Goal: Task Accomplishment & Management: Manage account settings

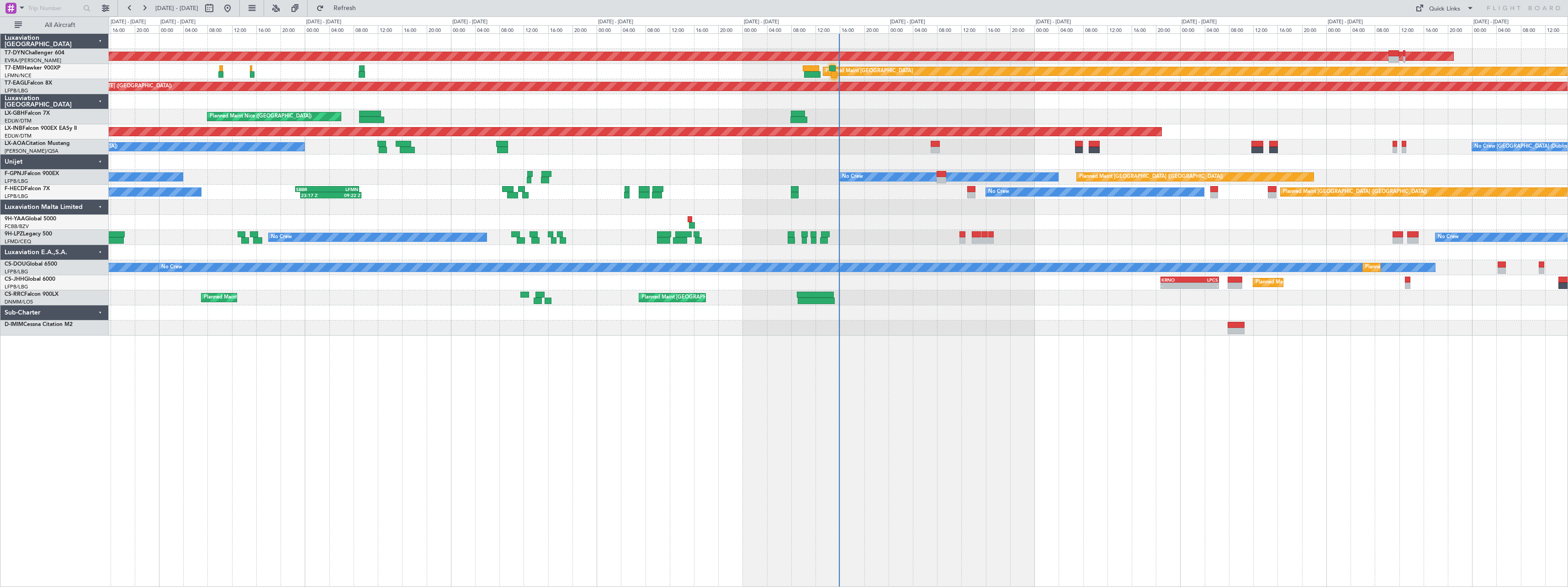
click at [891, 373] on div "AOG Maint Riga (Riga Intl) Planned Maint Zurich Grounded New York (Teterboro) P…" at bounding box center [838, 310] width 1459 height 554
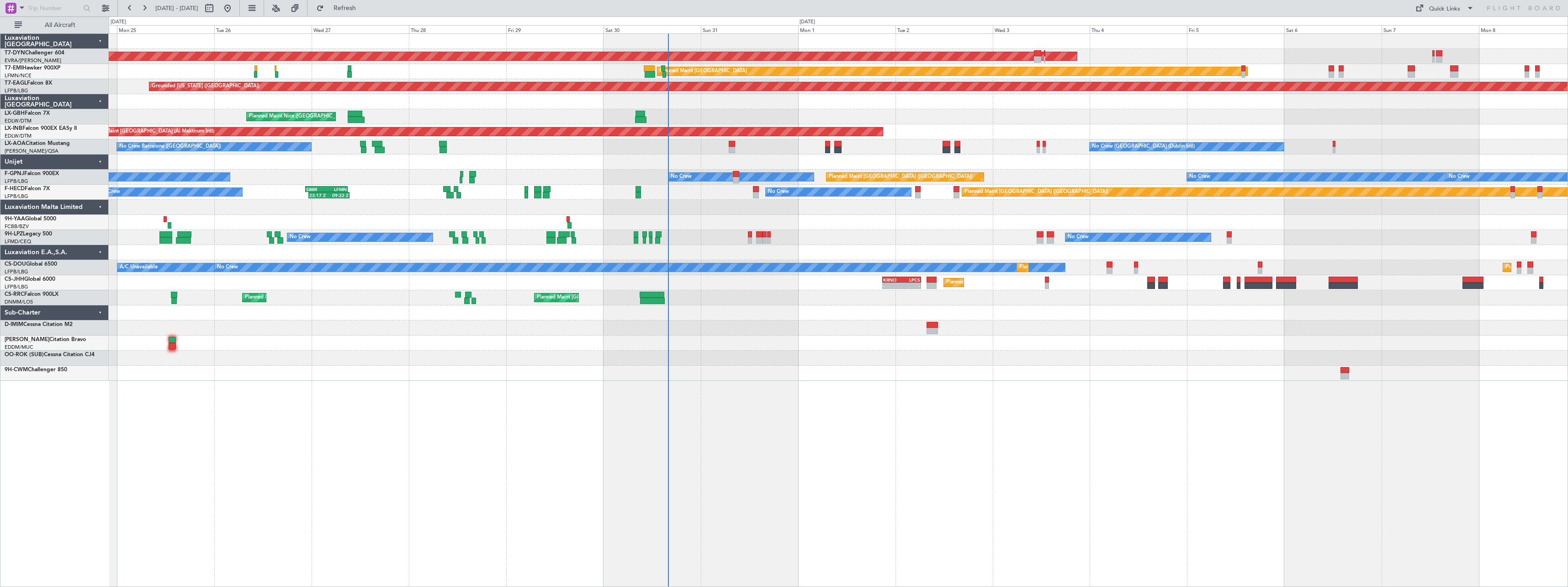
click at [830, 343] on div at bounding box center [838, 343] width 1459 height 15
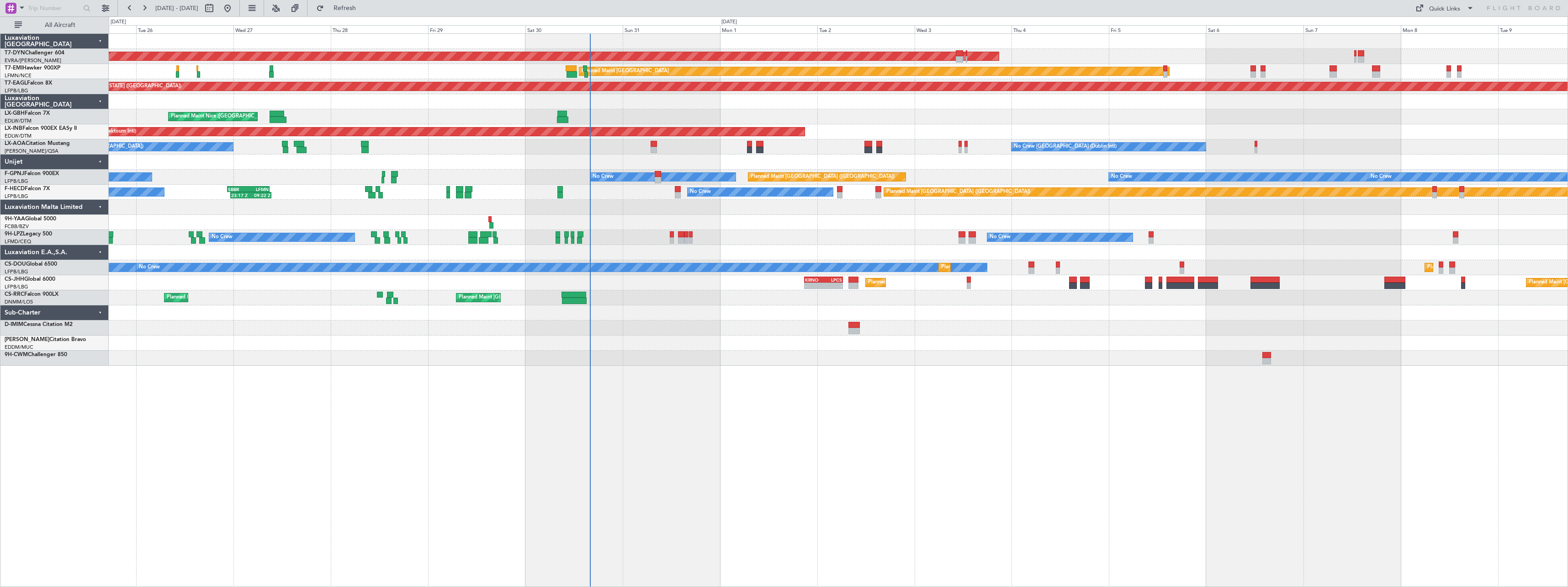
click at [994, 388] on div "AOG Maint Riga (Riga Intl) Planned Maint Basel-Mulhouse Planned Maint Zurich Pl…" at bounding box center [838, 310] width 1459 height 554
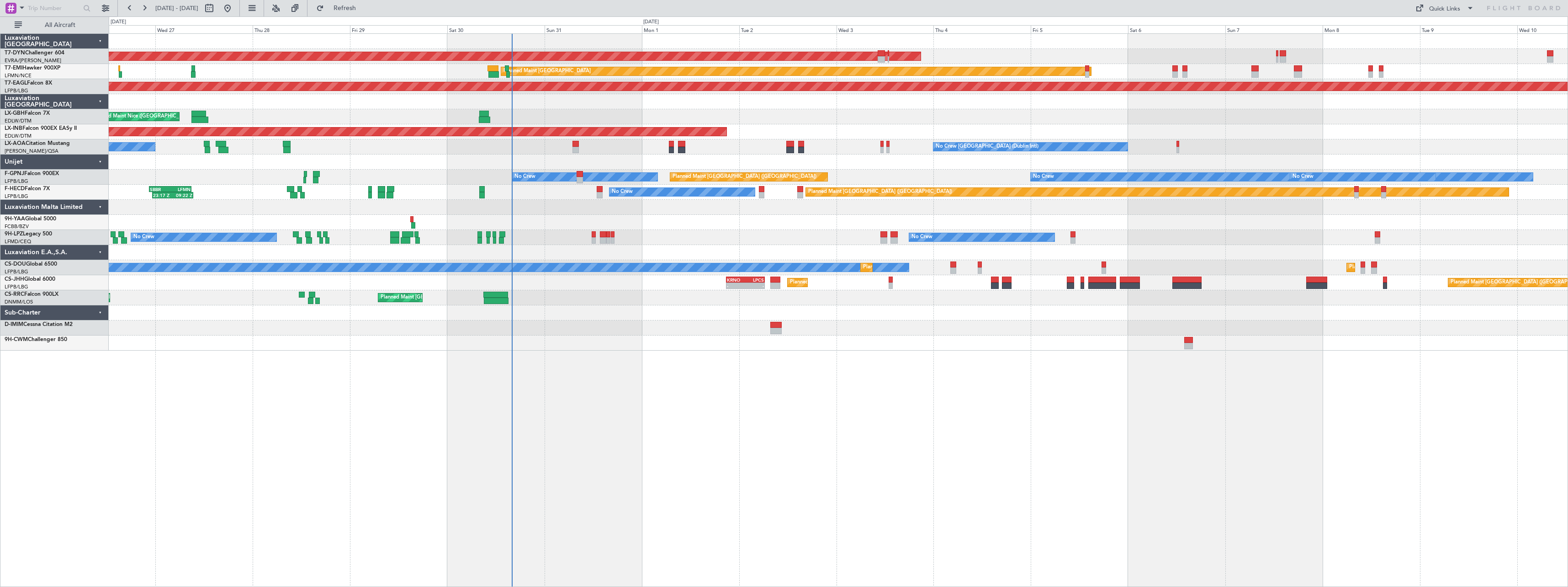
click at [289, 364] on div "AOG Maint Riga (Riga Intl) Planned Maint Zurich Grounded New York (Teterboro) P…" at bounding box center [838, 310] width 1459 height 554
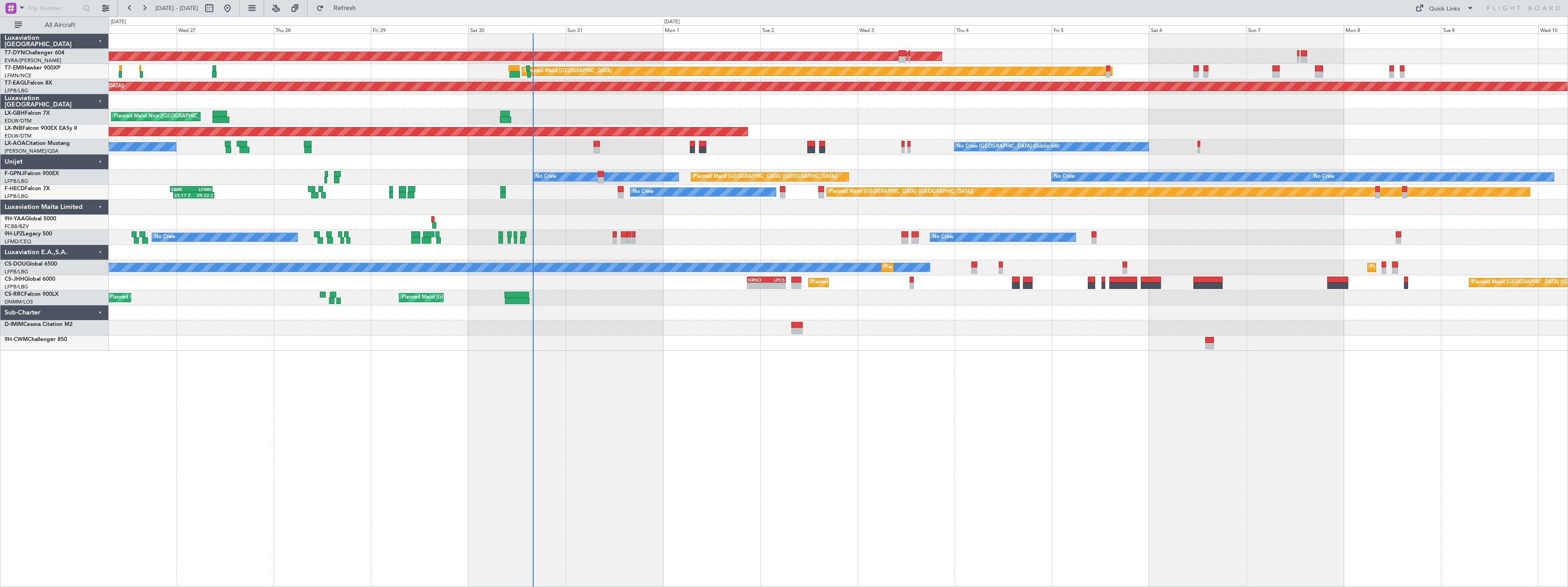
click at [777, 378] on div "AOG Maint Riga (Riga Intl) Planned Maint Zurich Grounded New York (Teterboro) P…" at bounding box center [838, 310] width 1459 height 554
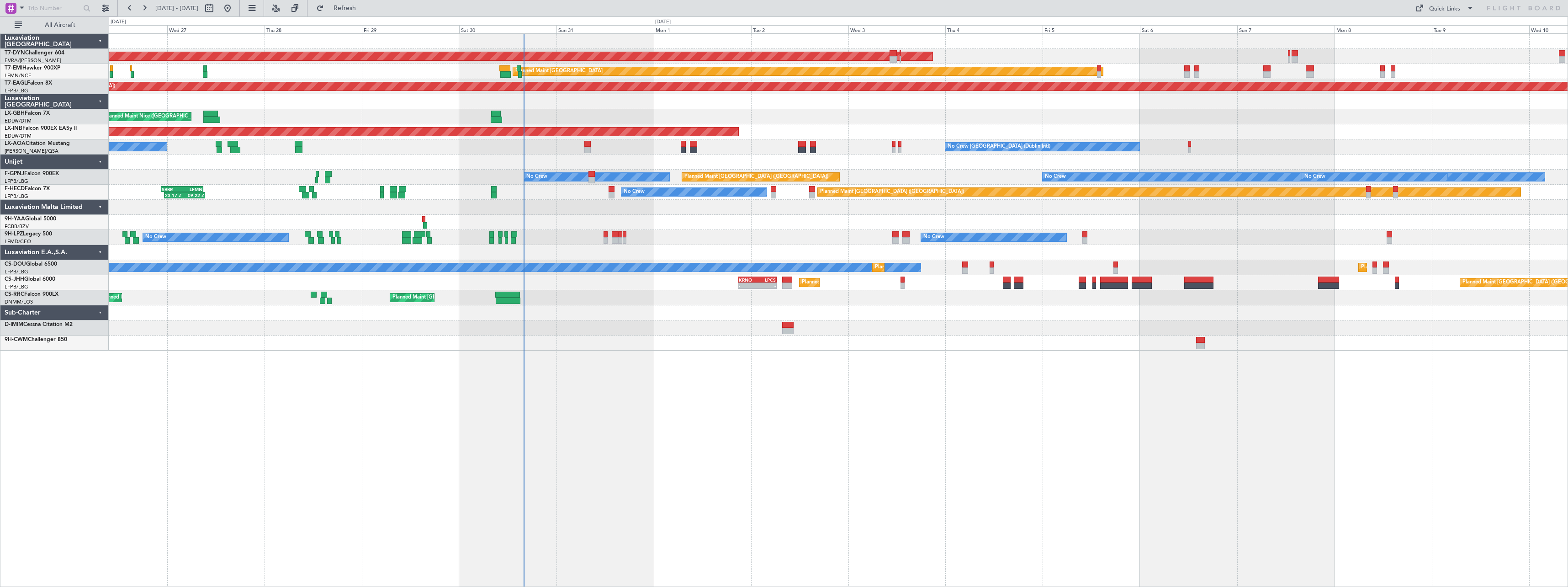
click at [585, 332] on div at bounding box center [838, 328] width 1459 height 15
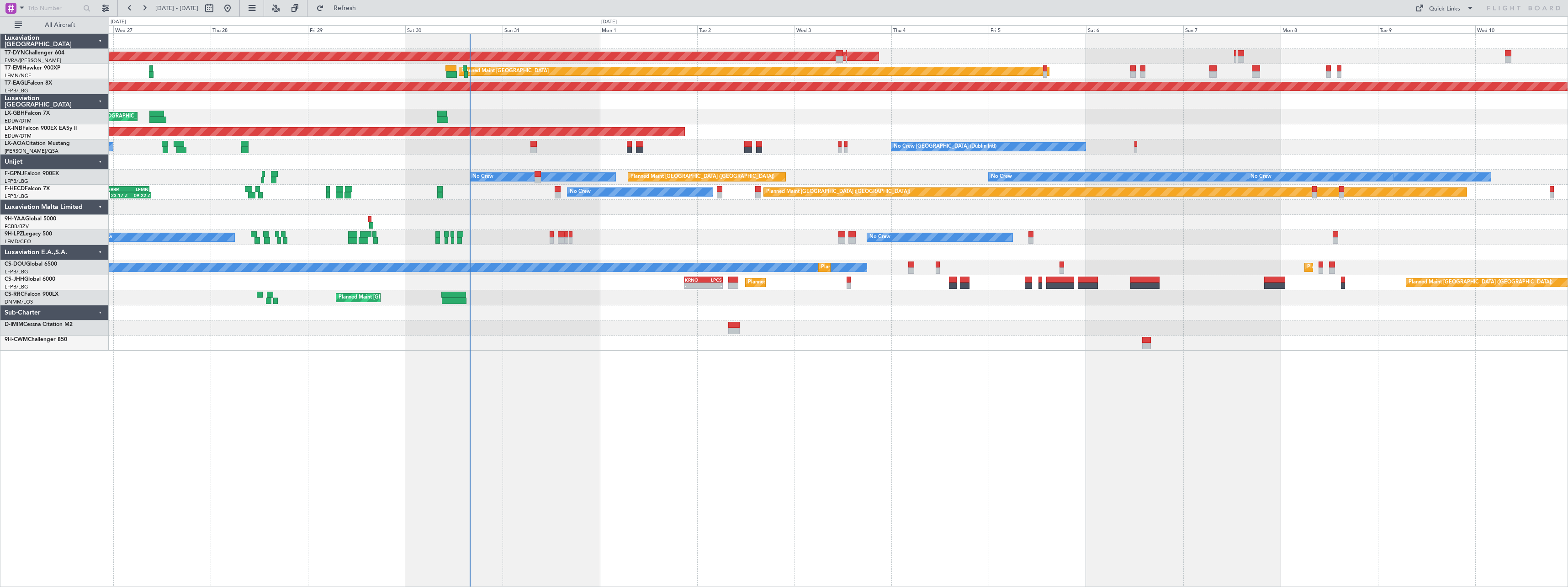
click at [681, 371] on div "AOG Maint Riga (Riga Intl) Planned Maint Zurich Grounded New York (Teterboro) P…" at bounding box center [838, 310] width 1459 height 554
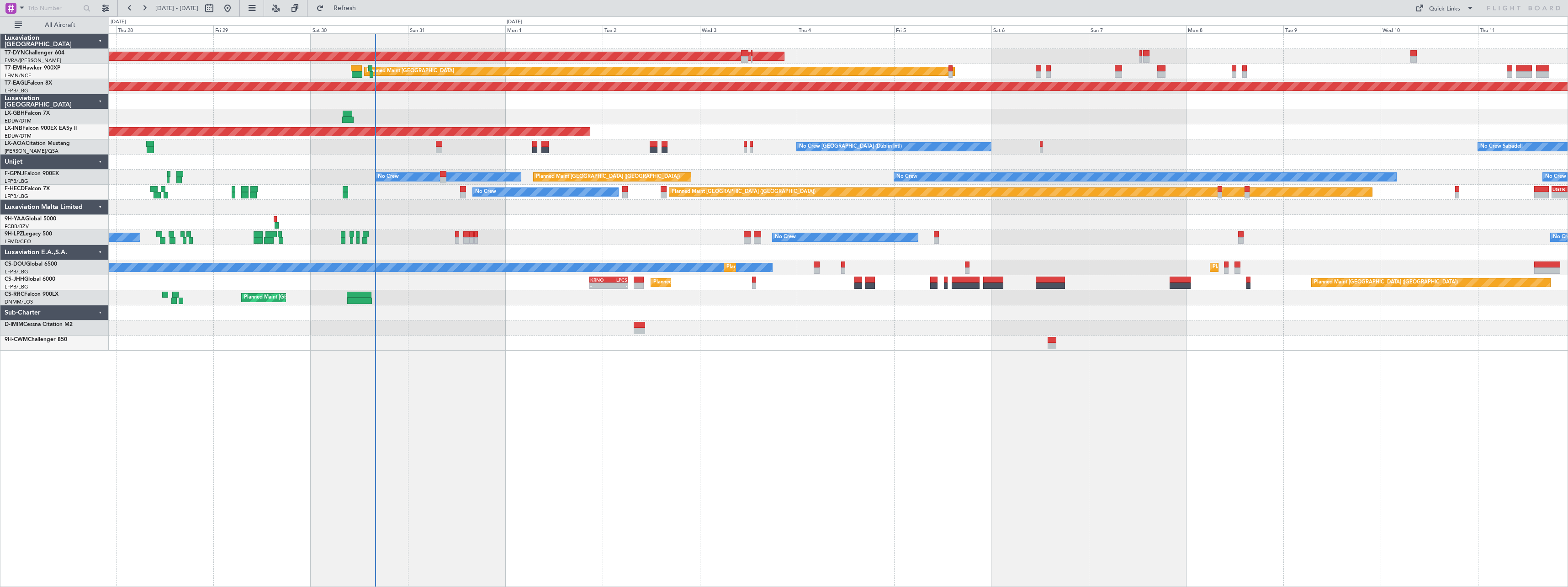
click at [881, 107] on div at bounding box center [838, 102] width 1459 height 15
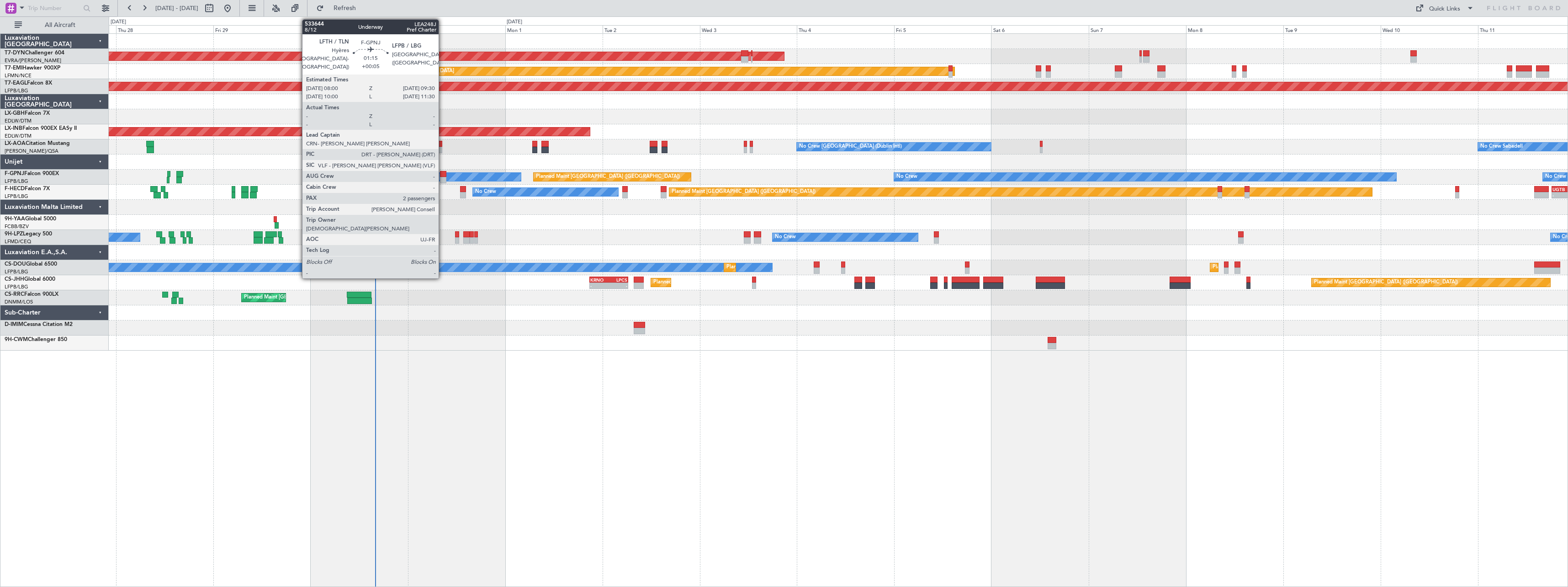
click at [443, 177] on div at bounding box center [443, 180] width 7 height 7
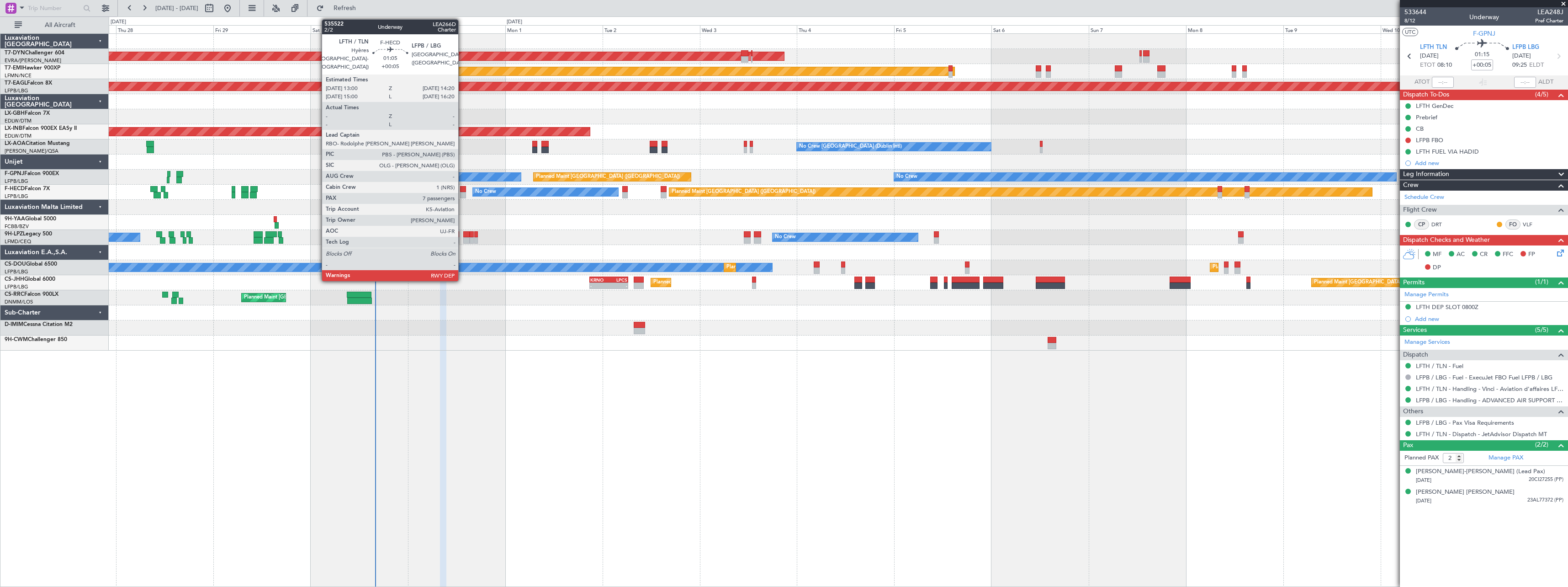
click at [463, 194] on div at bounding box center [463, 195] width 5 height 7
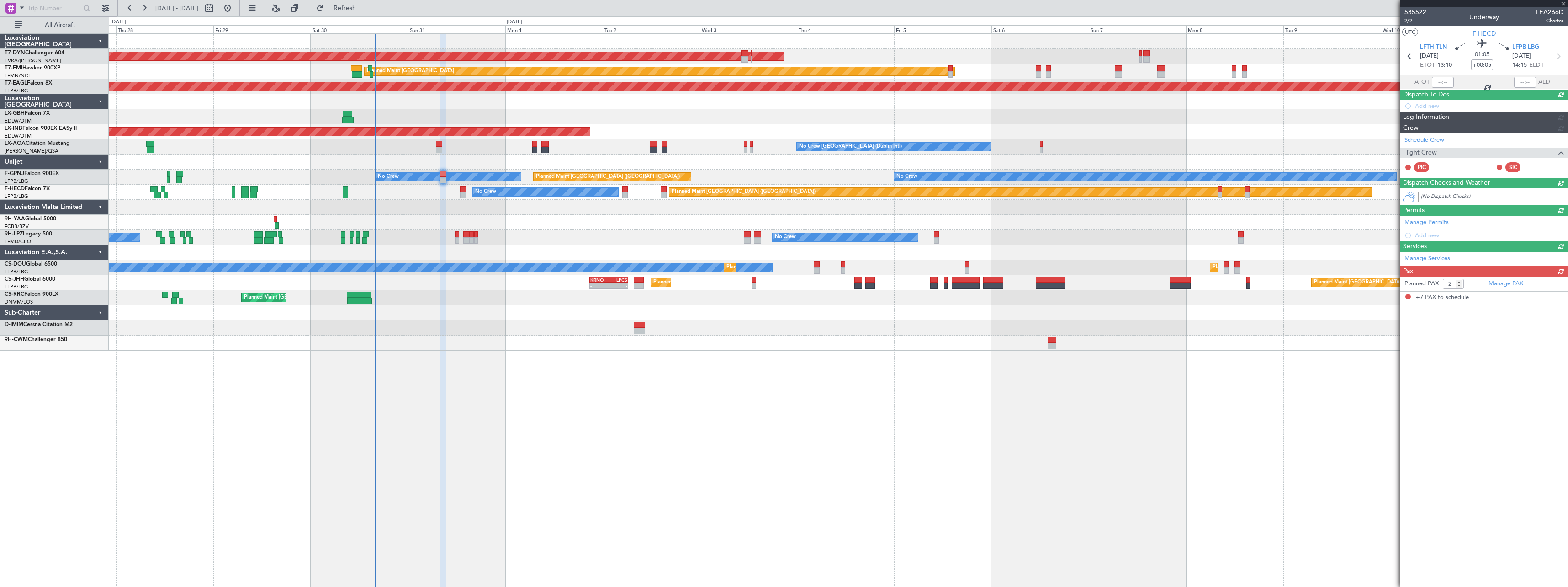
type input "7"
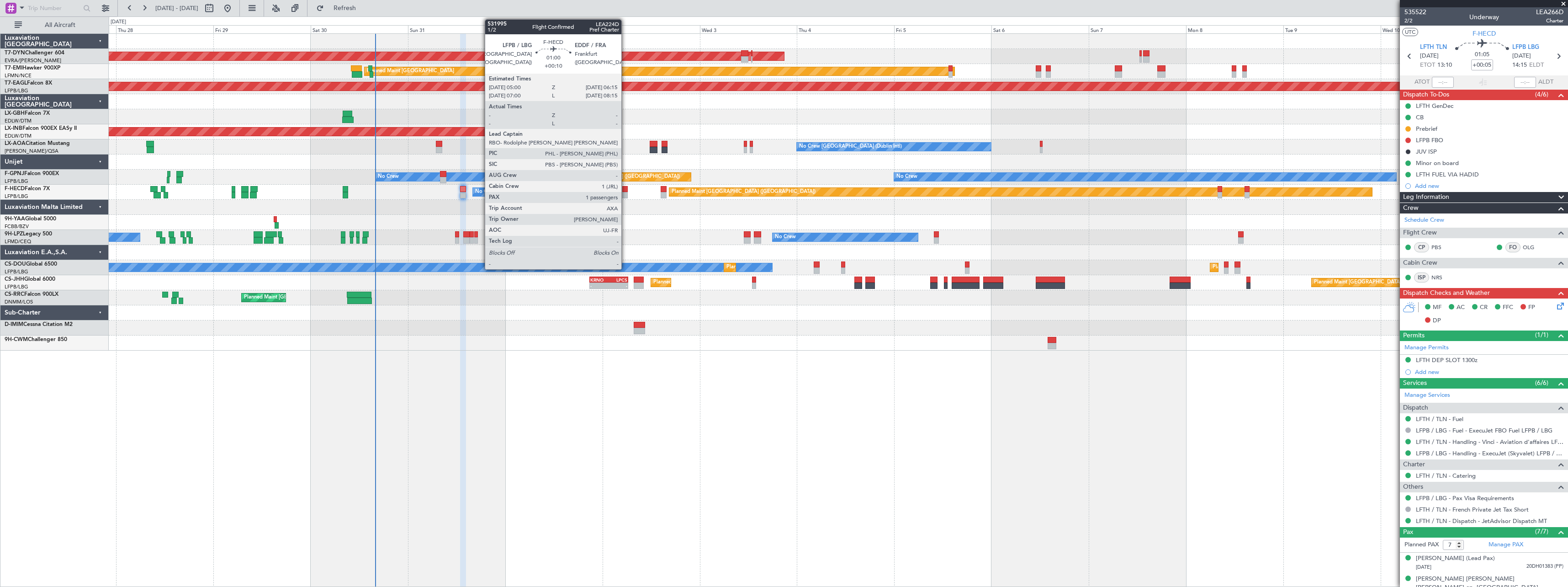
click at [626, 194] on div at bounding box center [625, 195] width 5 height 7
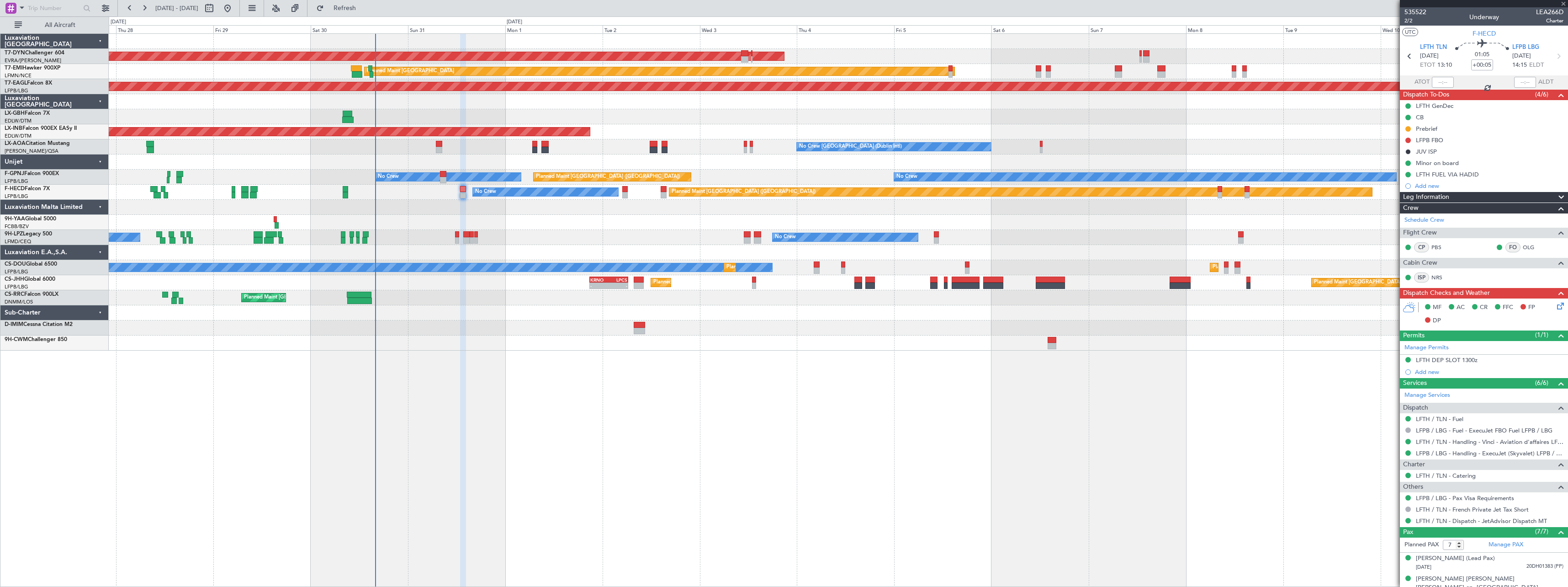
type input "+00:10"
type input "1"
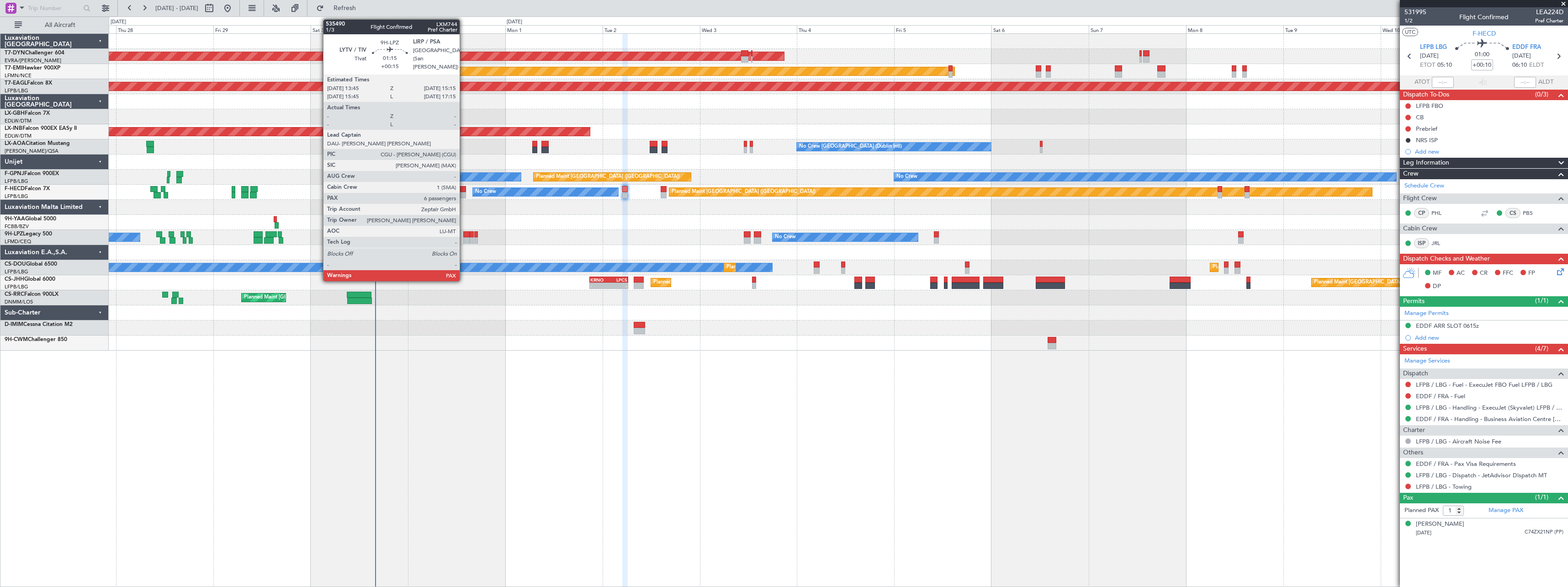
click at [464, 242] on div at bounding box center [466, 241] width 7 height 7
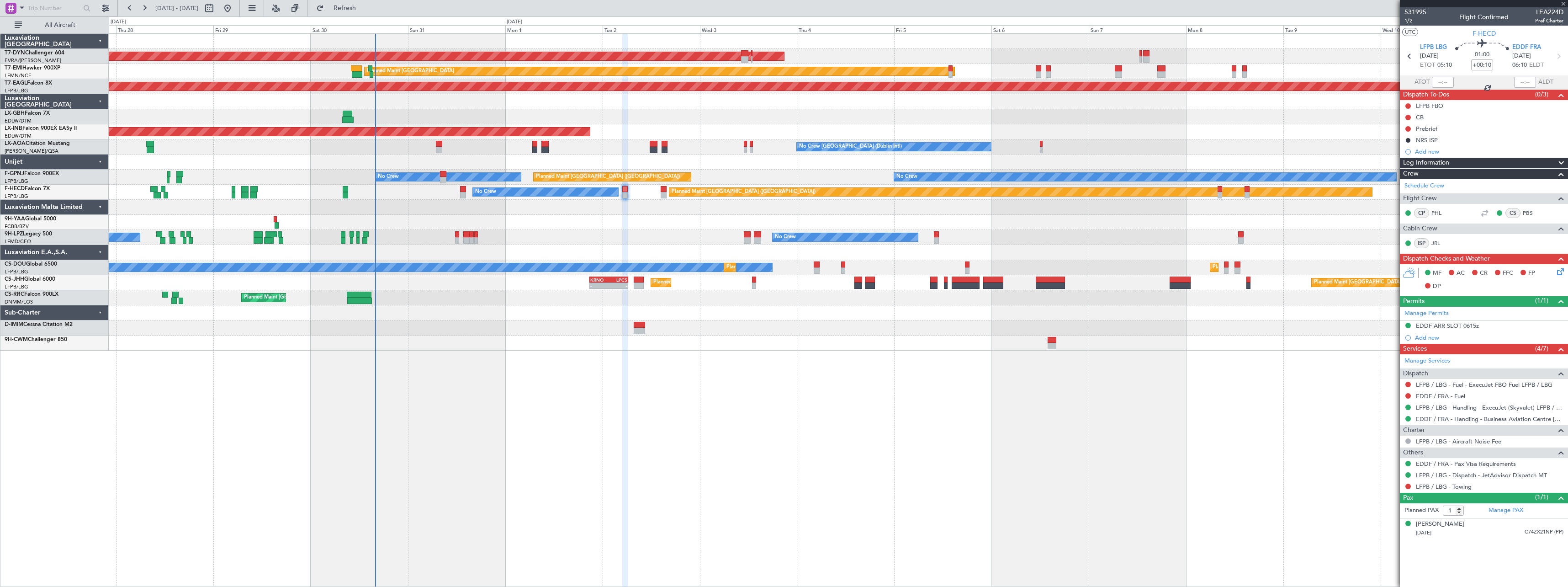
type input "+00:15"
type input "6"
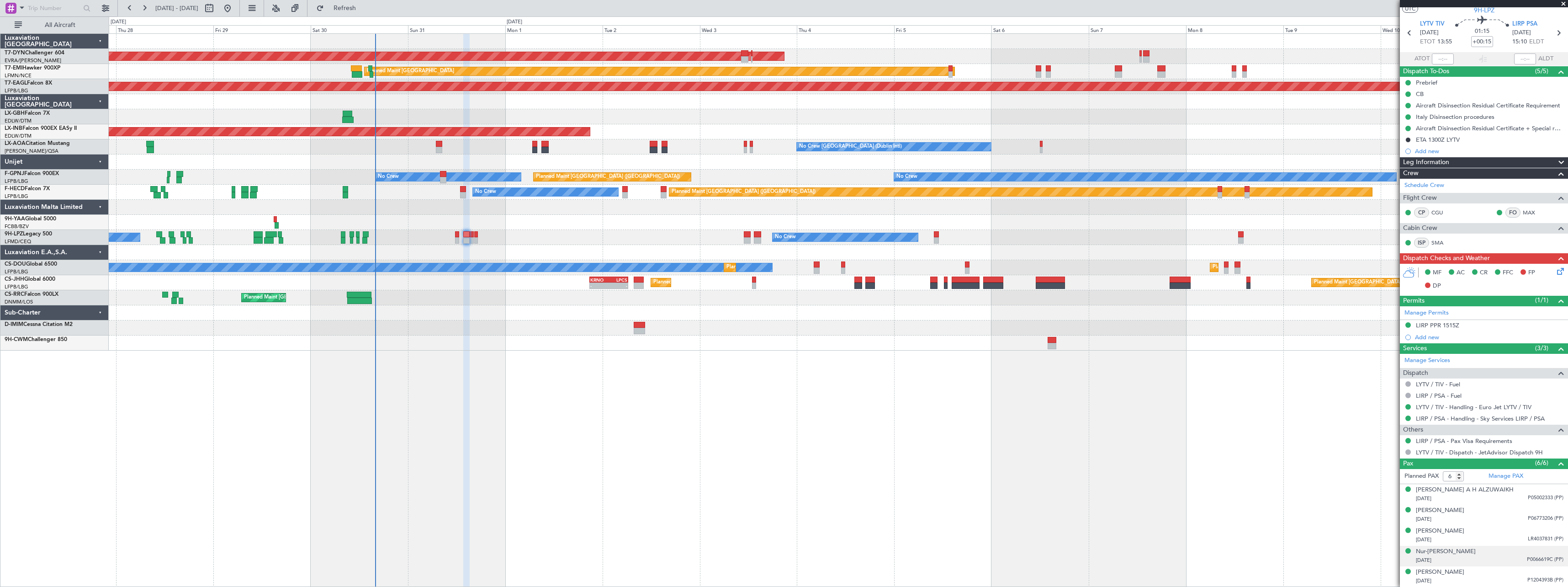
scroll to position [43, 0]
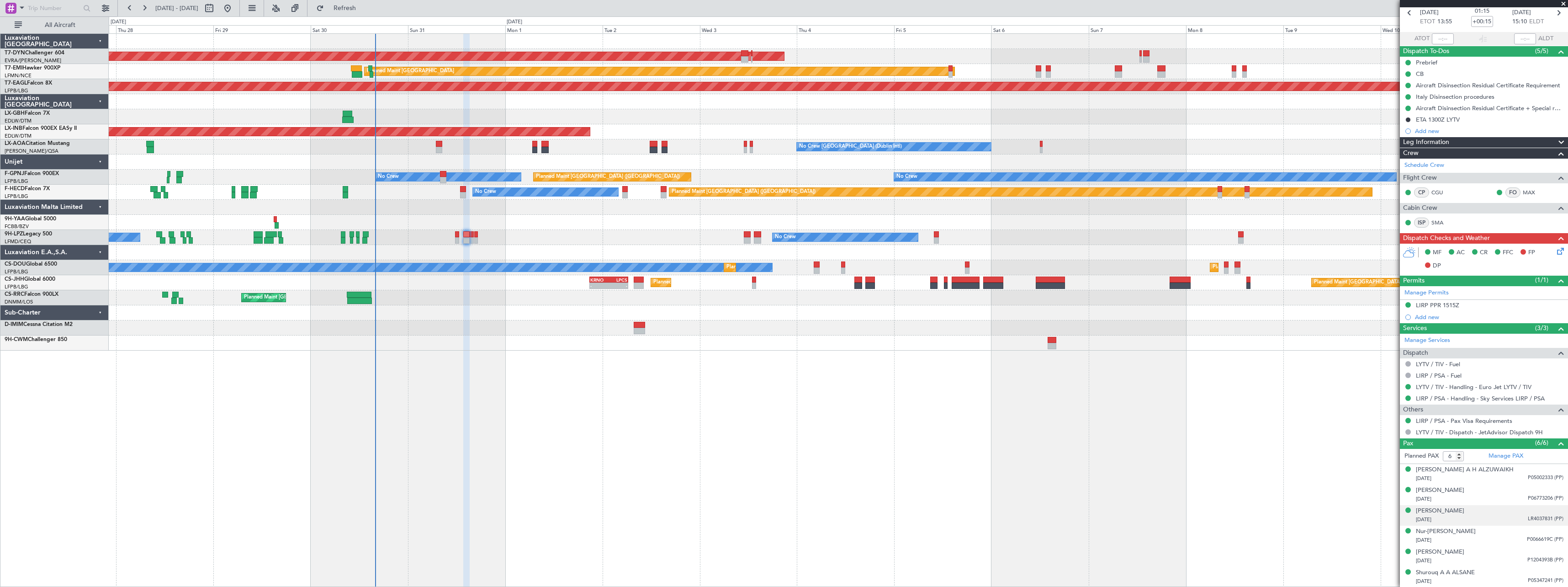
click at [1479, 519] on div "29/11/1996 LR4037831 (PP)" at bounding box center [1489, 519] width 147 height 9
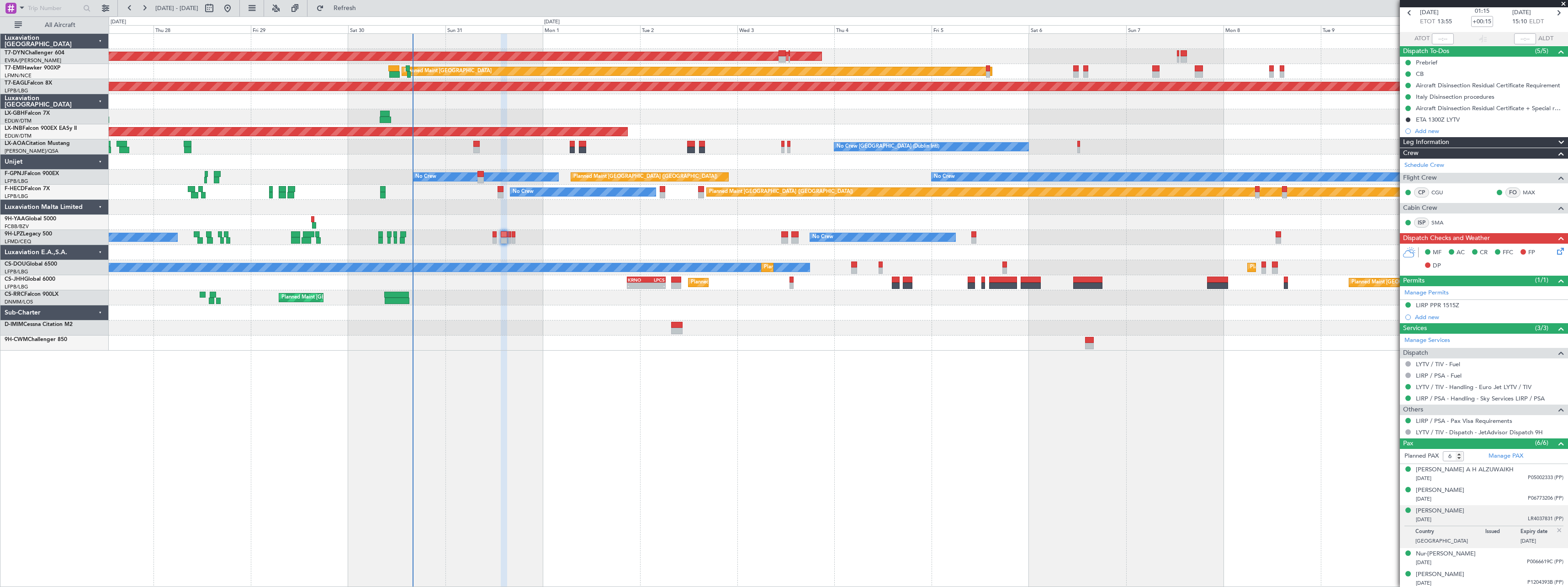
click at [655, 236] on div "No Crew No Crew No Crew" at bounding box center [838, 237] width 1459 height 15
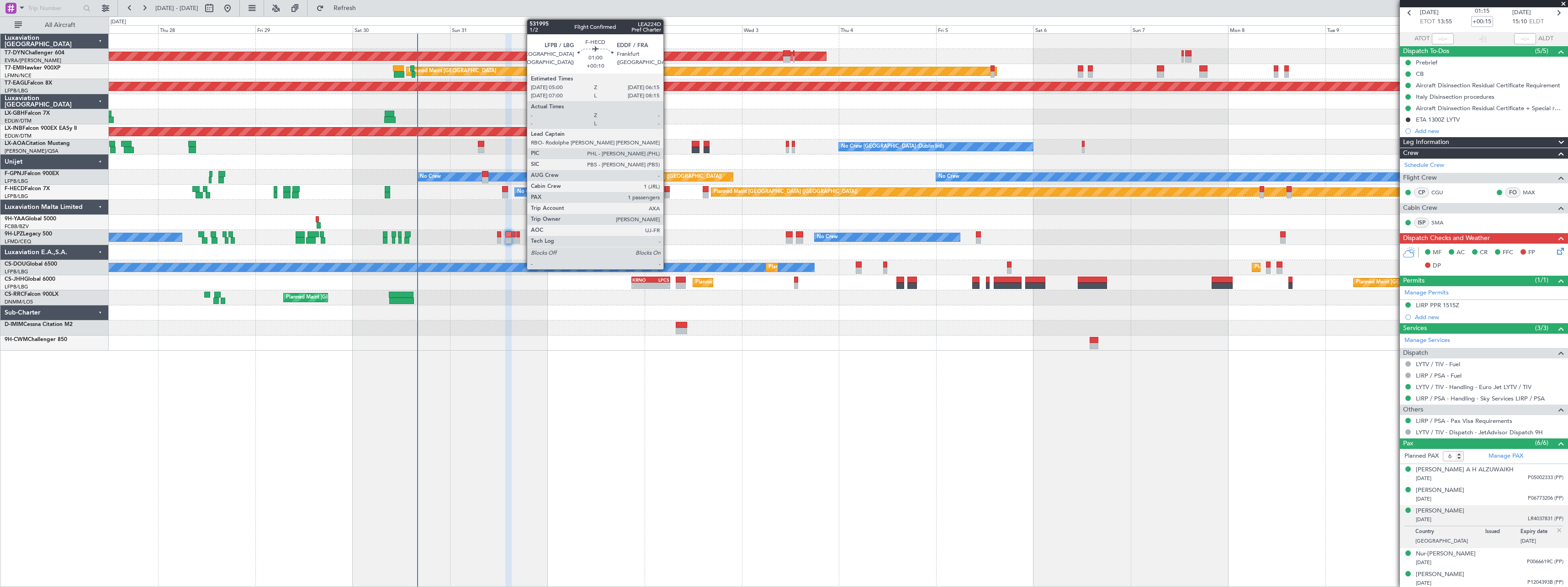
click at [668, 192] on div at bounding box center [667, 195] width 5 height 7
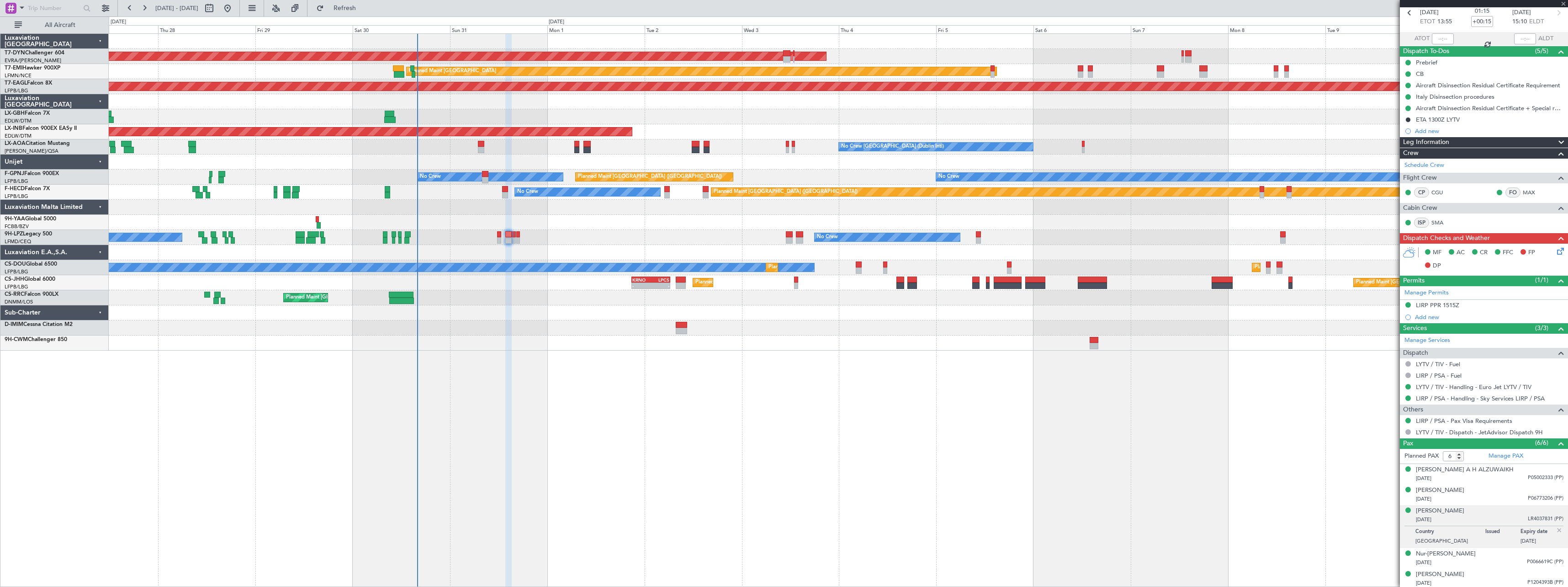
type input "+00:10"
type input "1"
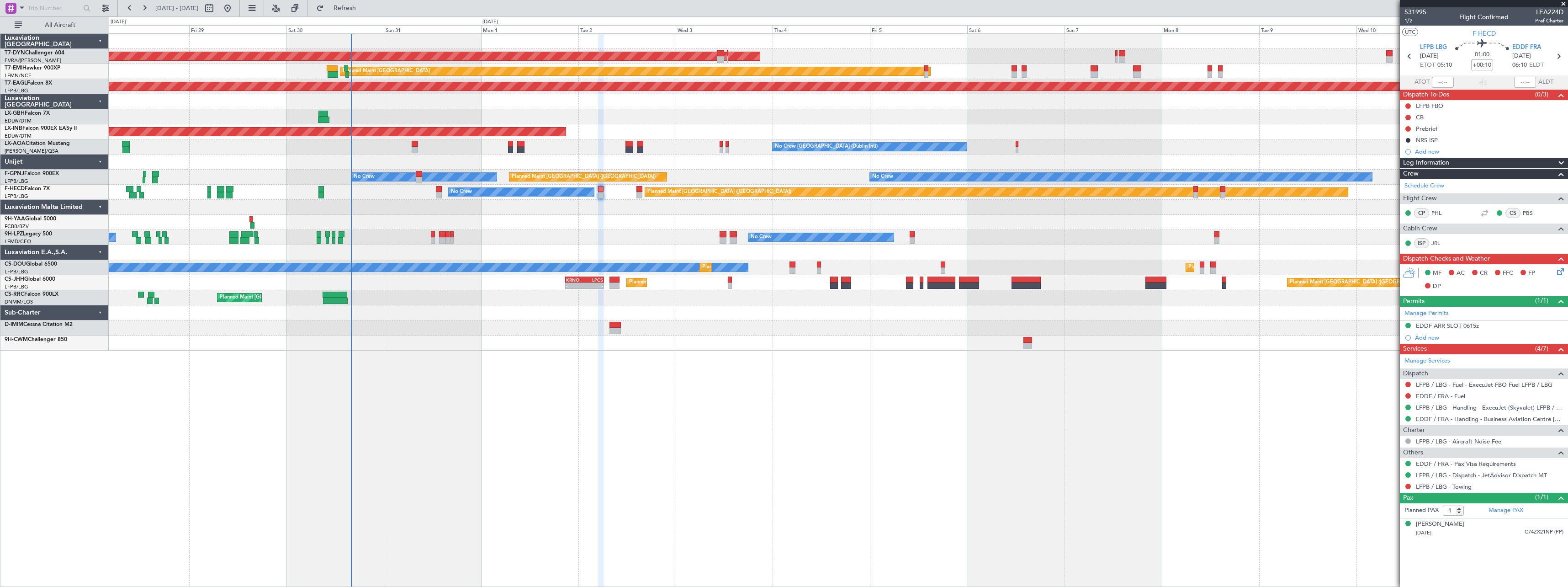
click at [649, 329] on div at bounding box center [838, 328] width 1459 height 15
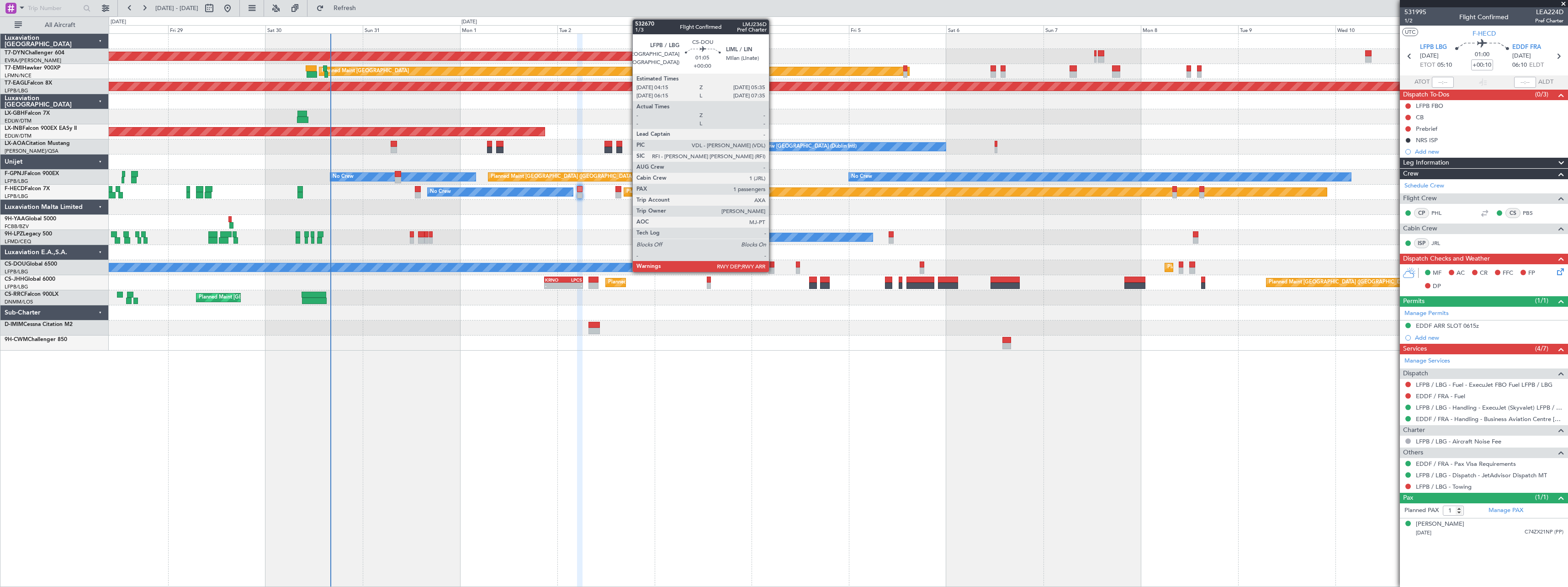
click at [773, 270] on div at bounding box center [771, 270] width 5 height 7
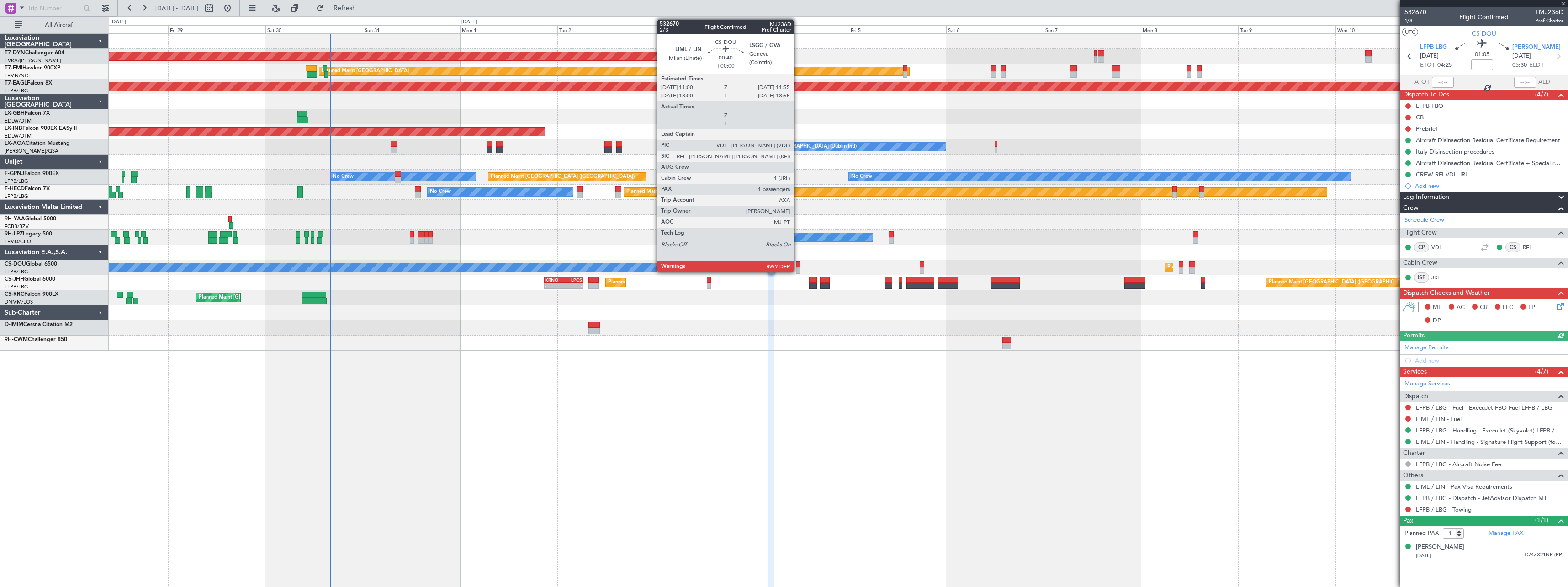
click at [798, 269] on div at bounding box center [798, 270] width 4 height 7
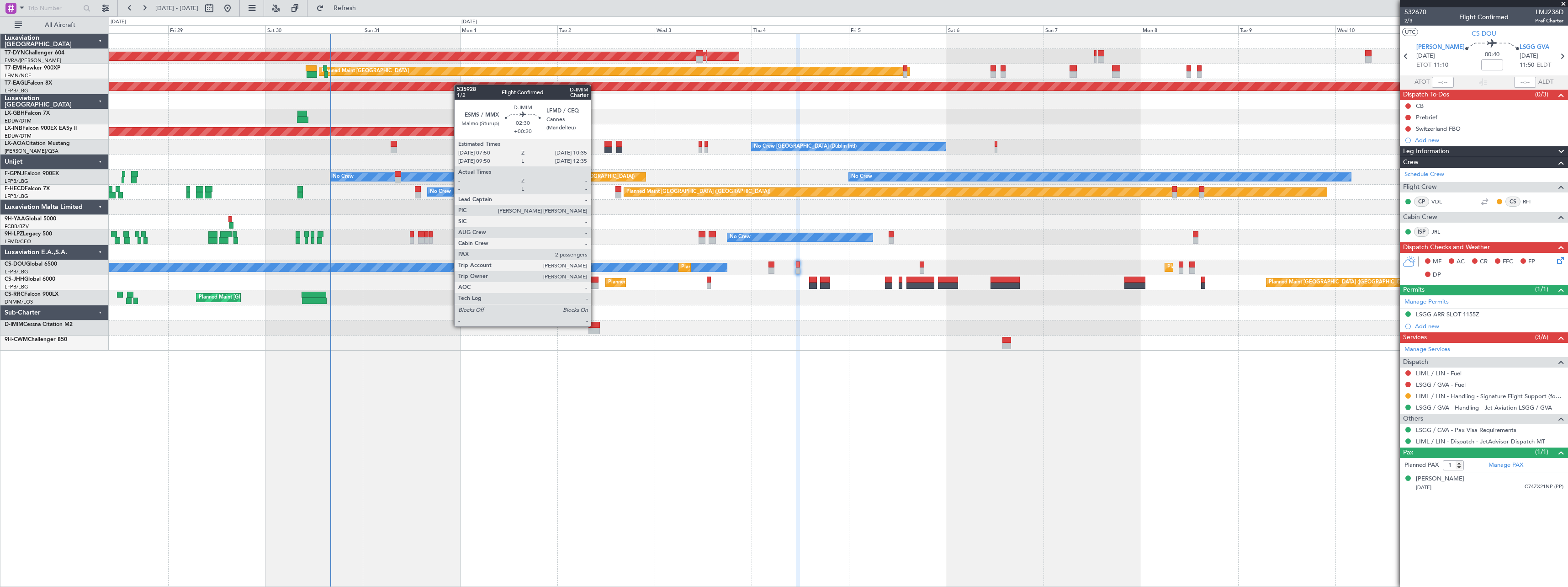
click at [595, 325] on div at bounding box center [594, 325] width 12 height 7
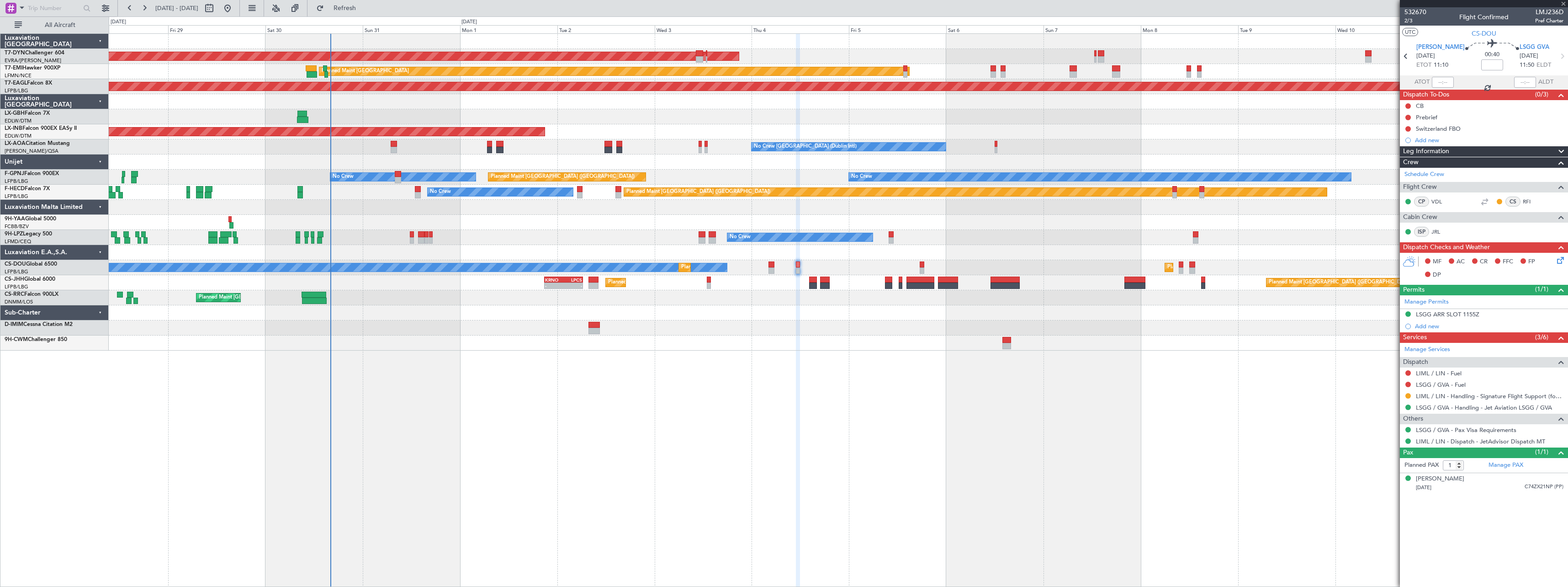
type input "+00:20"
type input "2"
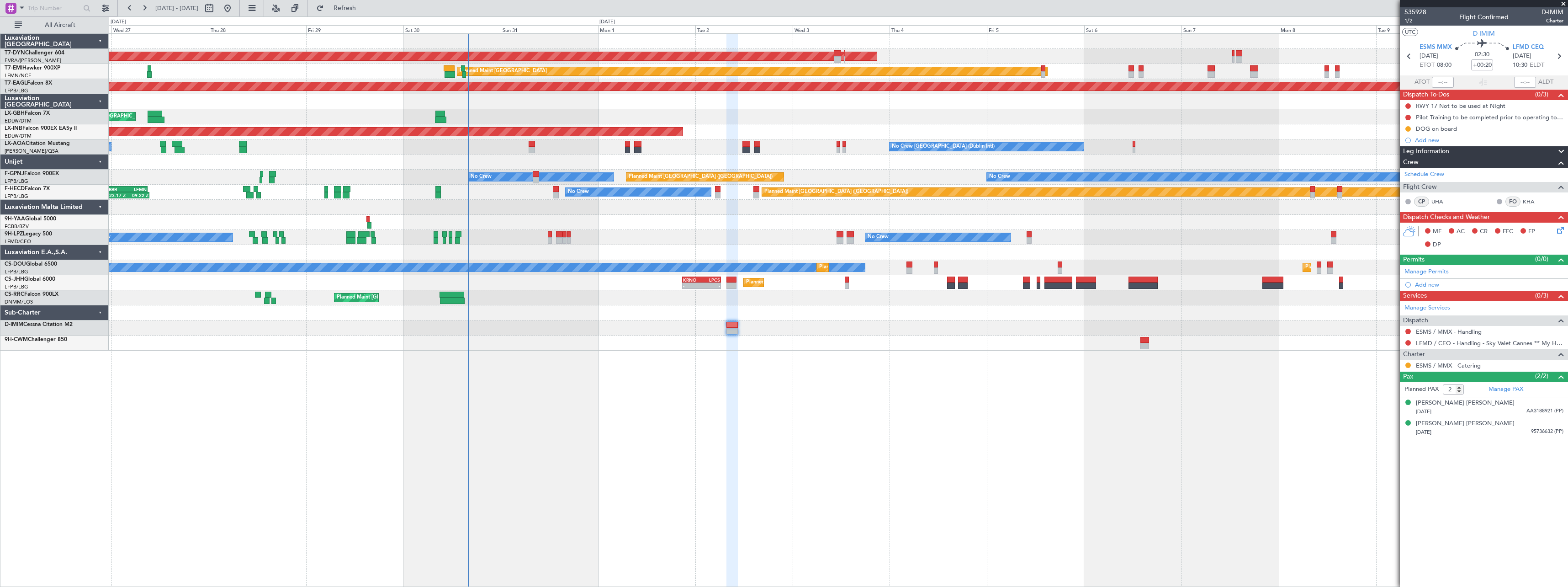
click at [492, 149] on div "No Crew Dublin (Dublin Intl) No Crew Barcelona (El Prat) No Crew Sabadell" at bounding box center [838, 147] width 1459 height 15
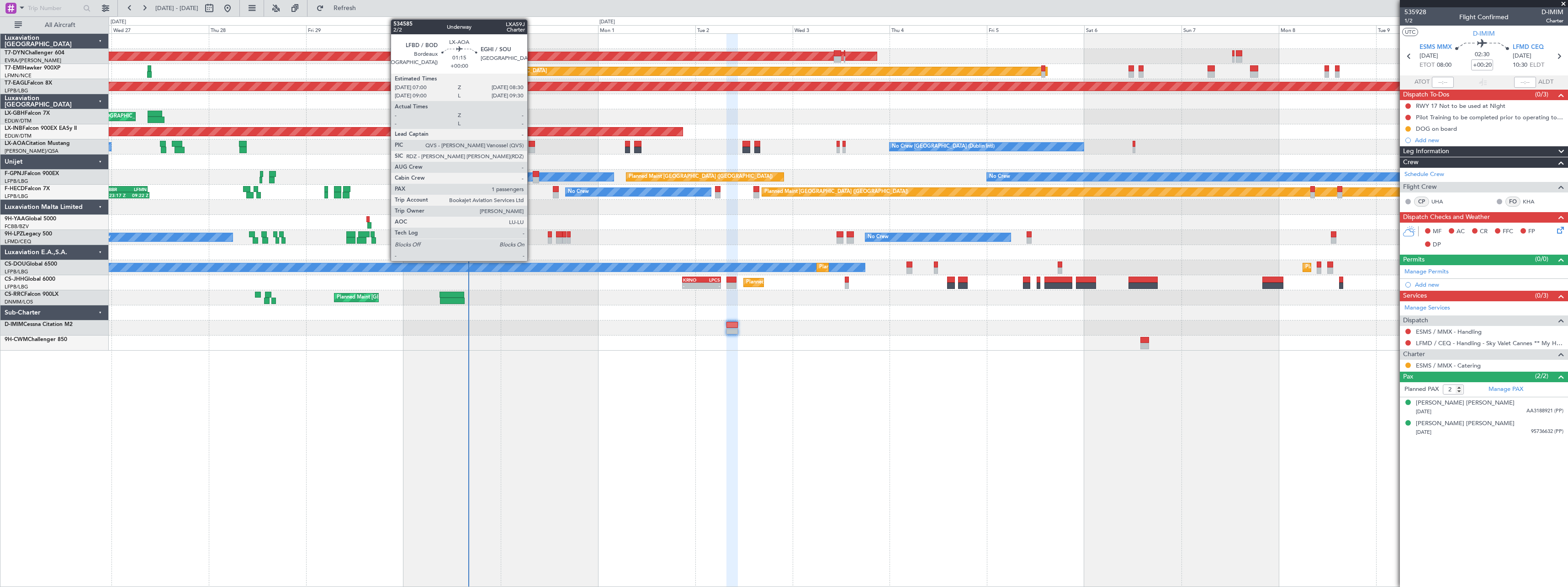
click at [531, 142] on div at bounding box center [531, 144] width 7 height 7
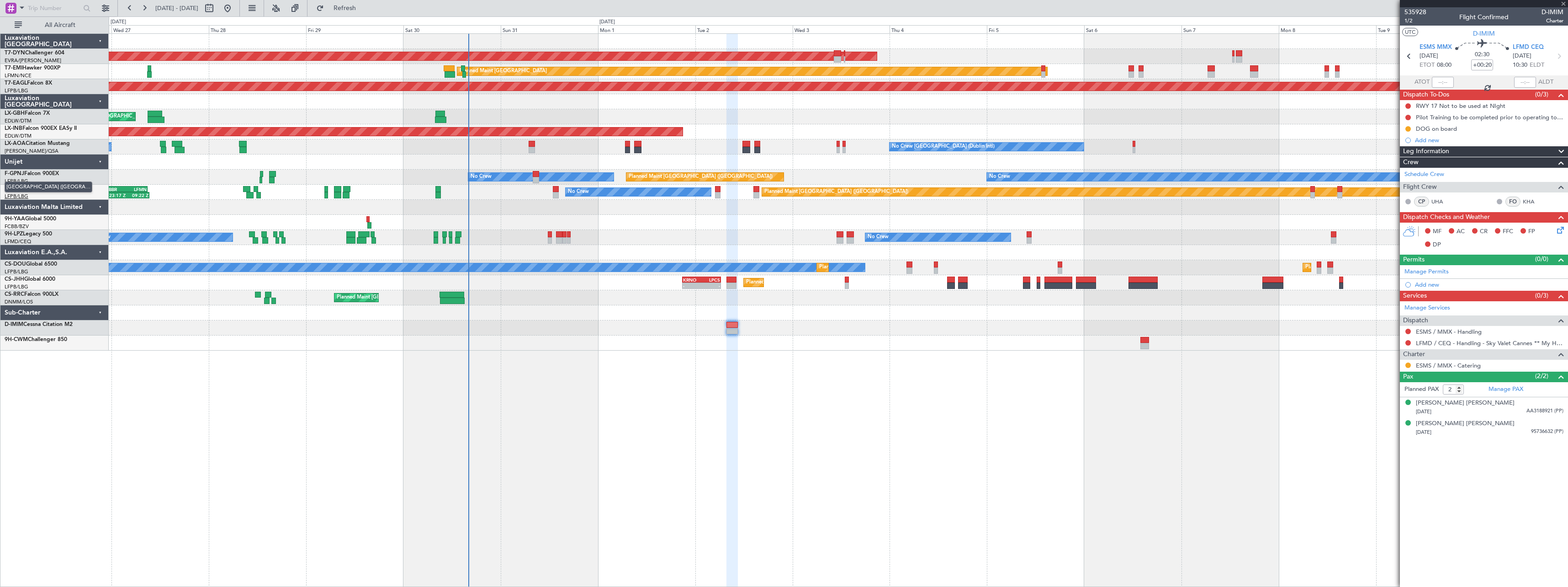
type input "1"
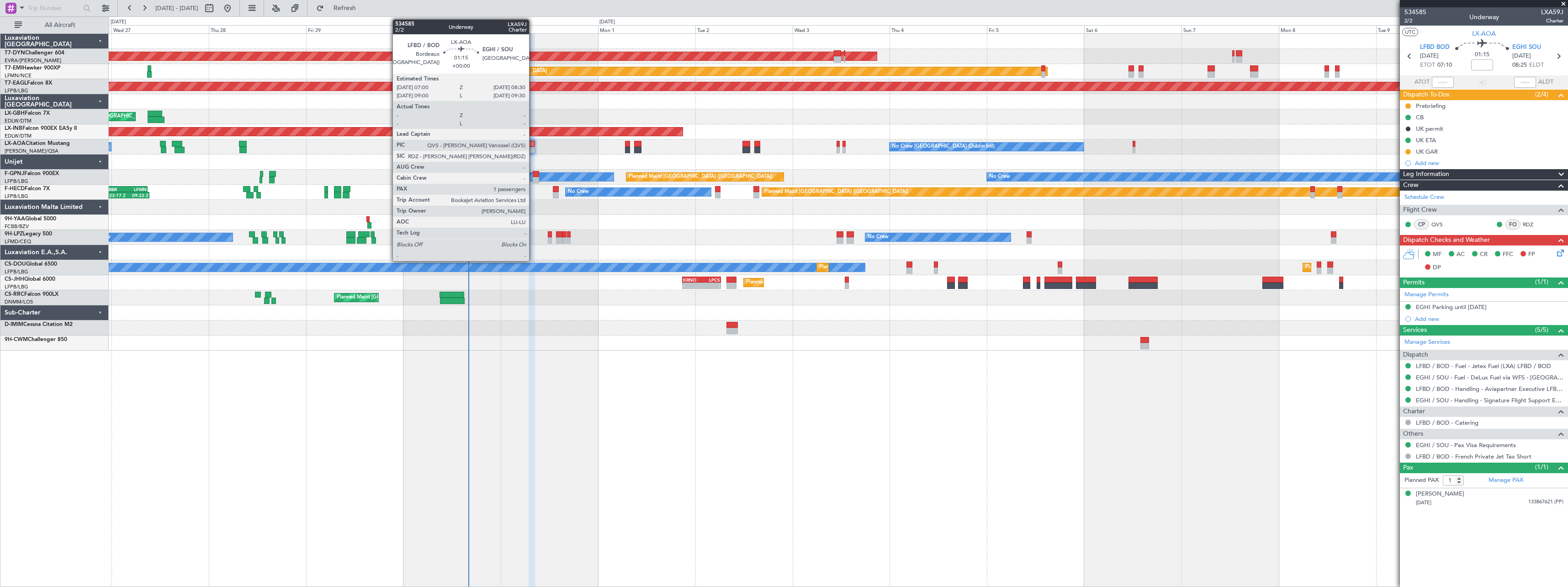
click at [533, 148] on div at bounding box center [531, 150] width 7 height 7
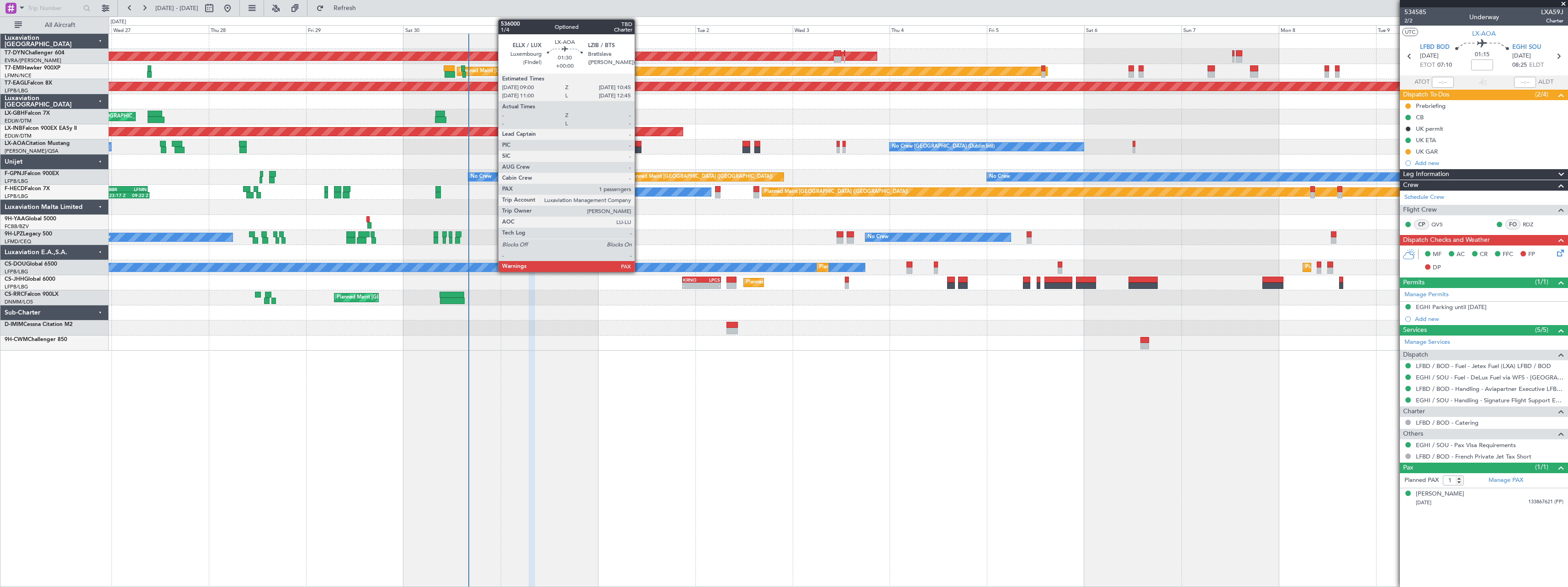
click at [639, 148] on div at bounding box center [638, 150] width 7 height 7
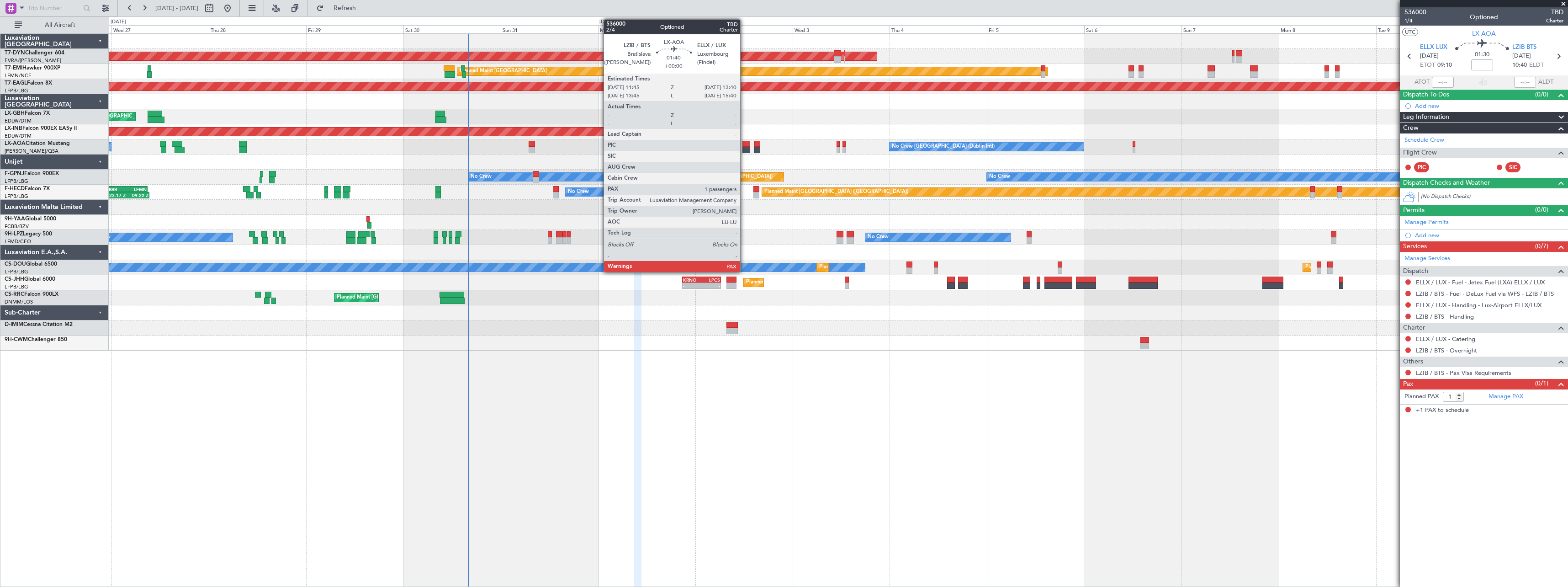
click at [744, 147] on div at bounding box center [747, 150] width 9 height 7
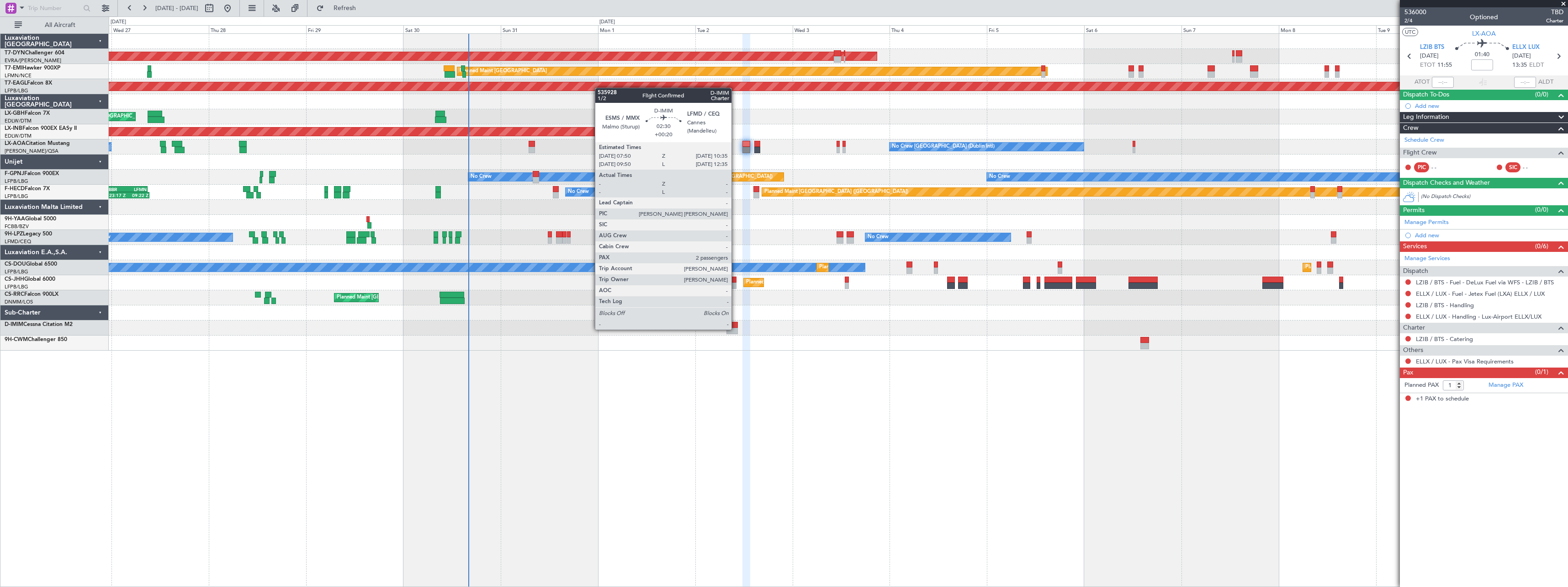
click at [735, 329] on div at bounding box center [732, 331] width 12 height 7
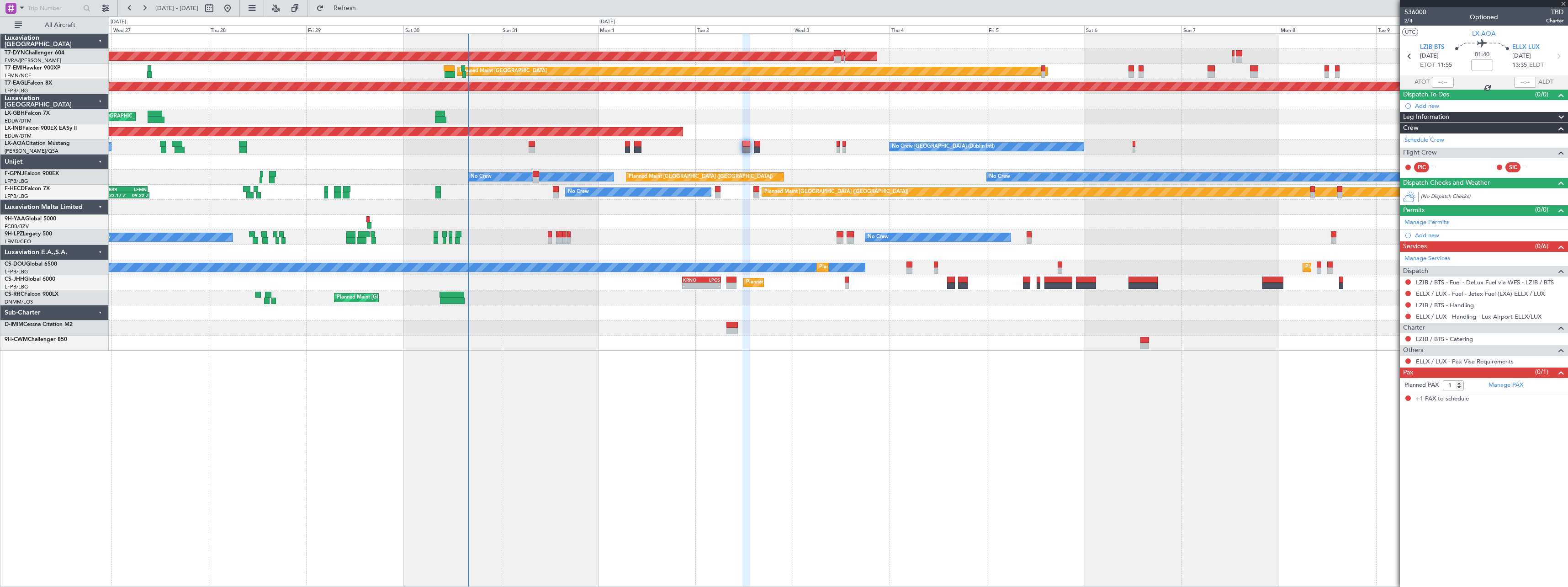
type input "+00:20"
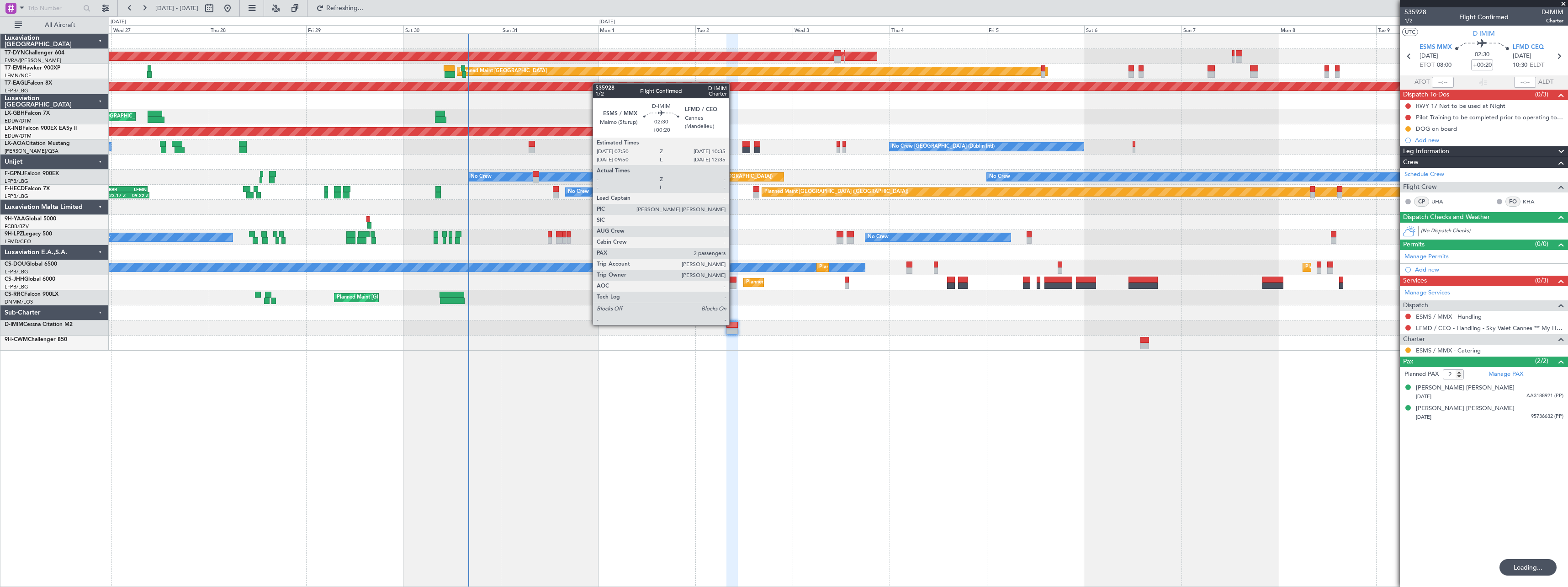
click at [733, 324] on div at bounding box center [732, 325] width 12 height 7
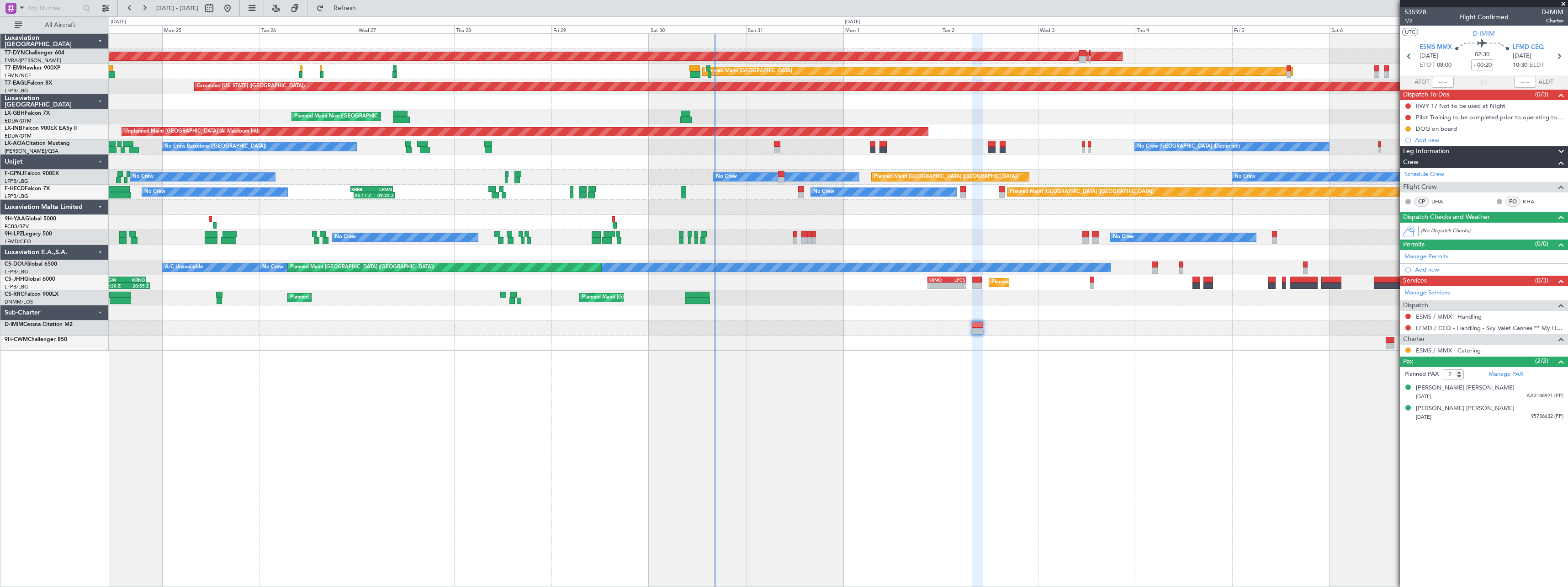
click at [817, 382] on div "AOG Maint Riga (Riga Intl) Planned Maint Basel-Mulhouse Planned Maint Zurich Pl…" at bounding box center [838, 310] width 1459 height 554
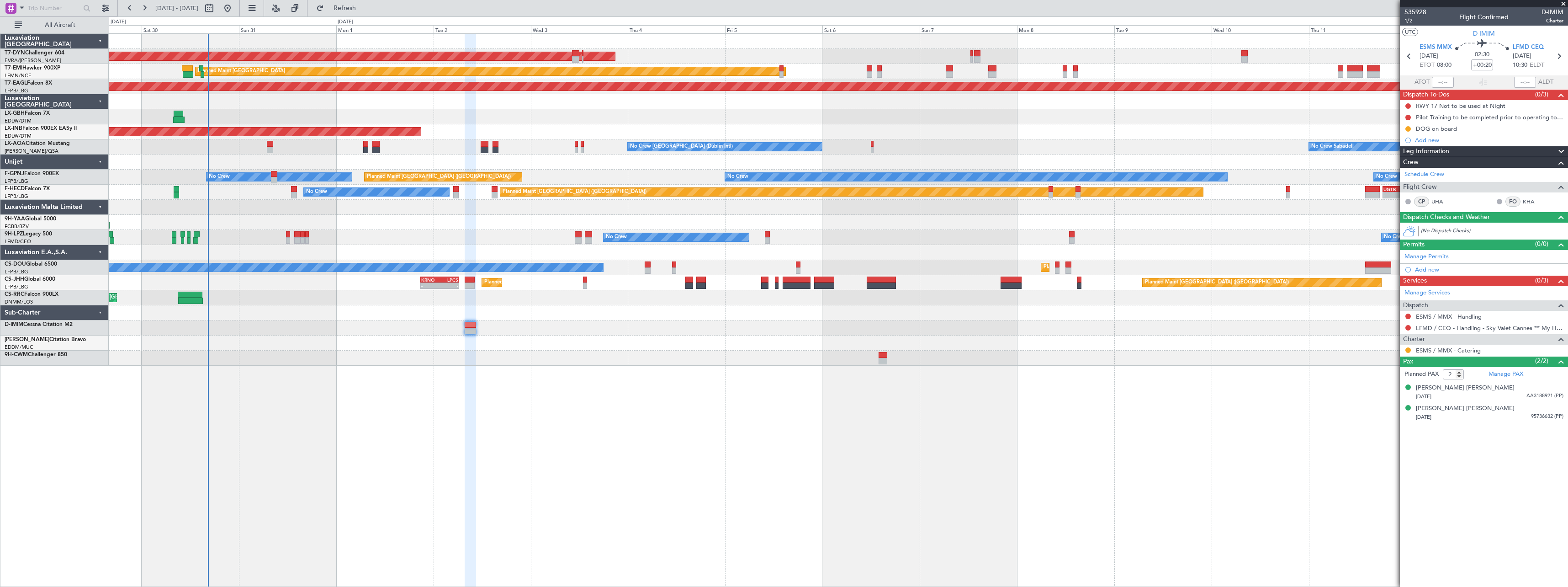
click at [530, 383] on div "AOG Maint Riga (Riga Intl) Planned Maint Zurich Grounded New York (Teterboro) P…" at bounding box center [838, 310] width 1459 height 554
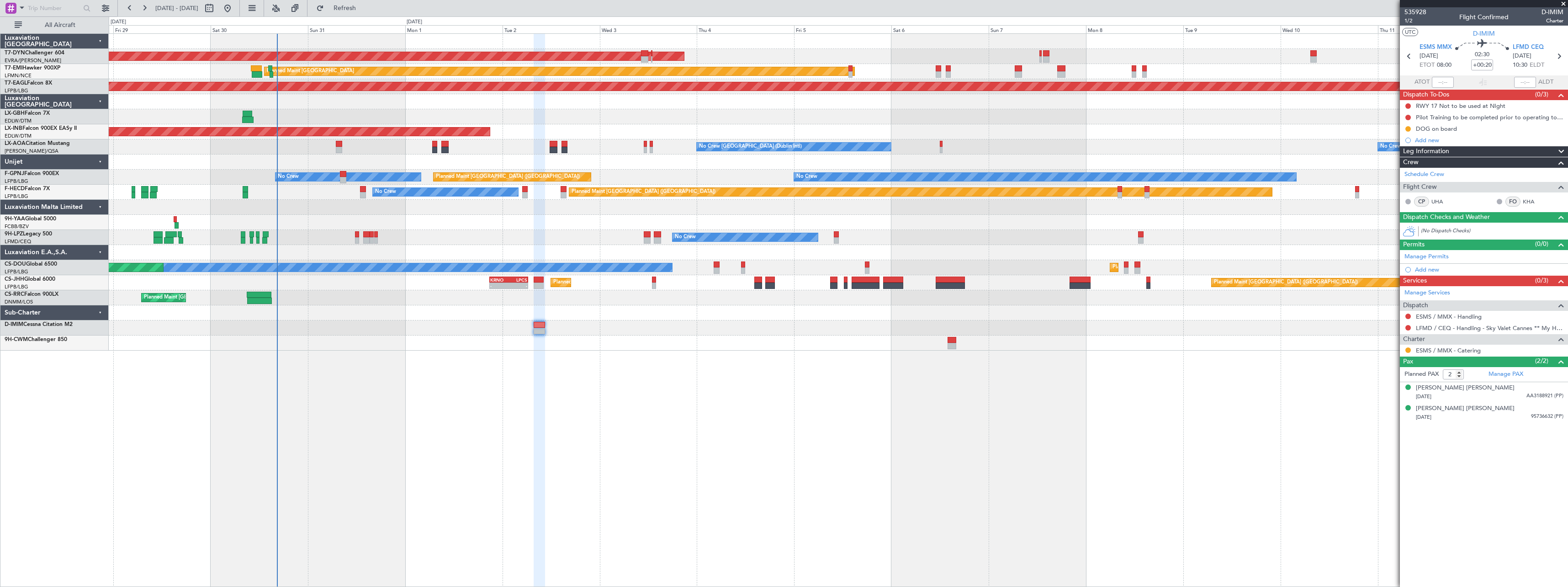
click at [405, 284] on div "AOG Maint Riga (Riga Intl) Planned Maint Zurich Grounded New York (Teterboro) P…" at bounding box center [838, 192] width 1459 height 317
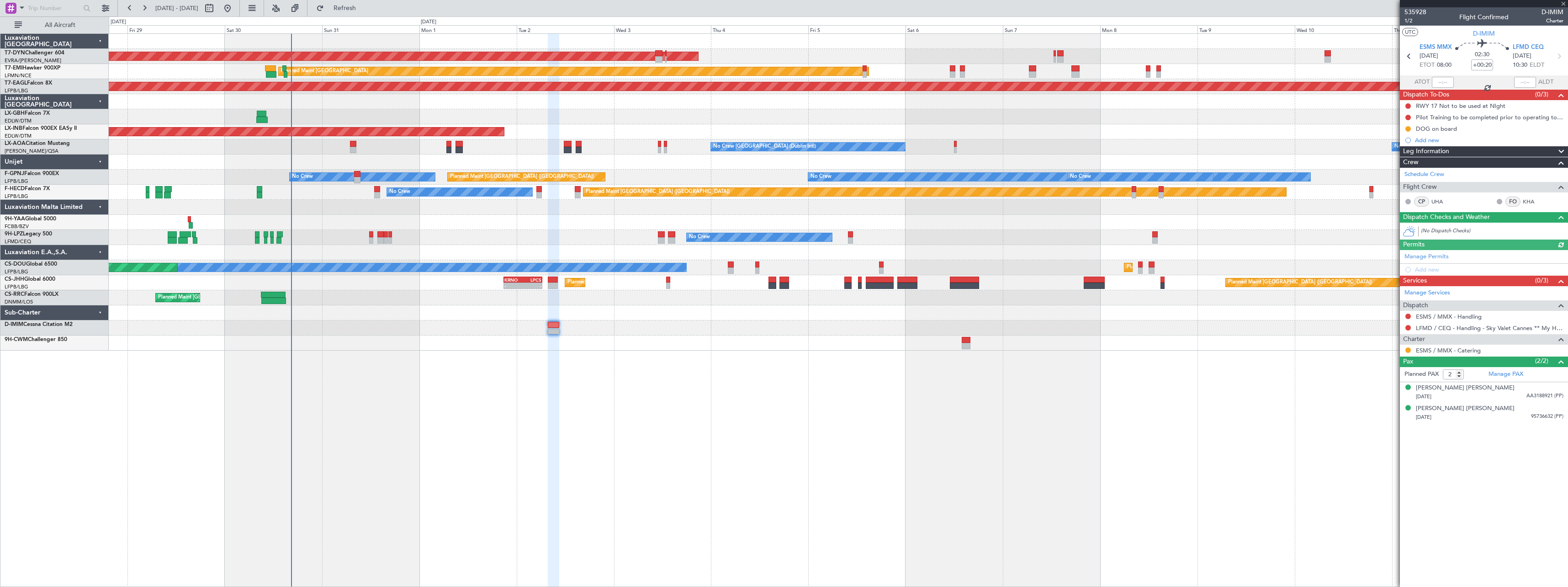
click at [1563, 2] on div at bounding box center [1484, 4] width 168 height 7
click at [1563, 2] on span at bounding box center [1563, 4] width 9 height 9
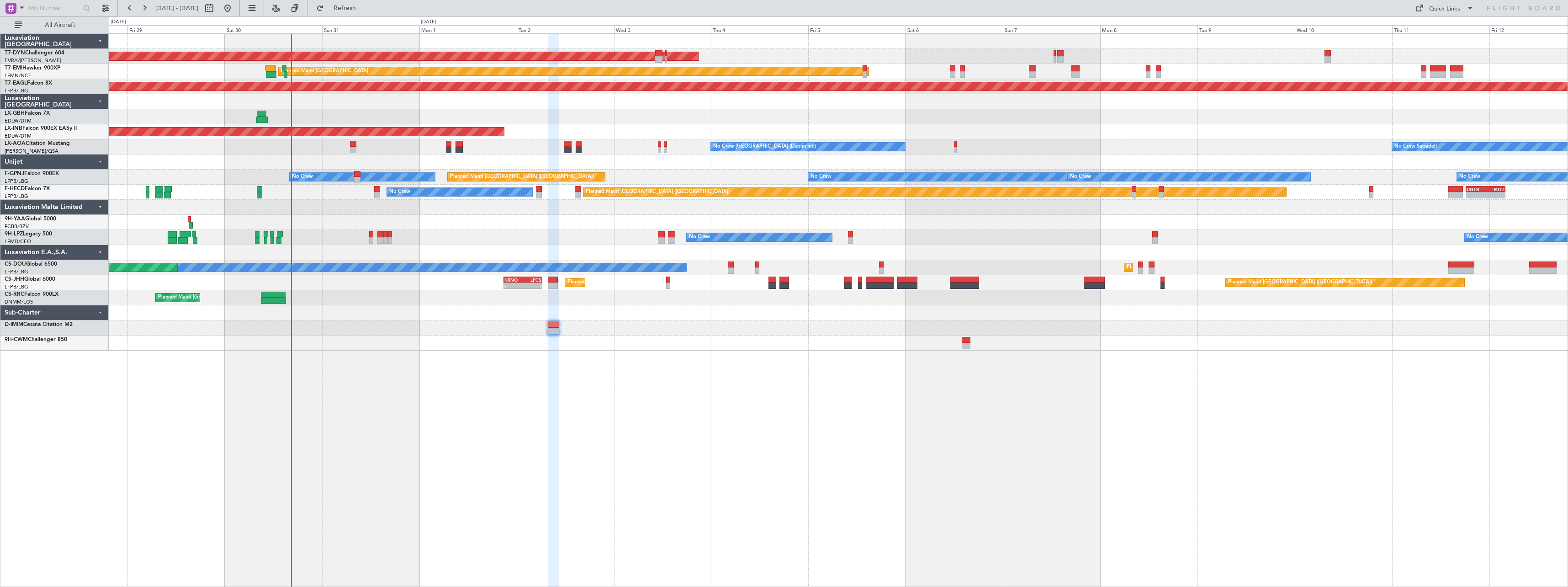
type input "0"
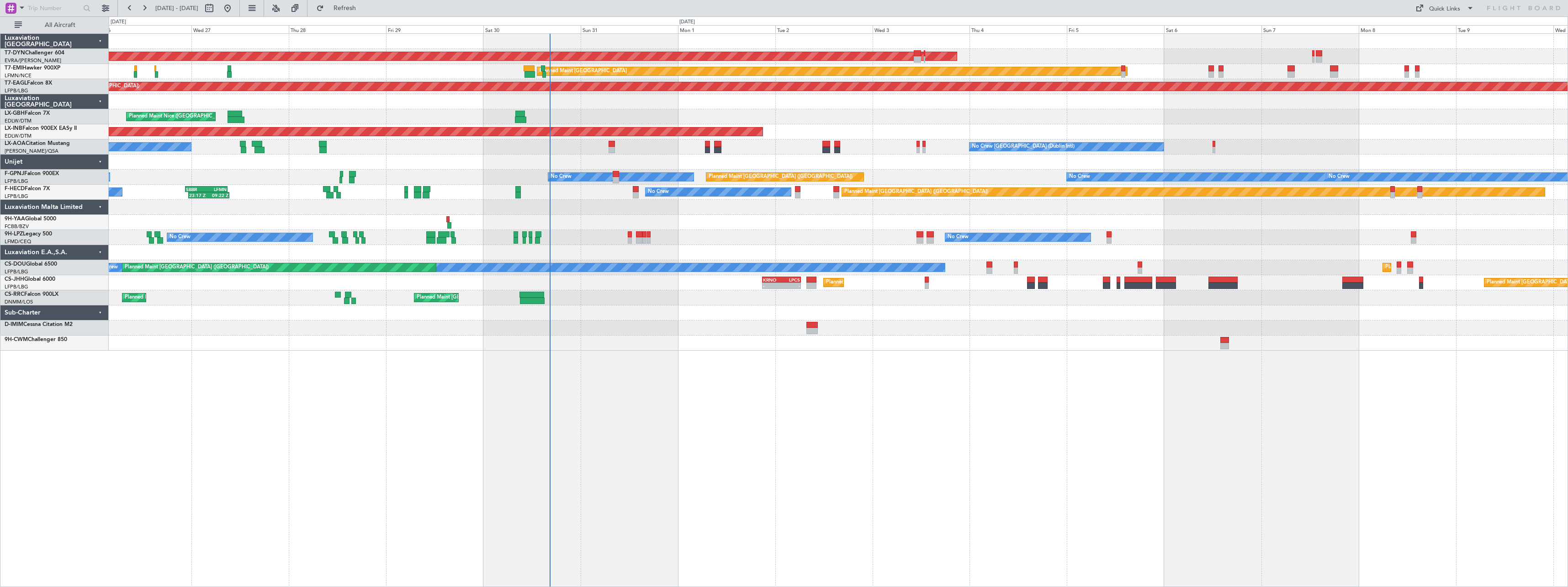
click at [791, 376] on div "AOG Maint Riga (Riga Intl) Planned Maint Basel-Mulhouse Planned Maint Zurich Pl…" at bounding box center [838, 310] width 1459 height 554
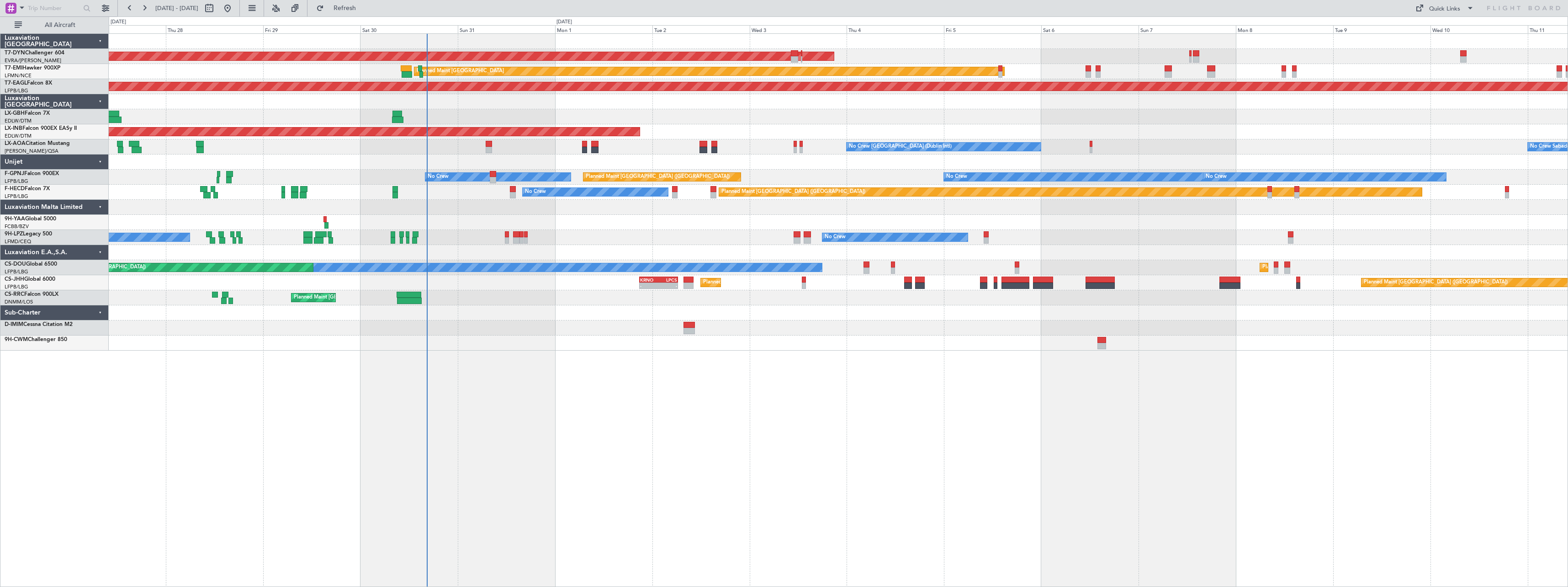
click at [589, 353] on div "AOG Maint Riga (Riga Intl) Planned Maint Zurich Grounded New York (Teterboro) P…" at bounding box center [838, 310] width 1459 height 554
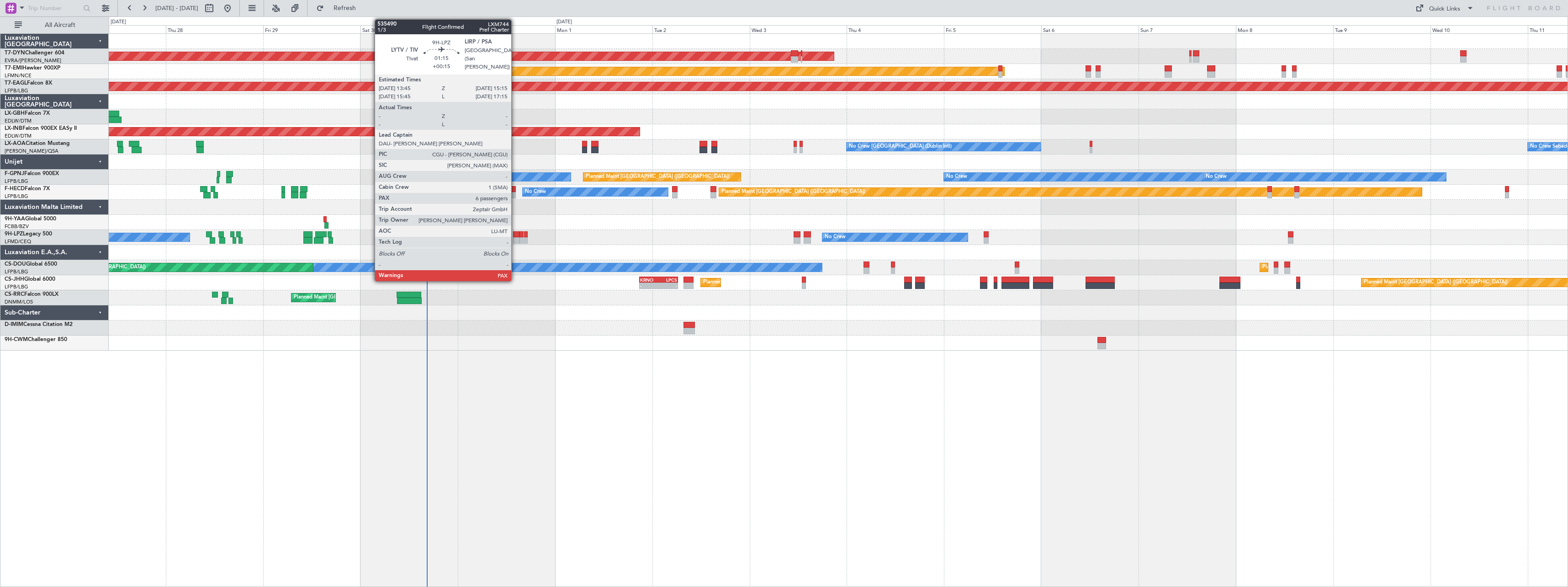
click at [516, 233] on div at bounding box center [516, 234] width 7 height 7
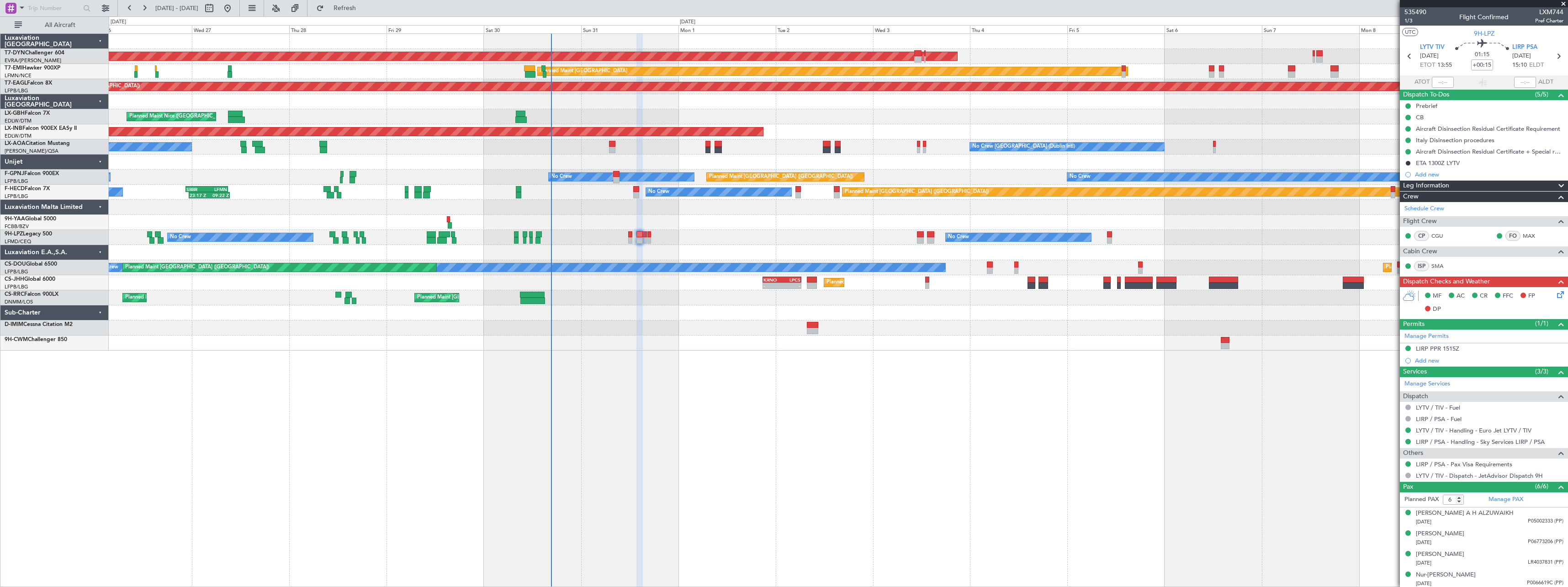
click at [720, 340] on div "AOG Maint Riga (Riga Intl) Planned Maint Basel-Mulhouse Planned Maint Zurich Pl…" at bounding box center [838, 192] width 1459 height 317
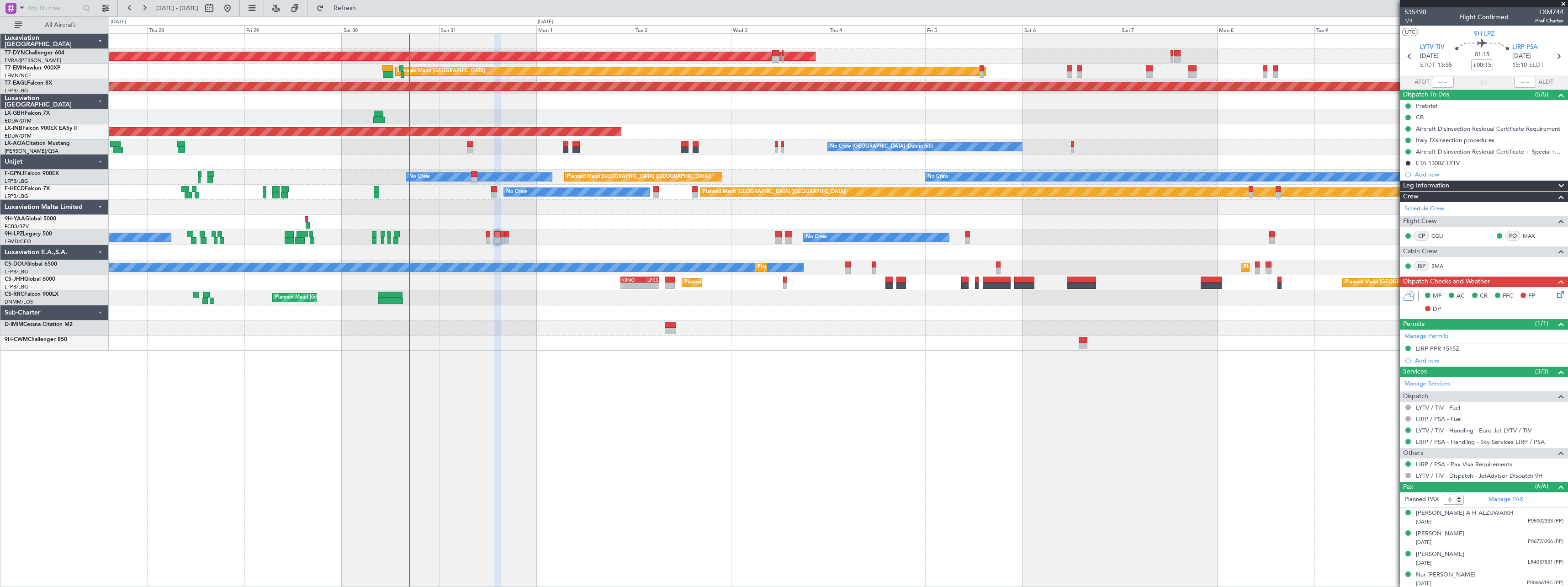
click at [632, 393] on div "AOG Maint Riga (Riga Intl) Planned Maint Zurich Grounded New York (Teterboro) P…" at bounding box center [838, 310] width 1459 height 554
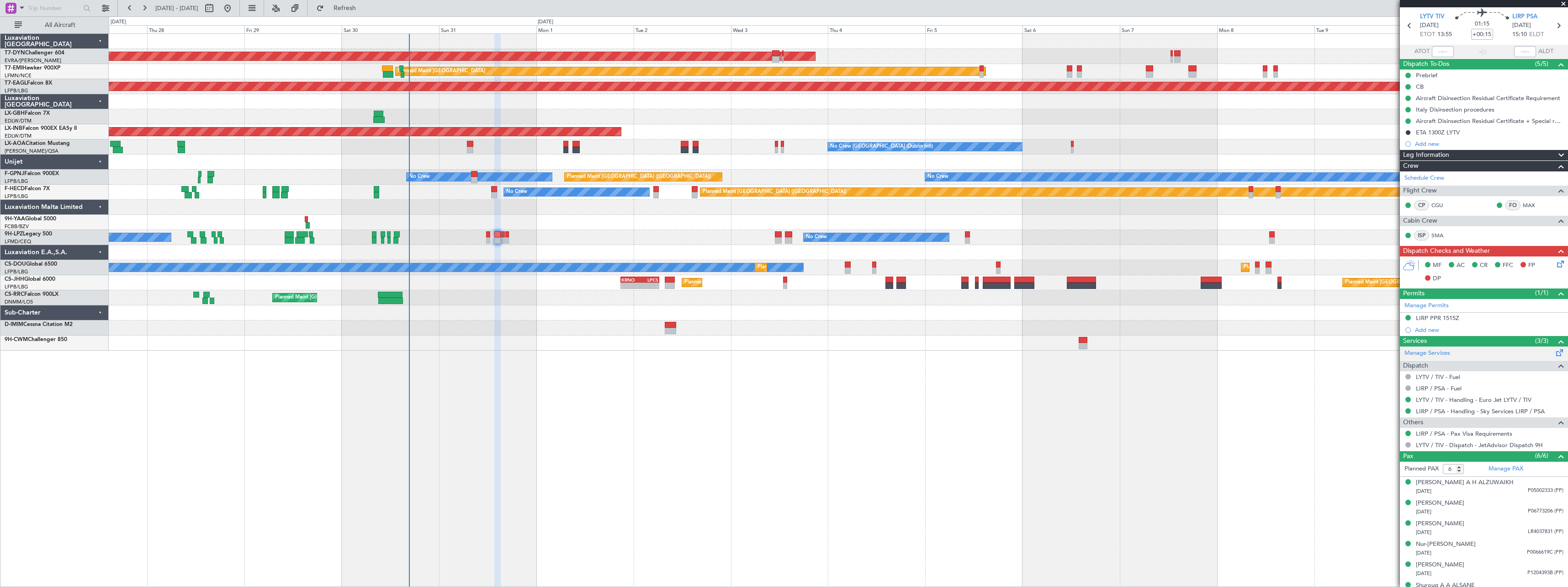
scroll to position [43, 0]
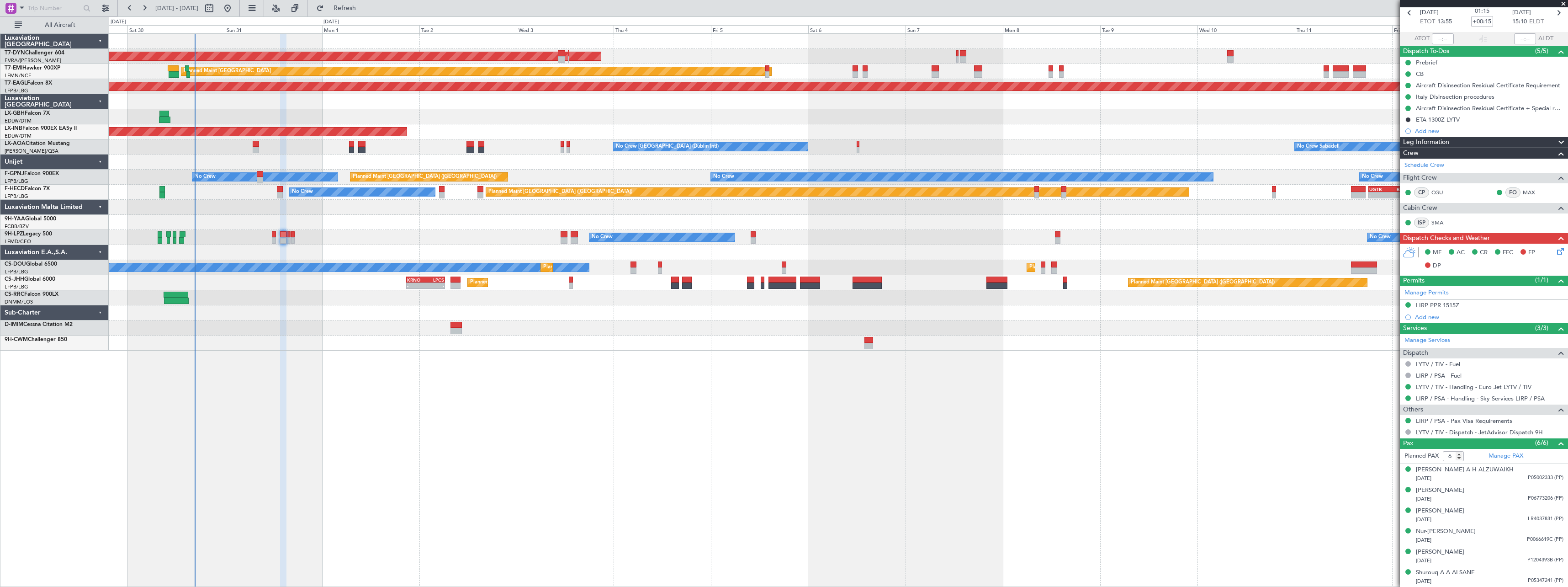
click at [866, 364] on div "AOG Maint Riga (Riga Intl) Planned Maint Zurich Grounded New York (Teterboro) P…" at bounding box center [838, 310] width 1459 height 554
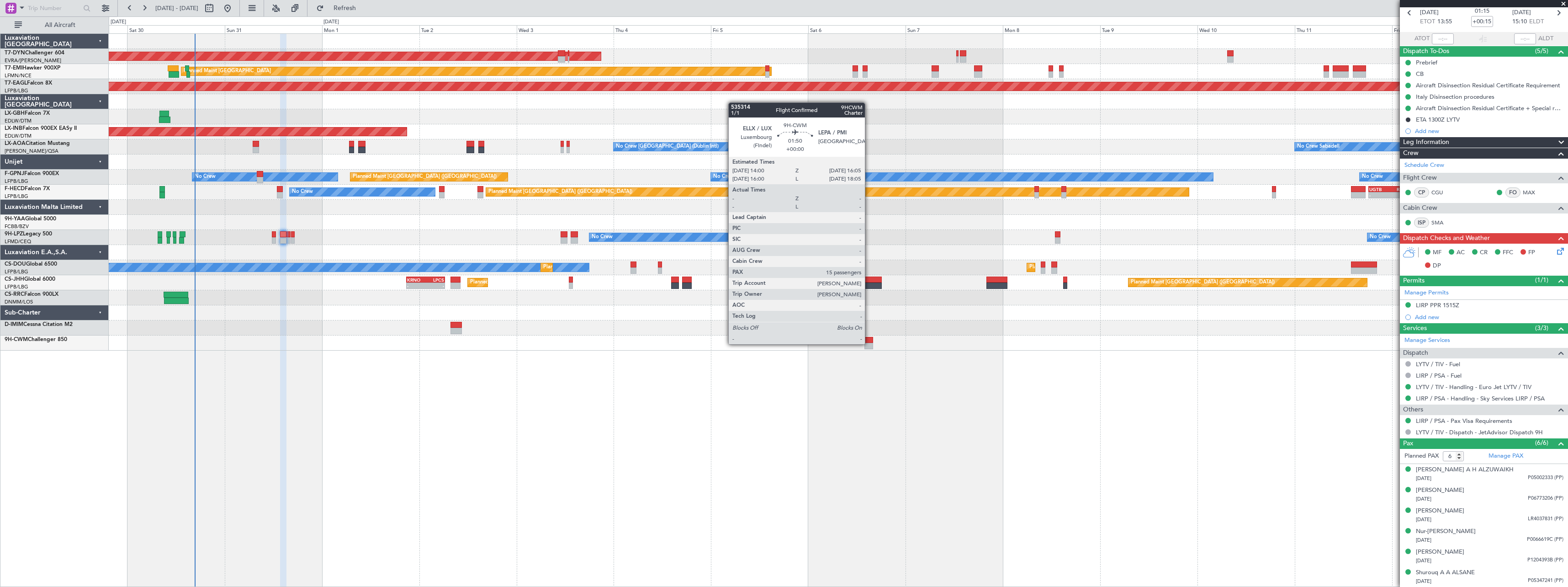
click at [869, 343] on div at bounding box center [869, 346] width 9 height 7
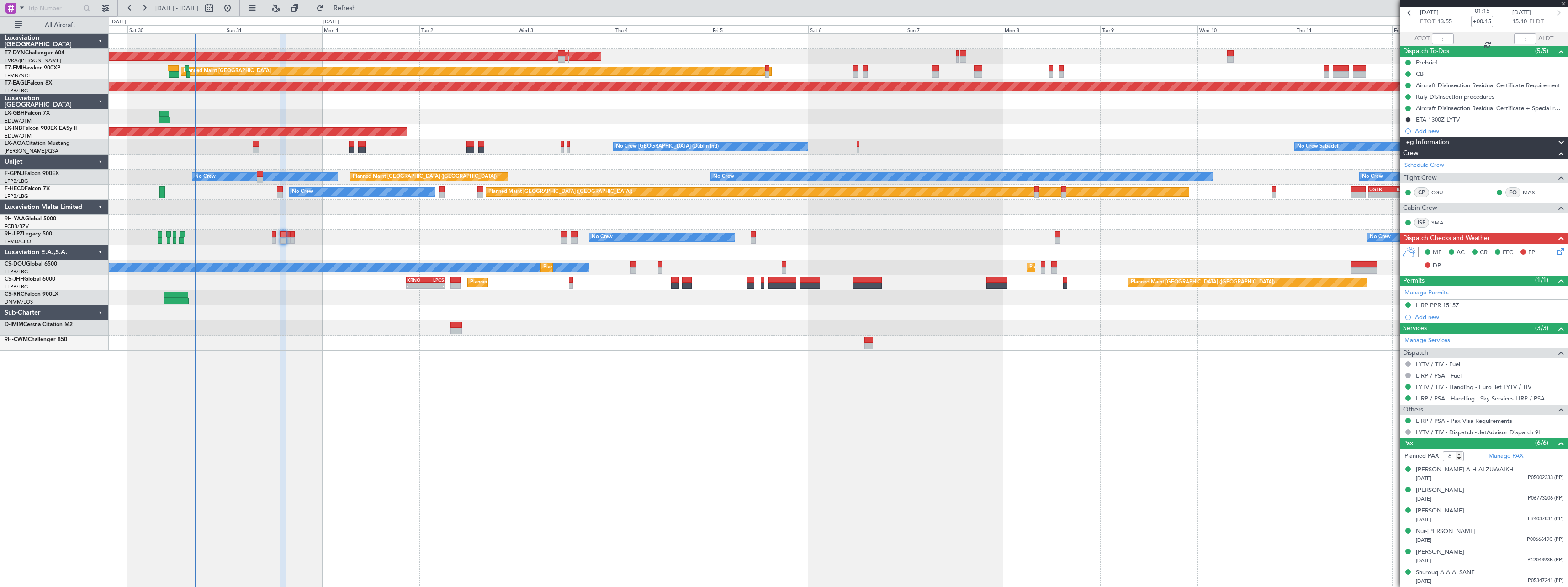
type input "15"
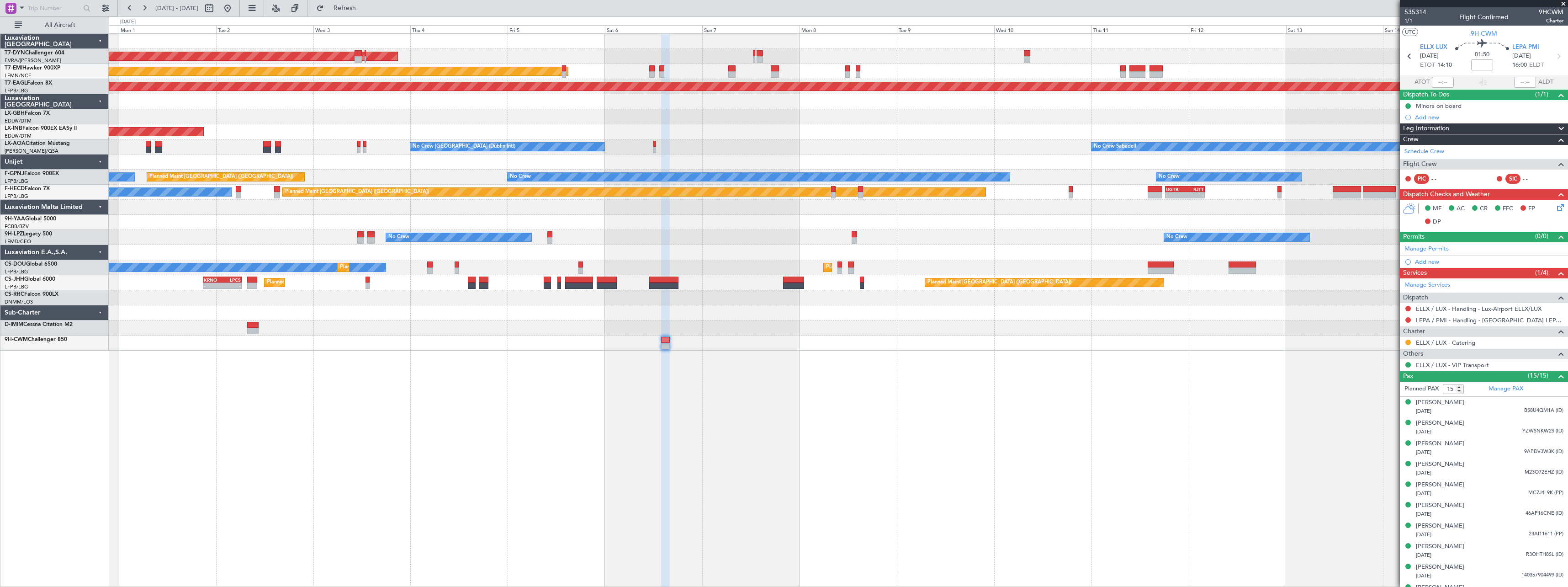
click at [443, 371] on div "AOG Maint Riga (Riga Intl) Planned Maint Zurich Grounded New York (Teterboro) P…" at bounding box center [838, 310] width 1459 height 554
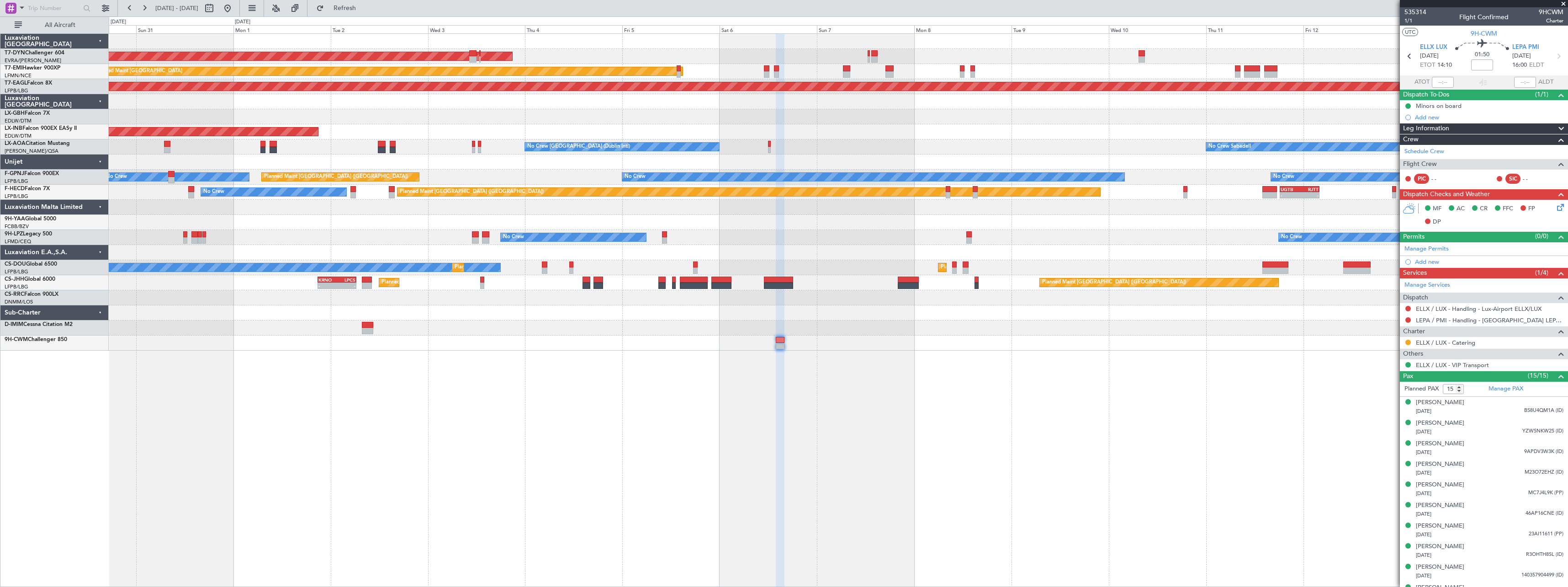
click at [516, 373] on div "AOG Maint Riga (Riga Intl) Planned Maint Zurich Grounded New York (Teterboro) P…" at bounding box center [838, 310] width 1459 height 554
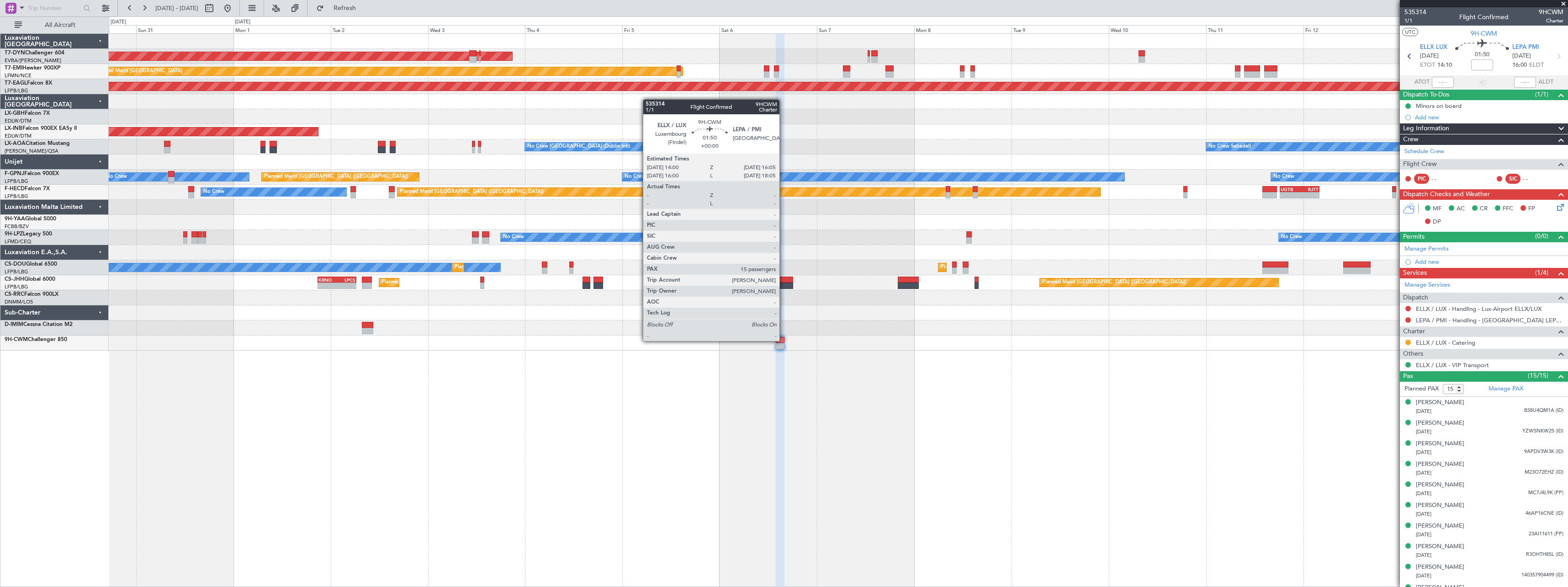
click at [783, 340] on div at bounding box center [780, 340] width 9 height 7
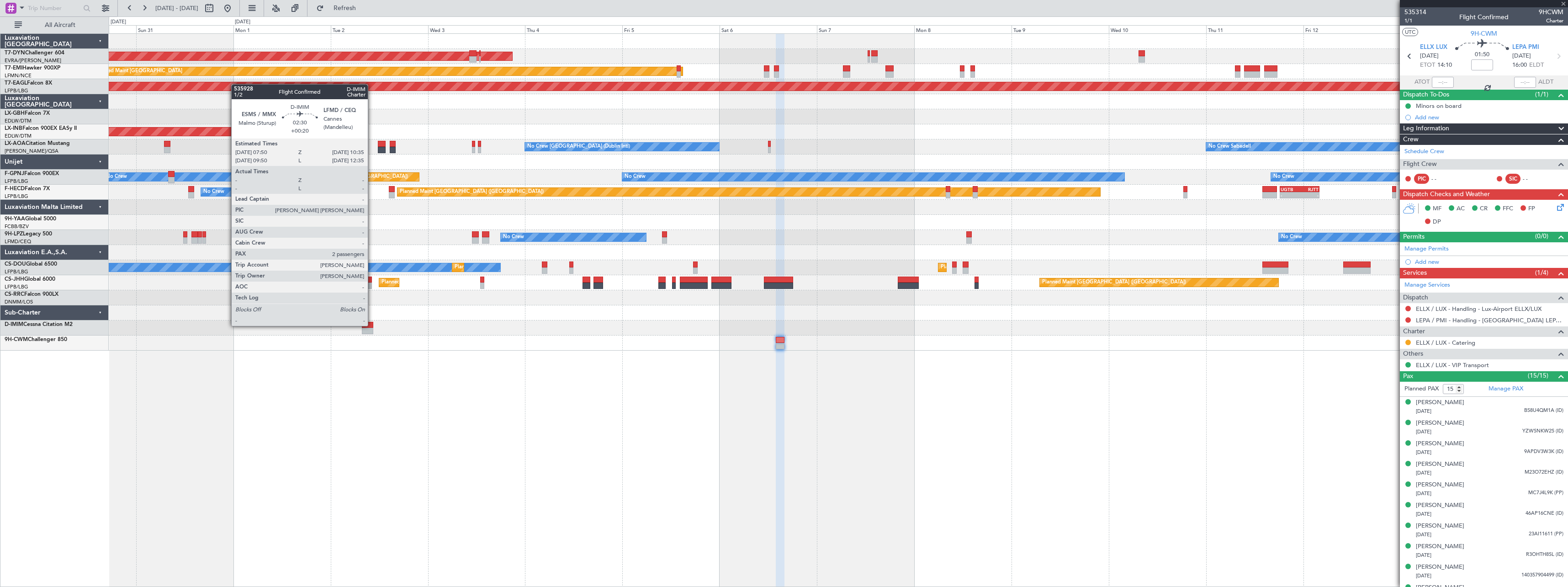
click at [372, 325] on div at bounding box center [367, 325] width 12 height 7
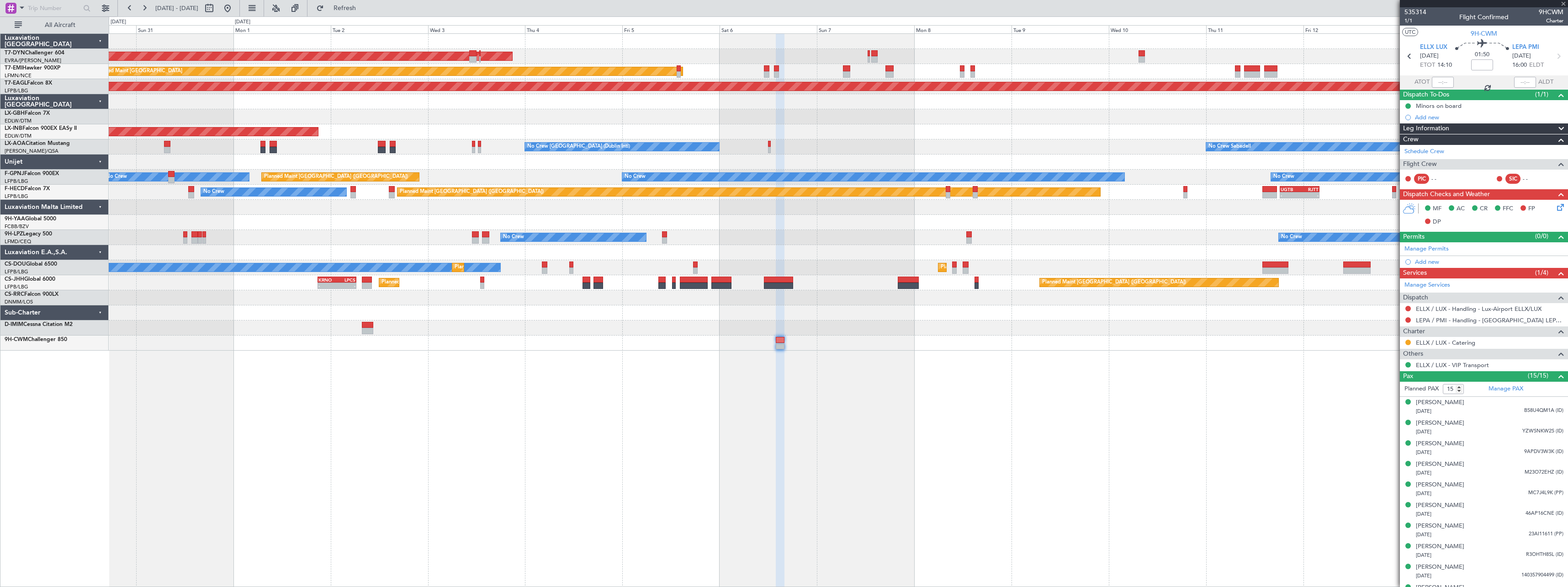
type input "+00:20"
type input "2"
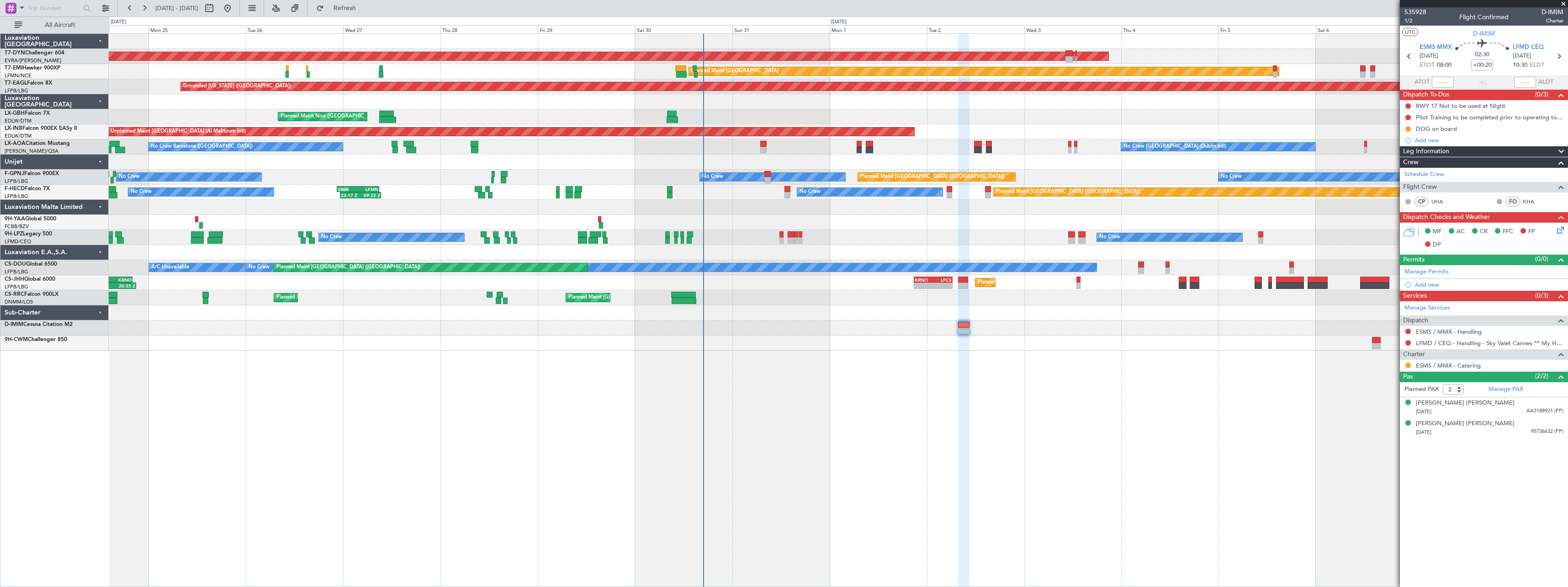
click at [977, 195] on div "AOG Maint Riga (Riga Intl) Planned Maint Basel-Mulhouse Planned Maint Zurich Pl…" at bounding box center [838, 192] width 1459 height 317
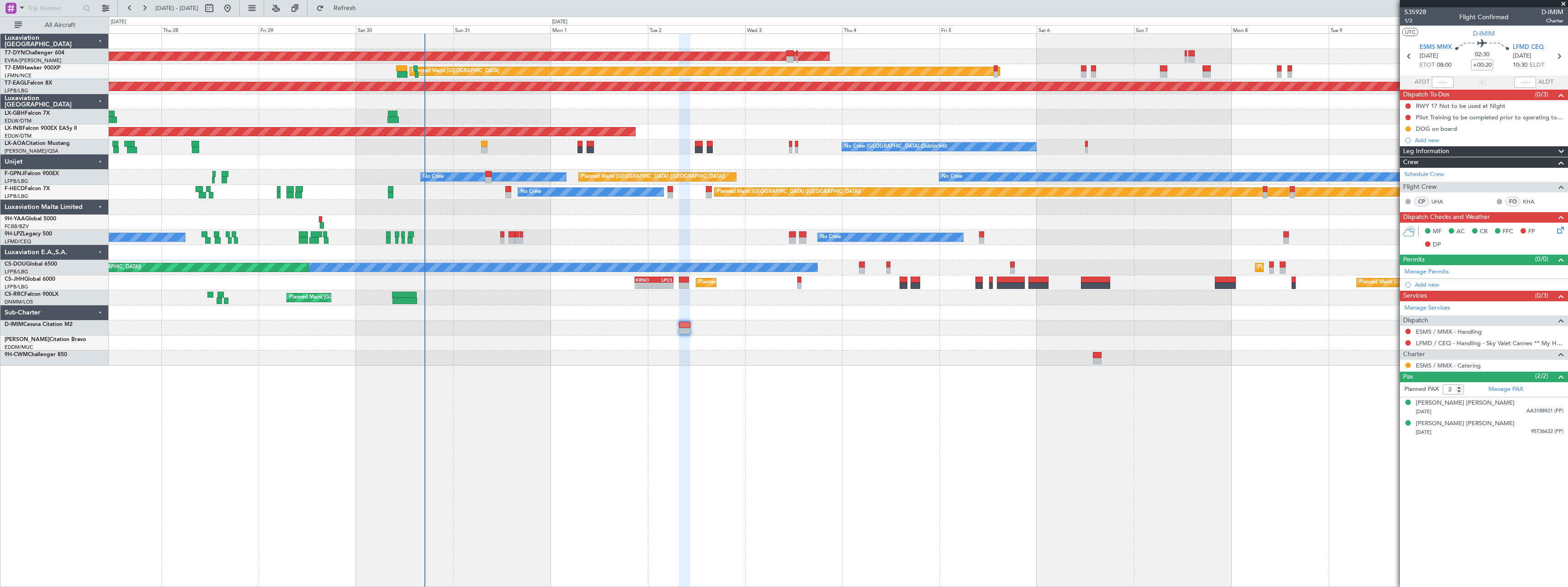
click at [842, 360] on div at bounding box center [838, 358] width 1459 height 15
click at [111, 11] on button at bounding box center [105, 9] width 15 height 15
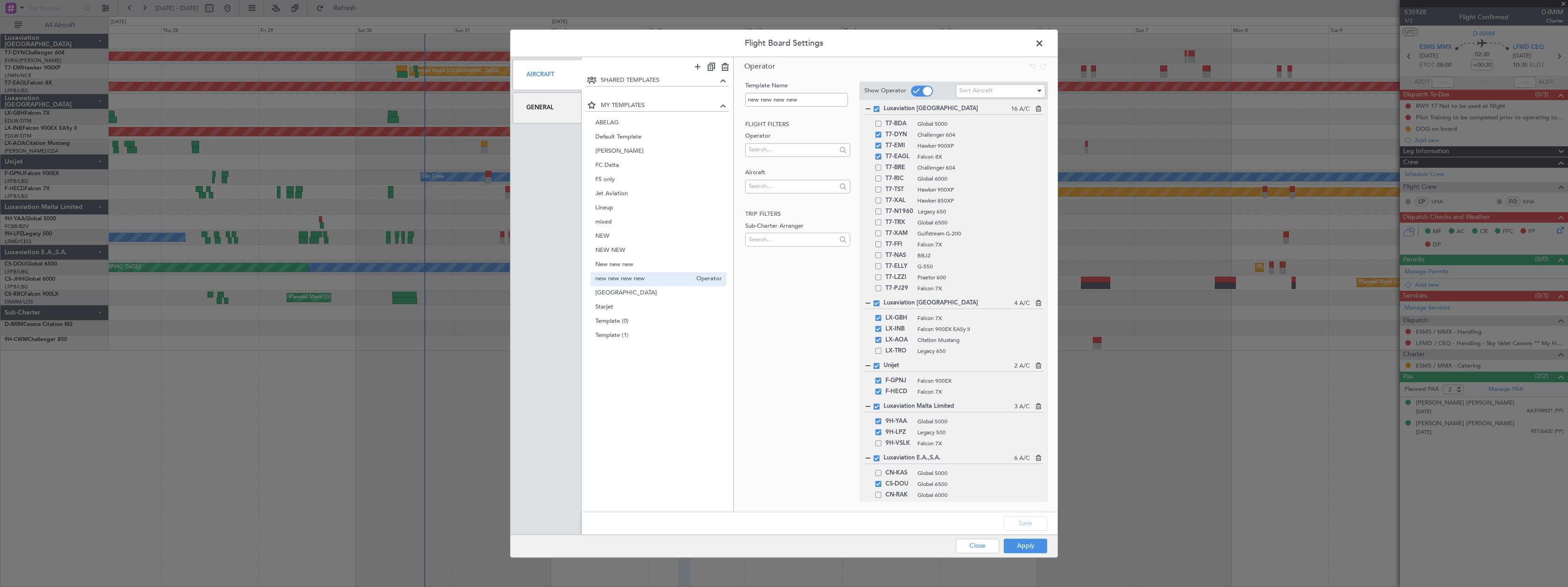
click at [369, 153] on div "Flight Board Settings Aircraft General SHARED TEMPLATES MY TEMPLATES ABELAG Ope…" at bounding box center [784, 294] width 1568 height 587
click at [646, 181] on span "FS only" at bounding box center [643, 180] width 97 height 10
type input "FS only"
click at [1026, 547] on button "Apply" at bounding box center [1025, 546] width 43 height 15
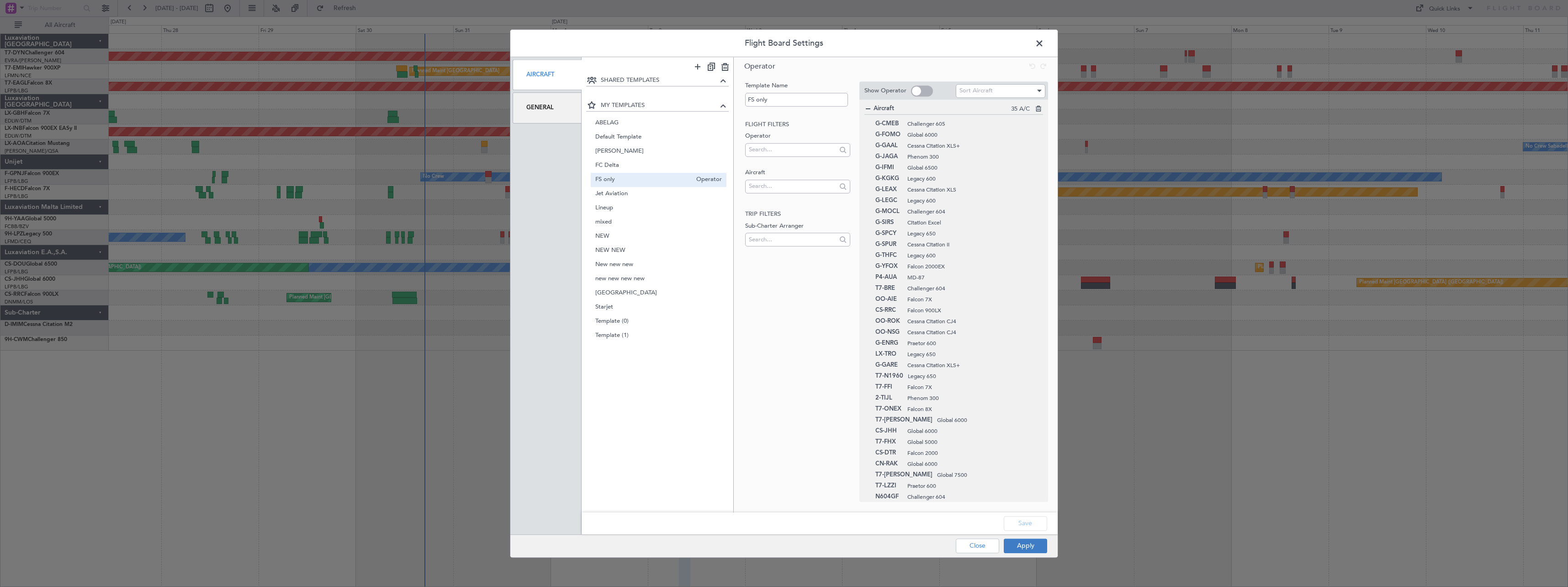
type input "0"
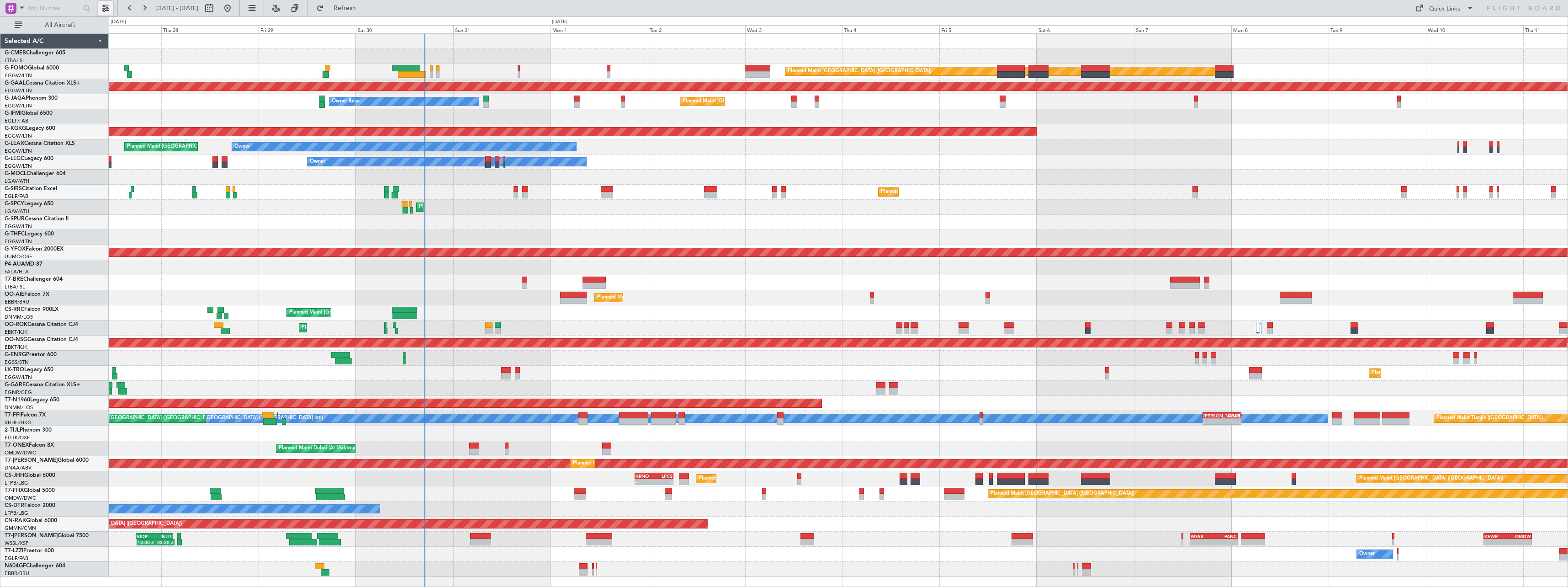
click at [103, 10] on button at bounding box center [105, 9] width 15 height 15
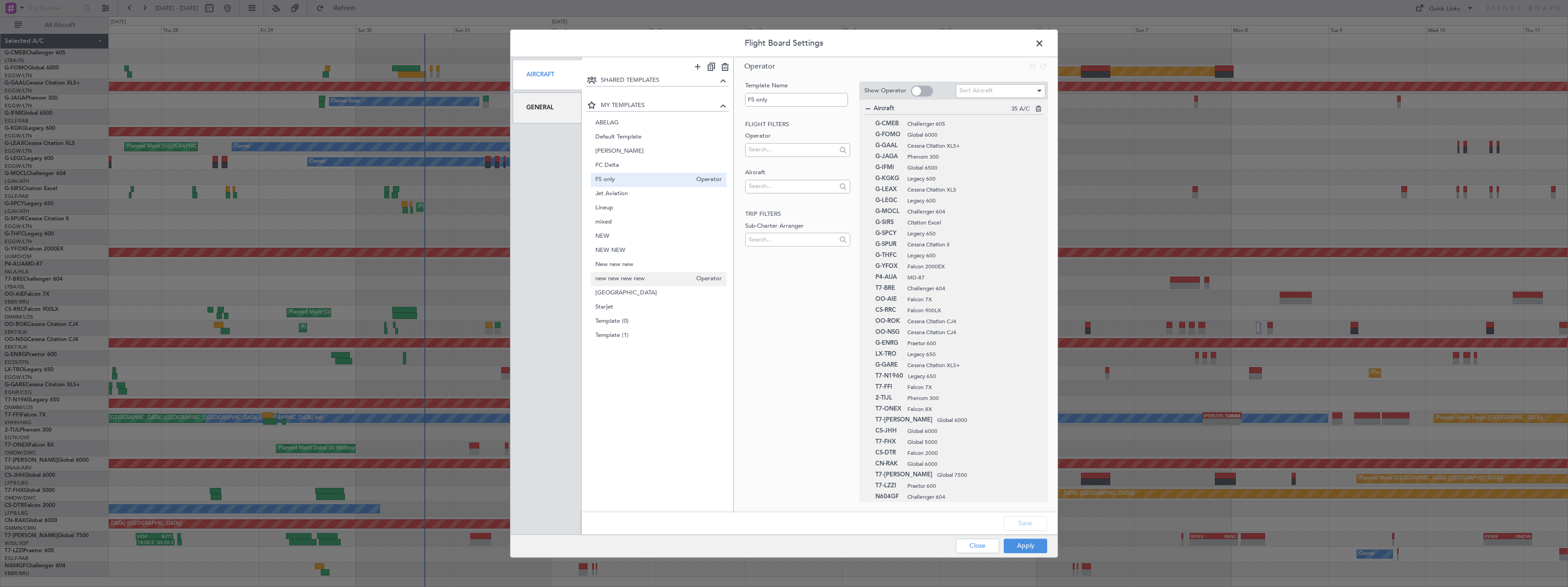
click at [624, 278] on span "new new new new" at bounding box center [643, 279] width 97 height 10
type input "new new new new"
click at [1025, 545] on button "Apply" at bounding box center [1025, 546] width 43 height 15
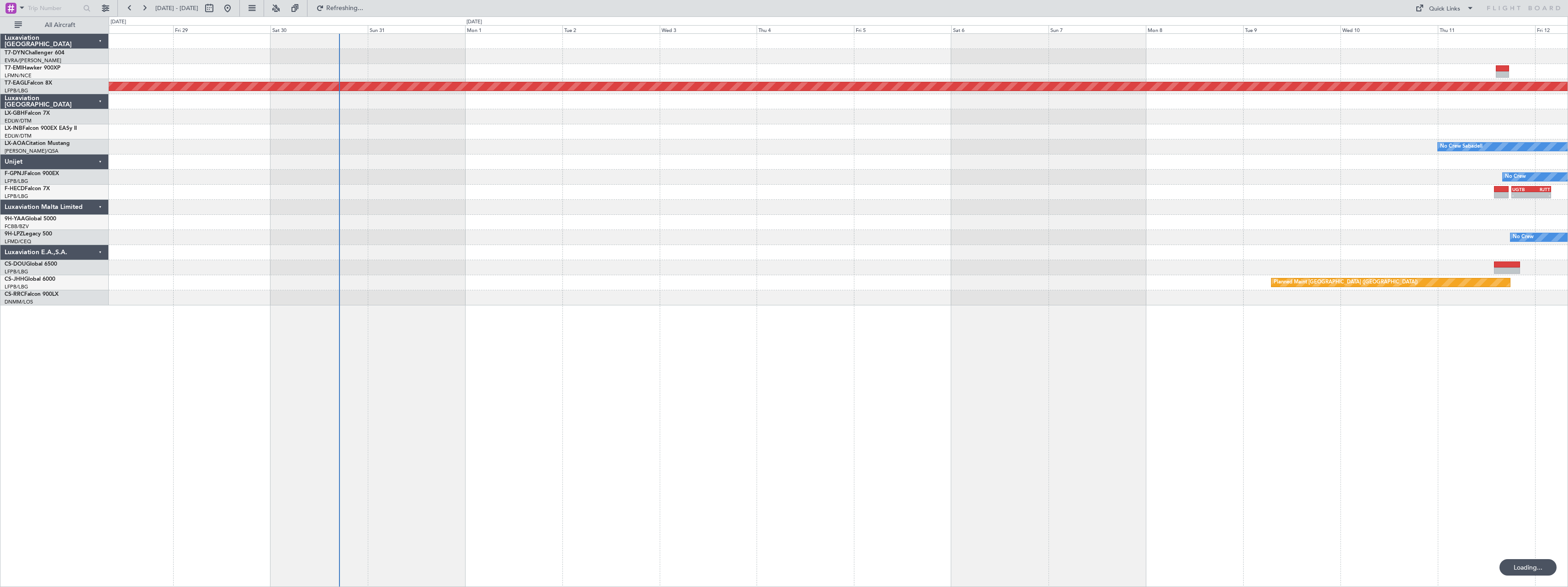
click at [497, 373] on div "Grounded New York (Teterboro) No Crew Sabadell No Crew No Crew Planned Maint Pa…" at bounding box center [838, 310] width 1459 height 554
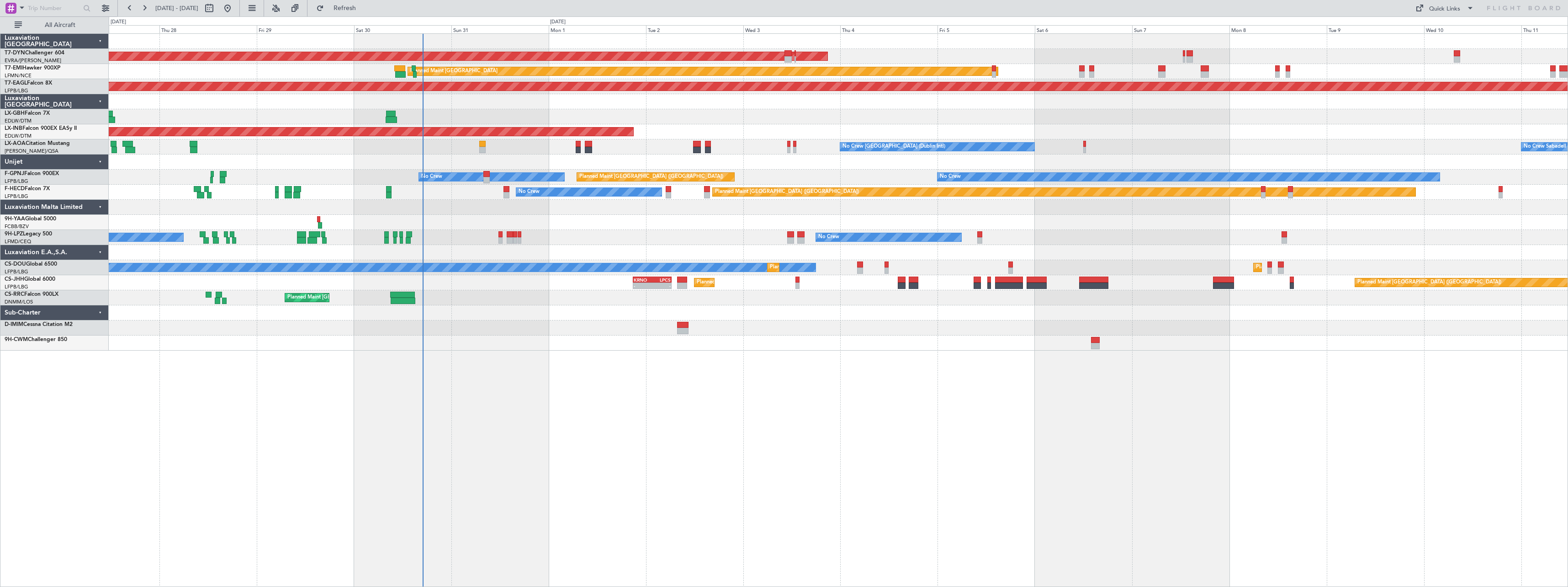
click at [670, 217] on div at bounding box center [838, 222] width 1459 height 15
click at [45, 54] on link "T7-DYN Challenger 604" at bounding box center [35, 53] width 60 height 5
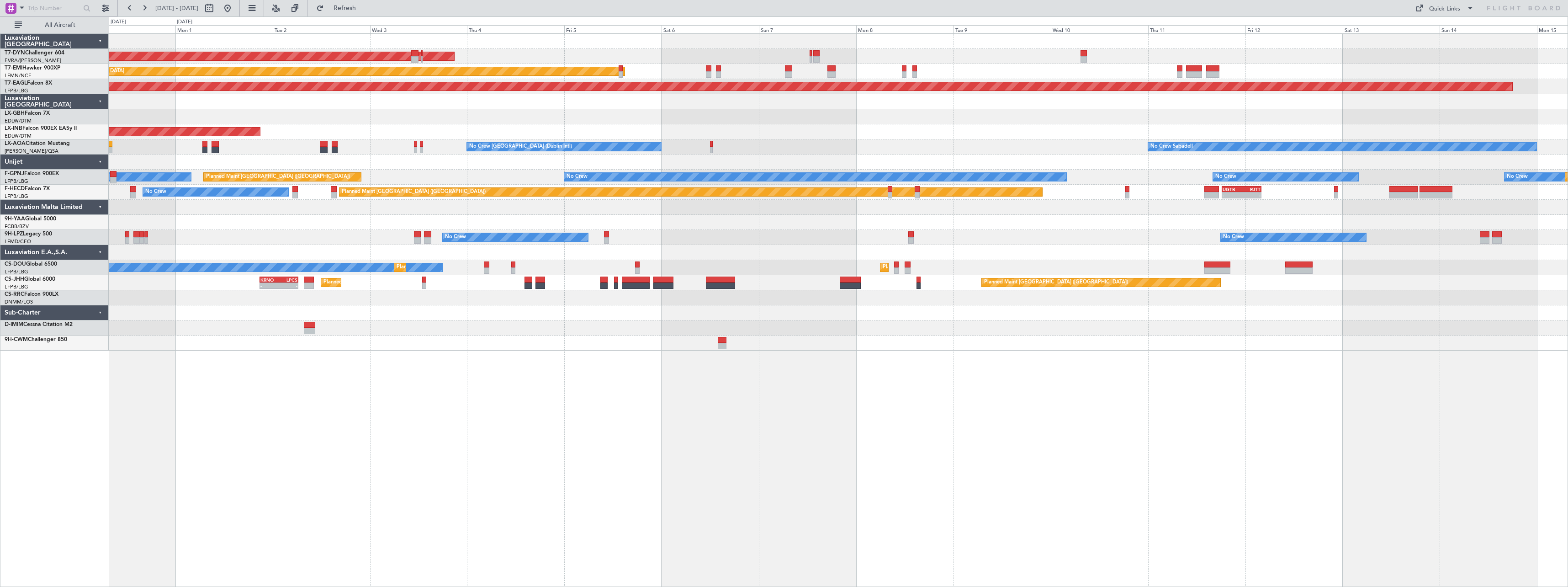
click at [566, 374] on div "AOG Maint Riga (Riga Intl) Planned Maint [GEOGRAPHIC_DATA] Grounded [US_STATE] …" at bounding box center [838, 310] width 1459 height 554
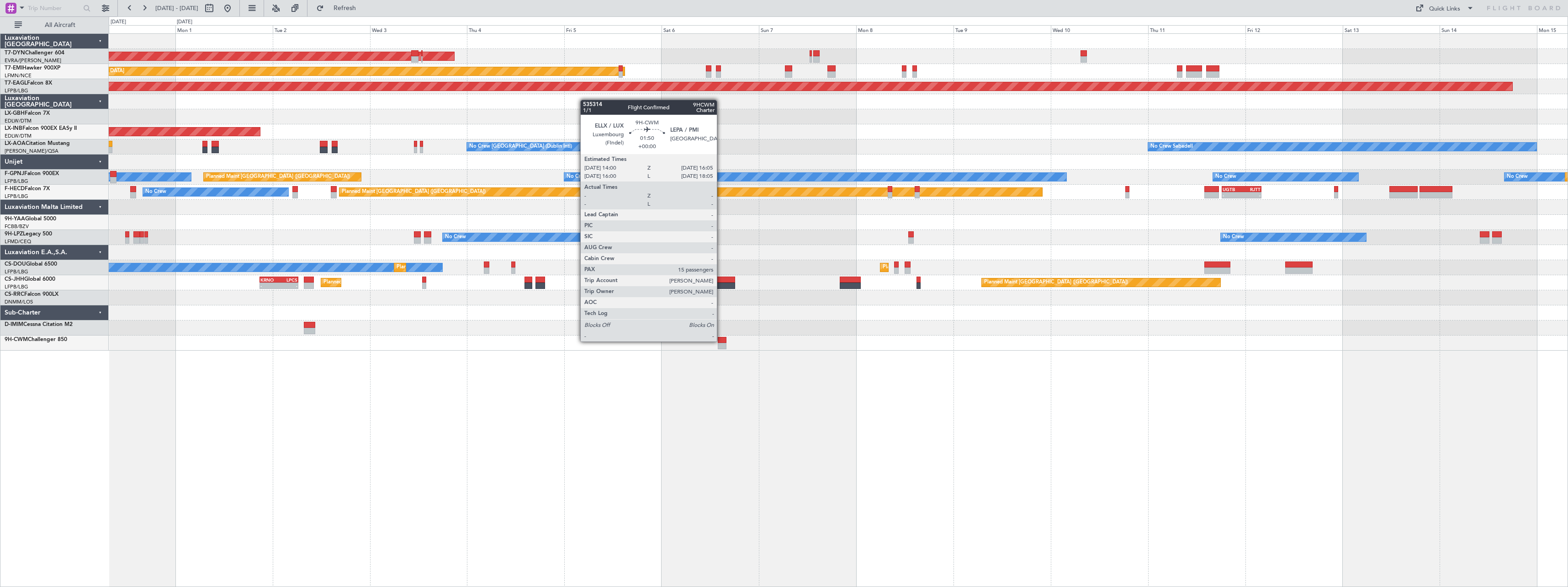
click at [721, 340] on div at bounding box center [722, 340] width 9 height 7
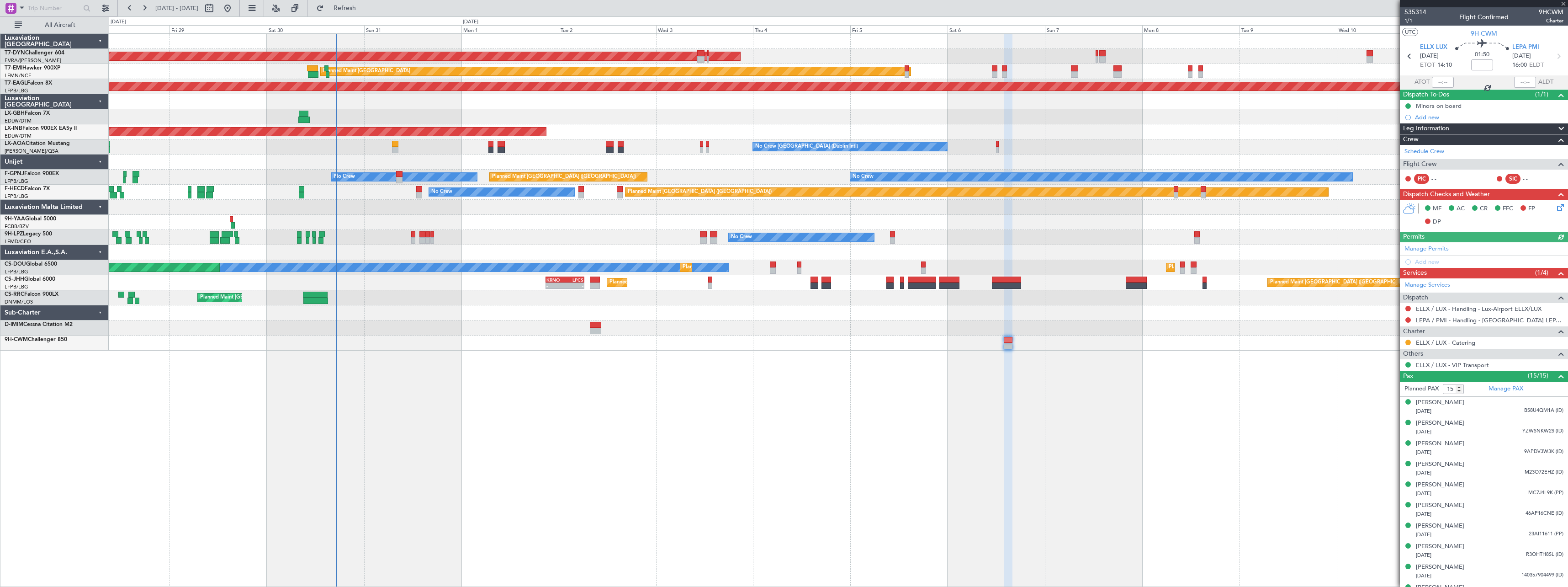
click at [658, 379] on div "AOG Maint Riga (Riga Intl) Planned Maint [GEOGRAPHIC_DATA] Grounded [US_STATE] …" at bounding box center [838, 310] width 1459 height 554
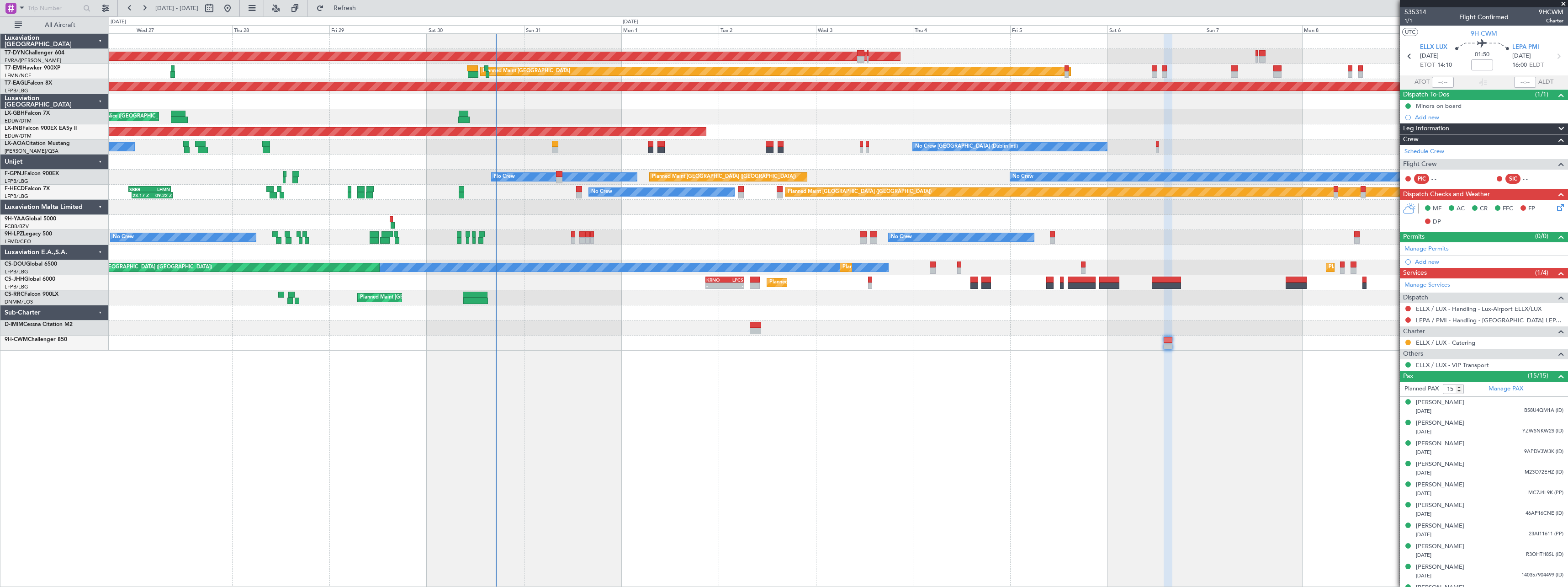
click at [1007, 390] on div "AOG Maint Riga (Riga Intl) Planned Maint [GEOGRAPHIC_DATA] Grounded [US_STATE] …" at bounding box center [838, 310] width 1459 height 554
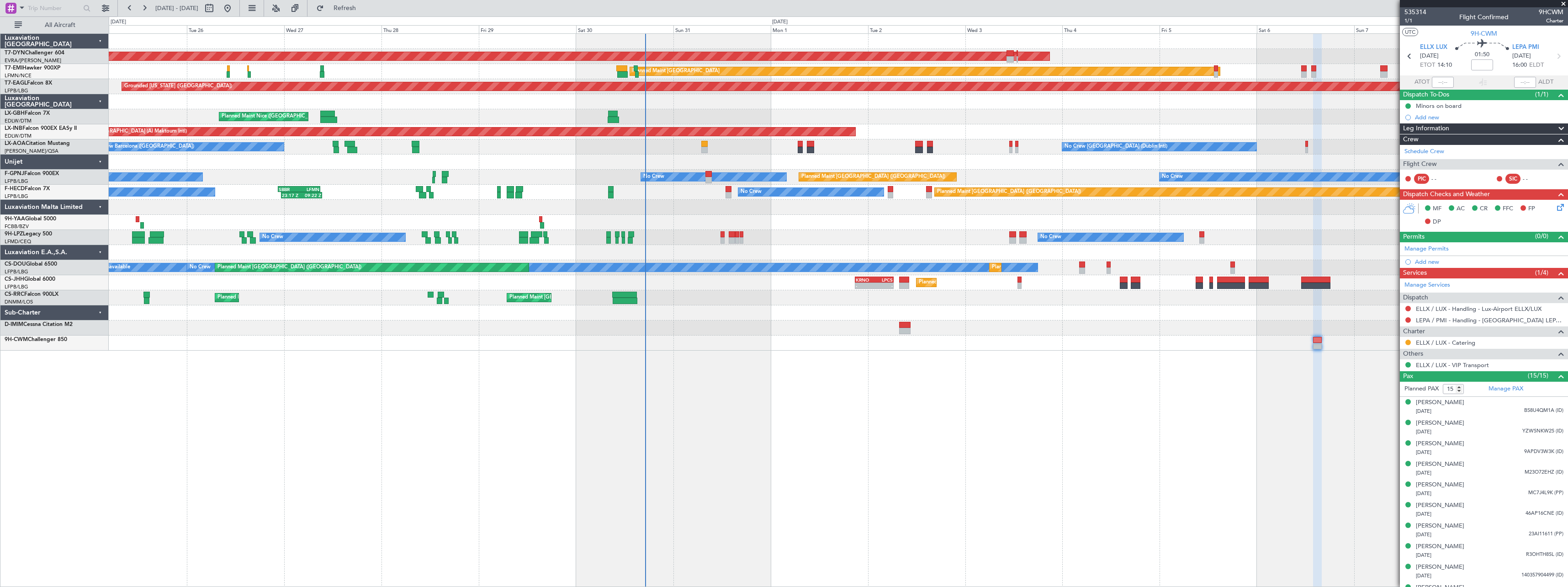
click at [789, 373] on div "AOG Maint Riga (Riga Intl) Planned Maint [GEOGRAPHIC_DATA]-[GEOGRAPHIC_DATA] Pl…" at bounding box center [838, 310] width 1459 height 554
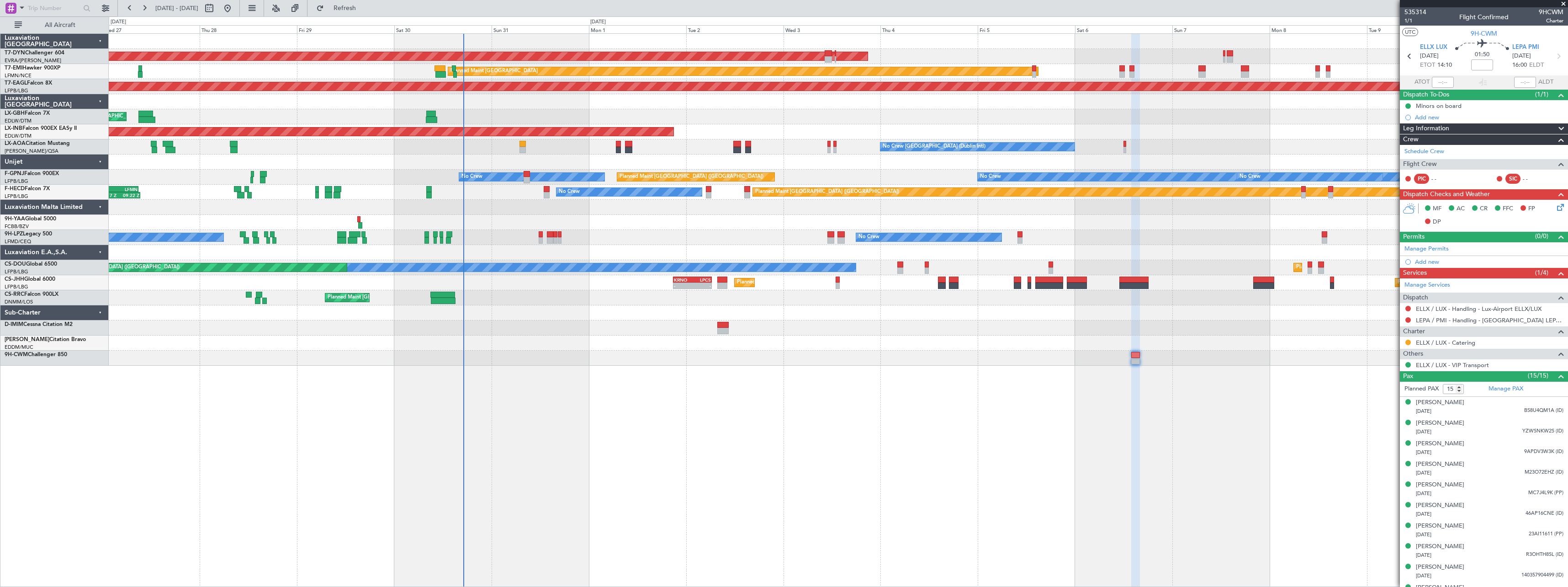
click at [965, 412] on div "AOG Maint Riga (Riga Intl) Planned Maint [GEOGRAPHIC_DATA] Grounded [US_STATE] …" at bounding box center [838, 310] width 1459 height 554
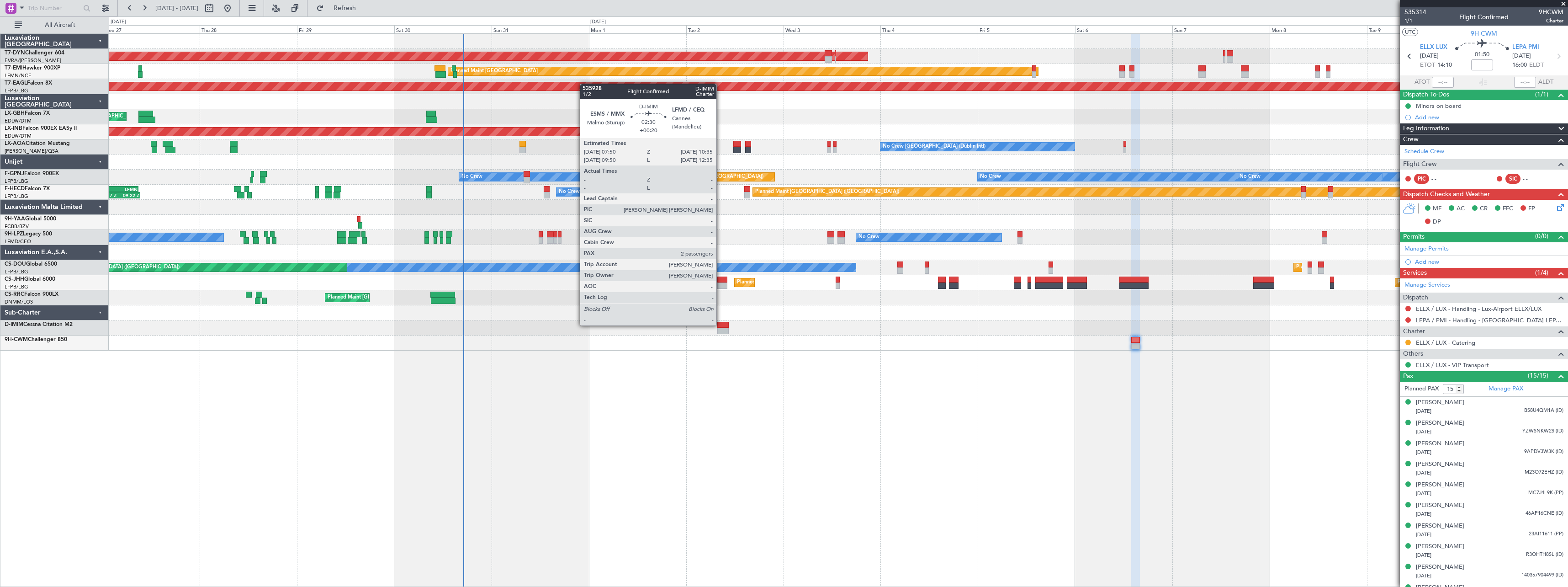
click at [721, 325] on div at bounding box center [723, 325] width 12 height 7
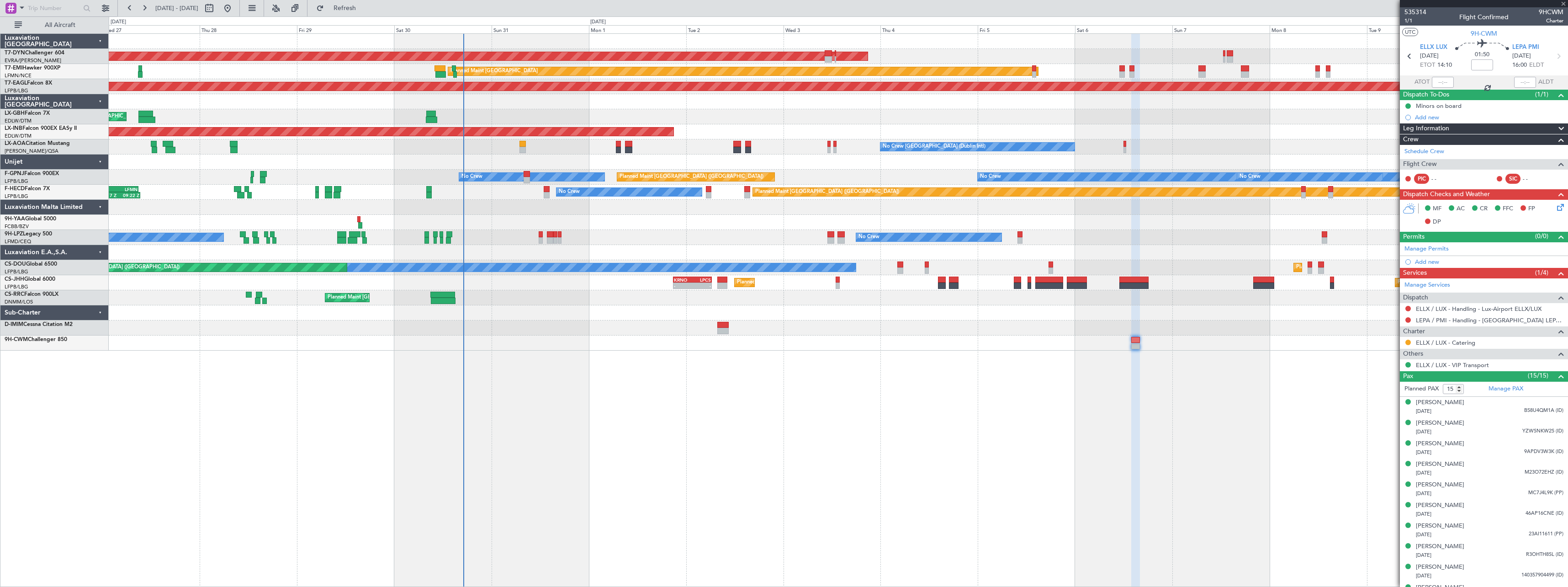
type input "+00:20"
type input "2"
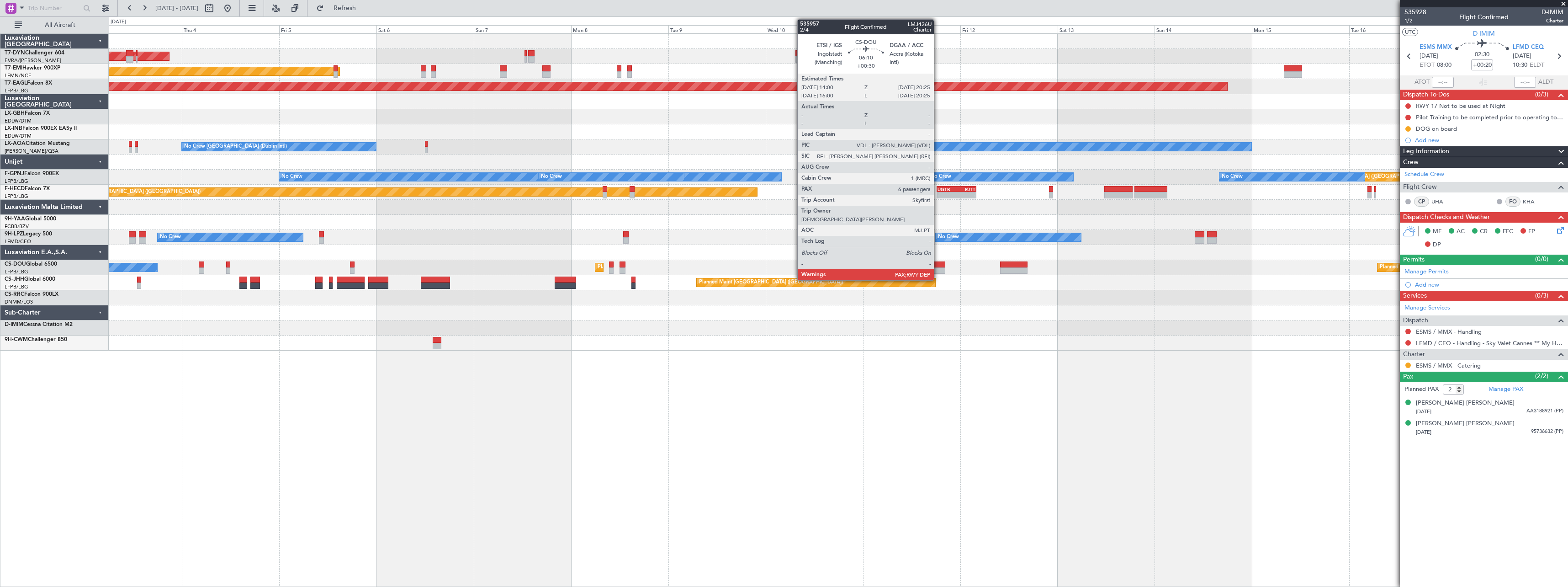
click at [938, 265] on div at bounding box center [932, 264] width 26 height 7
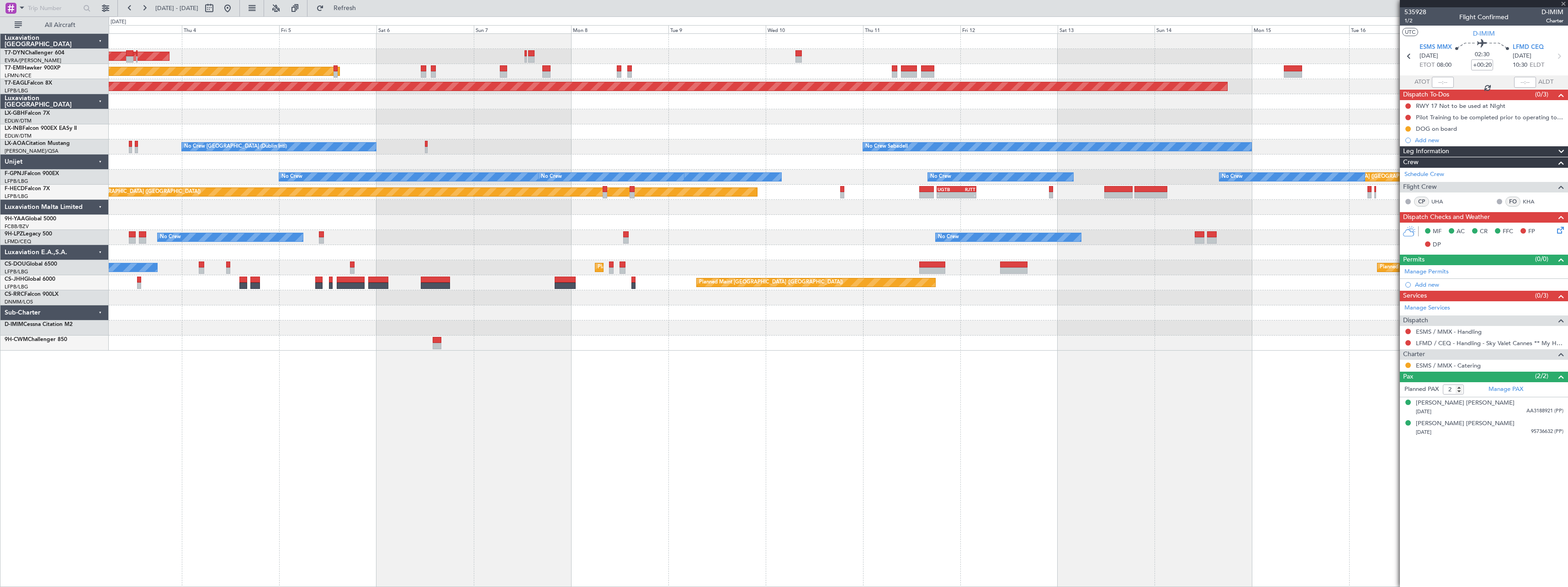
type input "+00:30"
type input "6"
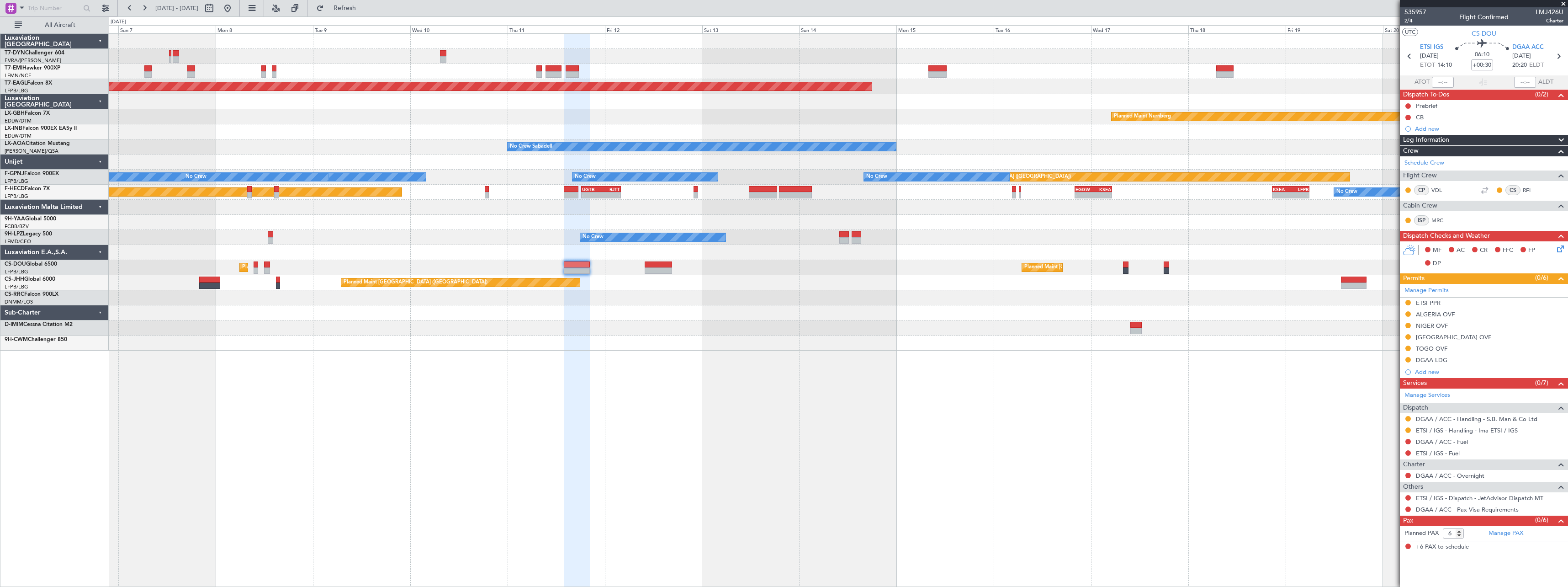
click at [857, 358] on div "AOG Maint Riga (Riga Intl) Planned Maint [GEOGRAPHIC_DATA] Grounded [US_STATE] …" at bounding box center [838, 310] width 1459 height 554
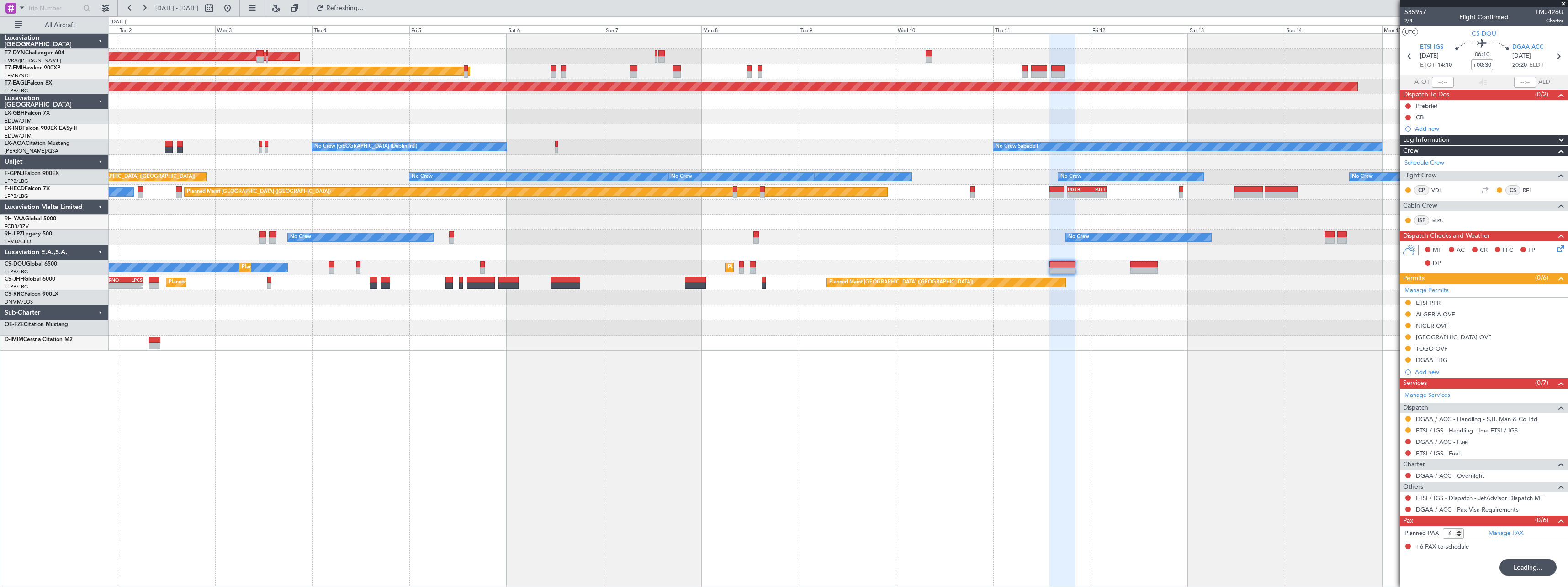
click at [946, 347] on div "AOG Maint Riga (Riga Intl) Planned Maint [GEOGRAPHIC_DATA] Grounded [US_STATE] …" at bounding box center [838, 310] width 1459 height 554
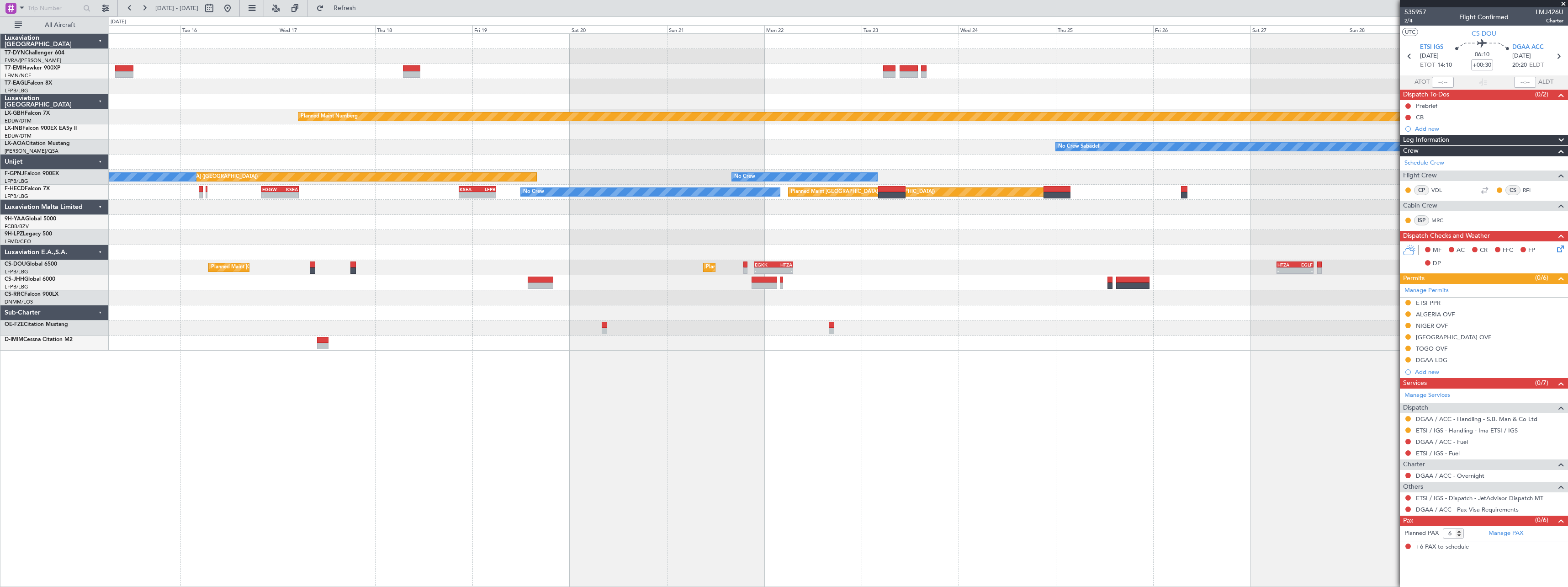
click at [441, 376] on div "Grounded [US_STATE] ([GEOGRAPHIC_DATA]) Planned Maint Nurnberg No Crew Sabadell…" at bounding box center [838, 310] width 1459 height 554
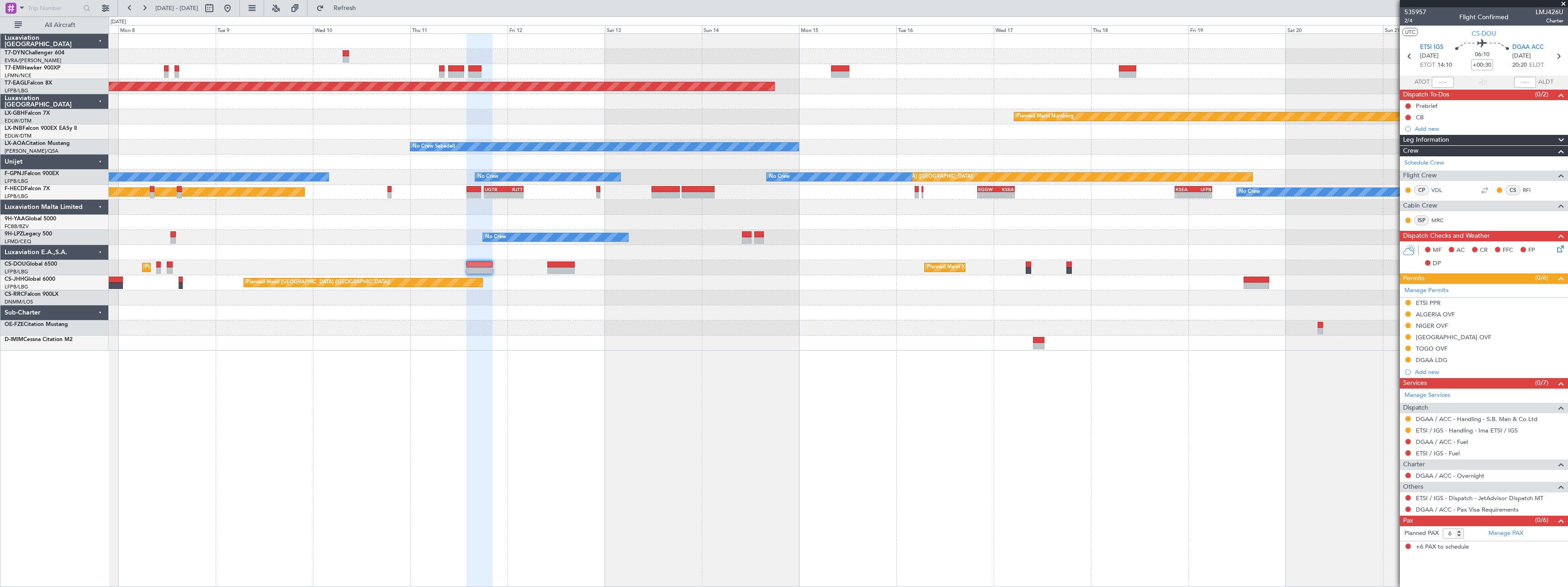
click at [1104, 343] on div "Planned Maint [GEOGRAPHIC_DATA] Grounded [US_STATE] ([GEOGRAPHIC_DATA]) Planned…" at bounding box center [838, 310] width 1459 height 554
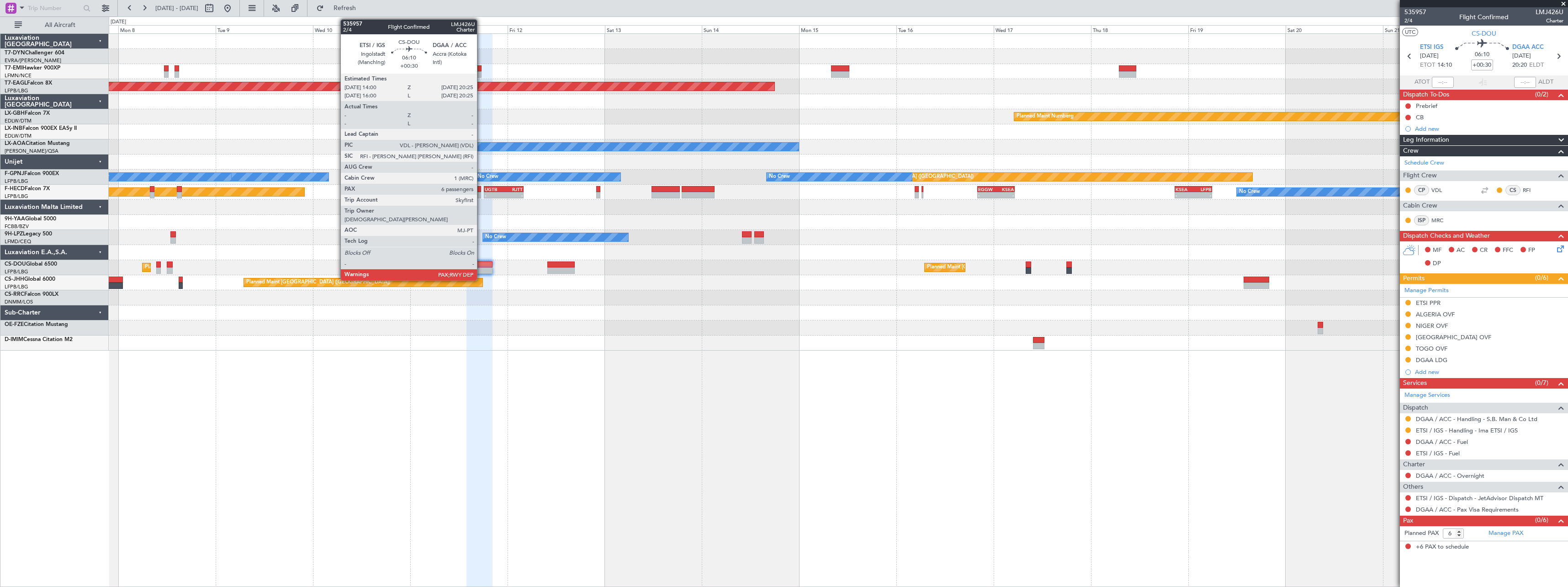
click at [481, 266] on div at bounding box center [479, 264] width 26 height 7
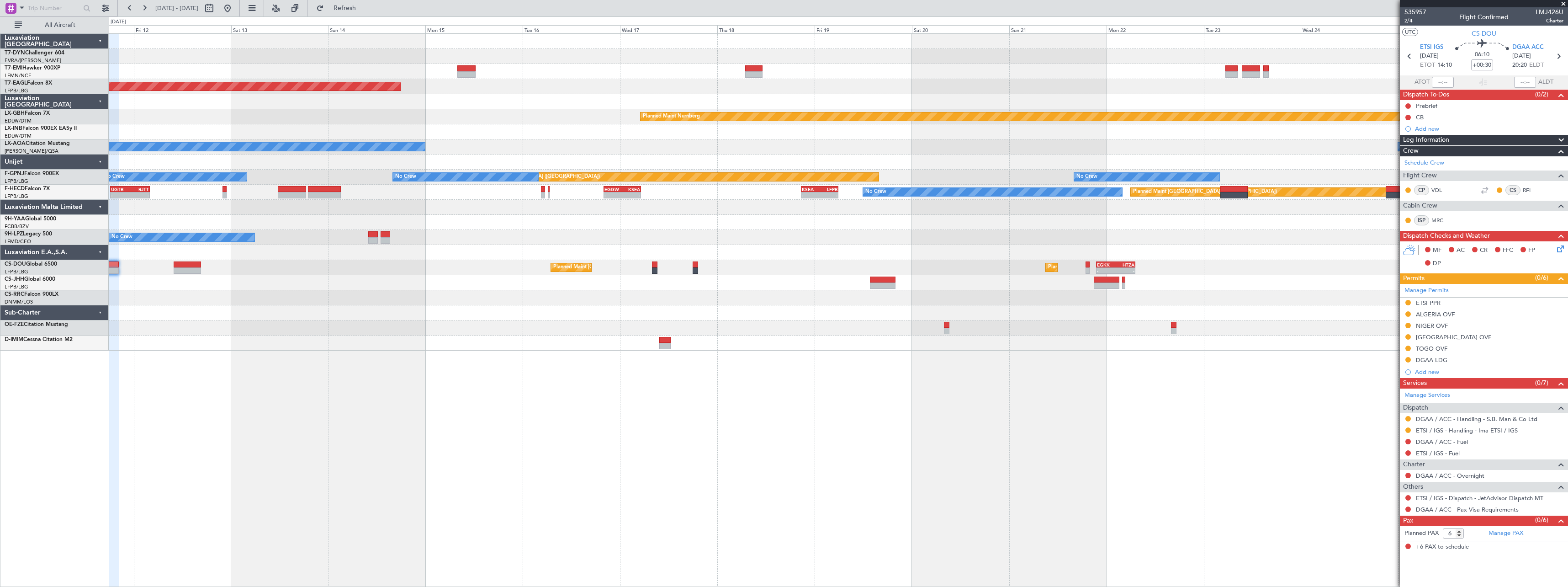
click at [761, 389] on div "Grounded [US_STATE] ([GEOGRAPHIC_DATA]) Planned Maint Nurnberg No Crew Sabadell…" at bounding box center [838, 310] width 1459 height 554
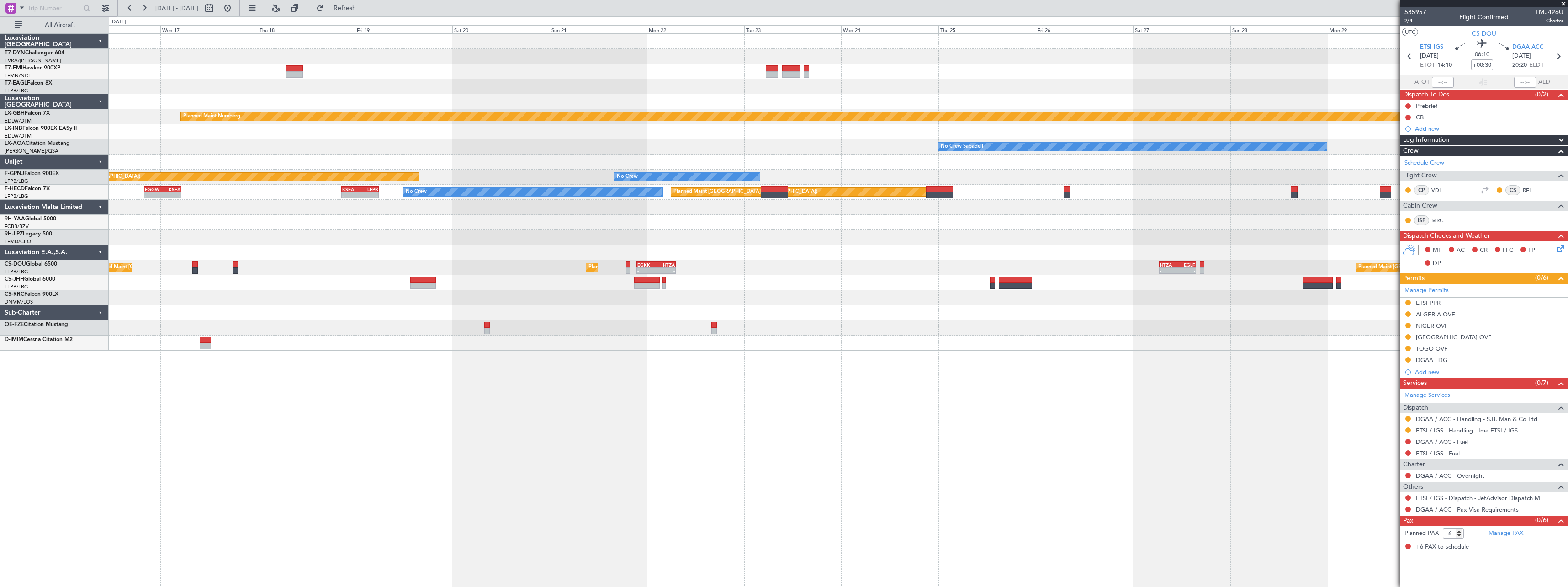
click at [741, 356] on div "Grounded [US_STATE] ([GEOGRAPHIC_DATA]) Planned Maint Nurnberg No Crew Sabadell…" at bounding box center [838, 310] width 1459 height 554
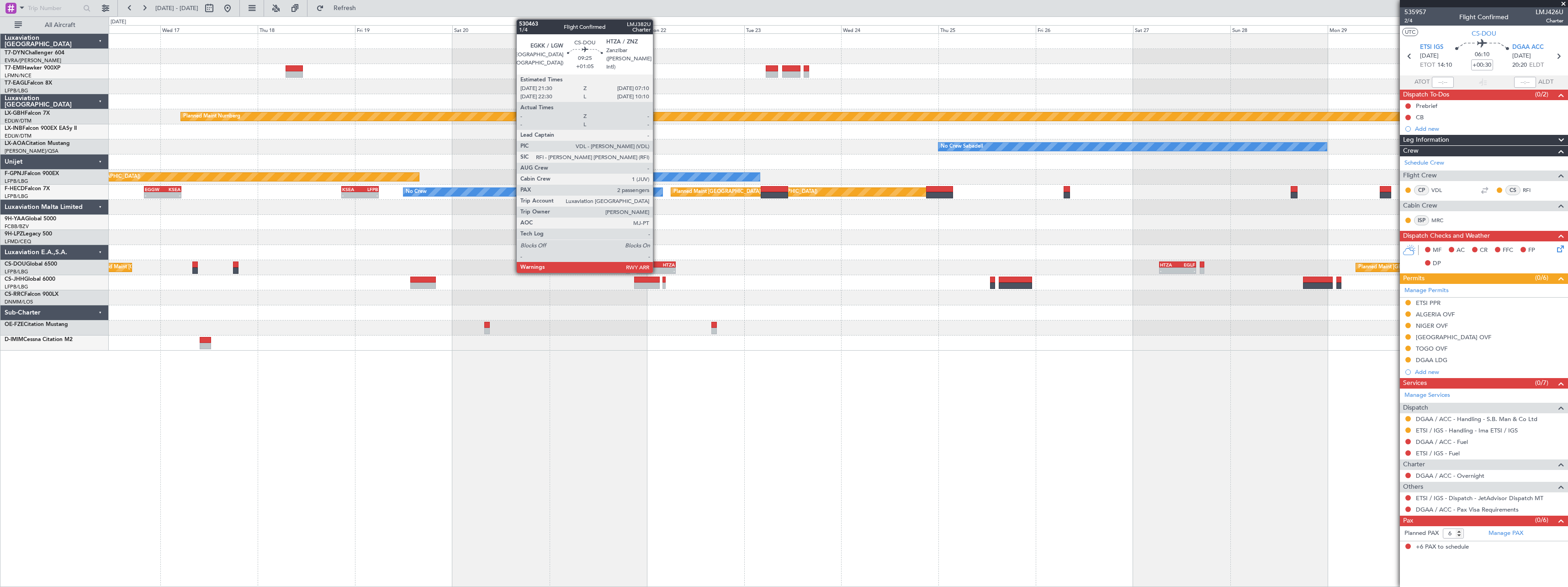
click at [657, 265] on div "HTZA" at bounding box center [665, 264] width 19 height 5
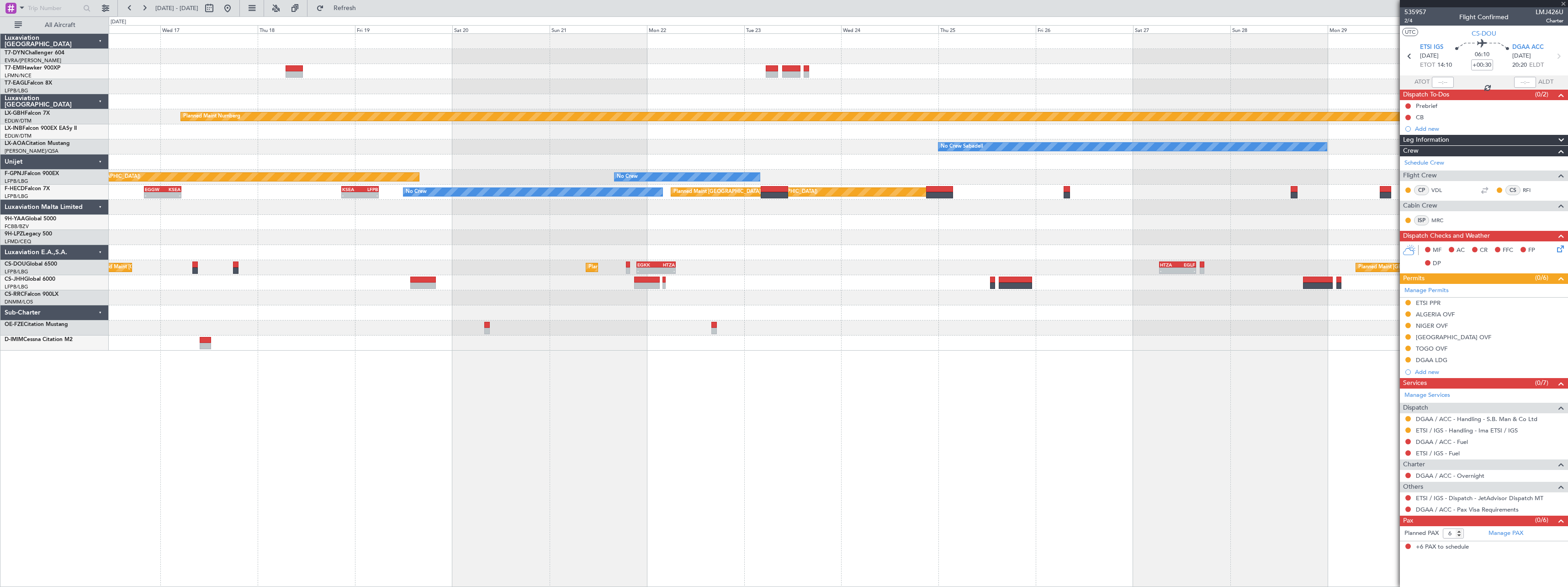
type input "+01:05"
type input "2"
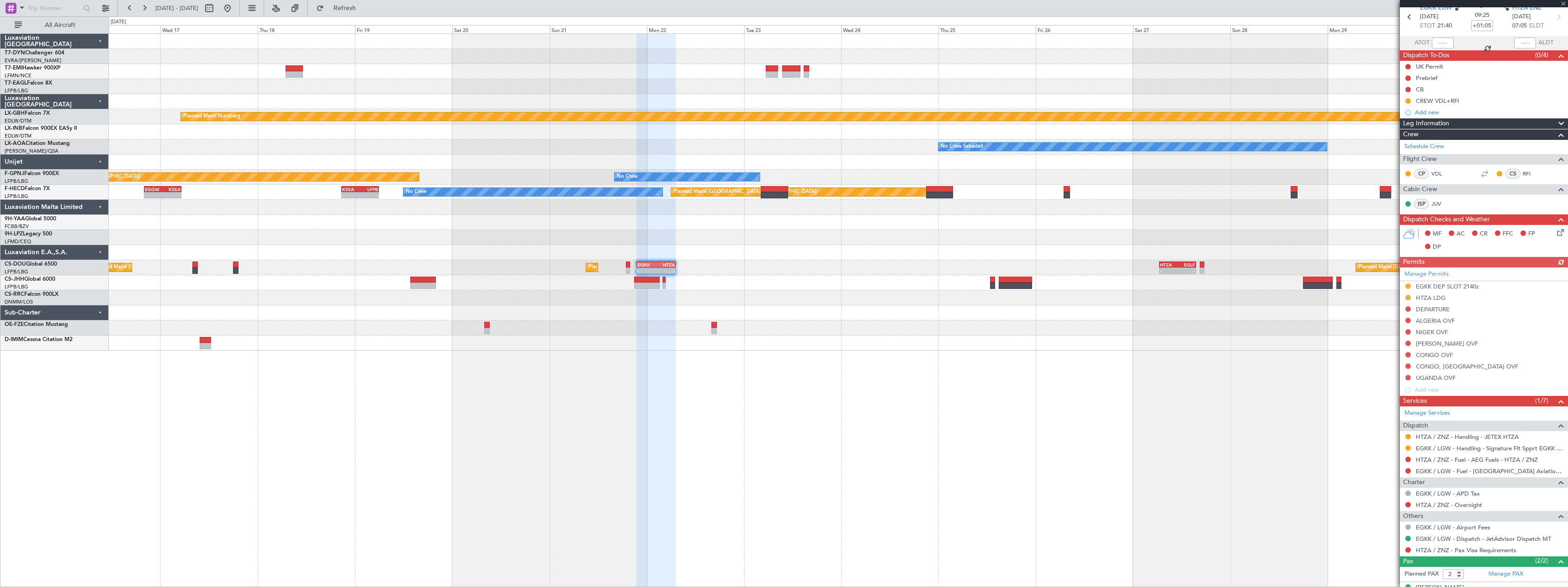
scroll to position [75, 0]
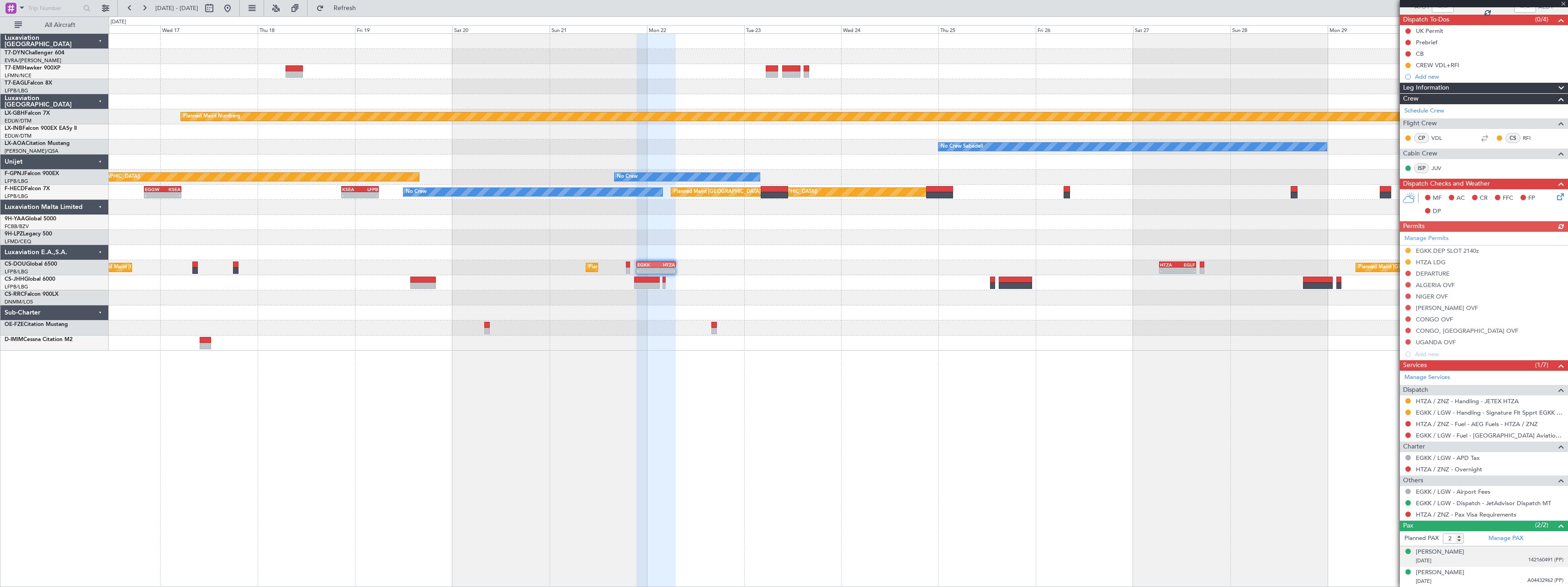
click at [1498, 560] on div "[DATE] 142160491 (PP)" at bounding box center [1489, 560] width 147 height 9
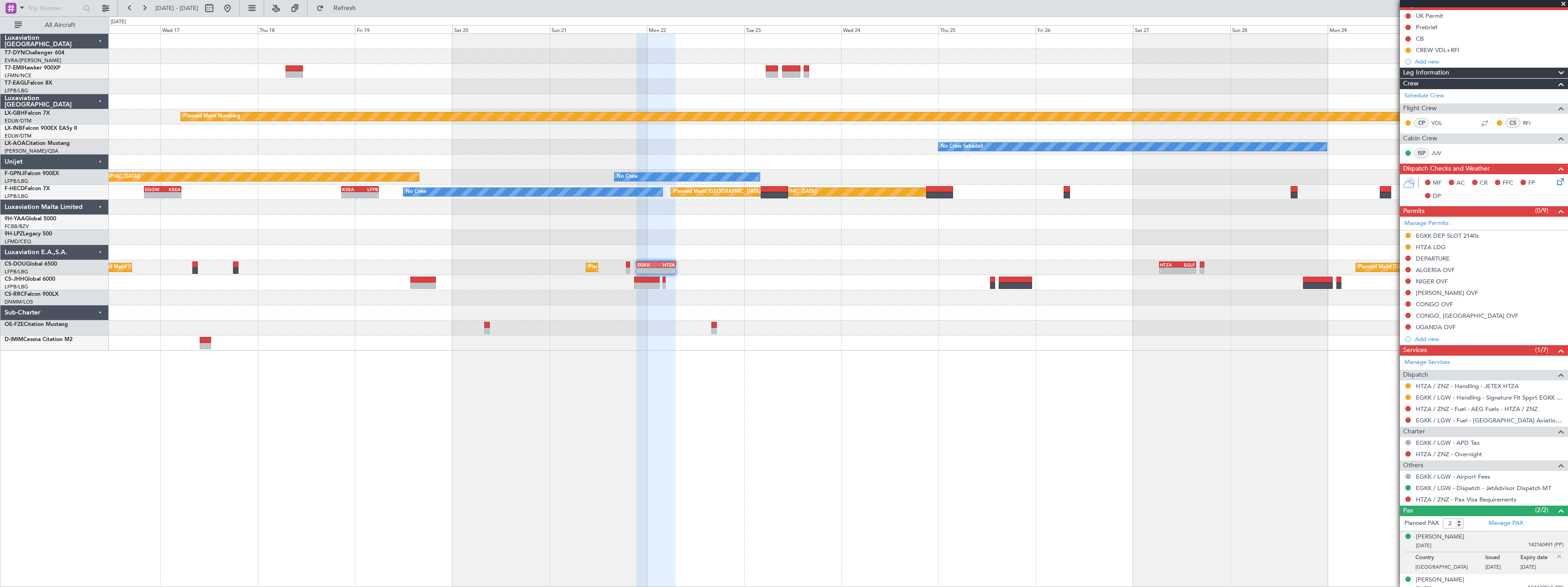
scroll to position [97, 0]
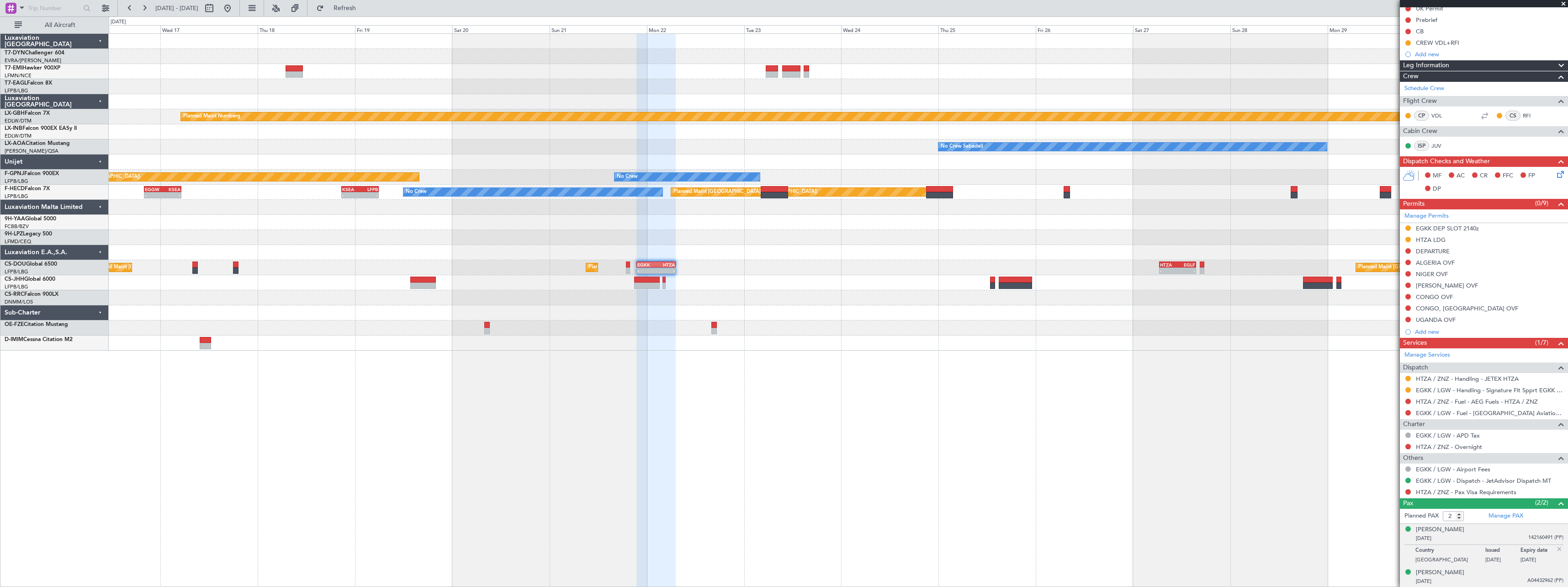
click at [1493, 574] on div "[PERSON_NAME] [DATE] A04432962 (PP)" at bounding box center [1489, 577] width 147 height 18
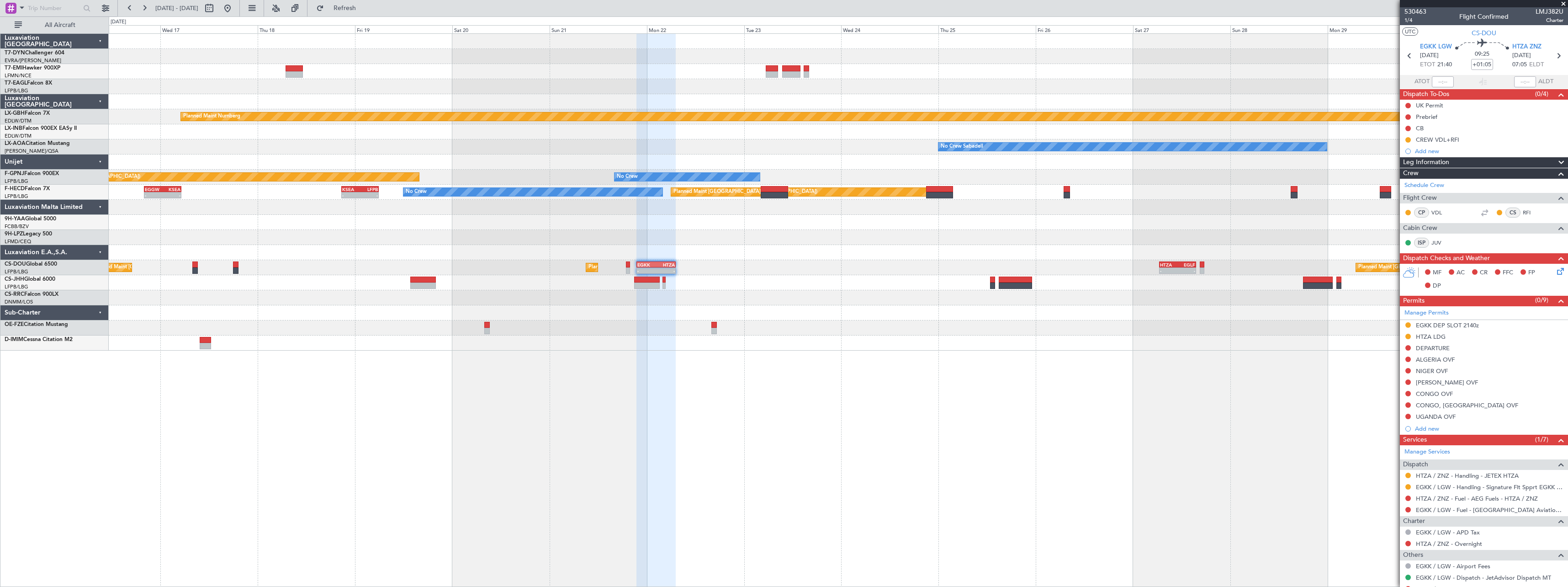
scroll to position [0, 0]
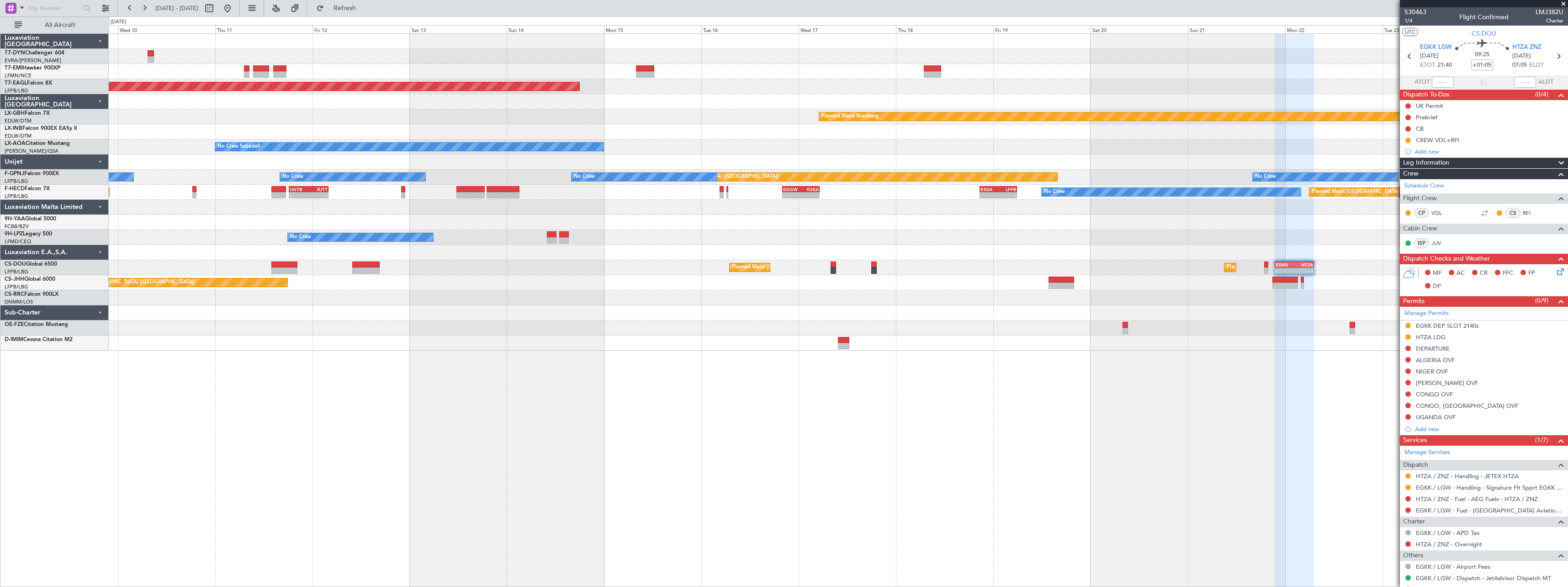
click at [994, 386] on div "Grounded [US_STATE] ([GEOGRAPHIC_DATA]) Planned Maint Nurnberg No Crew Sabadell…" at bounding box center [838, 310] width 1459 height 554
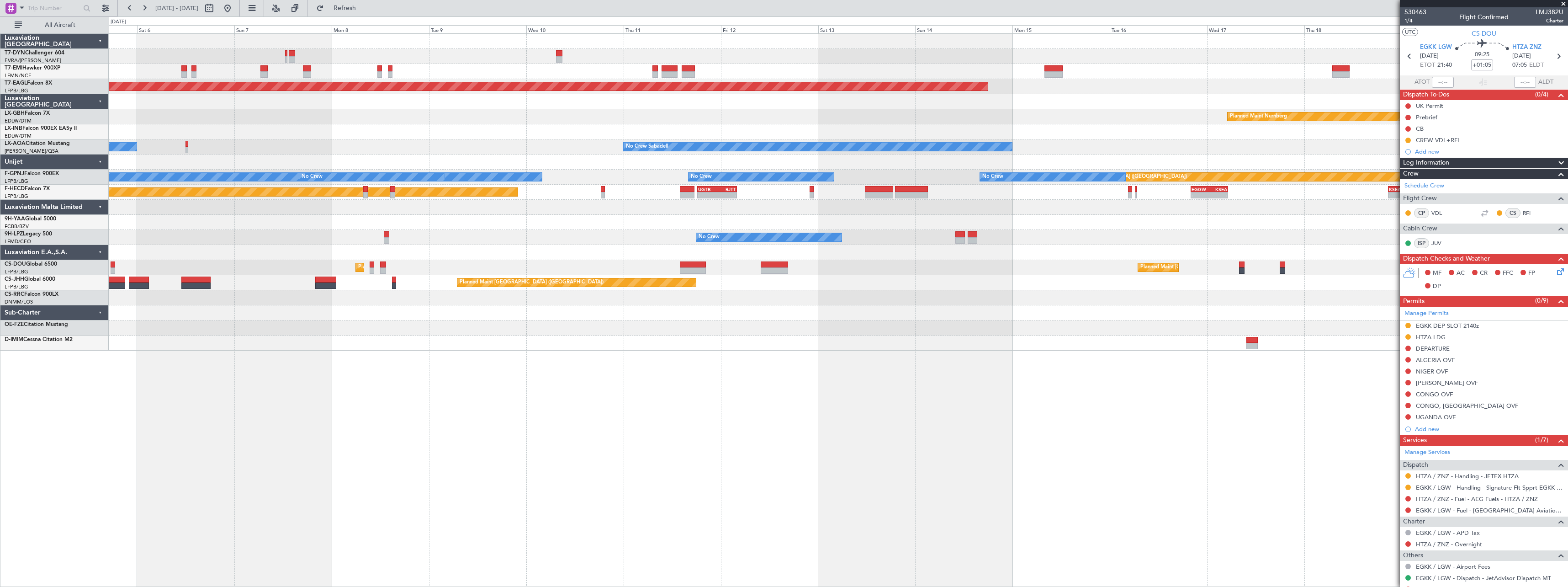
click at [795, 317] on div "AOG Maint Riga (Riga Intl) Planned Maint [GEOGRAPHIC_DATA] Grounded [US_STATE] …" at bounding box center [838, 192] width 1459 height 317
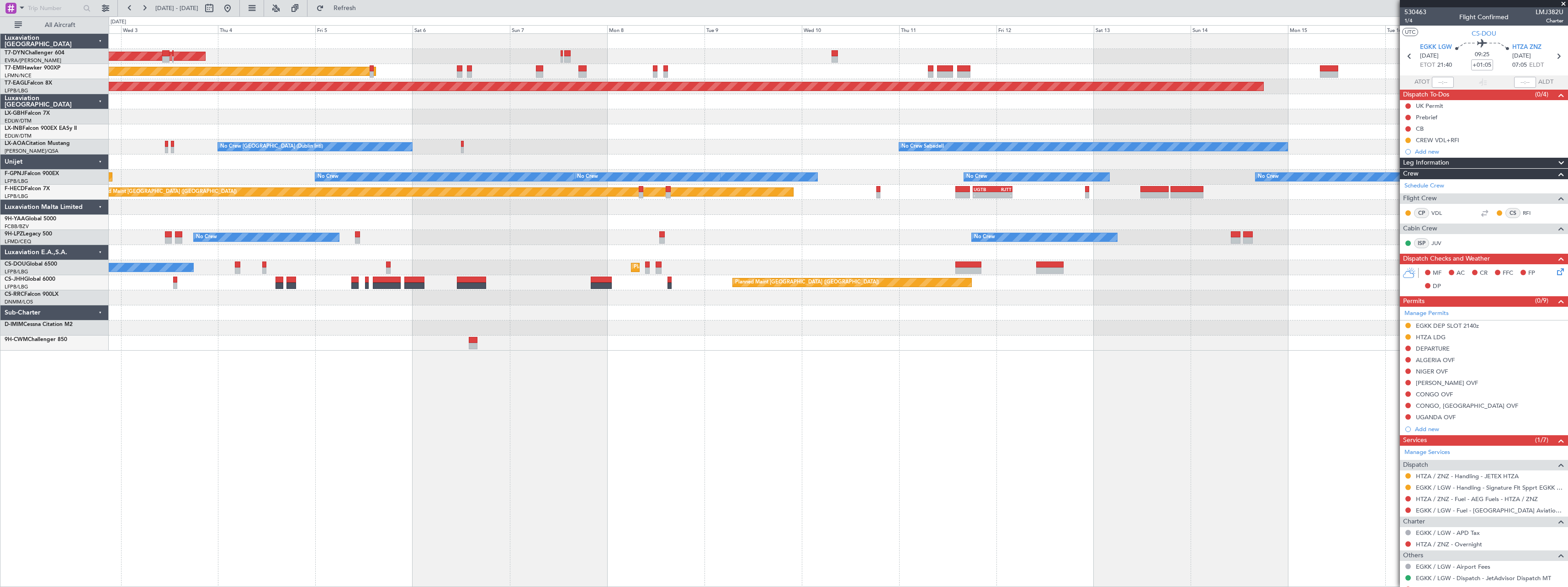
click at [914, 329] on div "AOG Maint Riga (Riga Intl) Planned Maint [GEOGRAPHIC_DATA] Grounded [US_STATE] …" at bounding box center [838, 192] width 1459 height 317
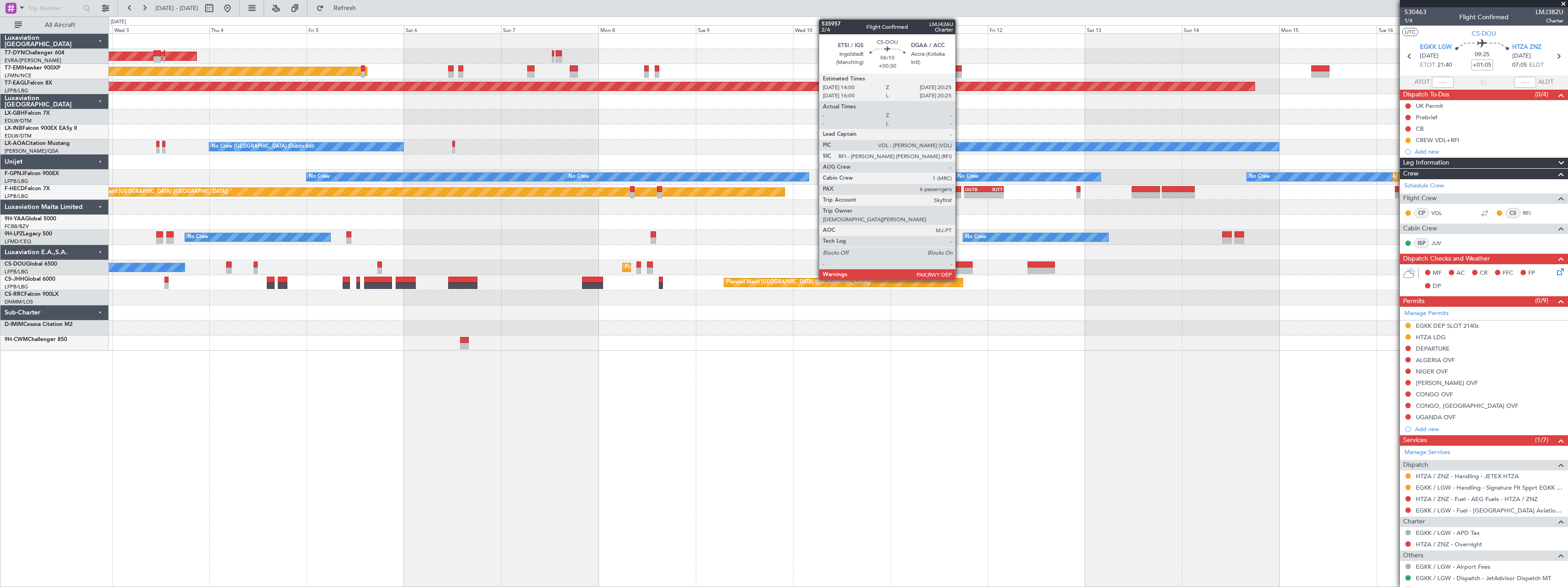
click at [959, 265] on div at bounding box center [959, 264] width 26 height 7
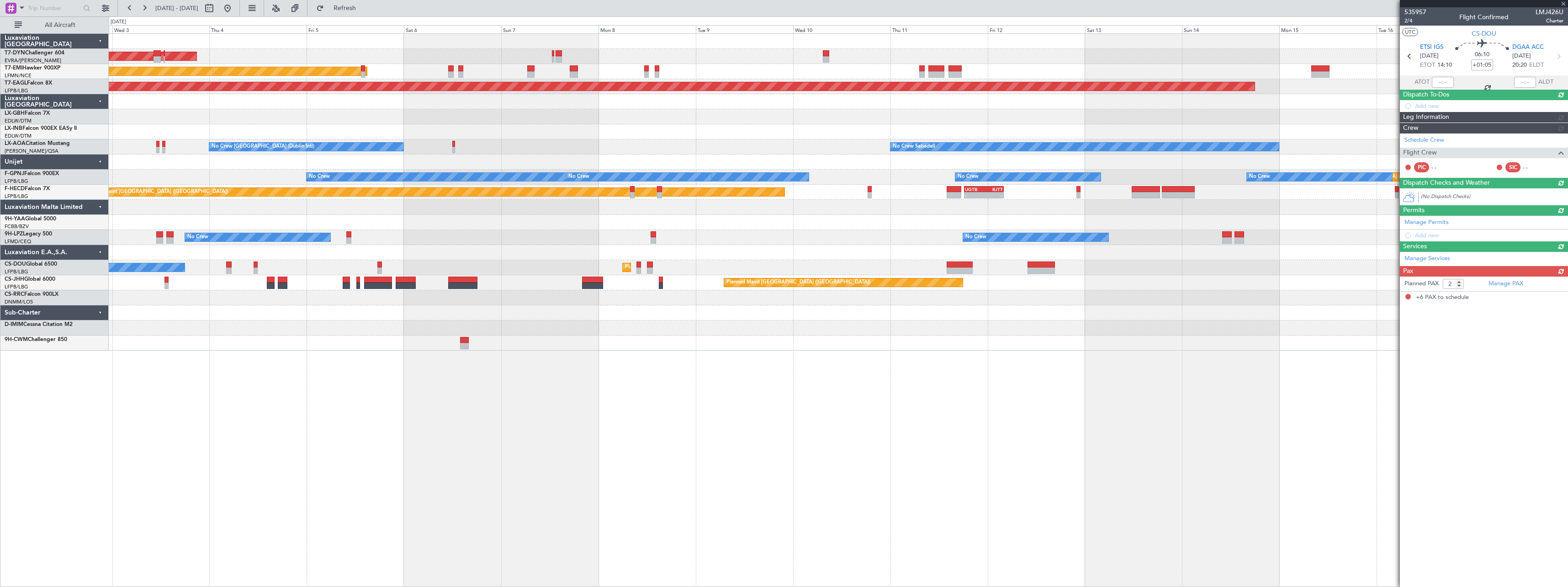
type input "+00:30"
type input "6"
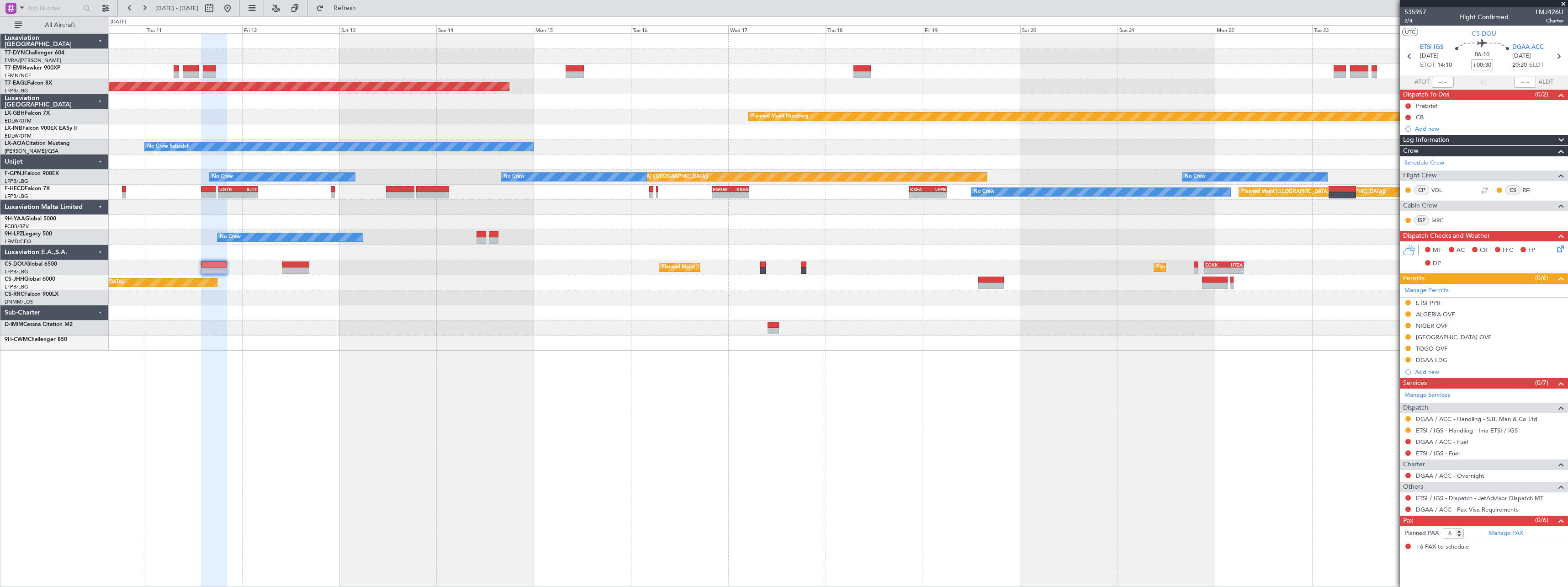
click at [548, 420] on div "Grounded [US_STATE] ([GEOGRAPHIC_DATA]) Planned Maint Nurnberg No Crew Sabadell…" at bounding box center [838, 310] width 1459 height 554
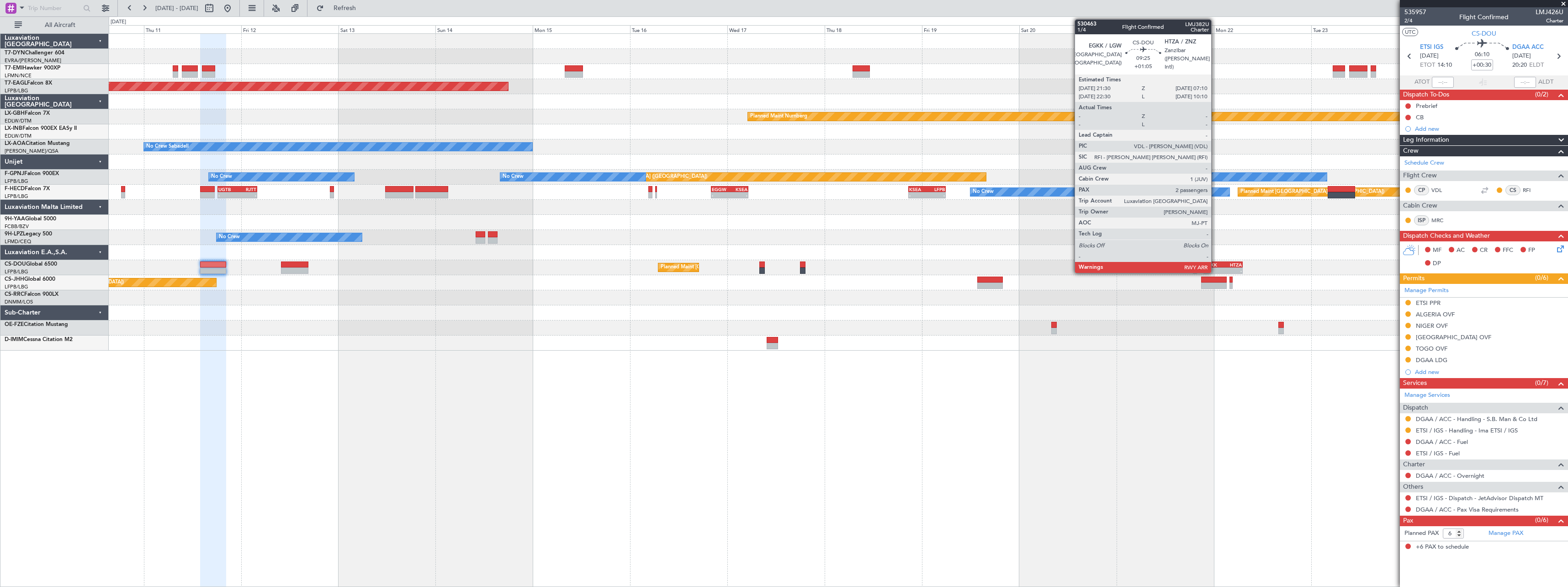
click at [1216, 263] on div "EGKK" at bounding box center [1214, 264] width 19 height 5
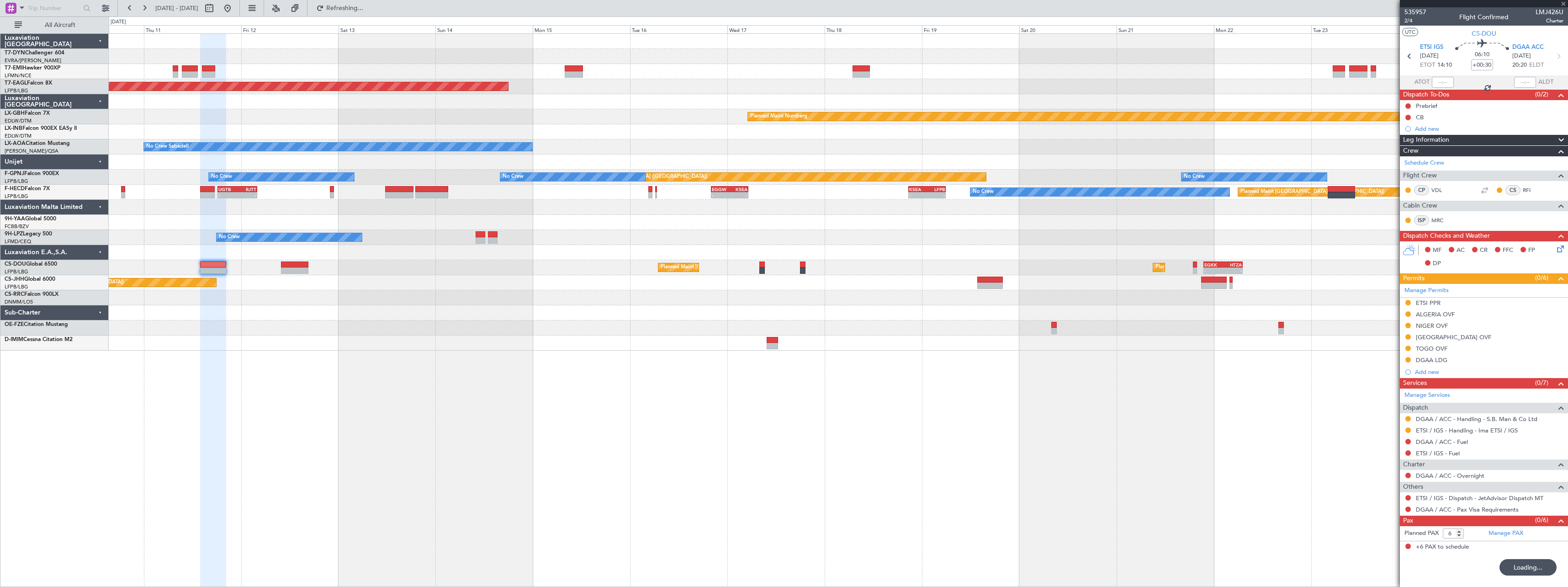
type input "+01:05"
type input "2"
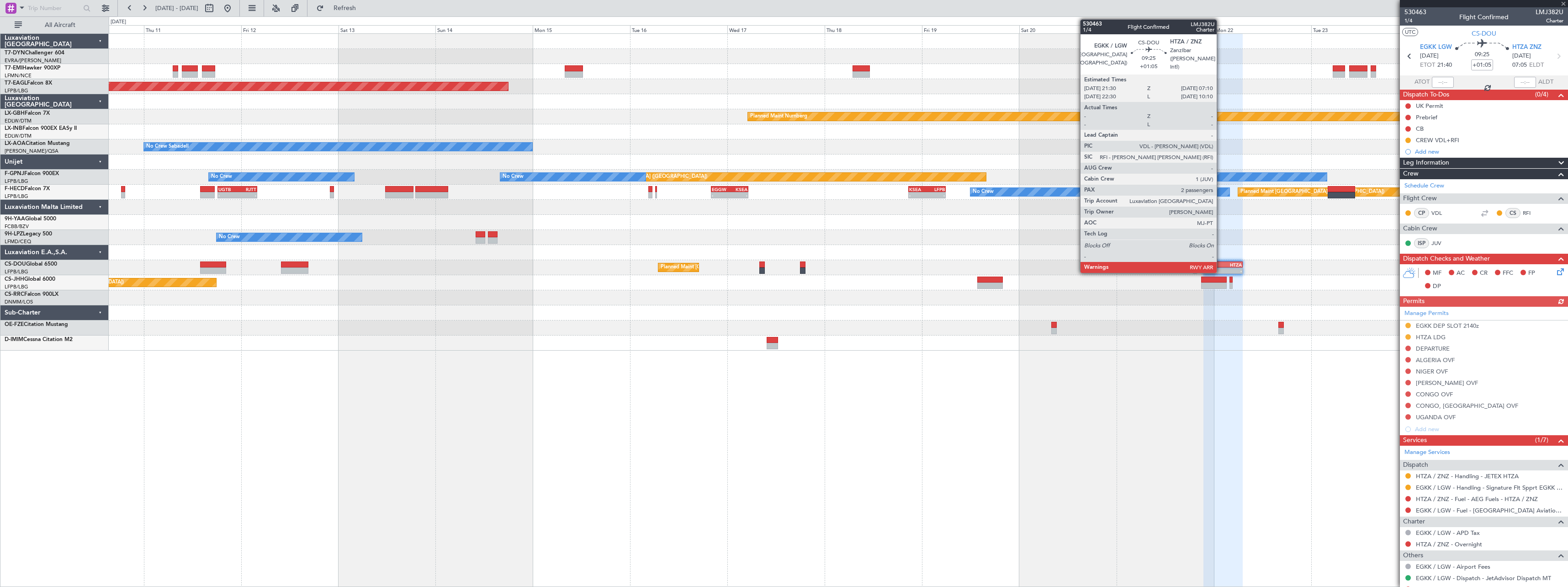
type input "+00:30"
type input "6"
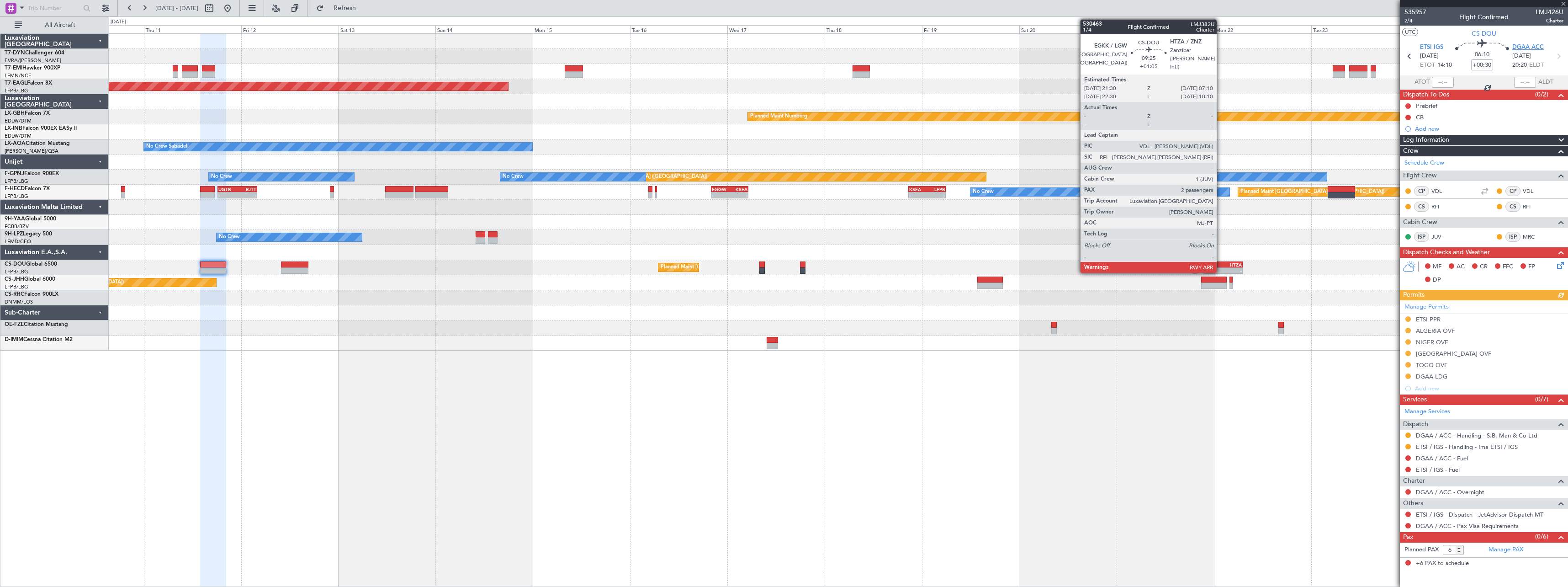
click at [1529, 49] on span "DGAA ACC" at bounding box center [1528, 47] width 32 height 9
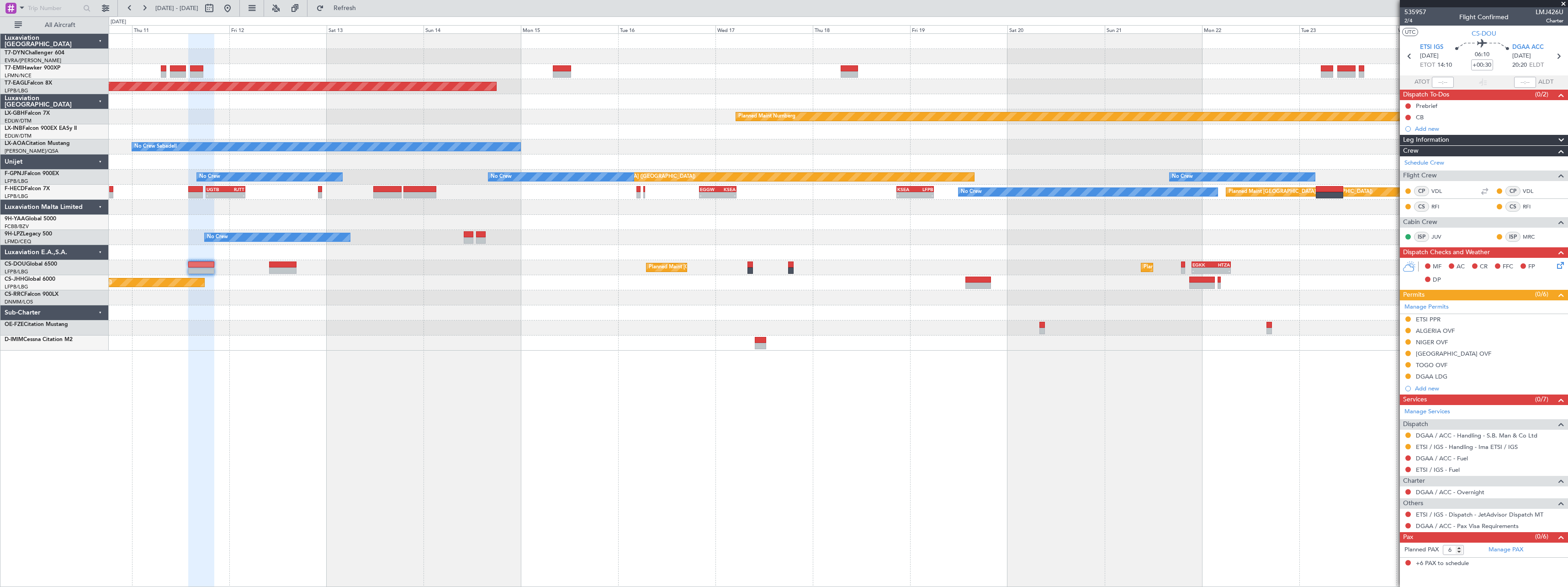
click at [871, 387] on div "Grounded [US_STATE] ([GEOGRAPHIC_DATA]) Planned Maint Nurnberg No Crew Sabadell…" at bounding box center [838, 310] width 1459 height 554
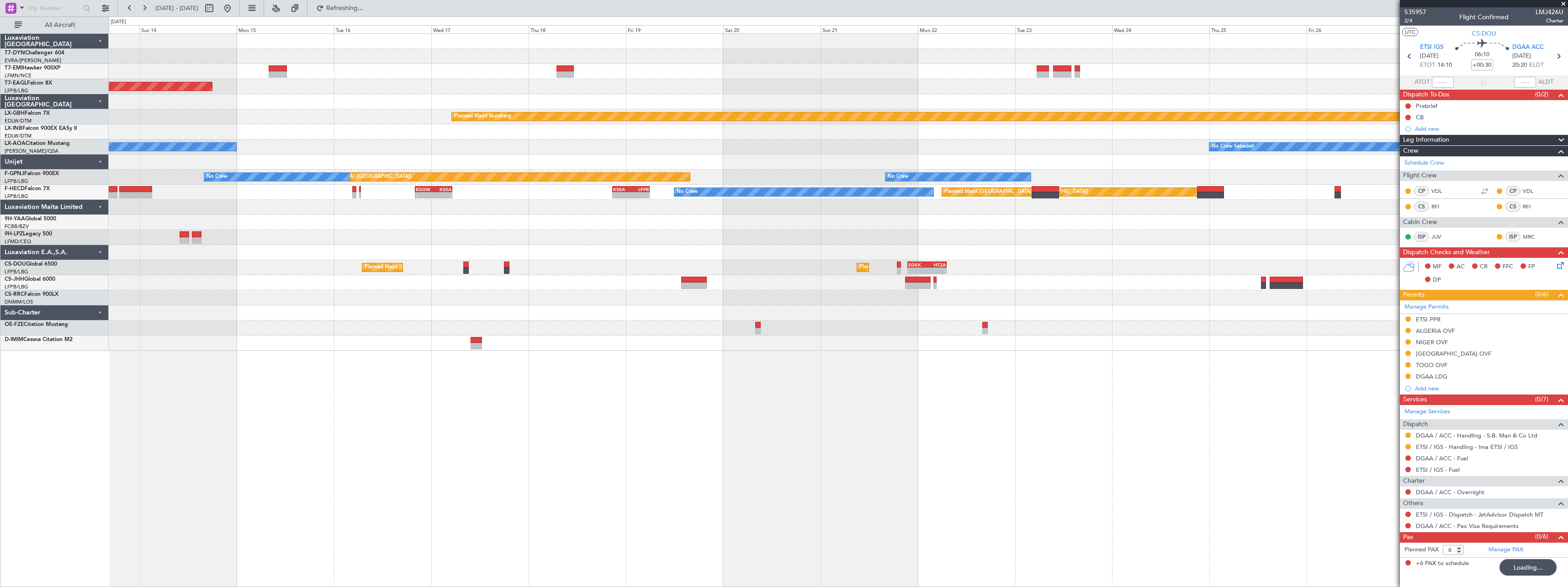
click at [926, 261] on div "Planned Maint [GEOGRAPHIC_DATA] ([GEOGRAPHIC_DATA]) Planned Maint [GEOGRAPHIC_D…" at bounding box center [838, 267] width 1459 height 15
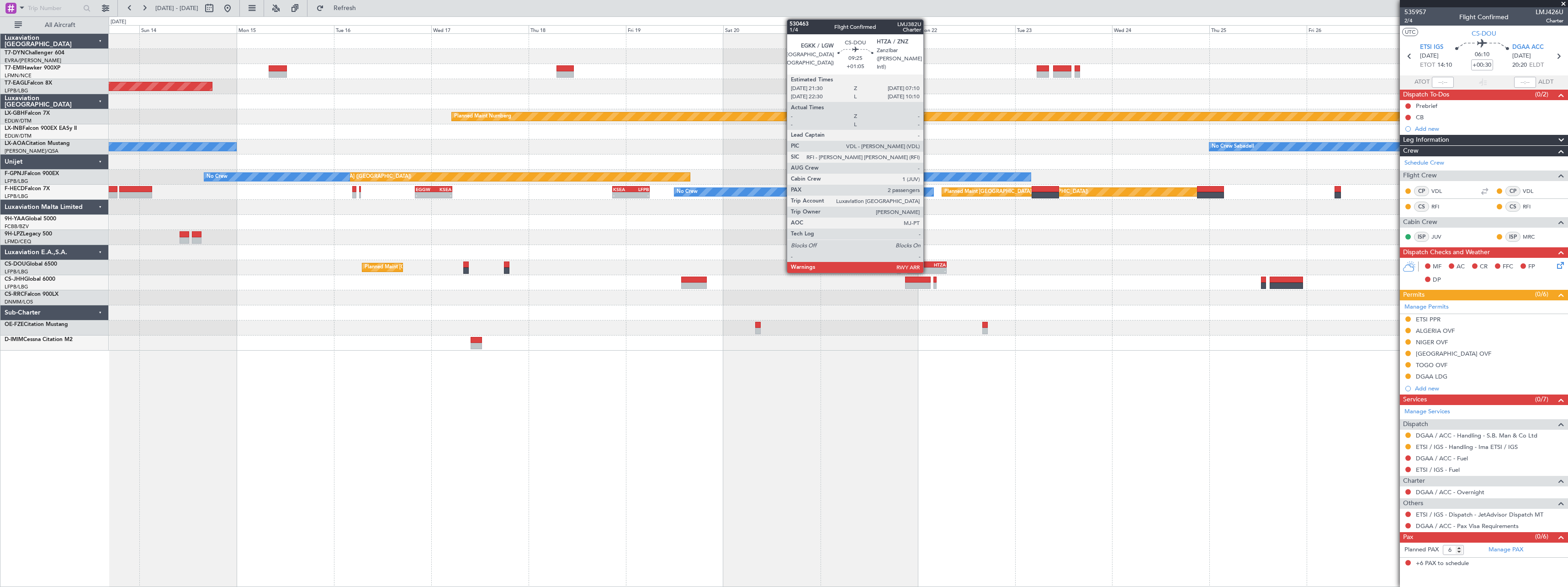
click at [928, 262] on div "HTZA" at bounding box center [936, 264] width 19 height 5
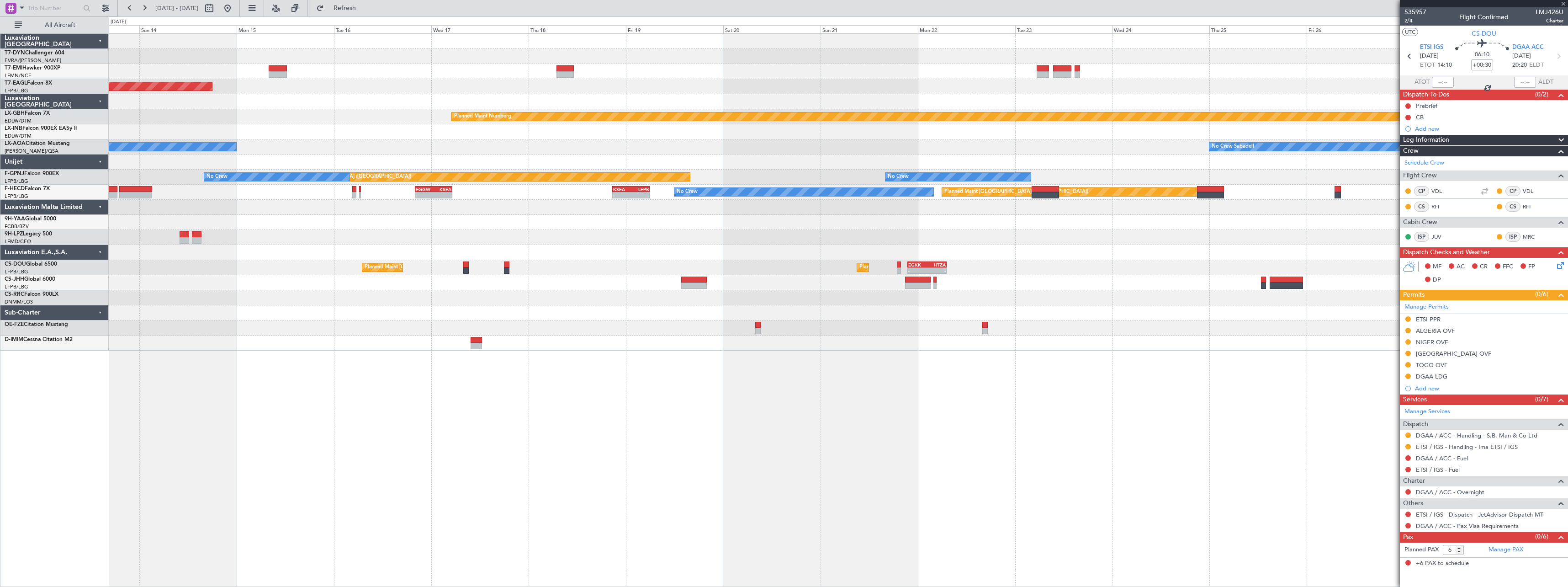
type input "+01:05"
type input "2"
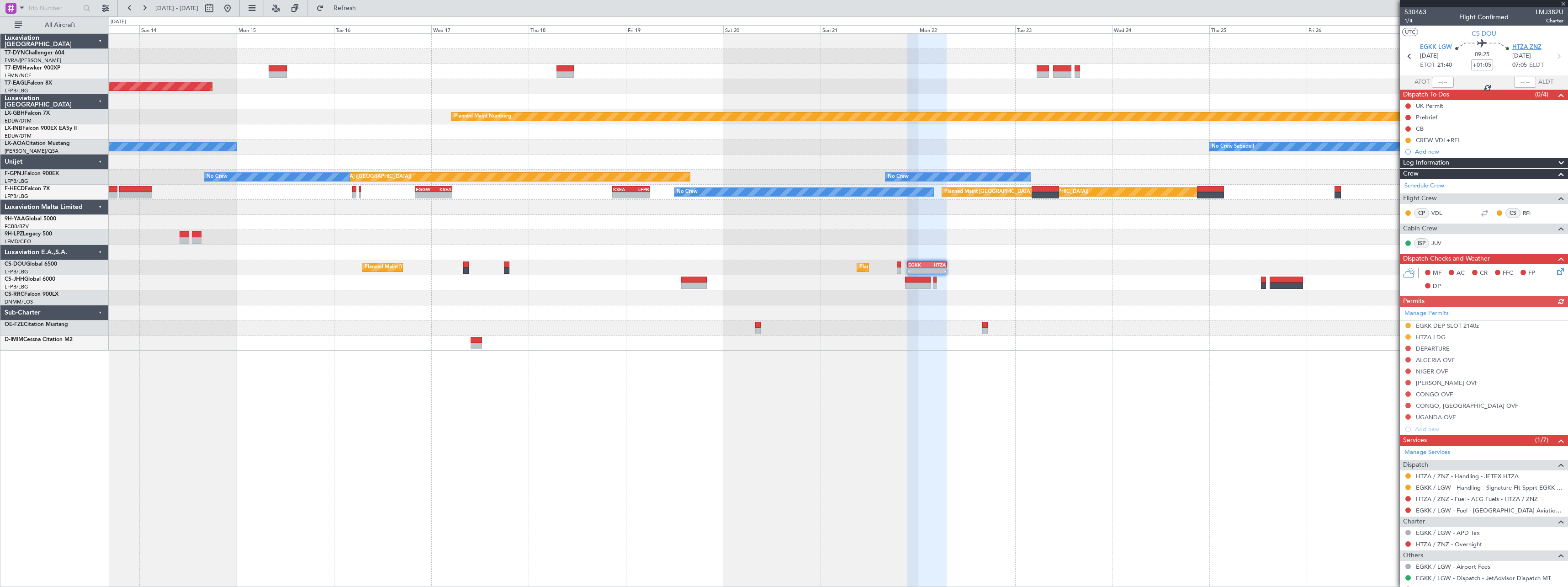
click at [1516, 43] on span "HTZA ZNZ" at bounding box center [1527, 47] width 29 height 9
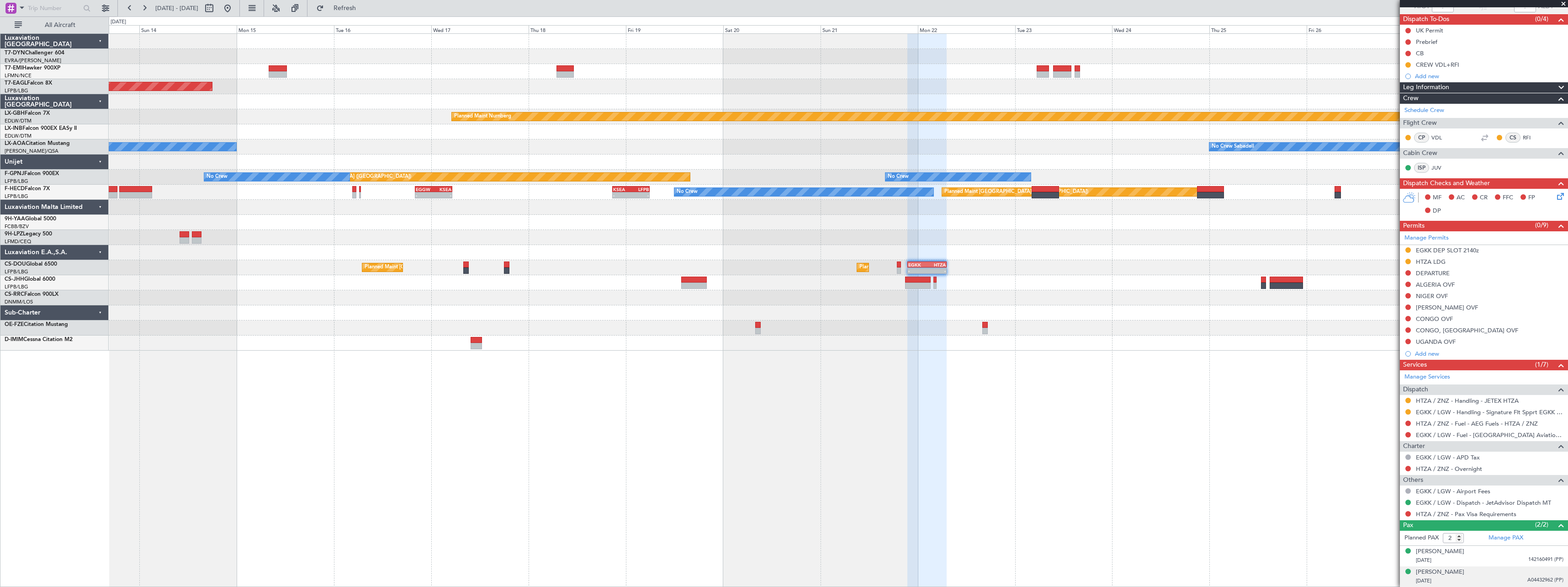
scroll to position [97, 0]
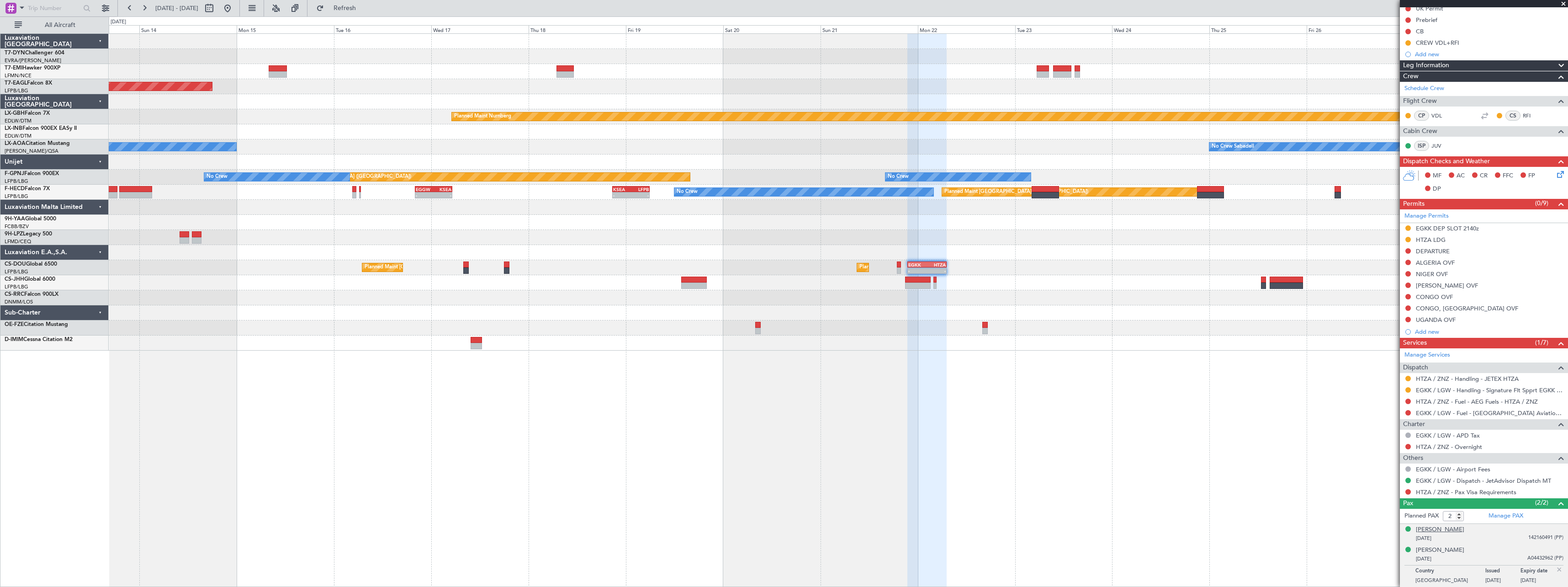
click at [1459, 530] on div "[PERSON_NAME]" at bounding box center [1440, 529] width 49 height 9
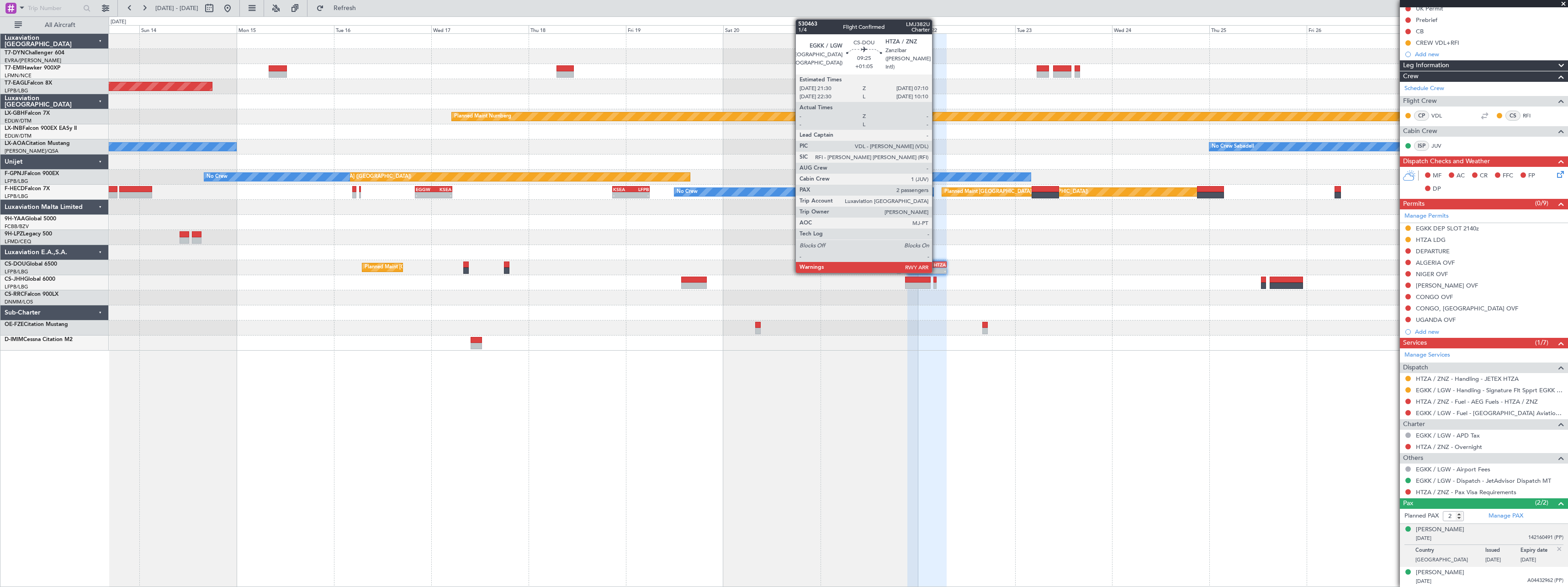
click at [936, 262] on div "HTZA" at bounding box center [936, 264] width 19 height 5
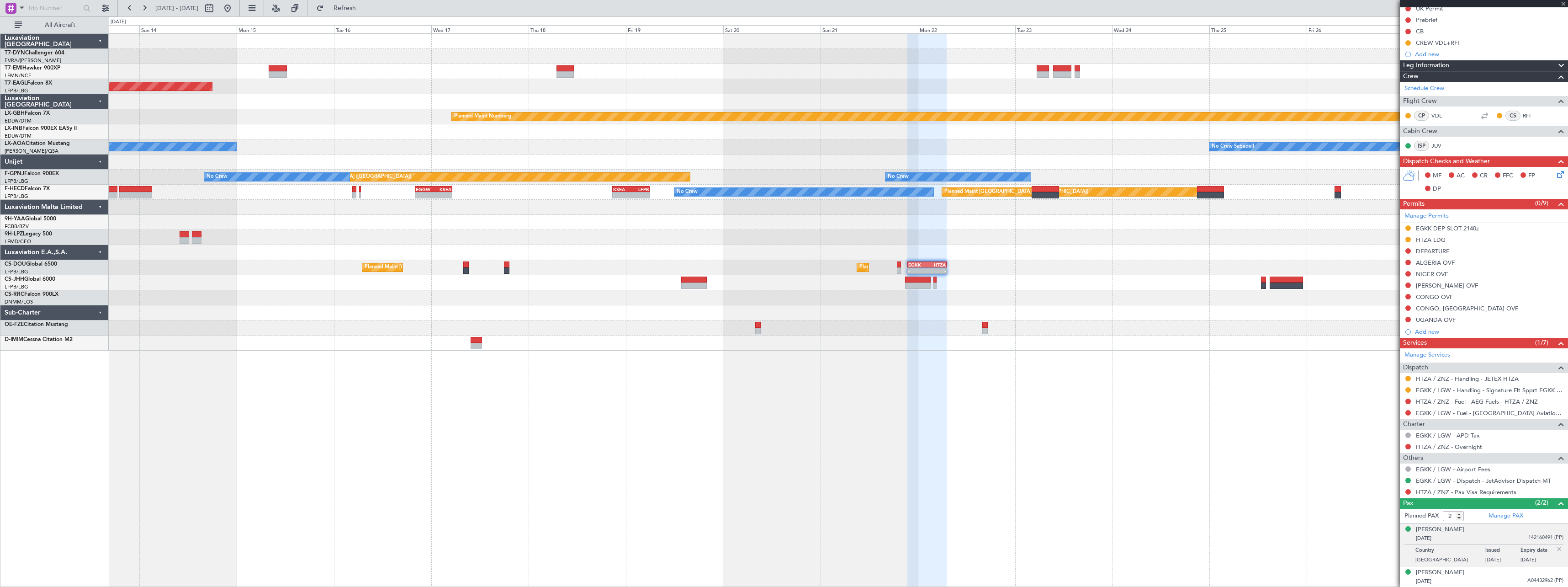
scroll to position [0, 0]
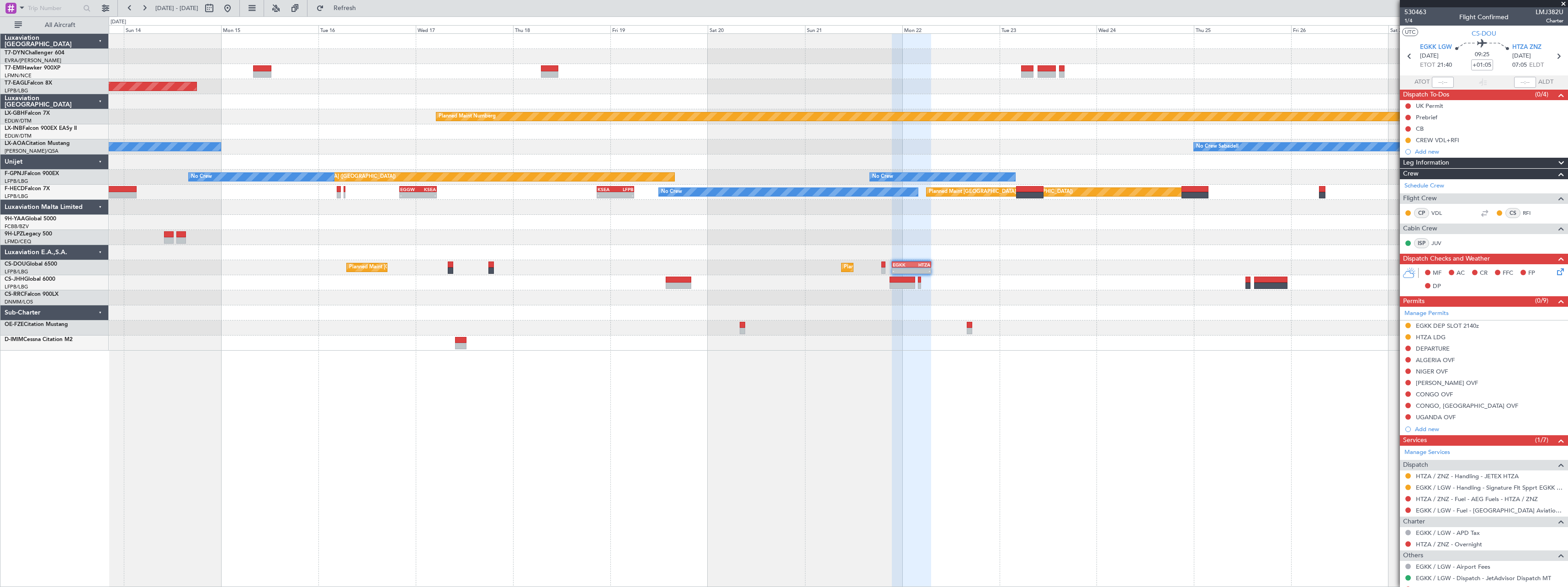
click at [750, 308] on div "Grounded New York (Teterboro) Planned Maint Nurnberg No Crew Sabadell No Crew S…" at bounding box center [838, 192] width 1459 height 317
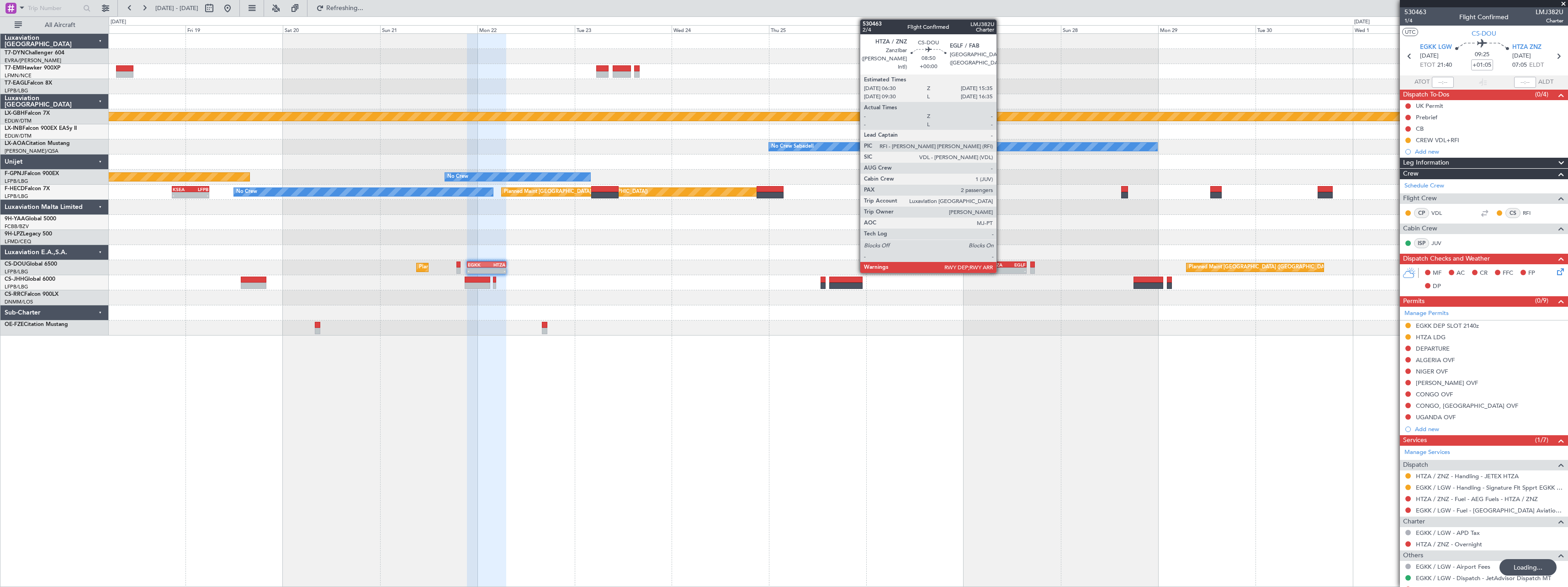
click at [1001, 265] on div "HTZA" at bounding box center [999, 264] width 18 height 5
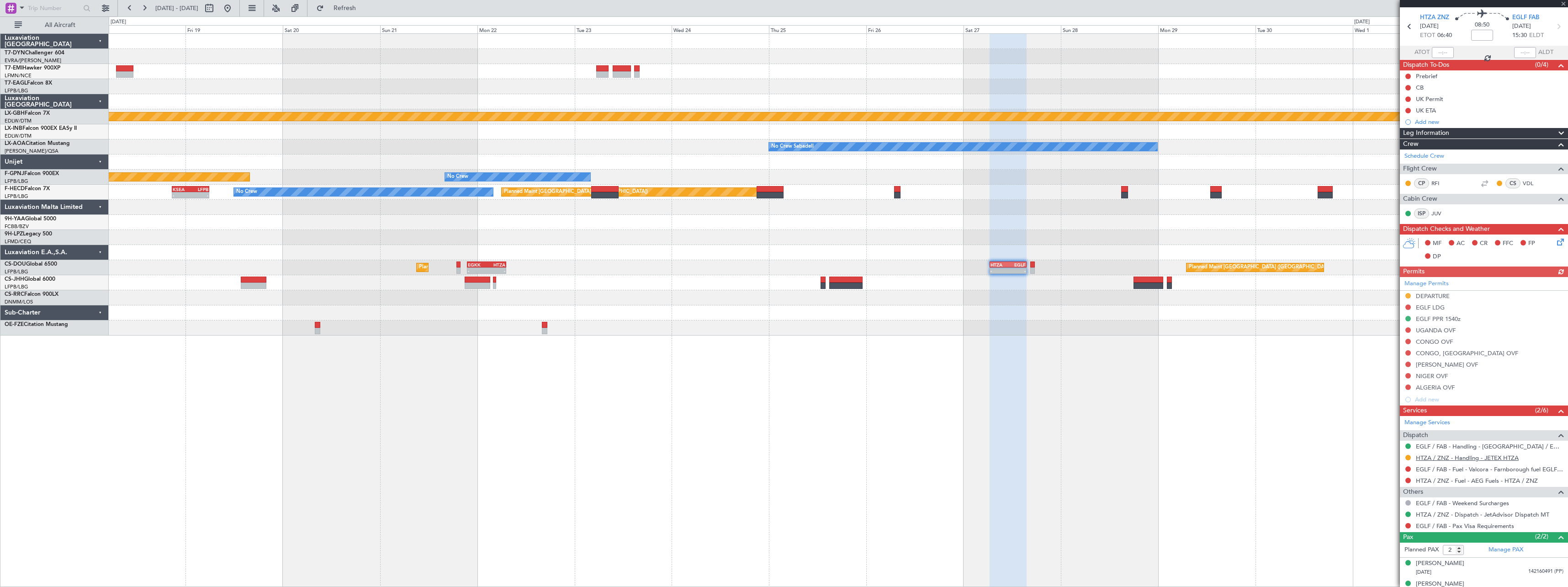
scroll to position [41, 0]
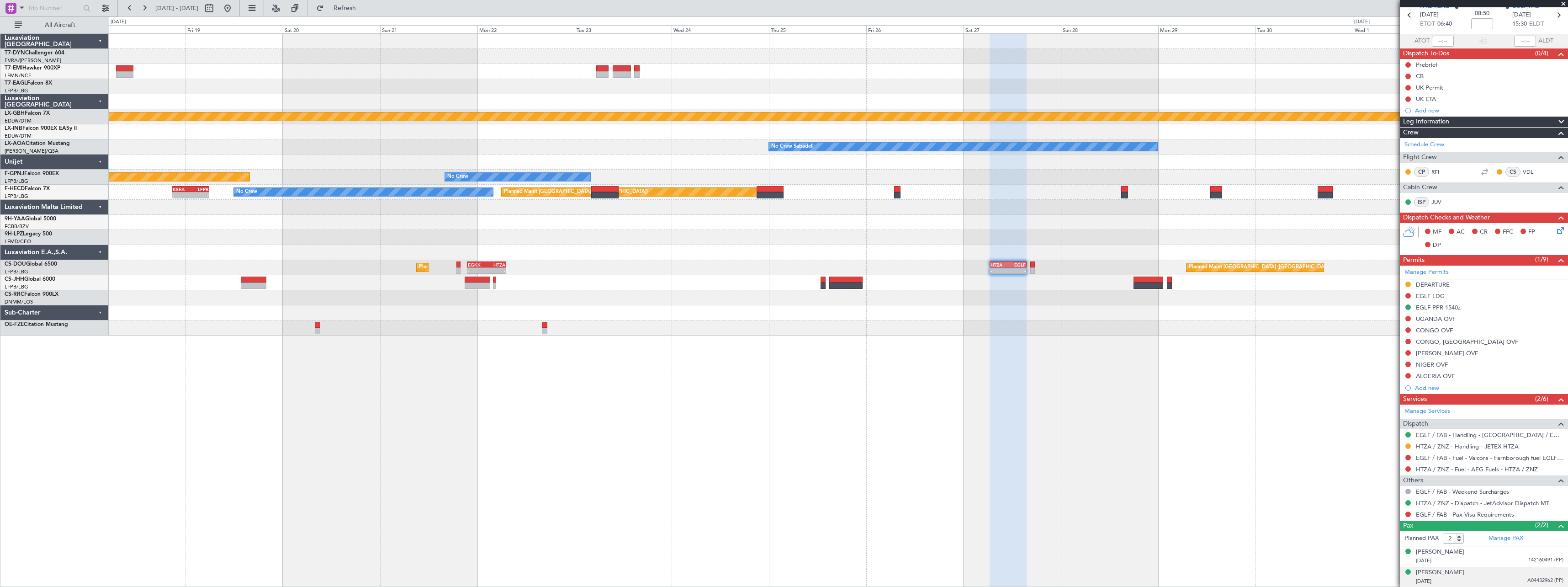
click at [1485, 578] on div "14/09/1973 A04432962 (PP)" at bounding box center [1489, 581] width 147 height 9
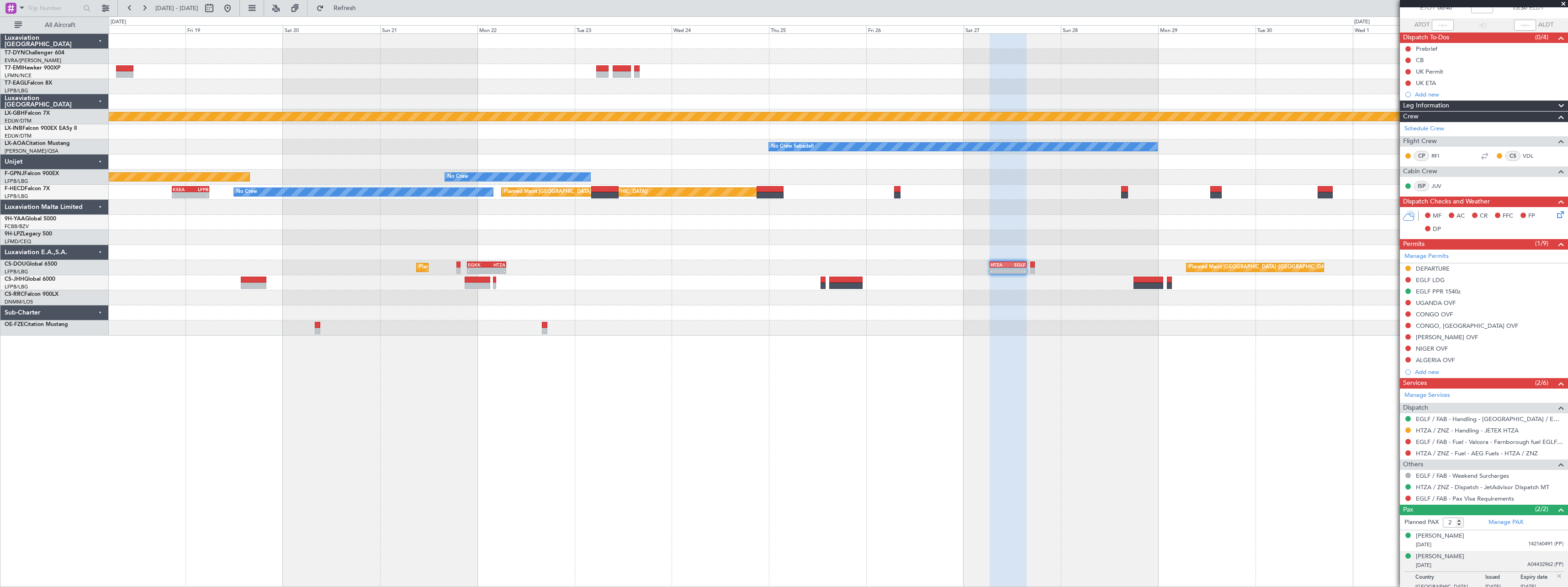
scroll to position [63, 0]
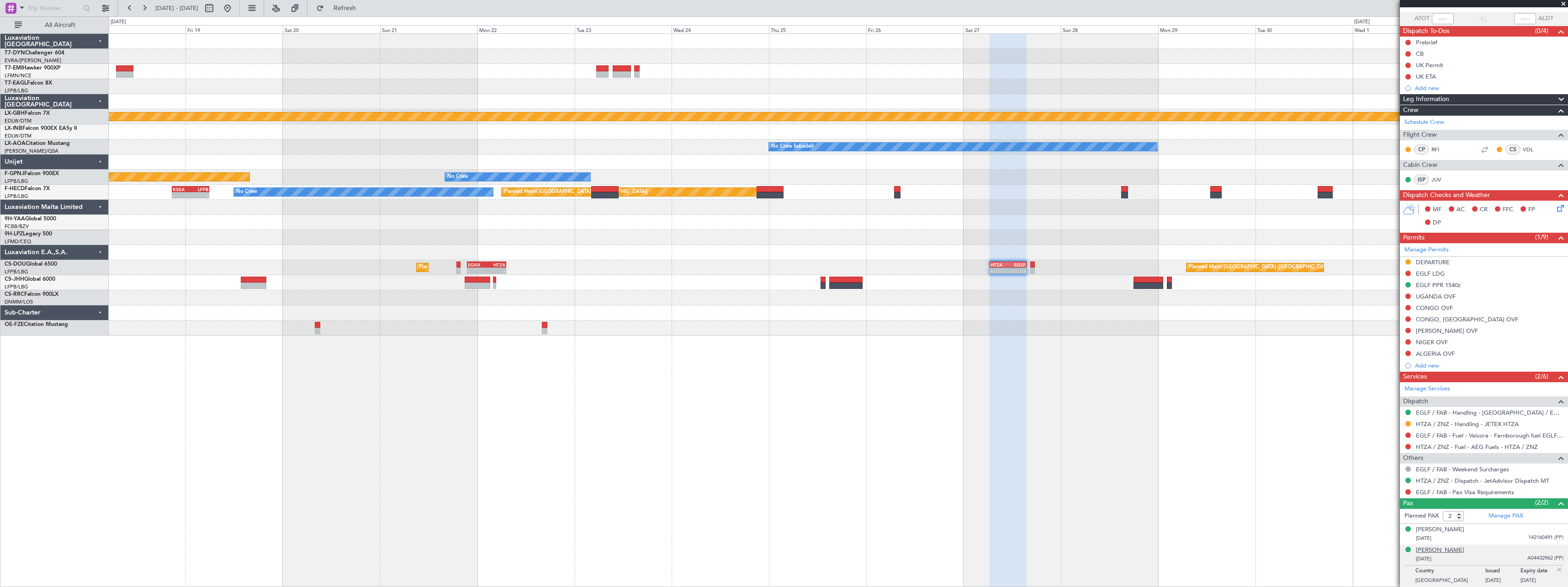
click at [1455, 553] on div "Melissa M HILLERY" at bounding box center [1440, 550] width 49 height 9
click at [1230, 314] on div "Grounded New York (Teterboro) Planned Maint Nurnberg No Crew Sabadell No Crew S…" at bounding box center [838, 310] width 1459 height 554
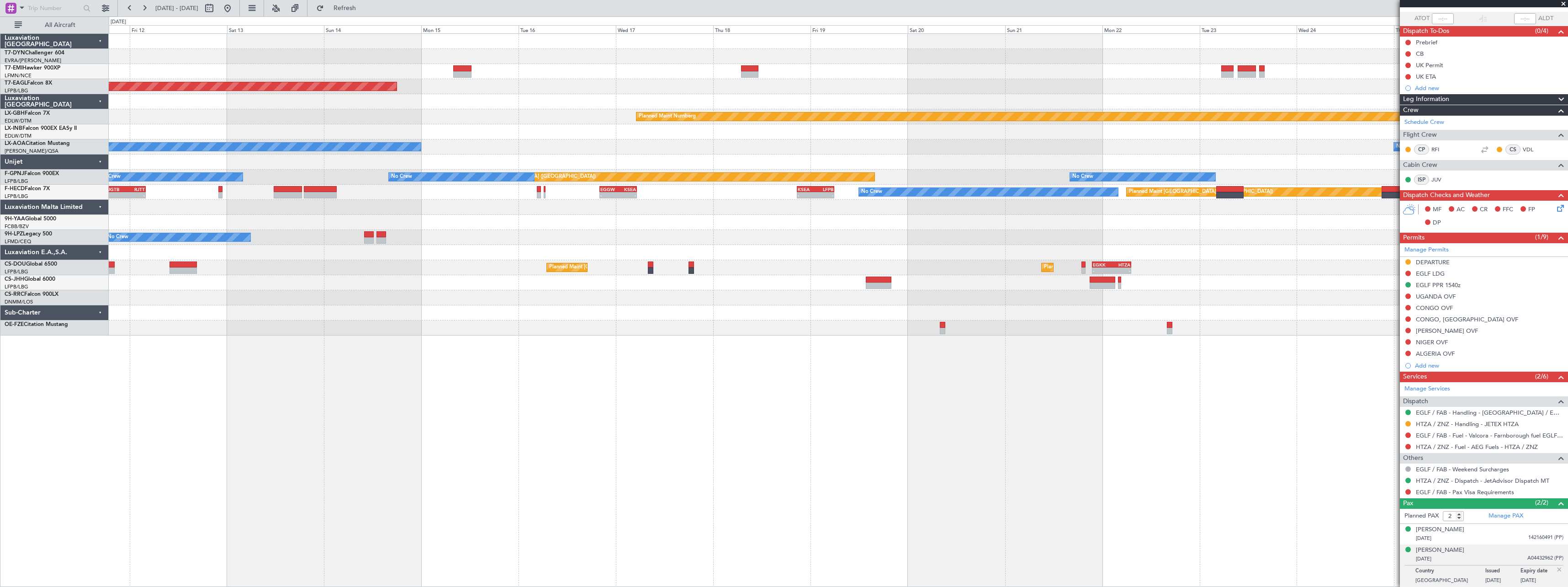
click at [1293, 262] on div "Grounded New York (Teterboro) Planned Maint Nurnberg No Crew Sabadell No Crew S…" at bounding box center [838, 185] width 1459 height 301
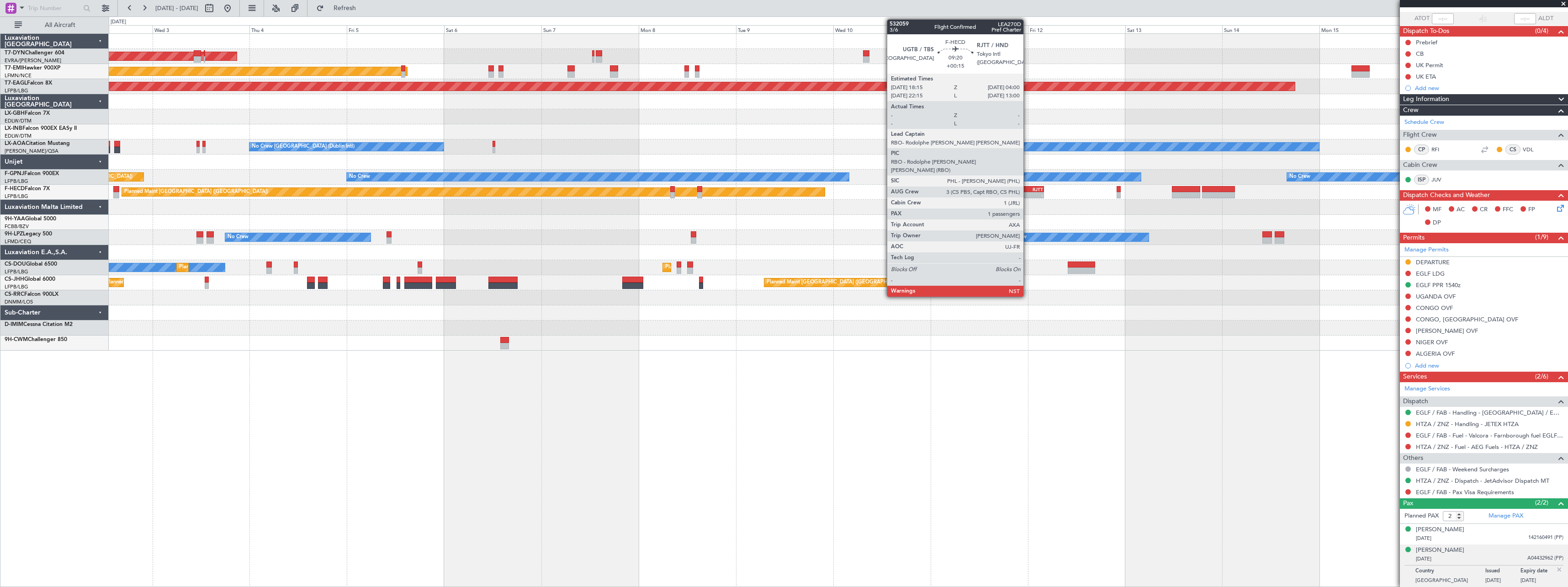
click at [1027, 189] on div "RJTT" at bounding box center [1033, 189] width 19 height 5
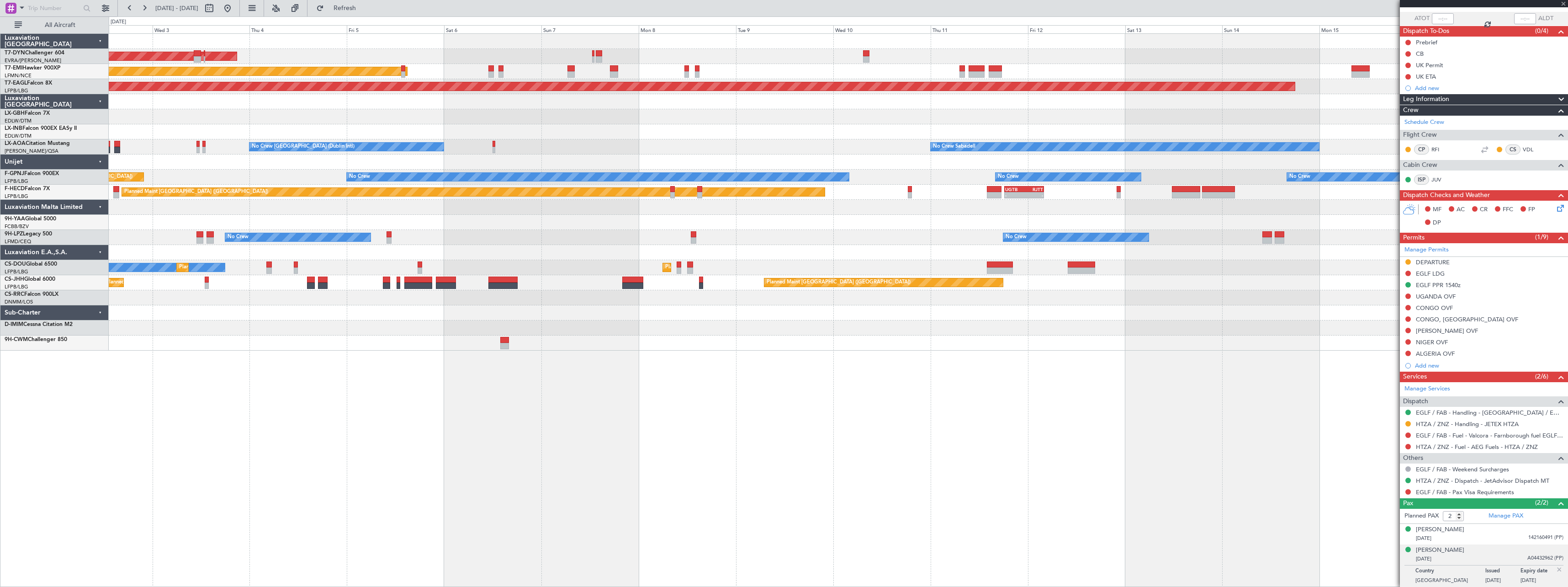
type input "+00:15"
type input "1"
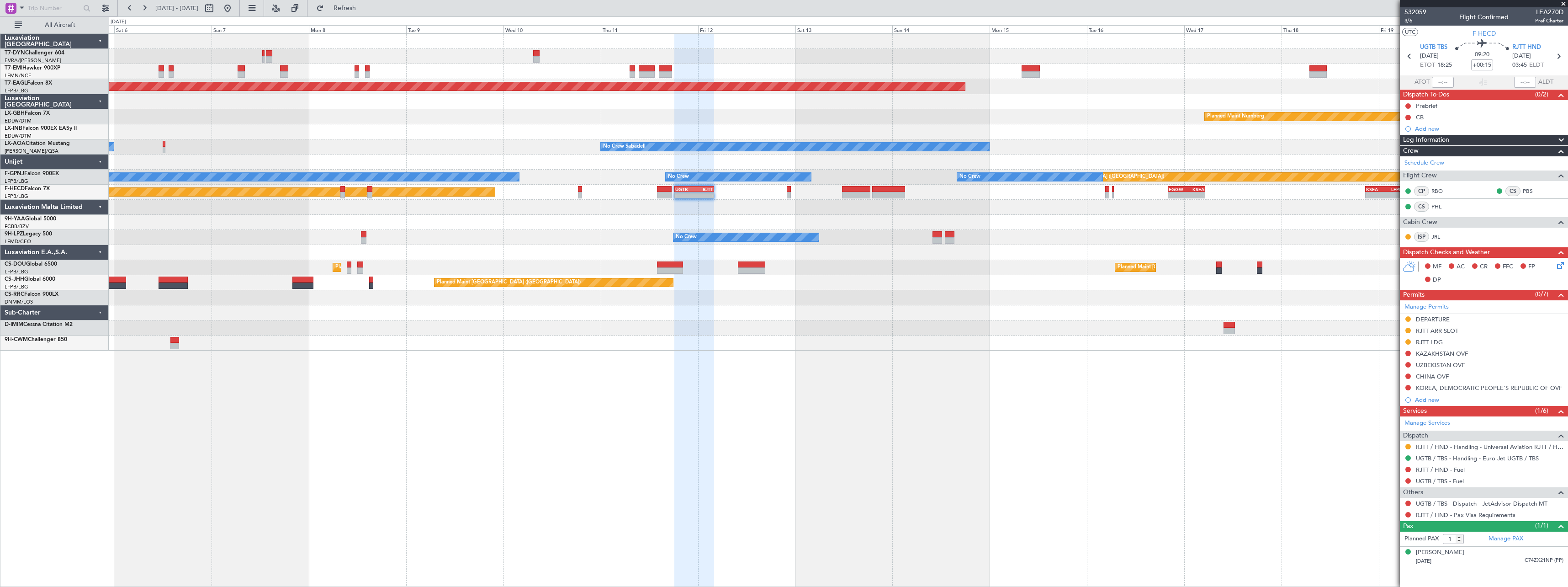
click at [895, 310] on div "AOG Maint Riga (Riga Intl) Planned Maint Zurich Grounded New York (Teterboro) P…" at bounding box center [838, 192] width 1459 height 317
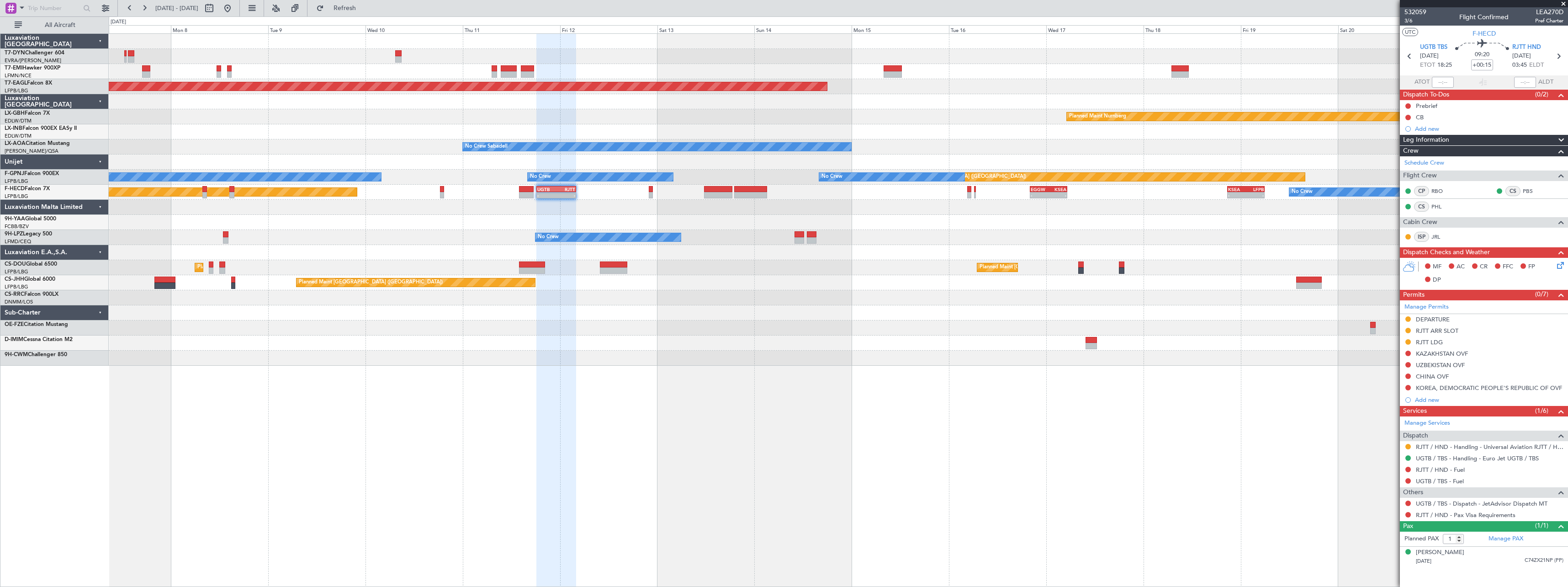
click at [1059, 240] on div "No Crew No Crew" at bounding box center [838, 237] width 1459 height 15
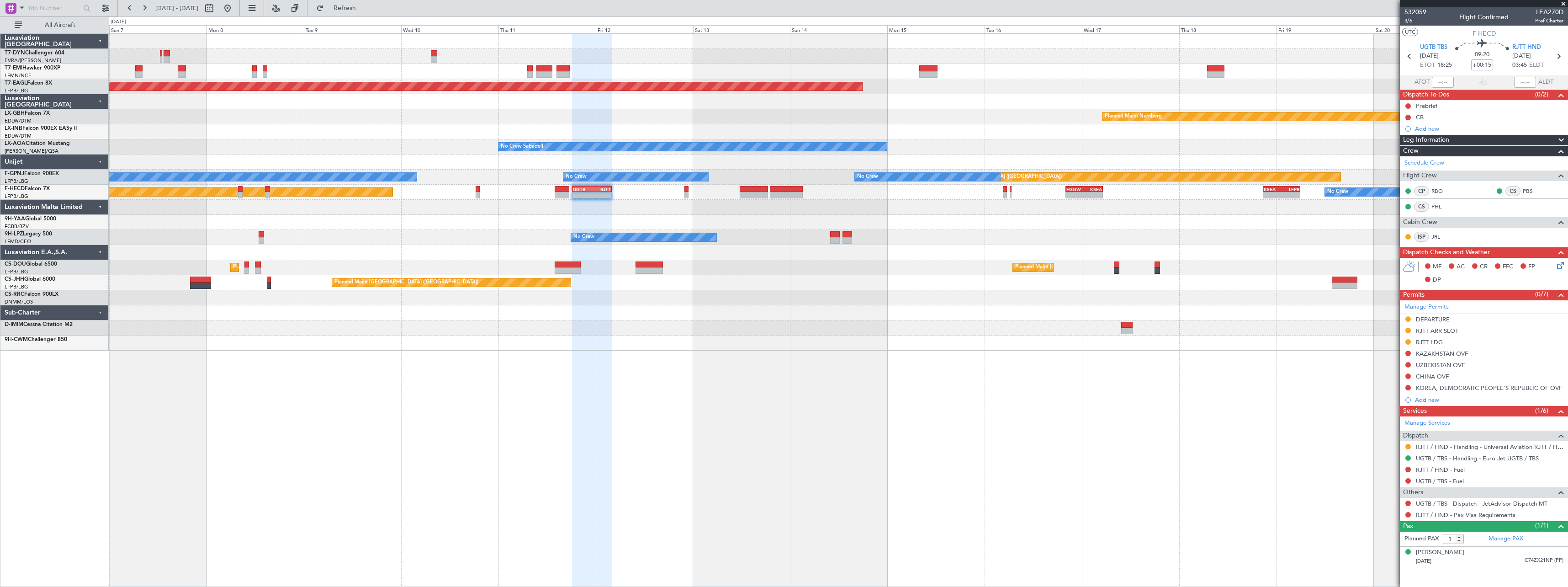
click at [631, 365] on div "AOG Maint Riga (Riga Intl) Planned Maint Zurich Grounded New York (Teterboro) P…" at bounding box center [838, 310] width 1459 height 554
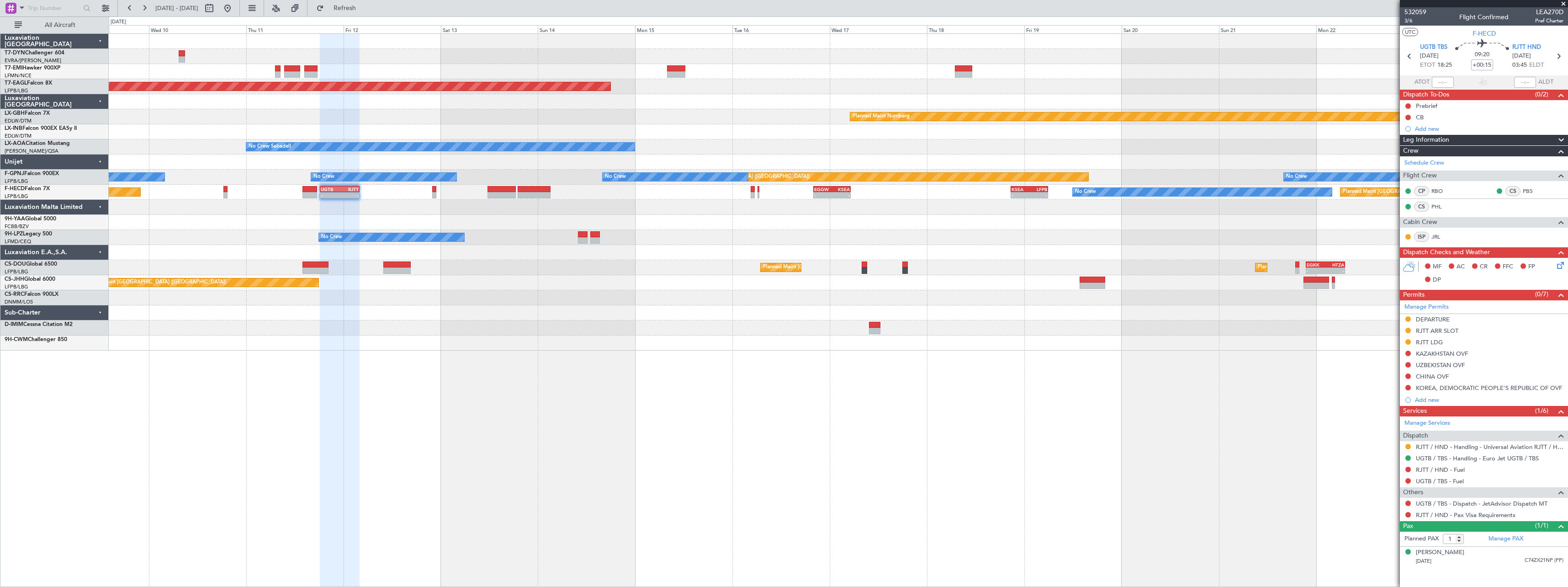
click at [766, 372] on div "Grounded New York (Teterboro) Planned Maint Nurnberg No Crew Sabadell No Crew S…" at bounding box center [838, 310] width 1459 height 554
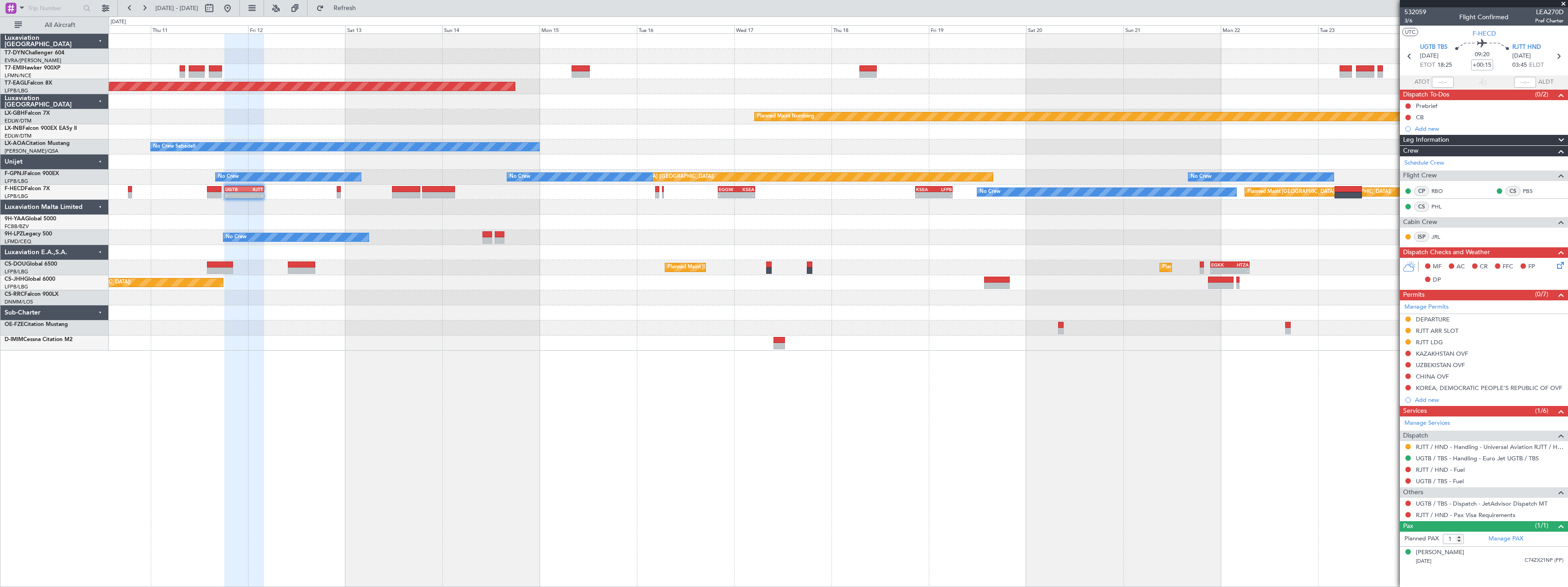
click at [1085, 356] on div "Grounded New York (Teterboro) Planned Maint Nurnberg No Crew Sabadell No Crew S…" at bounding box center [838, 310] width 1459 height 554
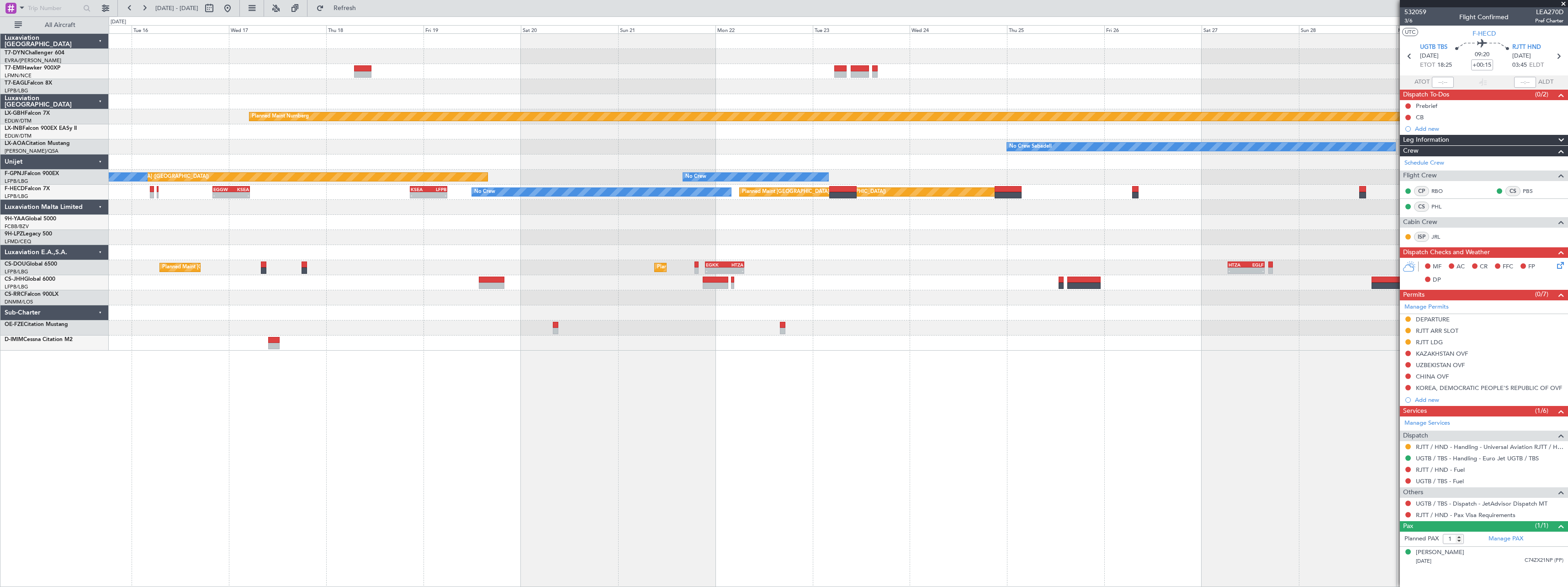
click at [544, 354] on div "Grounded New York (Teterboro) Planned Maint Nurnberg No Crew Sabadell No Crew S…" at bounding box center [838, 310] width 1459 height 554
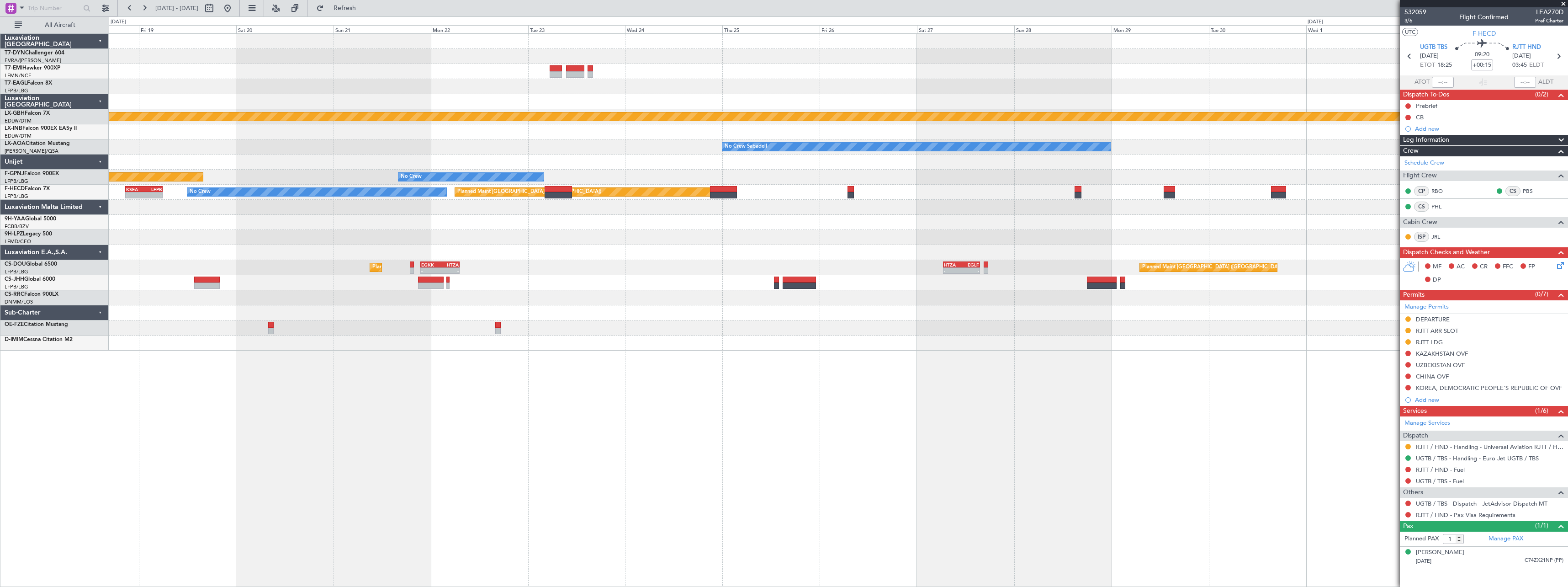
click at [685, 369] on div "Planned Maint Nurnberg No Crew Sabadell No Crew Sabadell No Crew Sabadell Plann…" at bounding box center [838, 310] width 1459 height 554
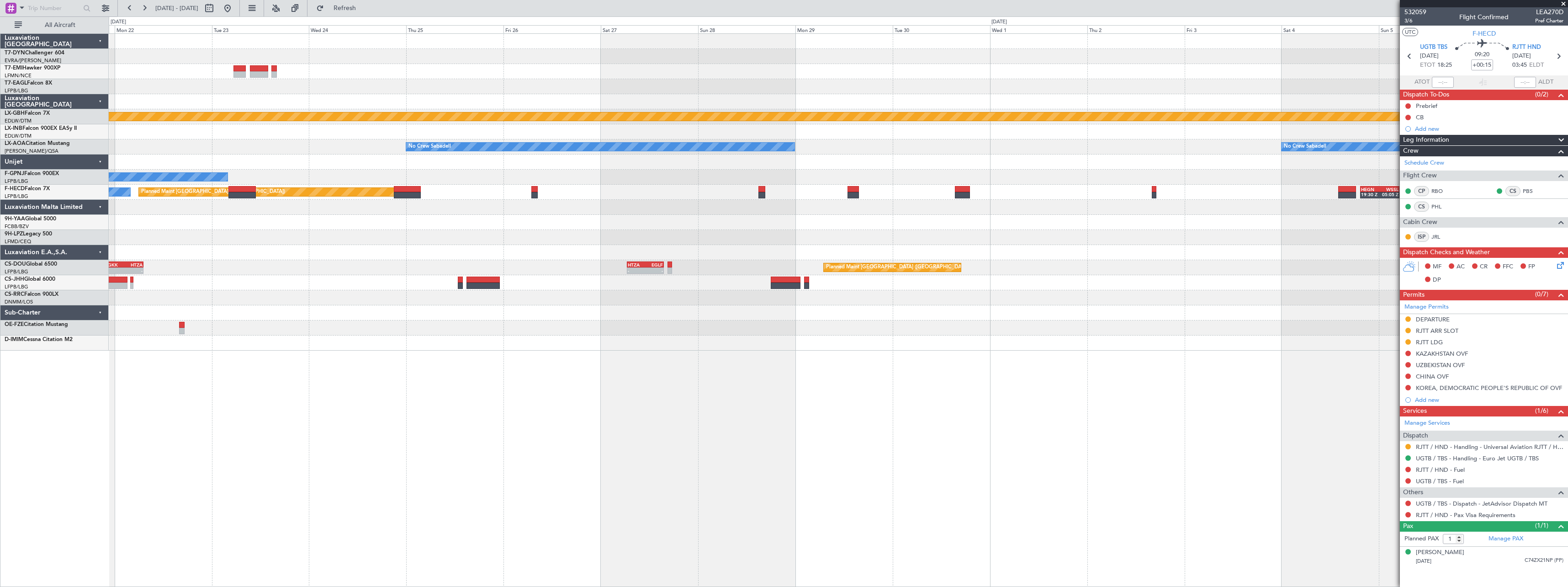
click at [653, 384] on div "Planned Maint Nurnberg No Crew Sabadell No Crew Sabadell No Crew Planned Maint …" at bounding box center [838, 310] width 1459 height 554
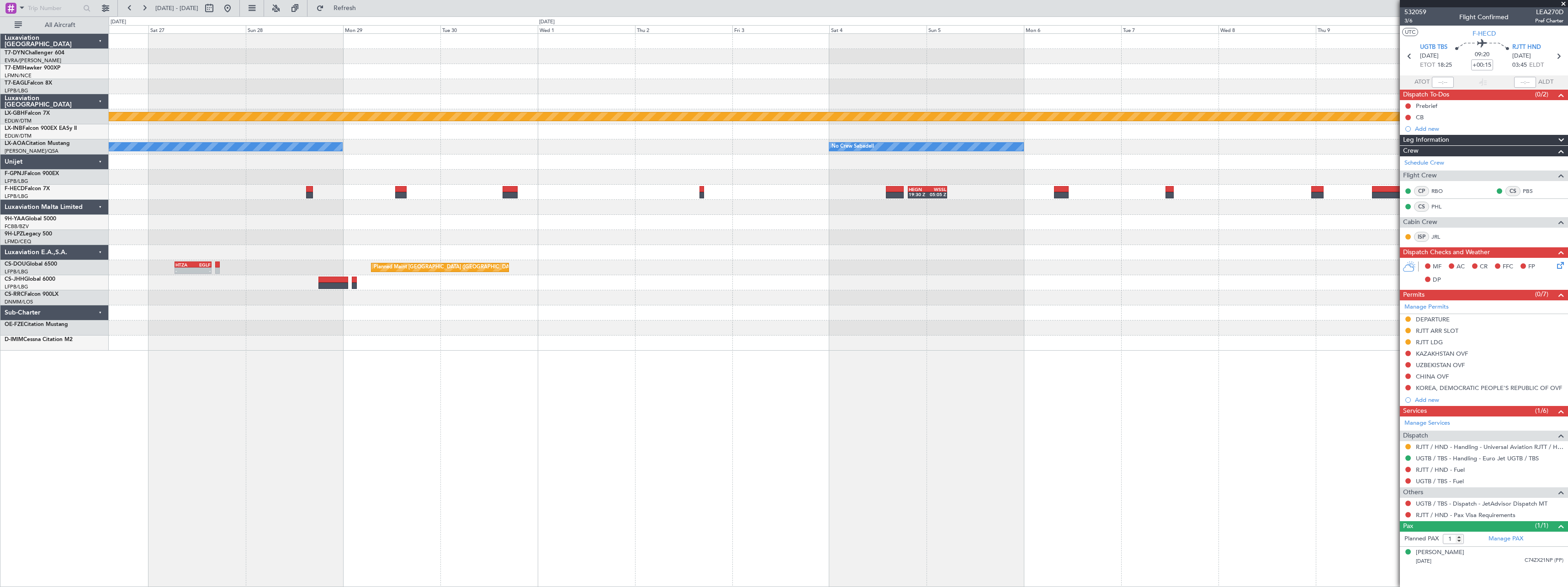
click at [747, 360] on div "Planned Maint Nurnberg No Crew Sabadell No Crew Sabadell No Crew Sabadell No Cr…" at bounding box center [838, 310] width 1459 height 554
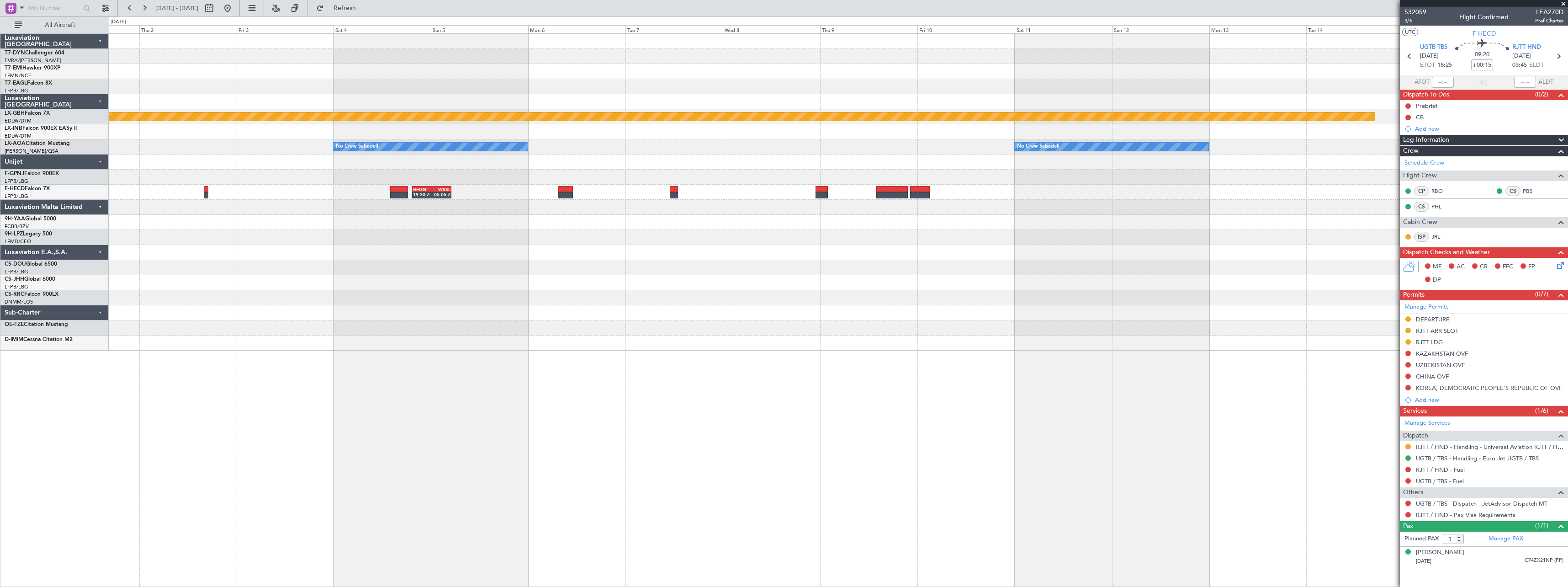
click at [687, 381] on div "Planned Maint Nurnberg No Crew Sabadell No Crew Sabadell No Crew Sabadell HEGN …" at bounding box center [838, 310] width 1459 height 554
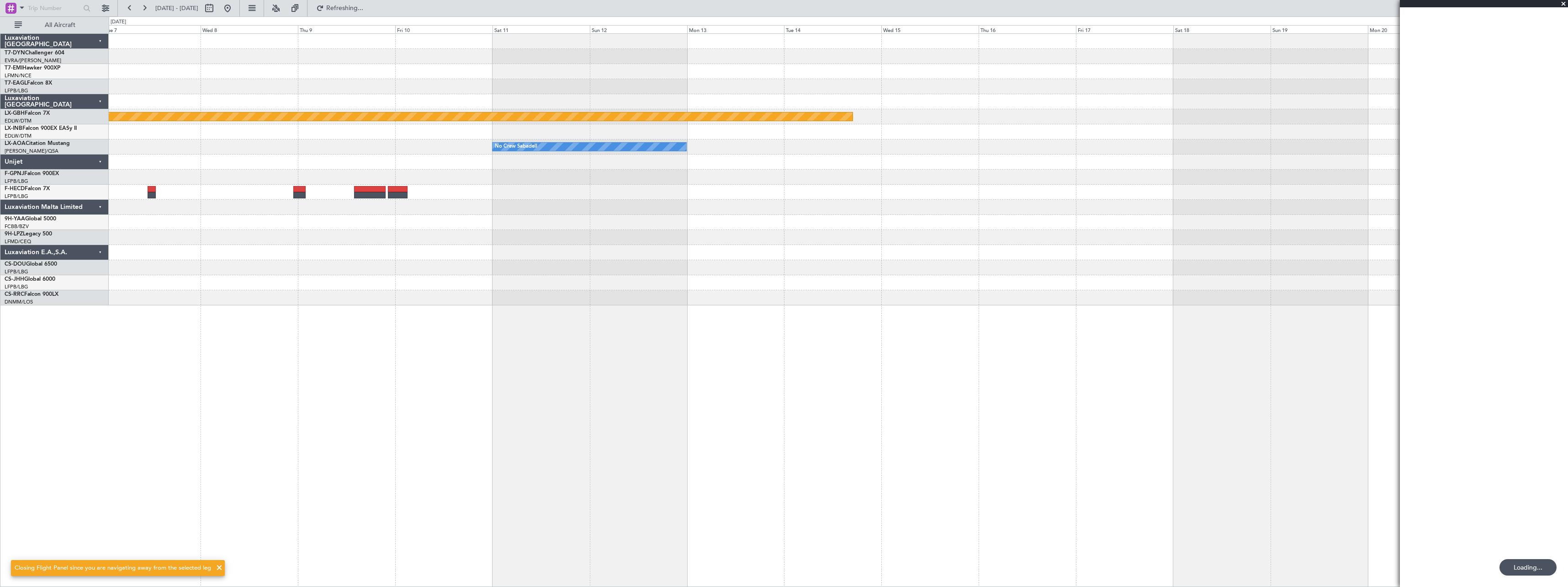
click at [432, 424] on div "Planned Maint Nurnberg No Crew Sabadell No Crew Sabadell HEGN 19:30 Z WSSL 05:0…" at bounding box center [838, 310] width 1459 height 554
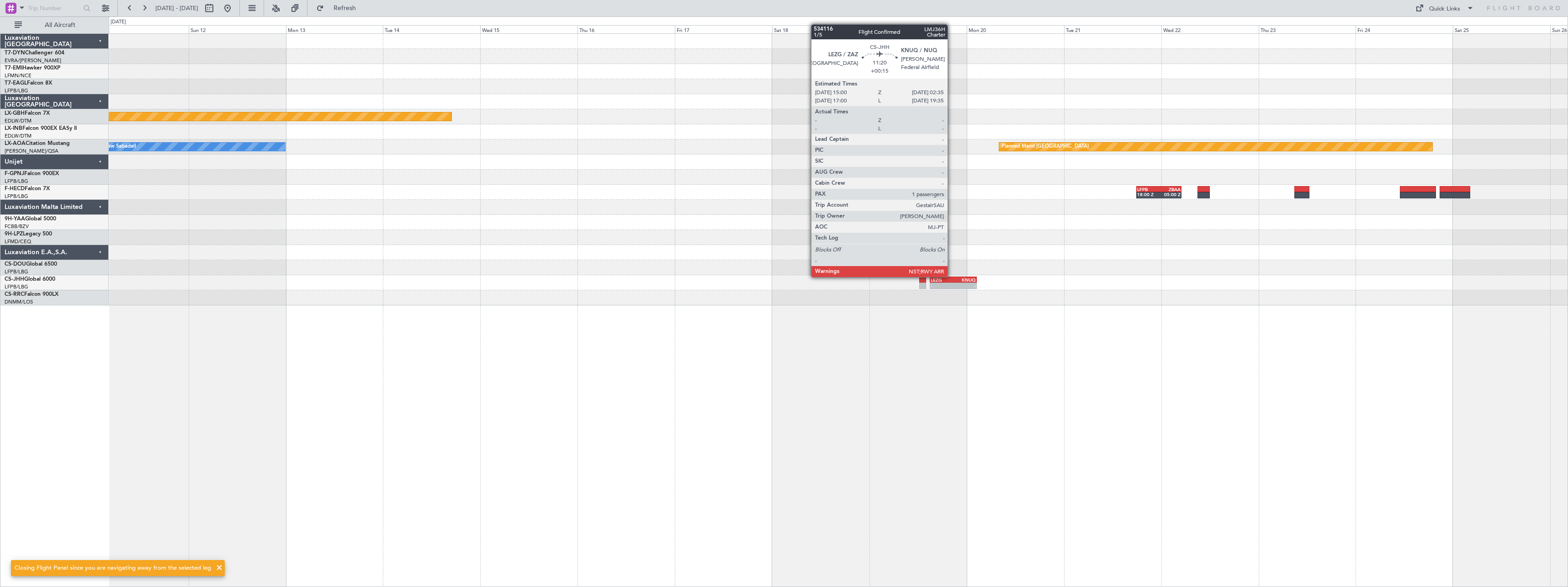
click at [951, 276] on div "LEZG 15:00 Z KNUQ 02:35 Z" at bounding box center [953, 279] width 47 height 7
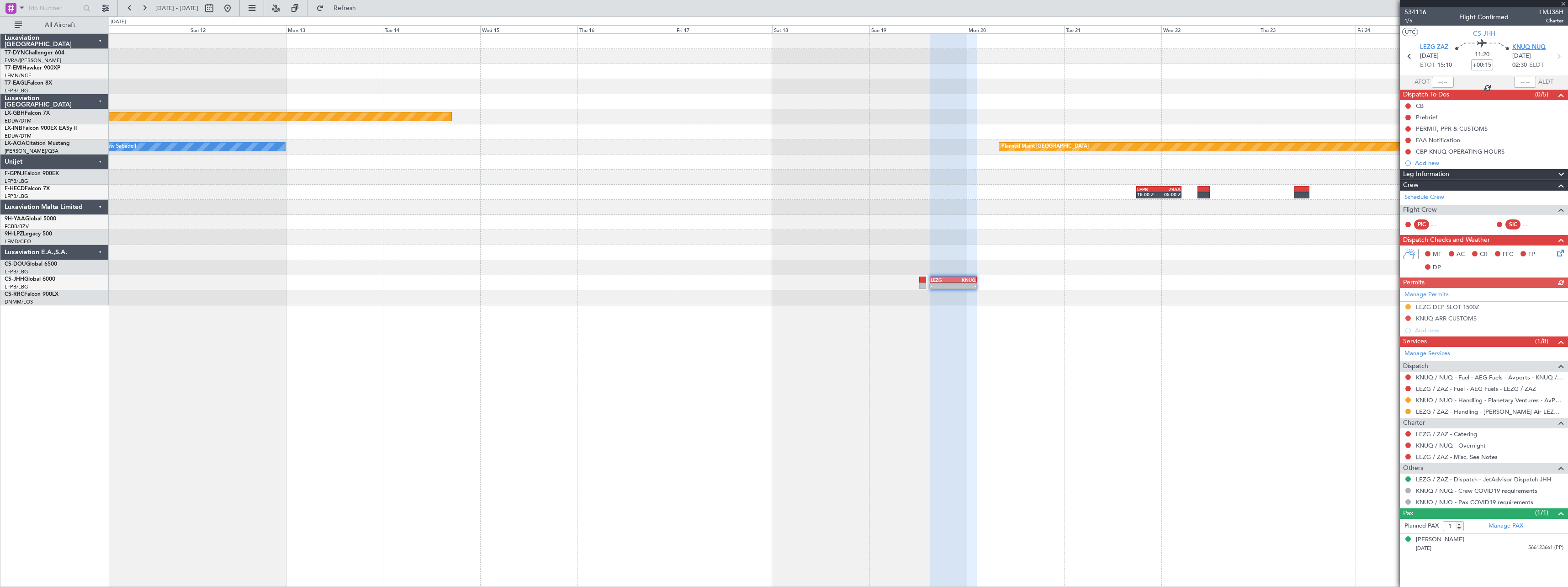
click at [1531, 50] on span "KNUQ NUQ" at bounding box center [1528, 47] width 33 height 9
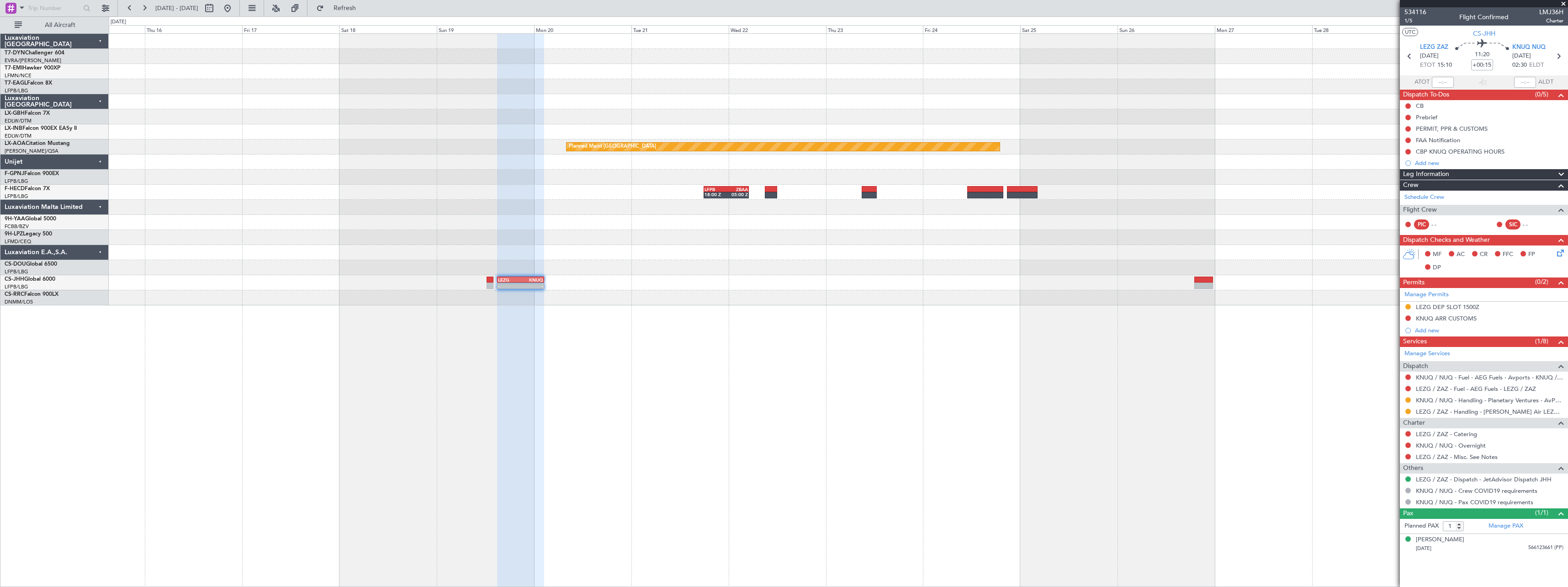
click at [735, 358] on div "Planned Maint Nurnberg Planned Maint Monchengladbach No Crew Sabadell LFPB 18:0…" at bounding box center [838, 310] width 1459 height 554
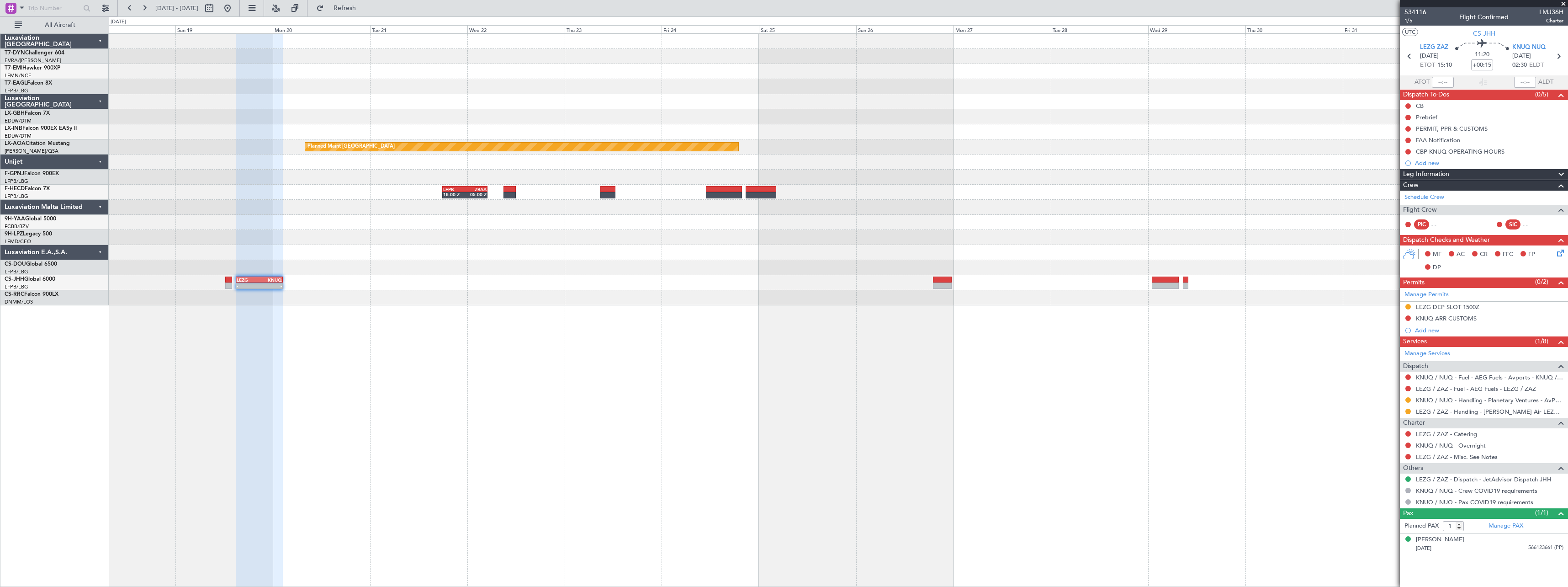
click at [931, 354] on div "Planned Maint Nurnberg Planned Maint Nurnberg Planned Maint Monchengladbach LFP…" at bounding box center [838, 310] width 1459 height 554
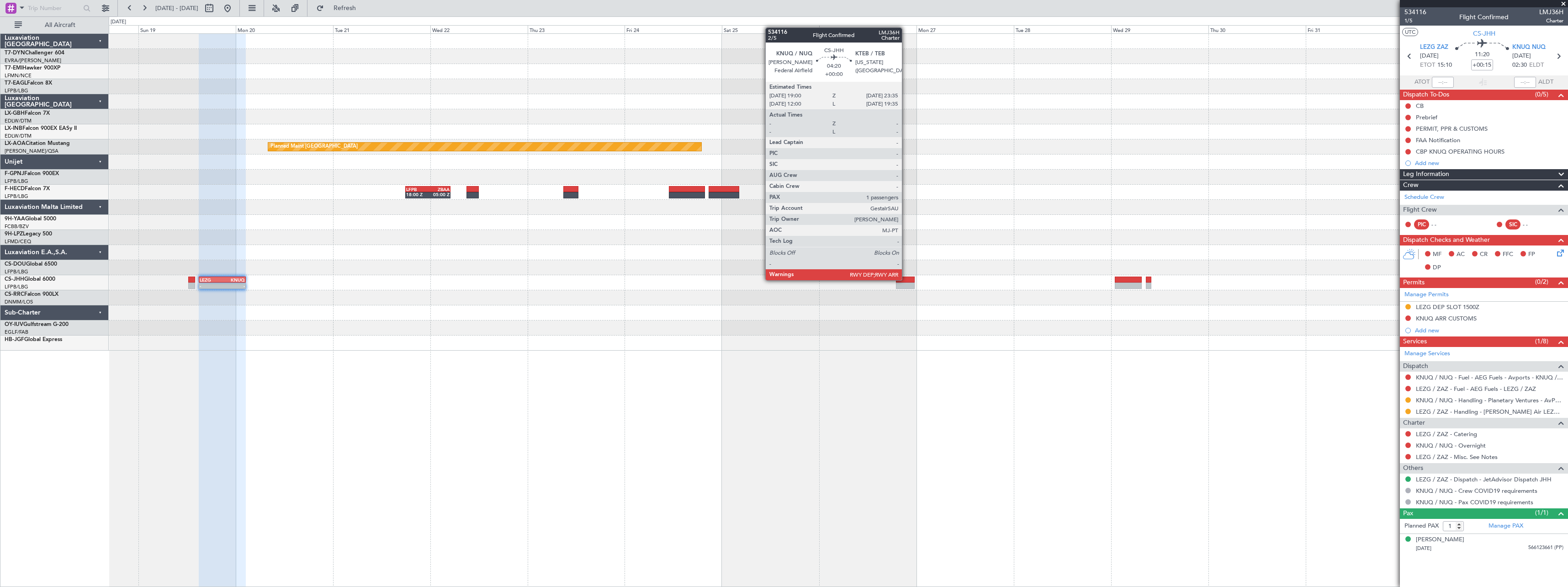
click at [906, 279] on div at bounding box center [905, 279] width 19 height 7
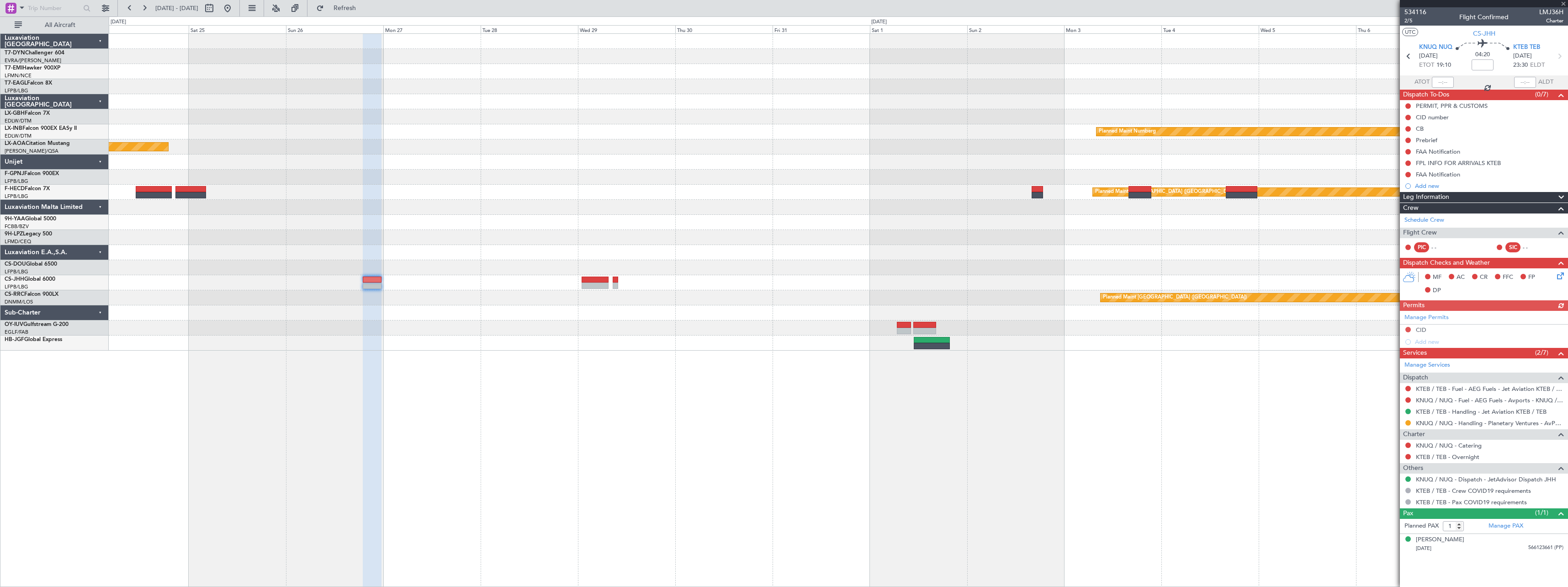
click at [682, 349] on div at bounding box center [838, 343] width 1459 height 15
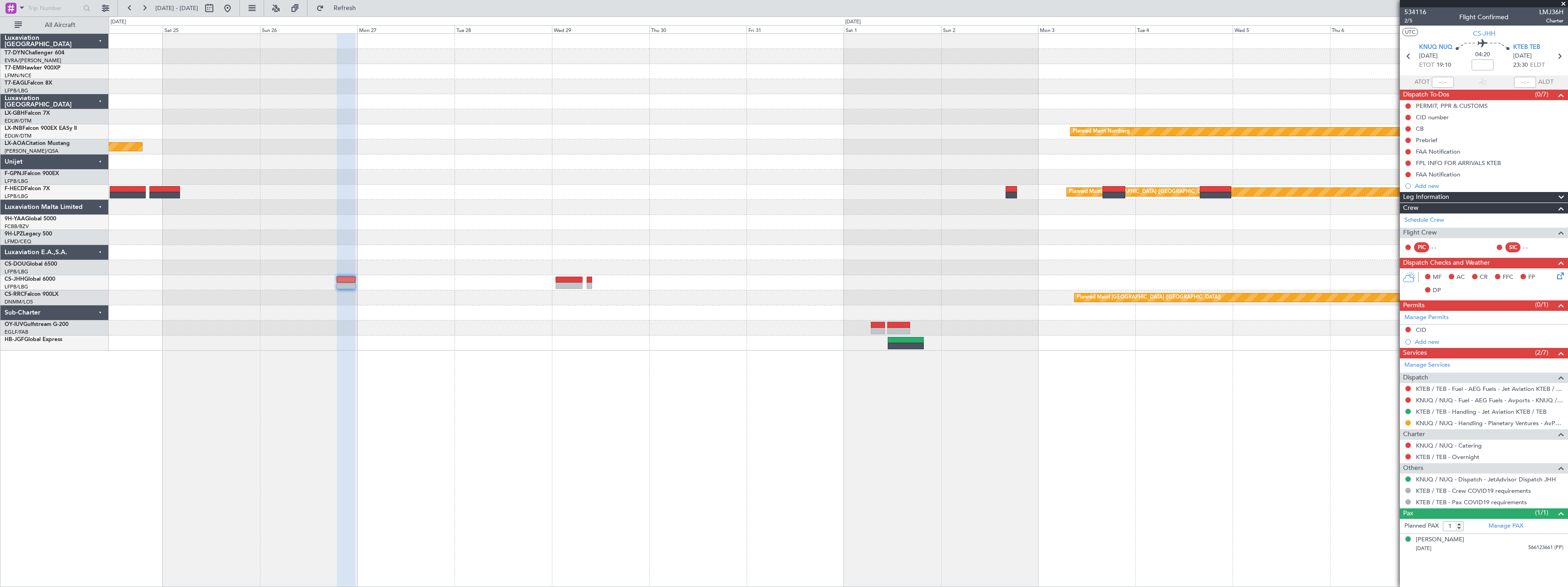
click at [354, 427] on div "Planned Maint Nurnberg Planned Maint Monchengladbach Planned Maint Paris (Le Bo…" at bounding box center [838, 310] width 1459 height 554
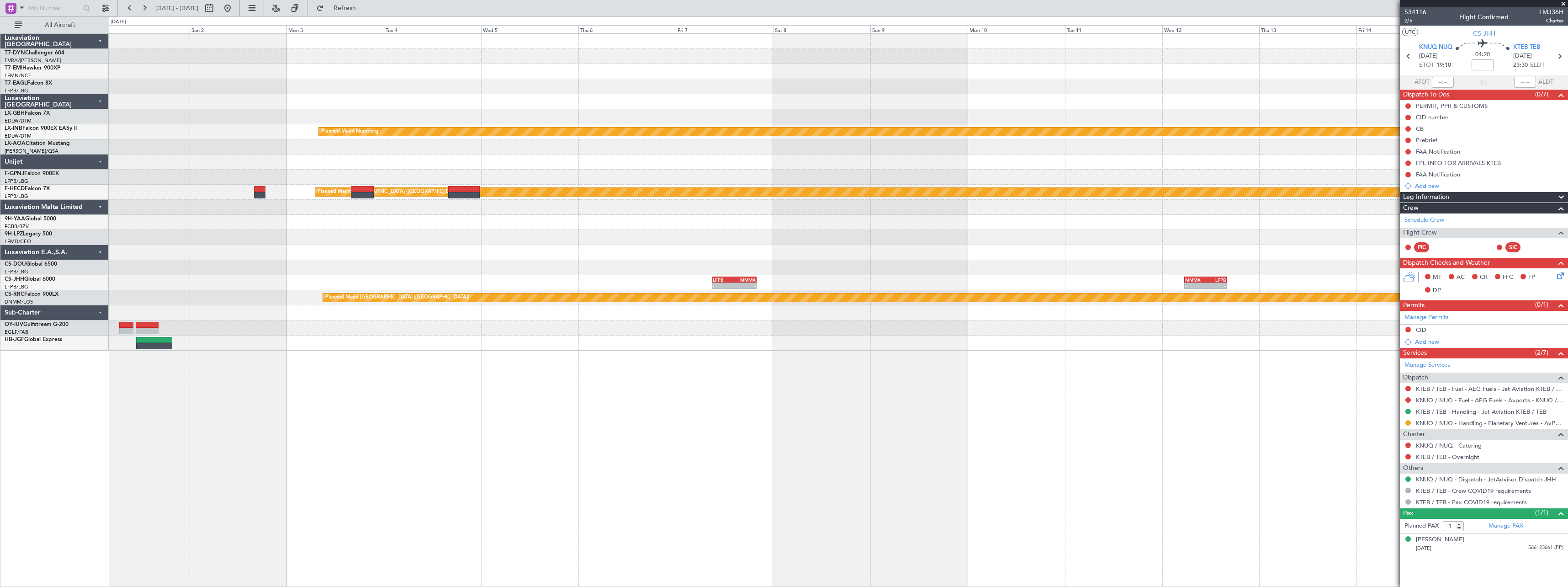
click at [531, 391] on div "Planned Maint Nurnberg Planned Maint Paris (Le Bourget) - - LFPB 09:00 Z MMMX 2…" at bounding box center [838, 310] width 1459 height 554
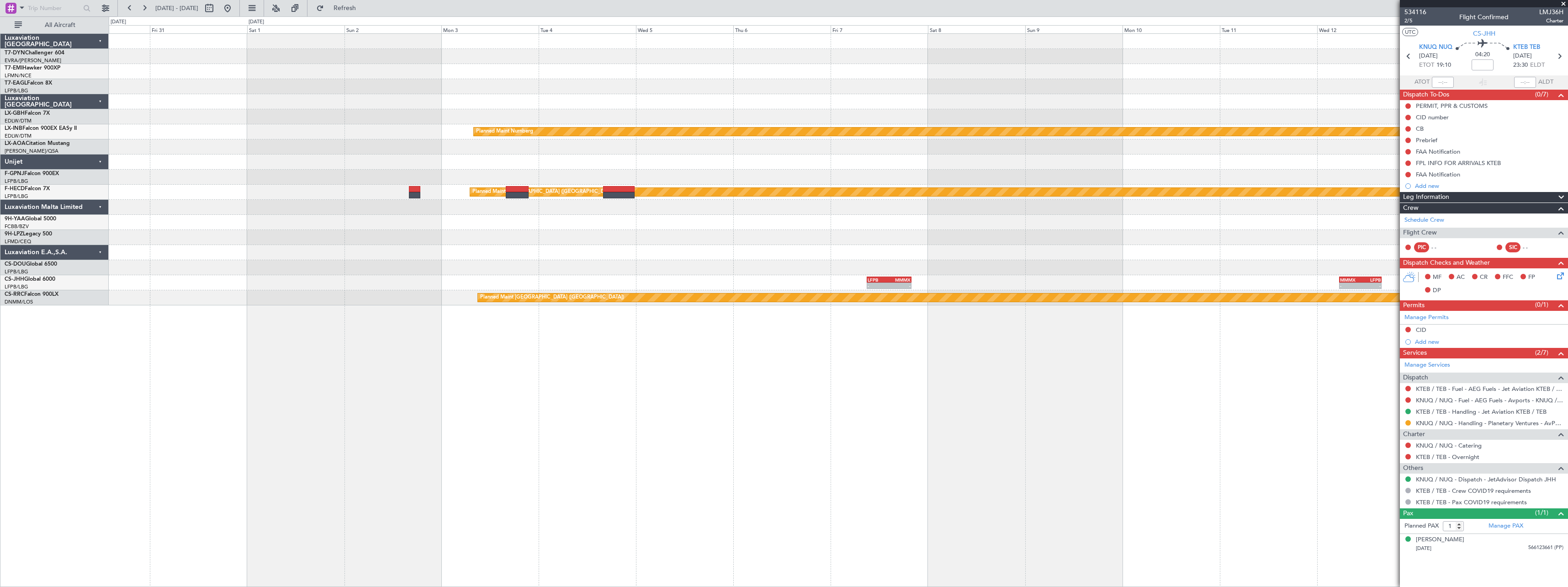
click at [1045, 382] on div "Planned Maint Nurnberg Planned Maint Paris (Le Bourget) - - LFPB 09:00 Z MMMX 2…" at bounding box center [838, 310] width 1459 height 554
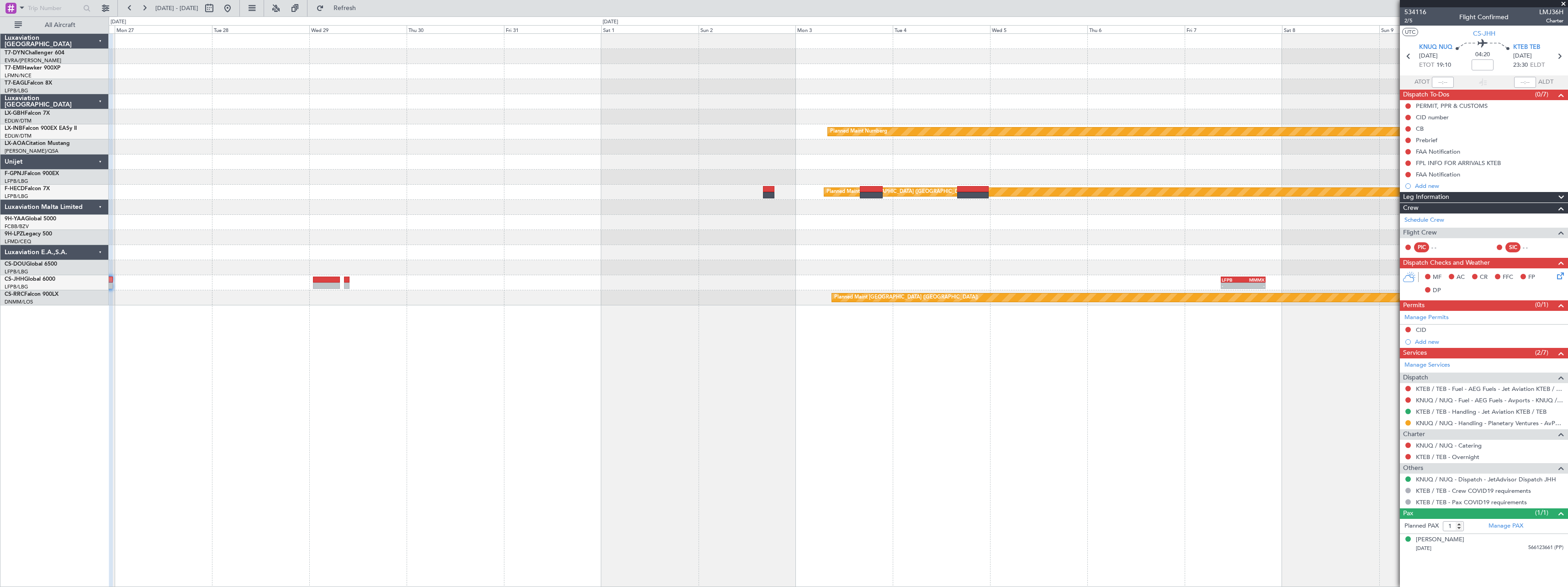
click at [933, 352] on div "Planned Maint Nurnberg Planned Maint Monchengladbach Planned Maint Paris (Le Bo…" at bounding box center [838, 310] width 1459 height 554
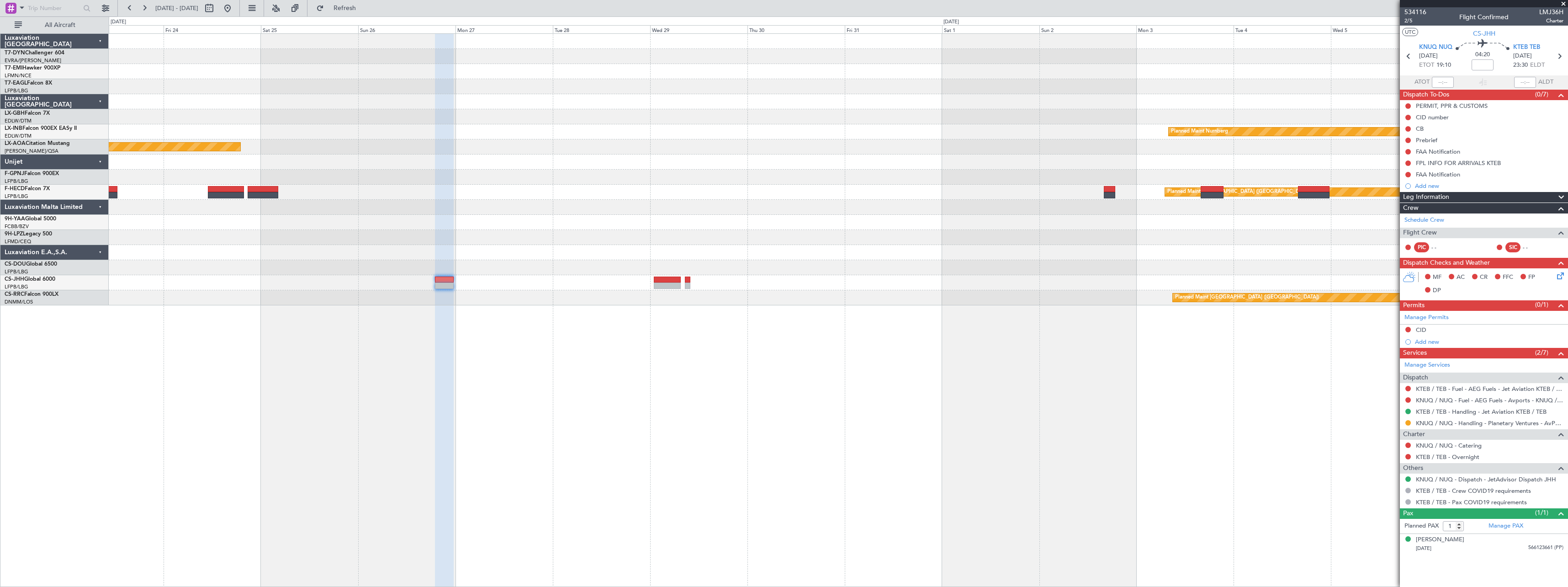
click at [579, 338] on div "Planned Maint Nurnberg Planned Maint Monchengladbach Planned Maint Paris (Le Bo…" at bounding box center [838, 310] width 1459 height 554
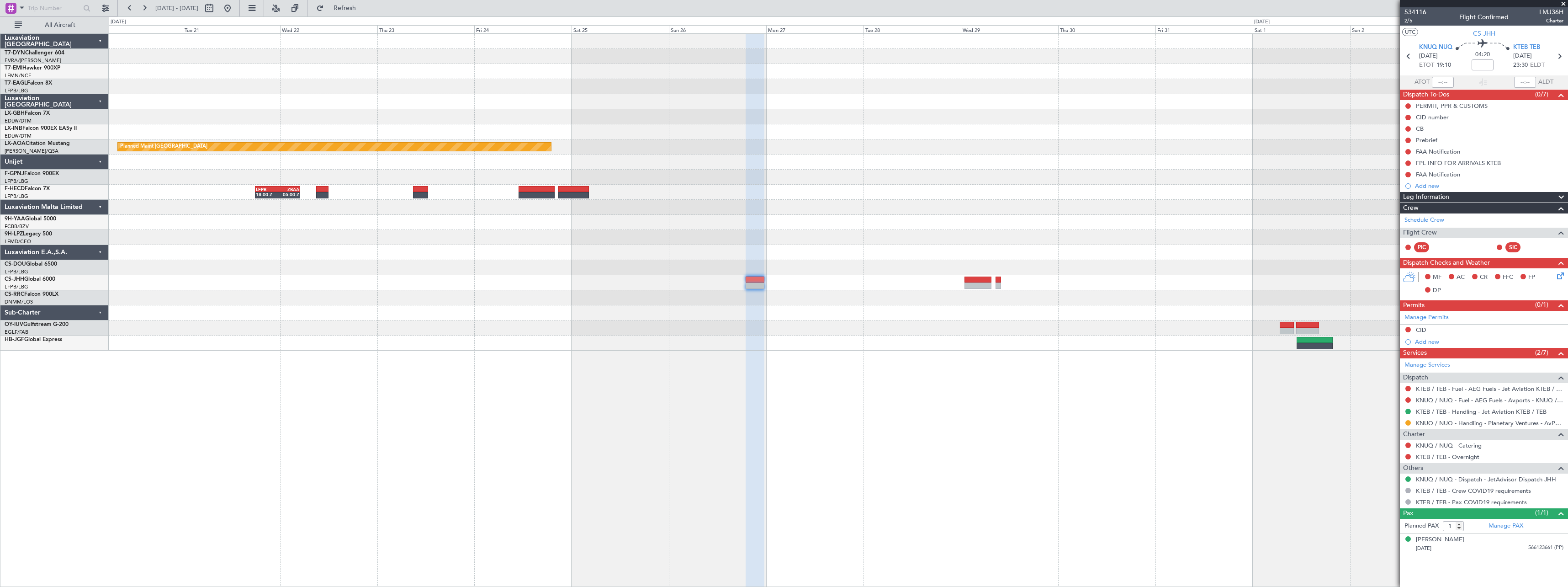
click at [996, 338] on div "Planned Maint Nurnberg Planned Maint Monchengladbach Planned Maint Paris (Le Bo…" at bounding box center [838, 192] width 1459 height 317
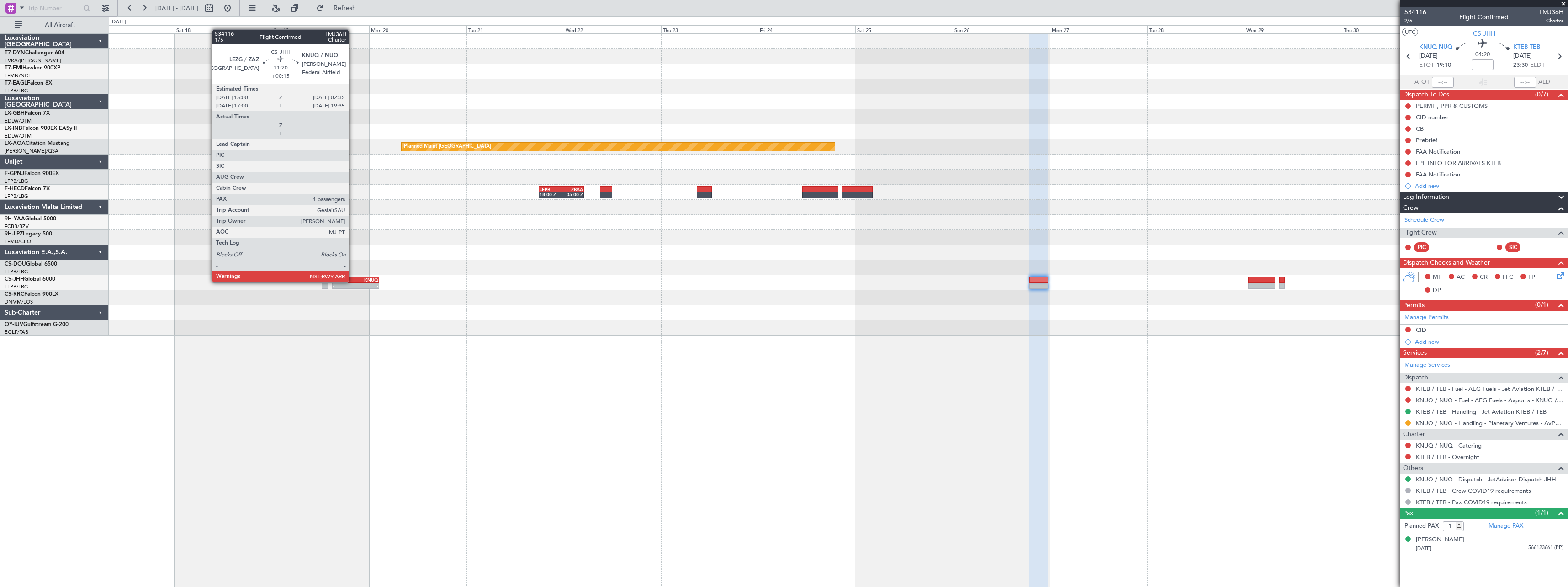
click at [352, 281] on div "LEZG" at bounding box center [345, 279] width 23 height 5
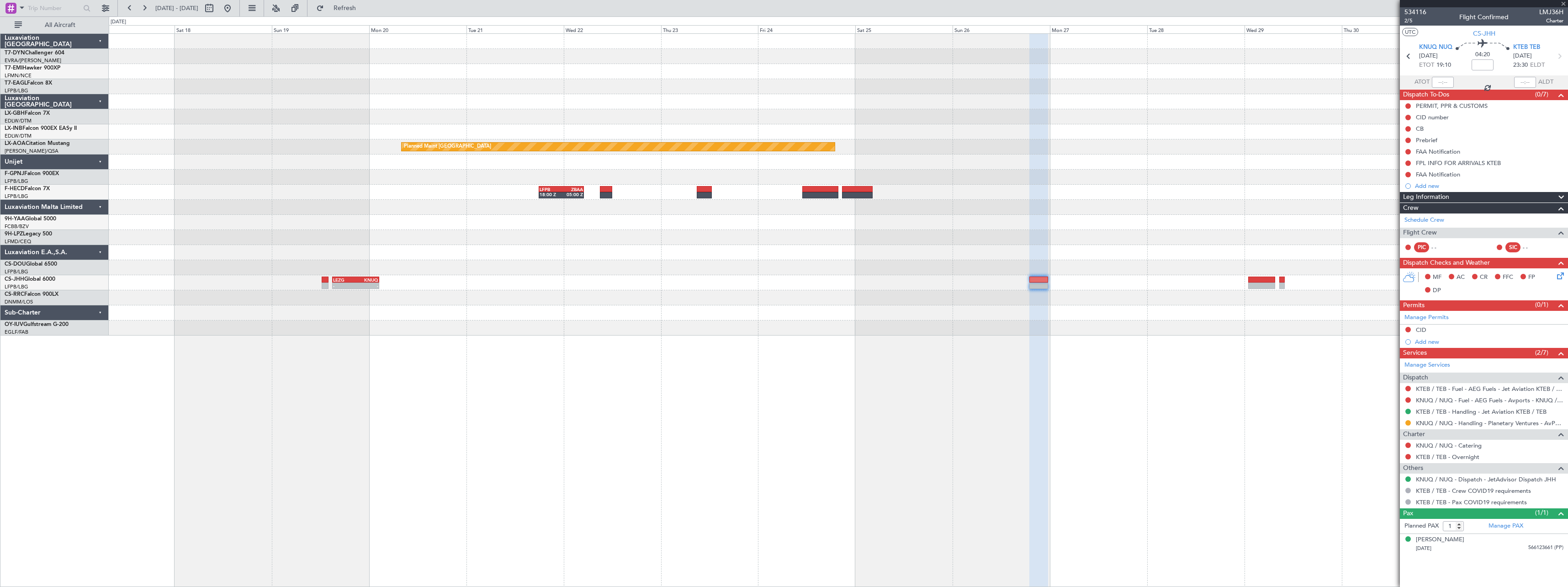
type input "+00:15"
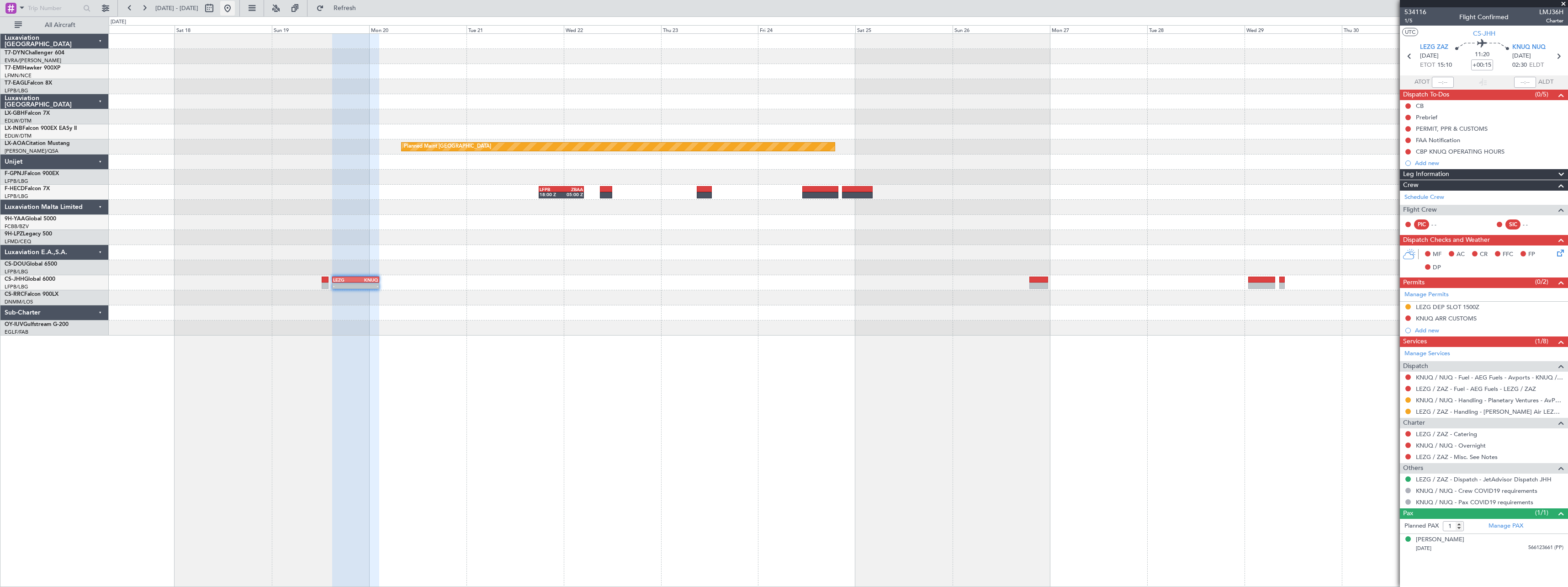
click at [235, 4] on button at bounding box center [228, 9] width 15 height 15
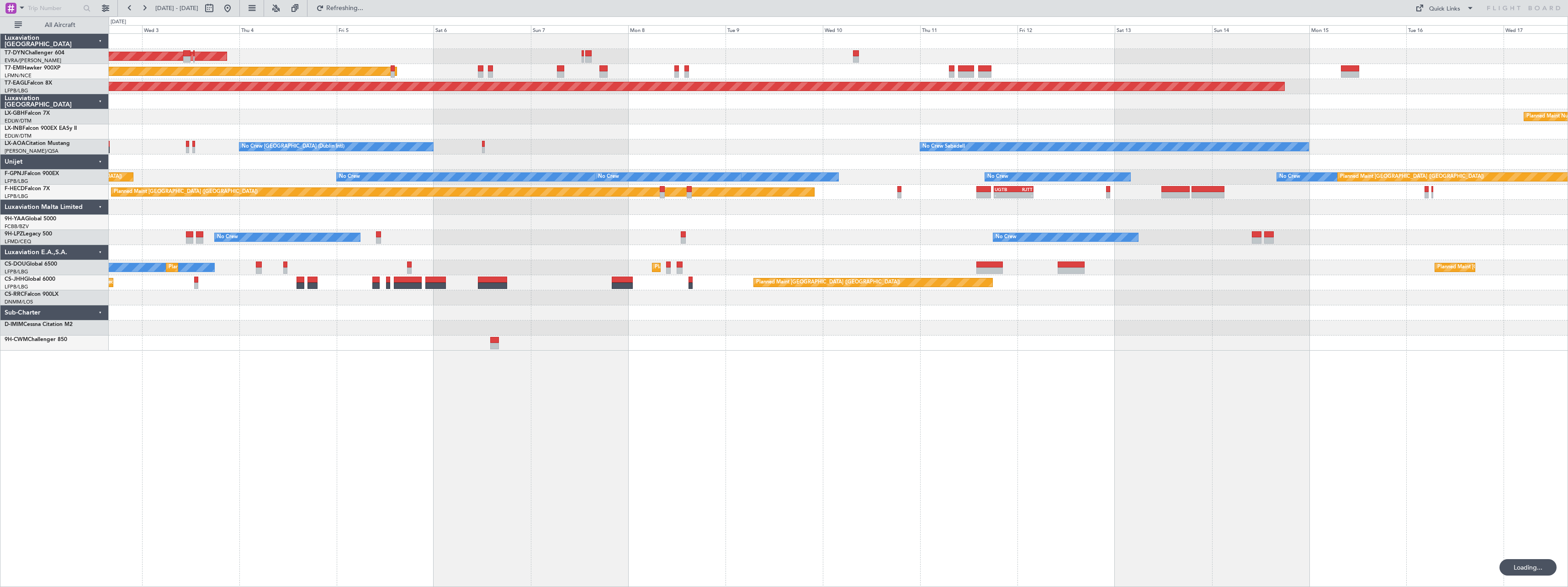
click at [438, 406] on div "AOG Maint Riga (Riga Intl) Planned Maint Zurich Grounded New York (Teterboro) P…" at bounding box center [838, 310] width 1459 height 554
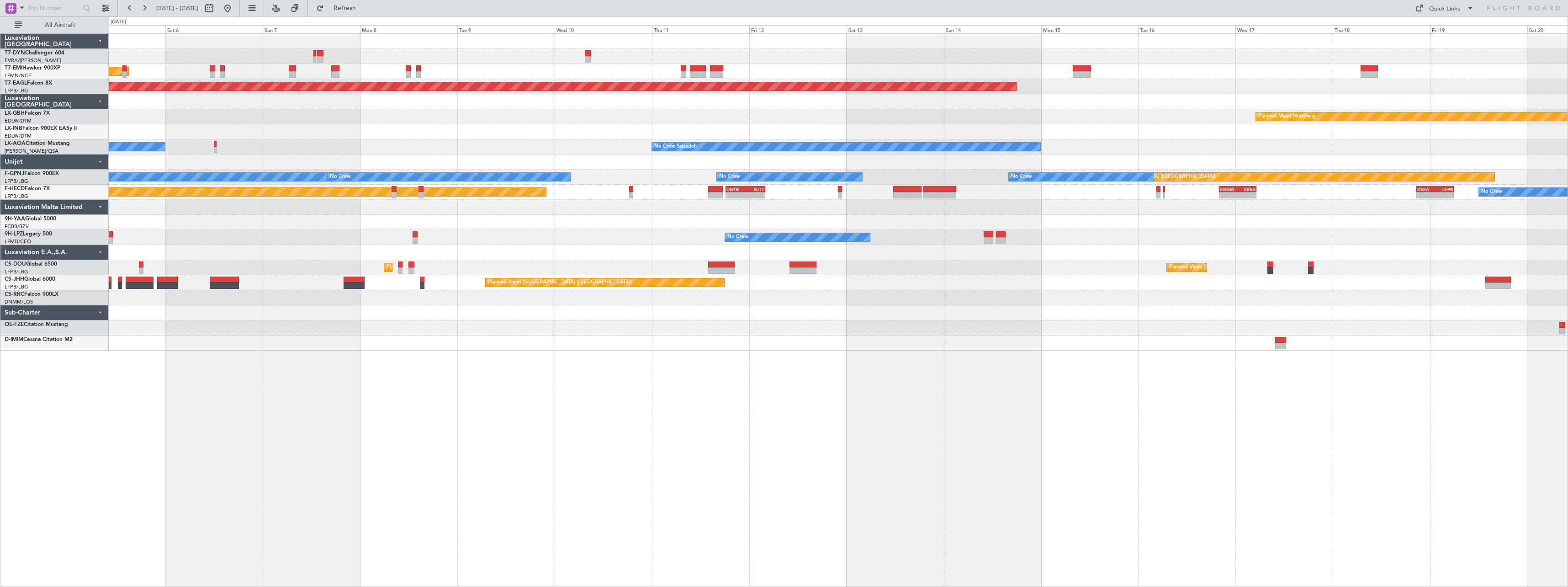
click at [996, 290] on div "AOG Maint Riga (Riga Intl) Planned Maint Zurich Grounded New York (Teterboro) P…" at bounding box center [838, 192] width 1459 height 317
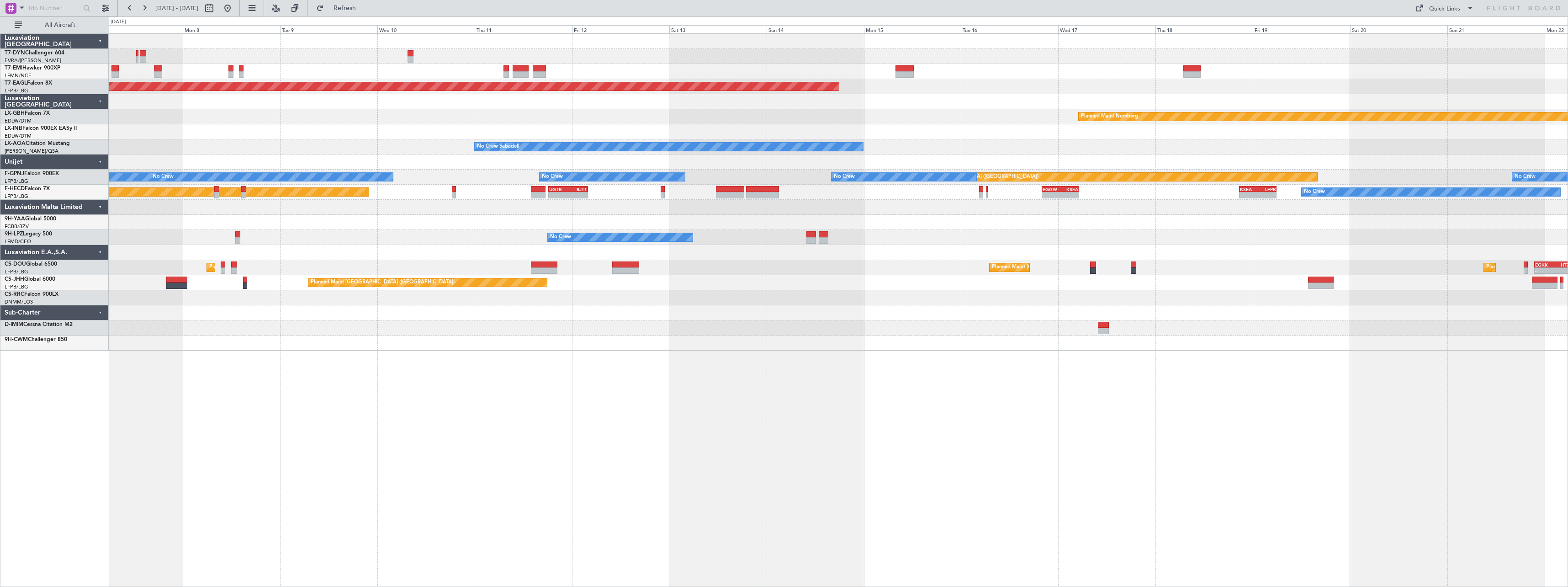
click at [600, 329] on div "AOG Maint Riga (Riga Intl) Planned Maint Zurich Grounded New York (Teterboro) P…" at bounding box center [838, 192] width 1459 height 317
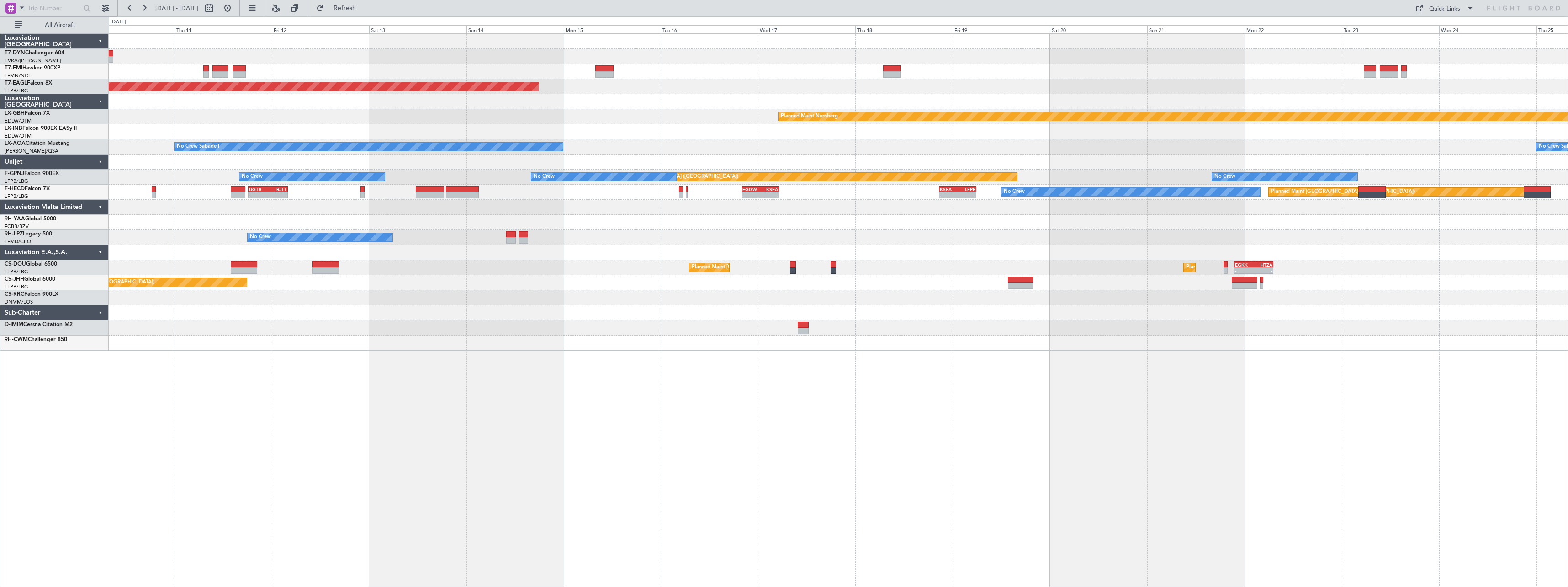
click at [672, 360] on div "Grounded New York (Teterboro) Planned Maint Nurnberg No Crew Sabadell No Crew S…" at bounding box center [838, 310] width 1459 height 554
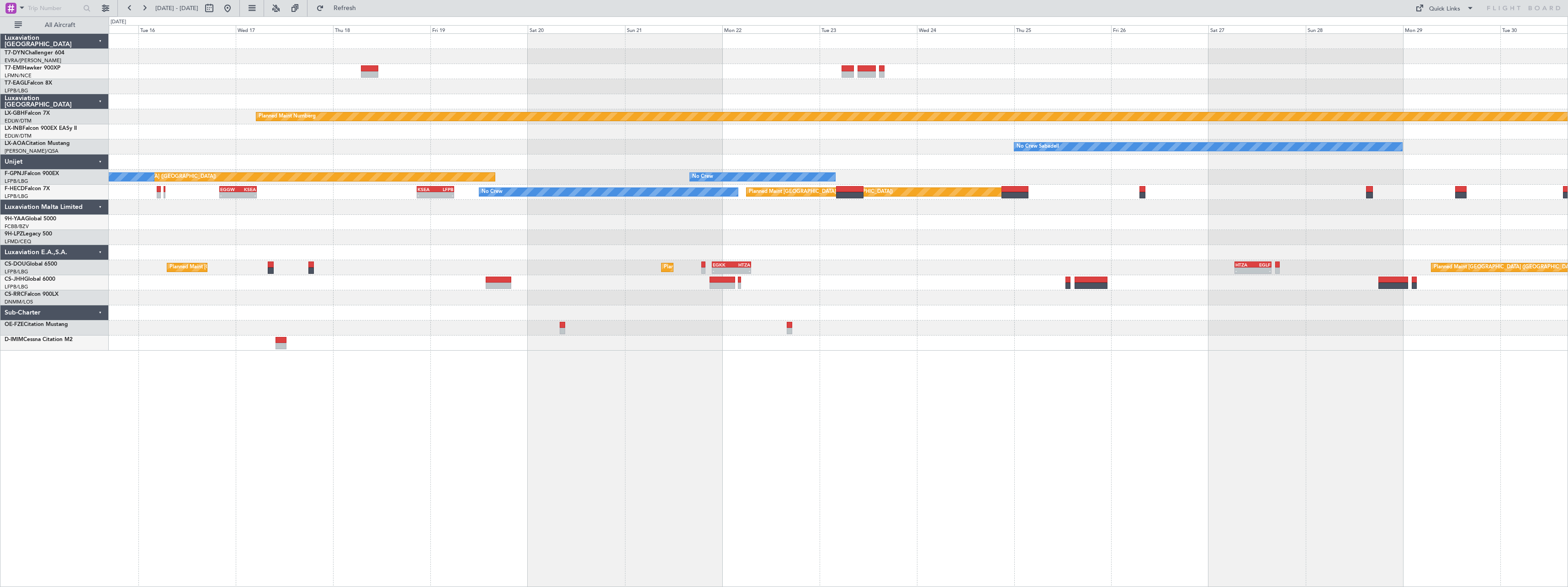
click at [479, 389] on div "Grounded New York (Teterboro) Planned Maint Nurnberg No Crew Sabadell No Crew S…" at bounding box center [838, 310] width 1459 height 554
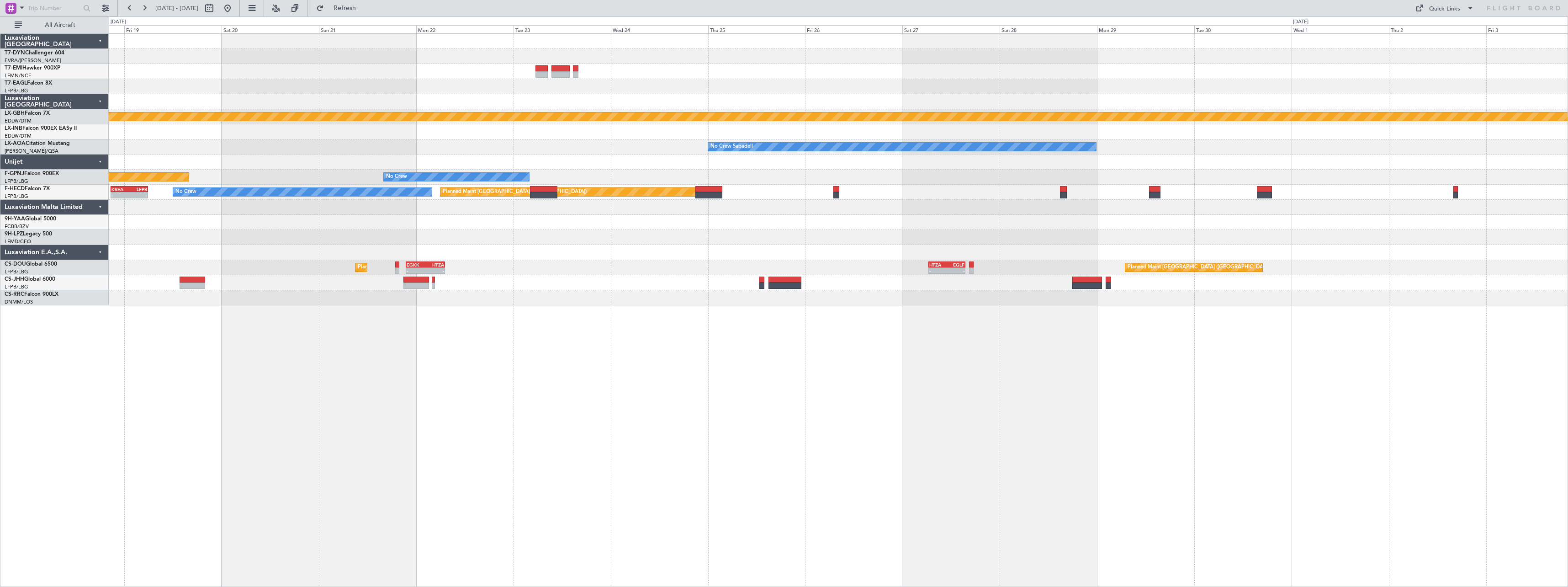
click at [1144, 287] on div "Planned Maint Nurnberg No Crew Sabadell No Crew Sabadell No Crew Planned Maint …" at bounding box center [838, 310] width 1459 height 554
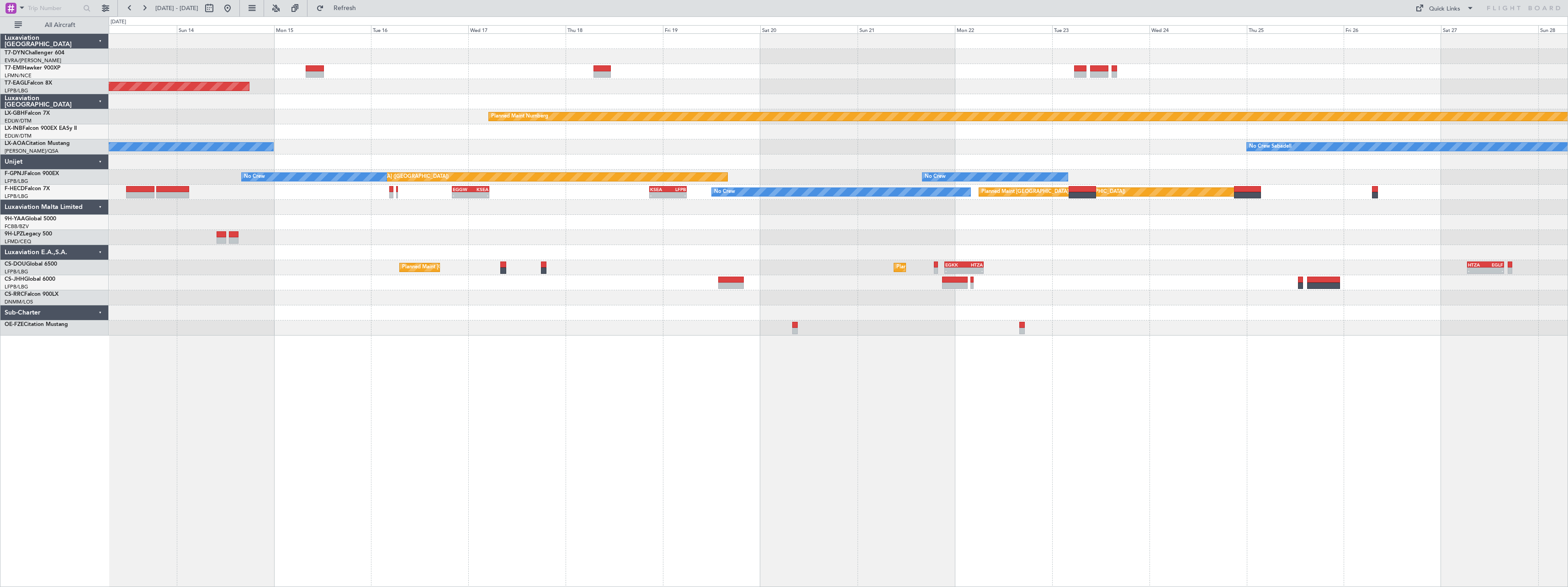
click at [900, 351] on div "Grounded New York (Teterboro) Planned Maint Nurnberg No Crew Sabadell No Crew S…" at bounding box center [838, 310] width 1459 height 554
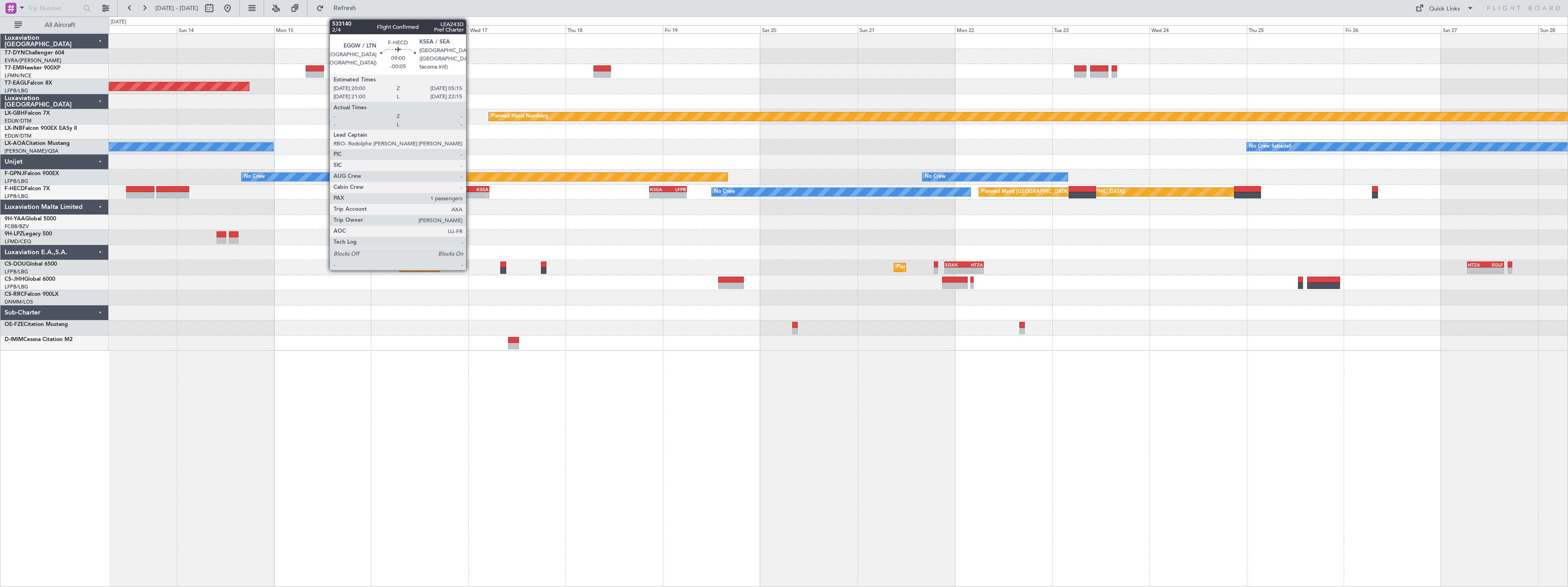
click at [470, 187] on div "EGGW" at bounding box center [461, 189] width 18 height 5
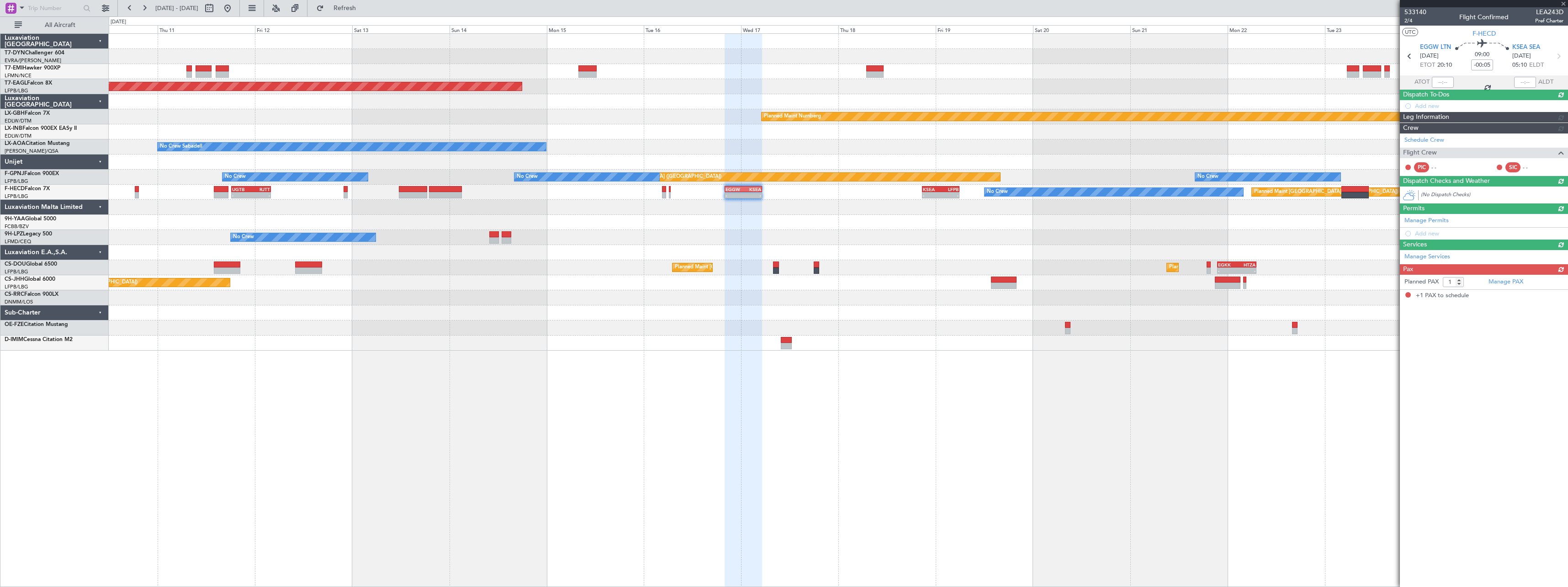
click at [721, 213] on div "Grounded New York (Teterboro) Planned Maint Nurnberg No Crew Sabadell No Crew S…" at bounding box center [838, 192] width 1459 height 317
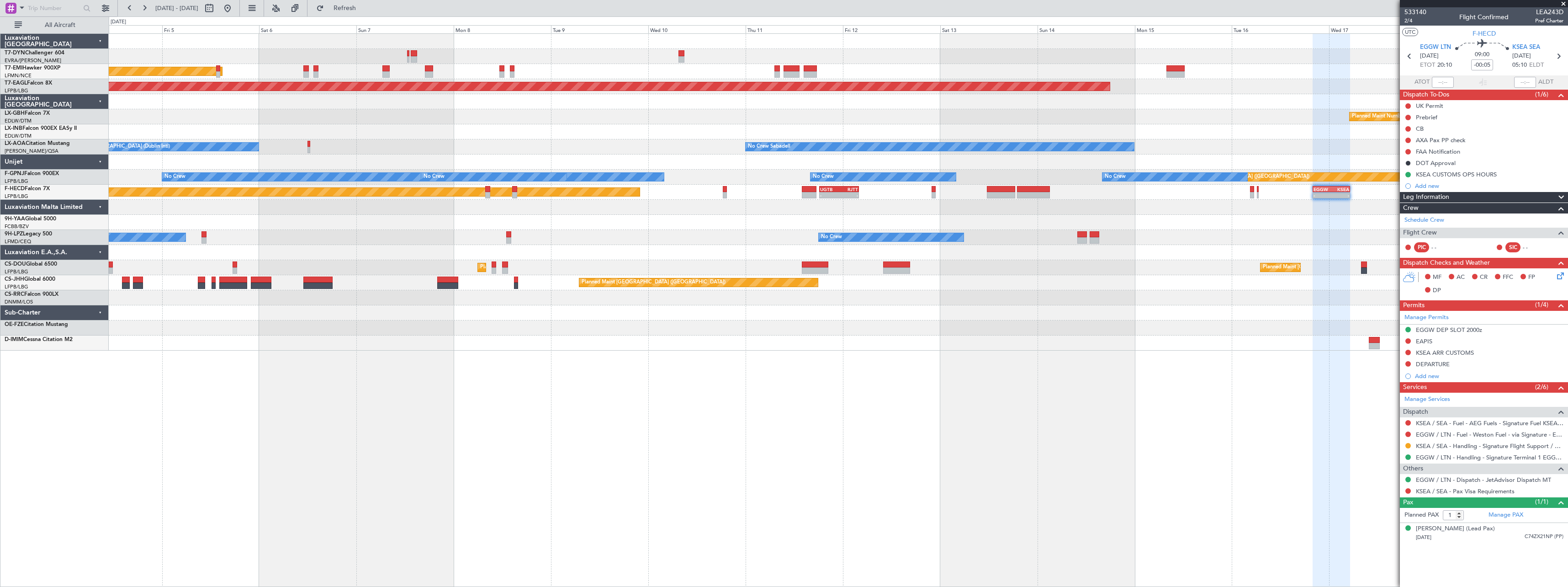
click at [1054, 374] on div "AOG Maint Riga (Riga Intl) Planned Maint Zurich Grounded New York (Teterboro) P…" at bounding box center [838, 310] width 1459 height 554
click at [1513, 539] on div "24/03/1973 C74ZX21NP (PP)" at bounding box center [1489, 537] width 147 height 9
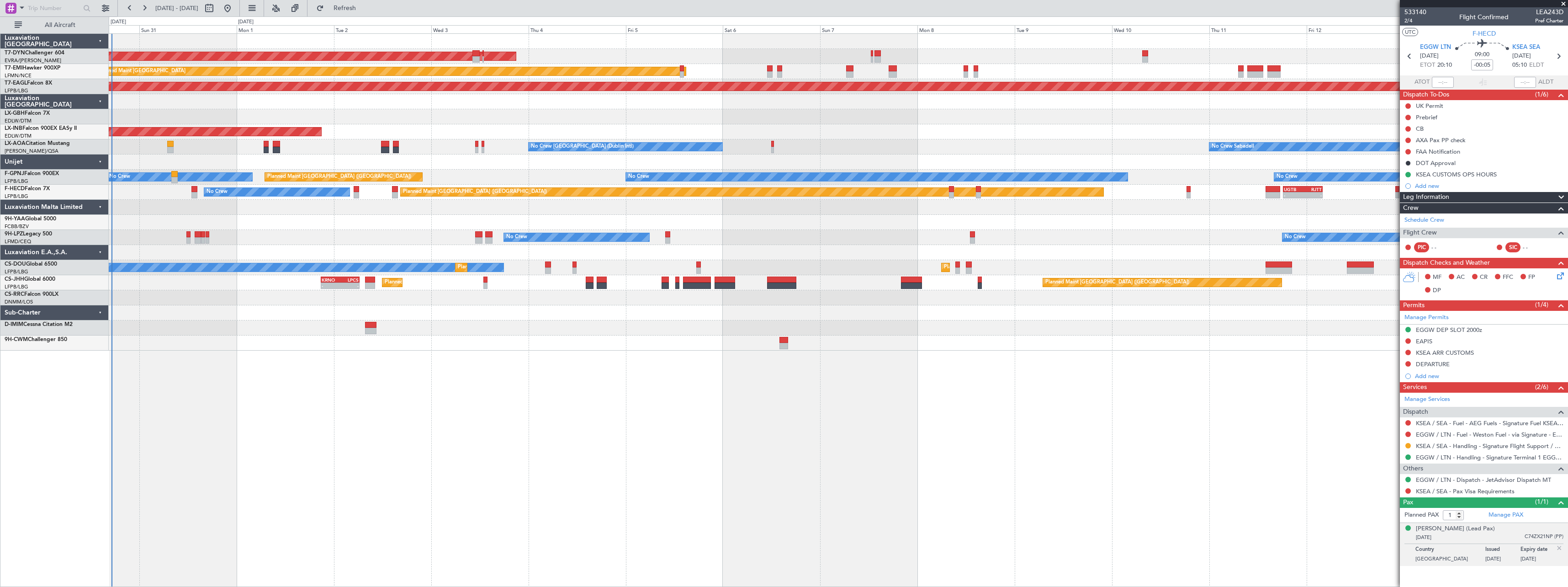
click at [993, 339] on div "AOG Maint Riga (Riga Intl) Planned Maint Zurich Grounded New York (Teterboro) P…" at bounding box center [838, 310] width 1459 height 554
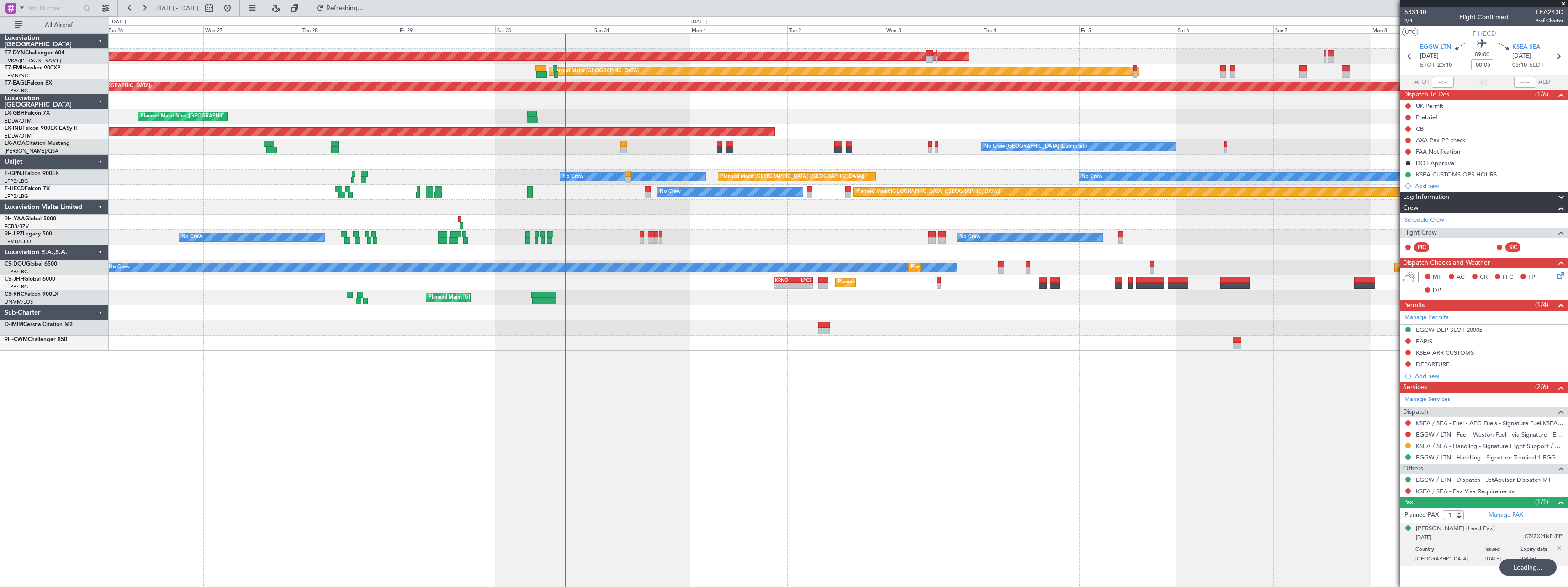
click at [913, 348] on div "AOG Maint Riga (Riga Intl) Planned Maint Basel-Mulhouse Planned Maint Zurich Gr…" at bounding box center [838, 310] width 1459 height 554
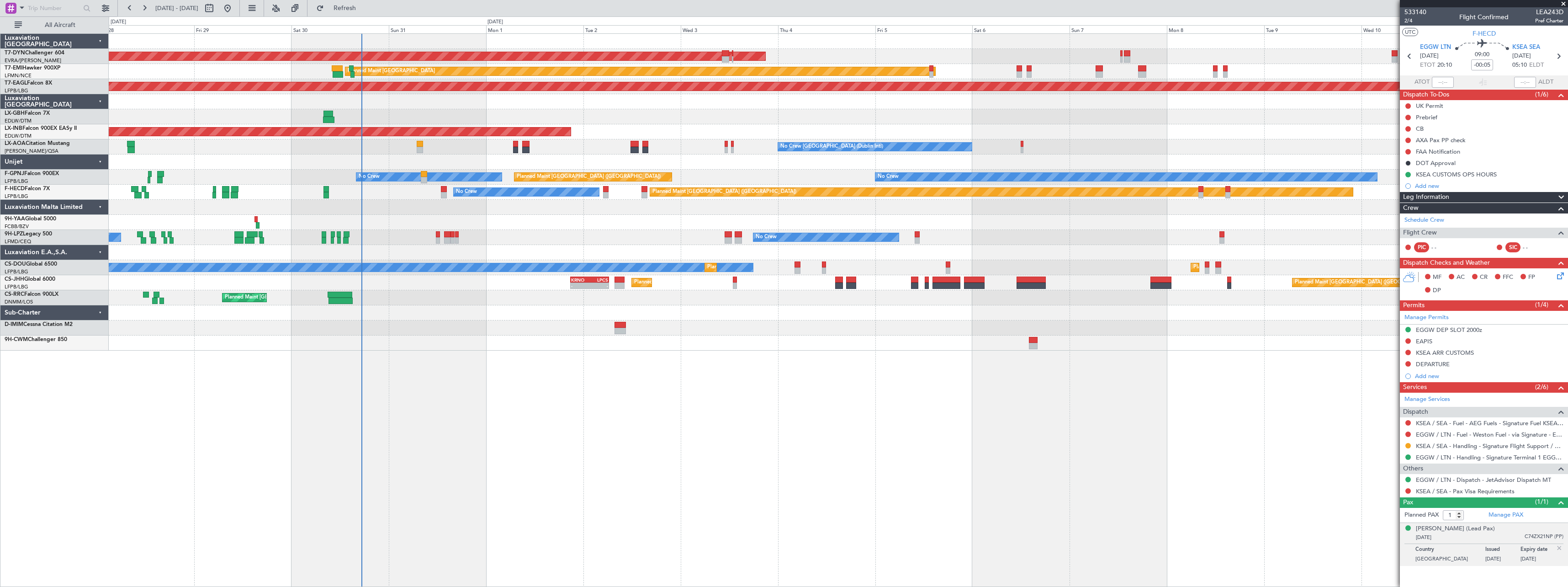
click at [685, 392] on div "AOG Maint Riga (Riga Intl) Planned Maint Zurich Grounded New York (Teterboro) P…" at bounding box center [838, 310] width 1459 height 554
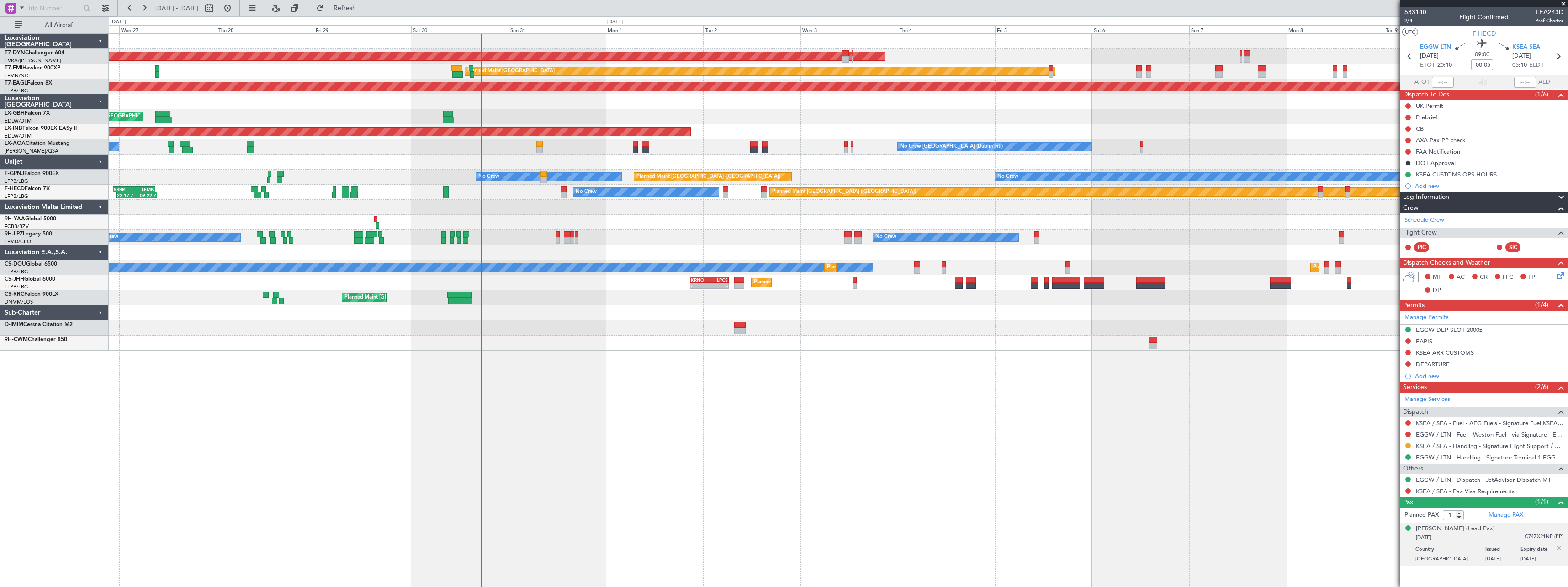
click at [569, 312] on div at bounding box center [838, 312] width 1459 height 15
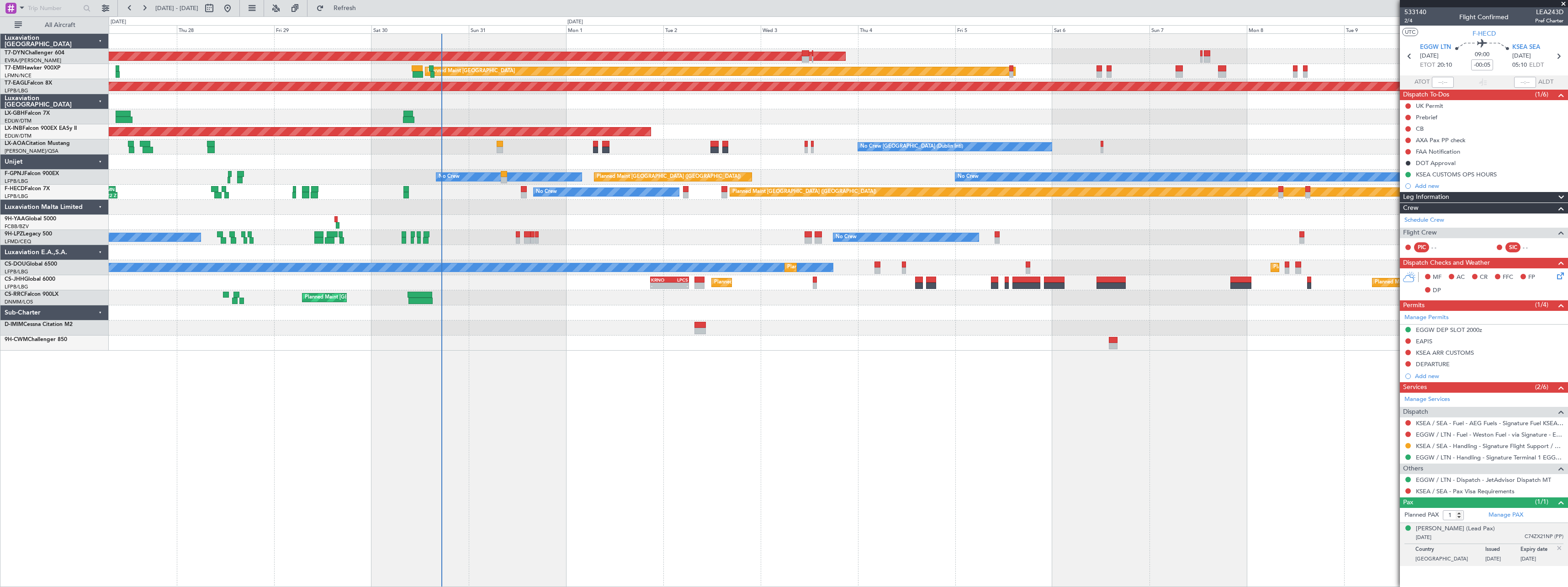
click at [642, 221] on div at bounding box center [838, 222] width 1459 height 15
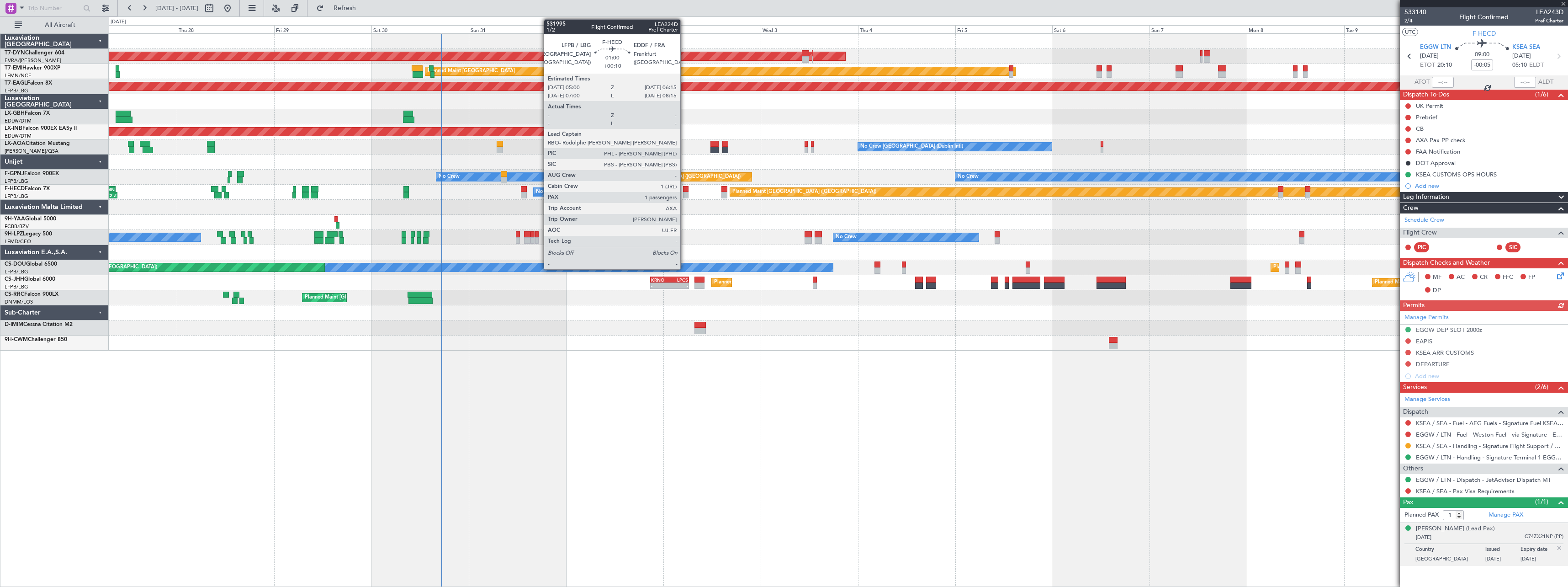
click at [684, 195] on div at bounding box center [685, 195] width 5 height 7
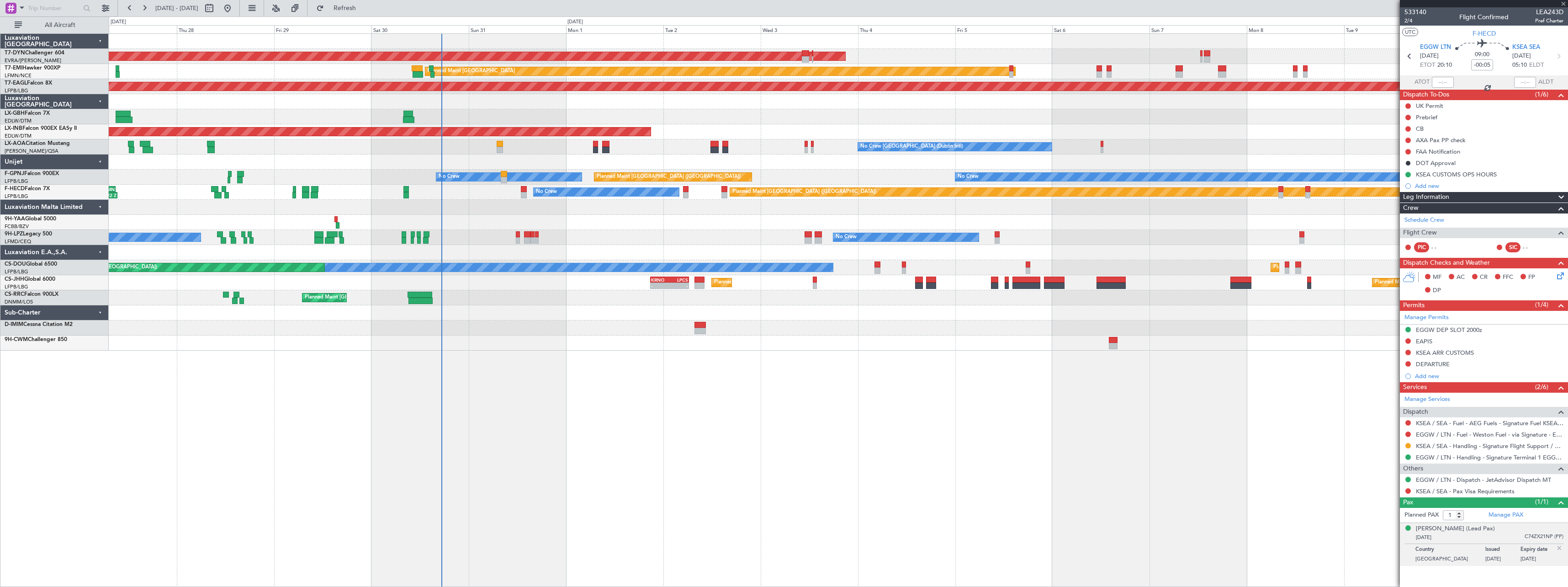
type input "+00:10"
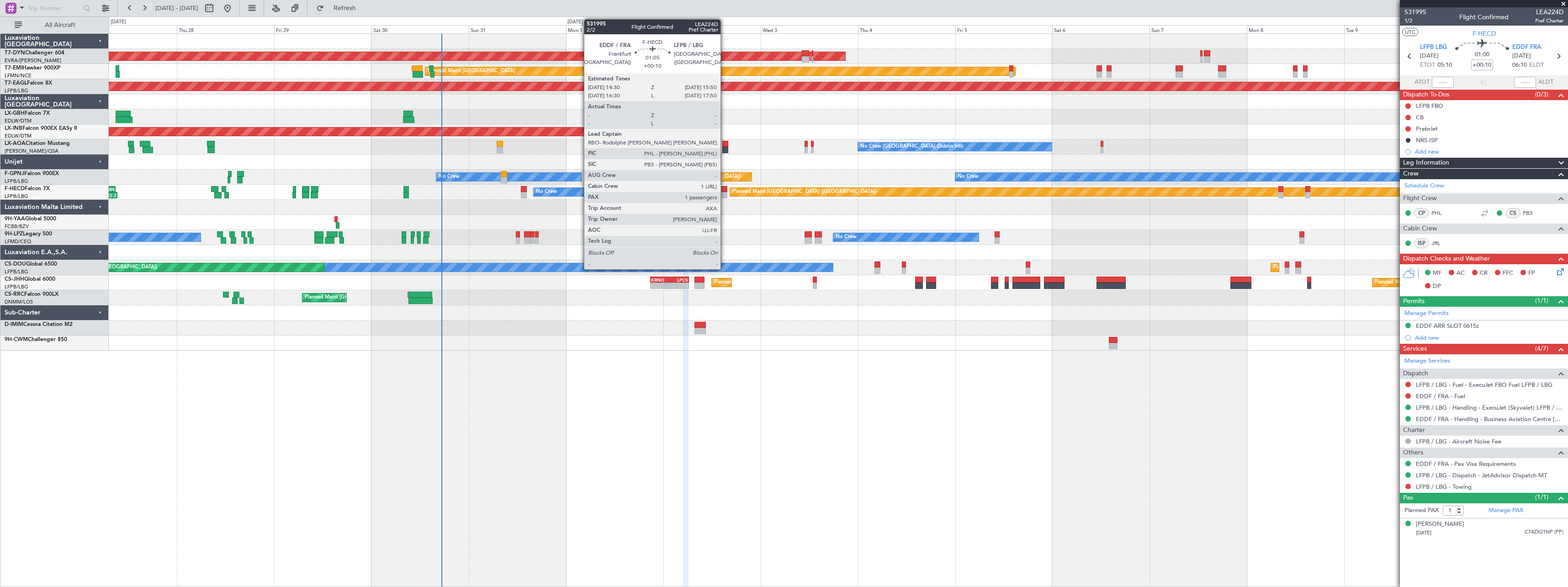
click at [724, 191] on div at bounding box center [724, 189] width 5 height 7
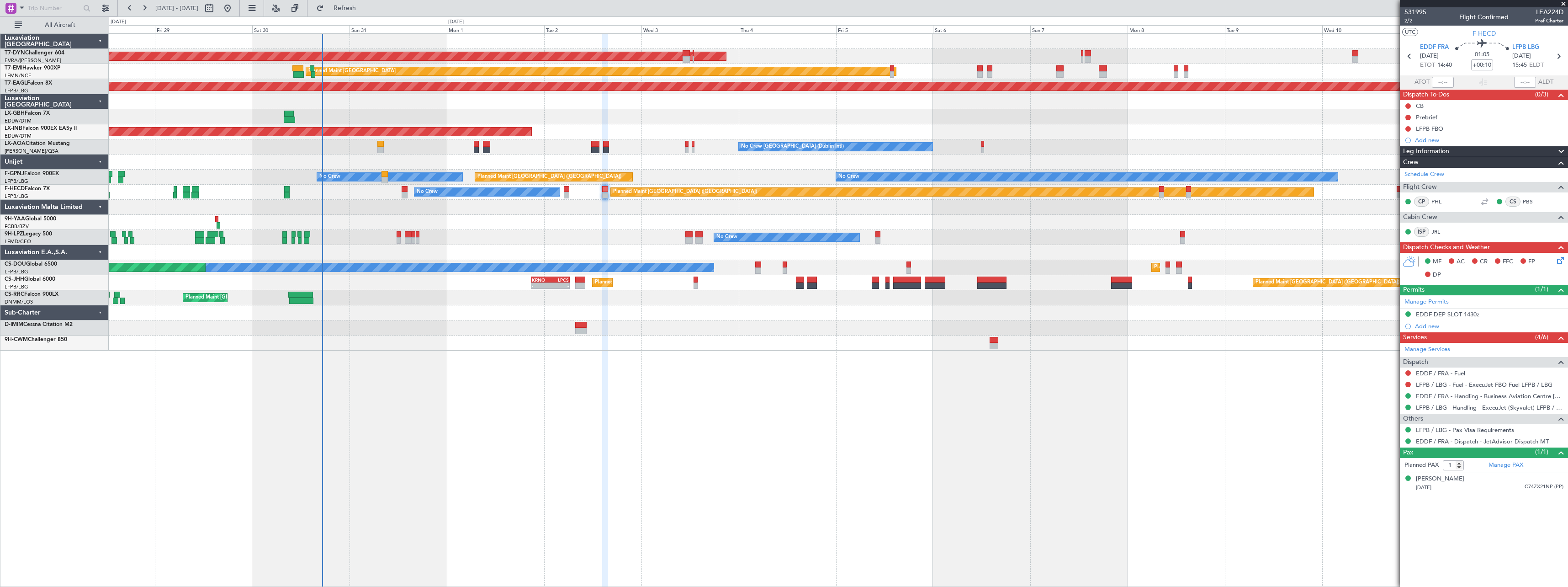
click at [491, 222] on div at bounding box center [838, 222] width 1459 height 15
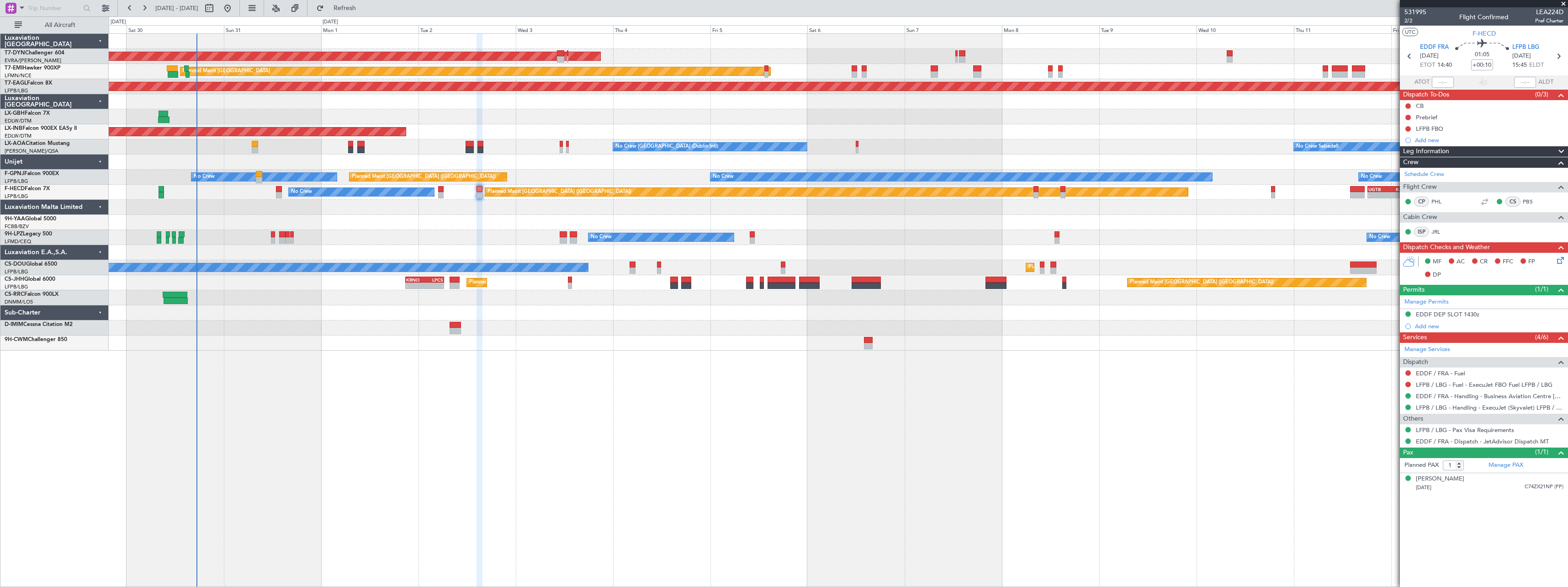
click at [722, 333] on div "AOG Maint Riga (Riga Intl) Planned Maint Zurich Grounded New York (Teterboro) P…" at bounding box center [838, 192] width 1459 height 317
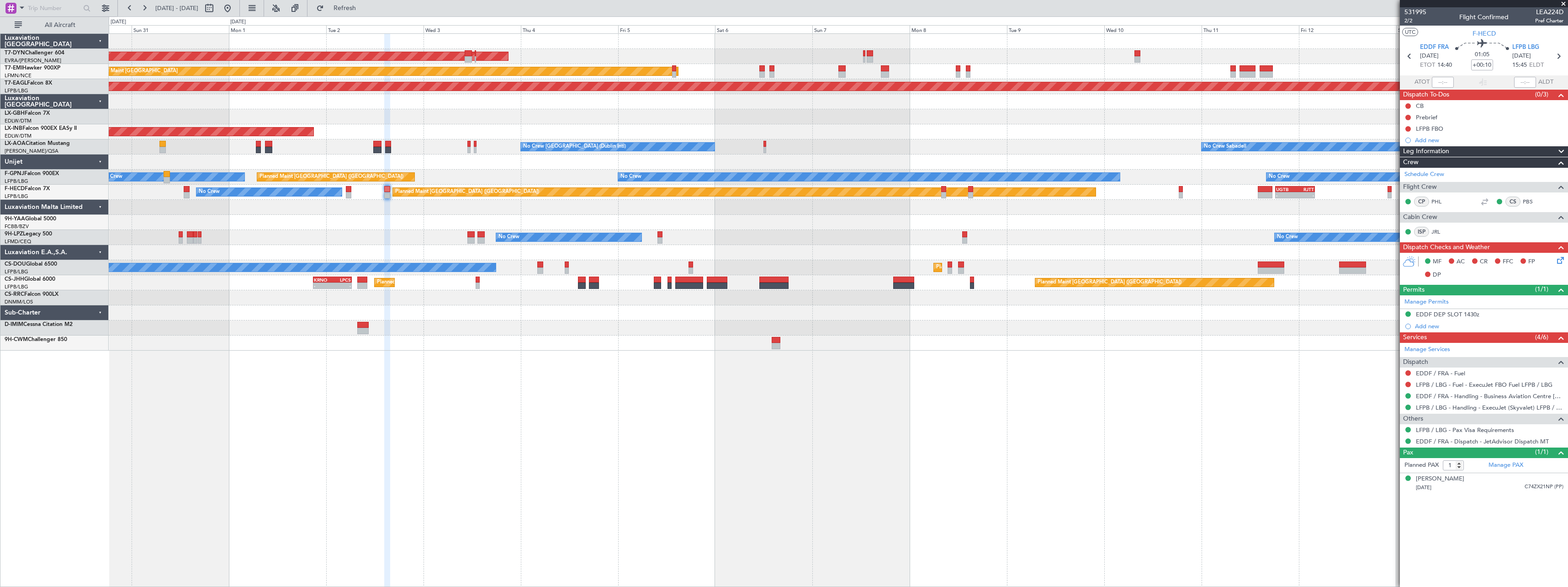
click at [1006, 315] on div at bounding box center [838, 312] width 1459 height 15
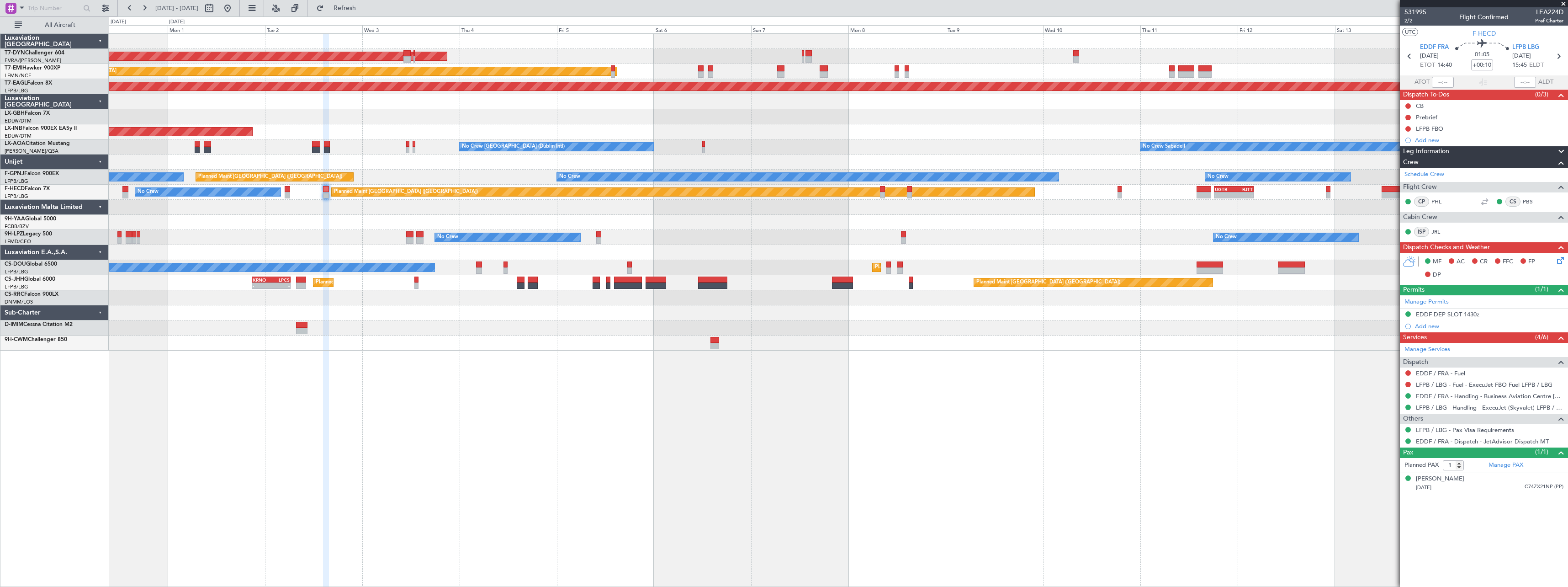
click at [1007, 389] on div "AOG Maint Riga (Riga Intl) Planned Maint Zurich Grounded New York (Teterboro) P…" at bounding box center [838, 310] width 1459 height 554
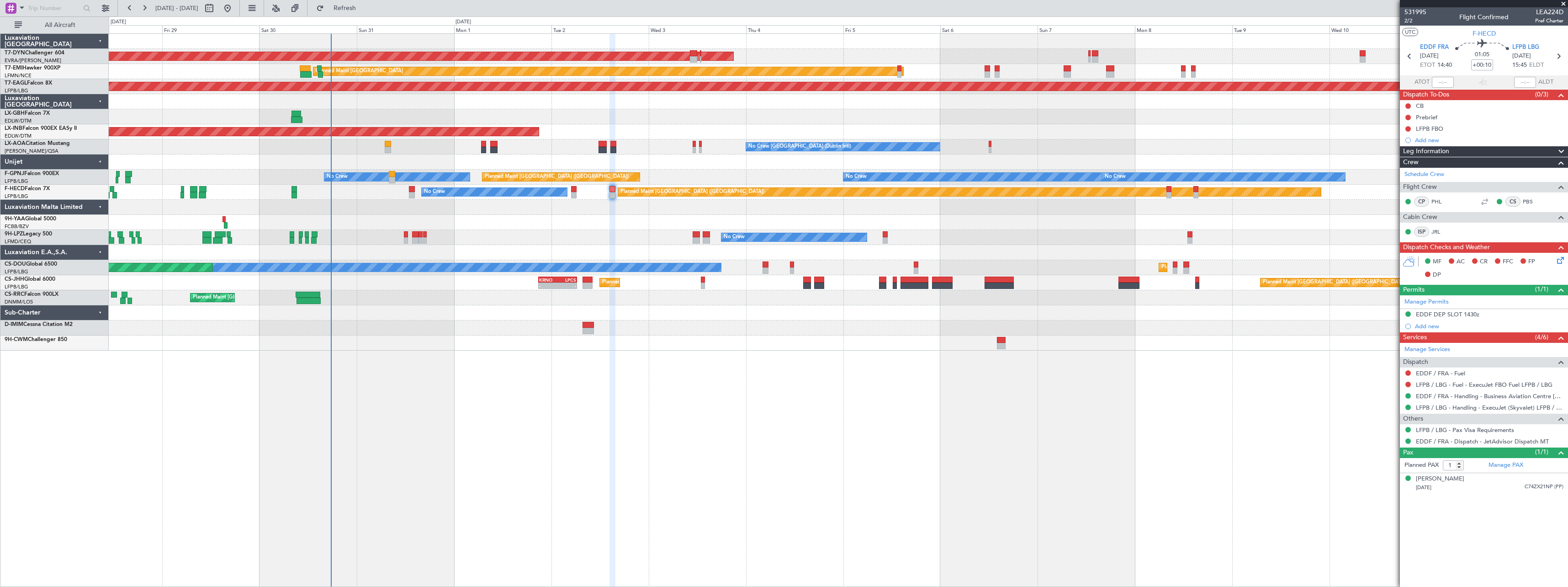
click at [866, 334] on div "AOG Maint Riga (Riga Intl) Planned Maint [GEOGRAPHIC_DATA] Grounded [US_STATE] …" at bounding box center [838, 192] width 1459 height 317
click at [1562, 5] on span at bounding box center [1563, 4] width 9 height 9
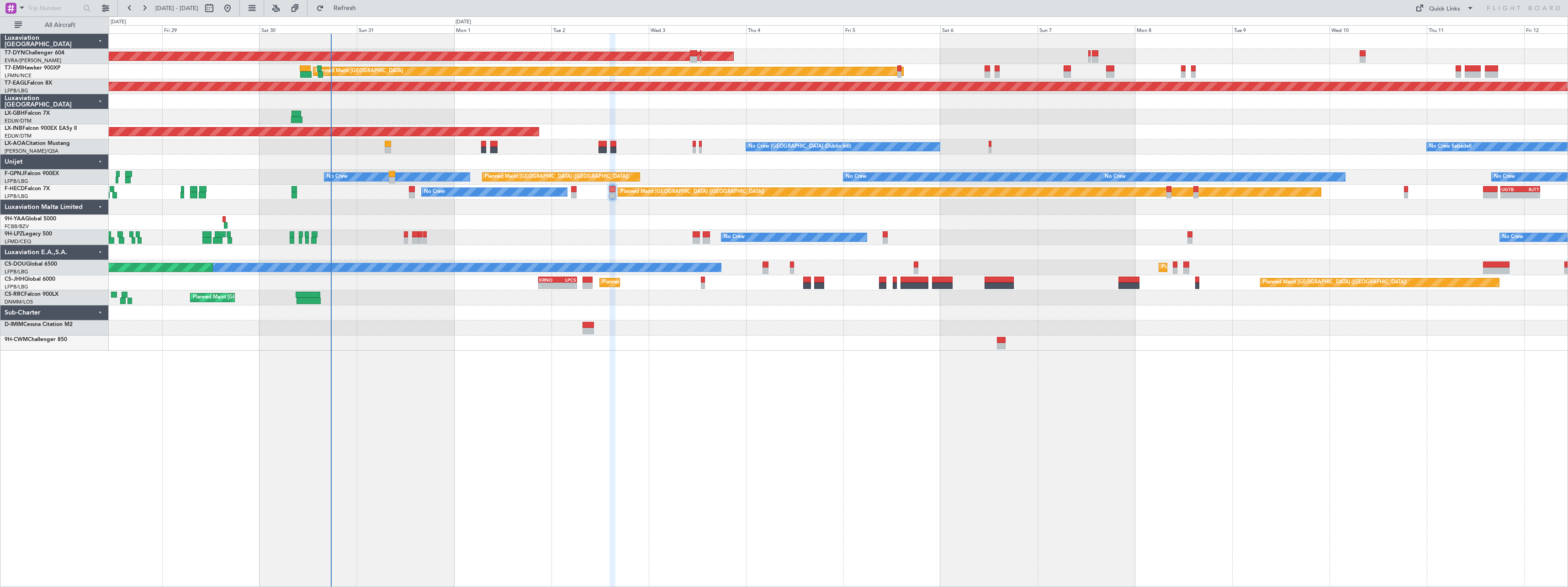
type input "0"
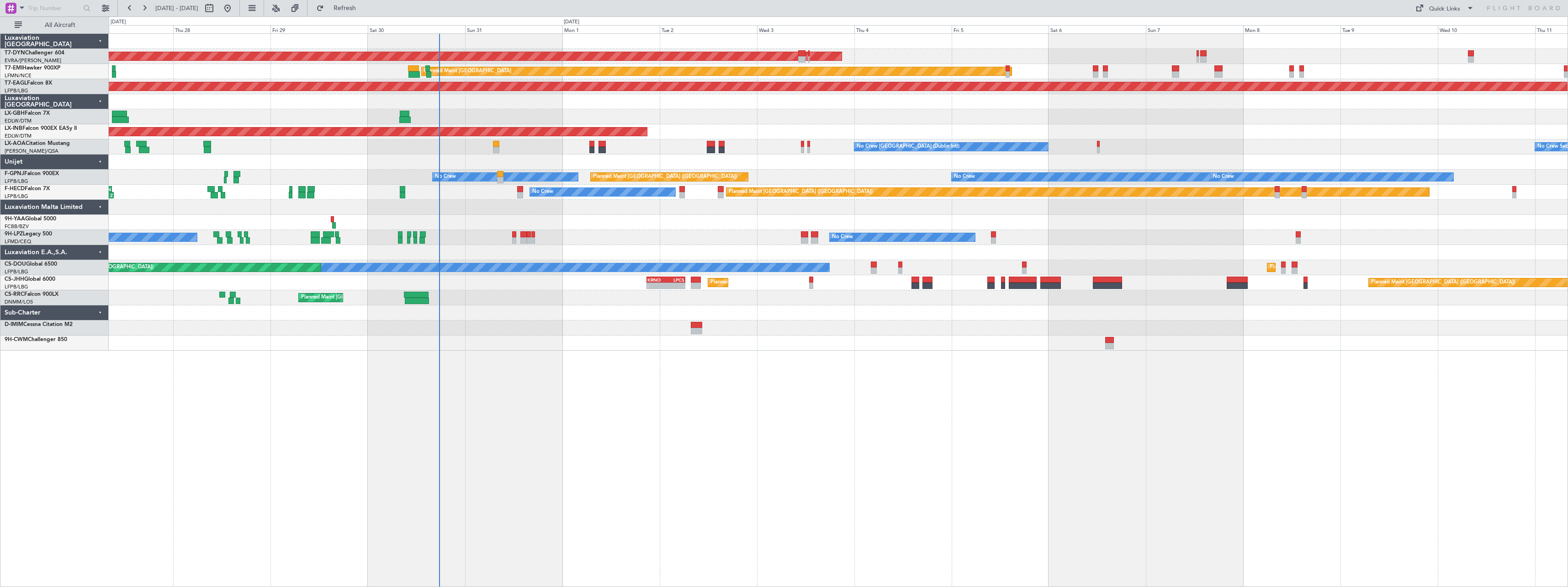
click at [866, 356] on div "AOG Maint Riga (Riga Intl) Planned Maint Zurich Grounded New York (Teterboro) P…" at bounding box center [838, 310] width 1459 height 554
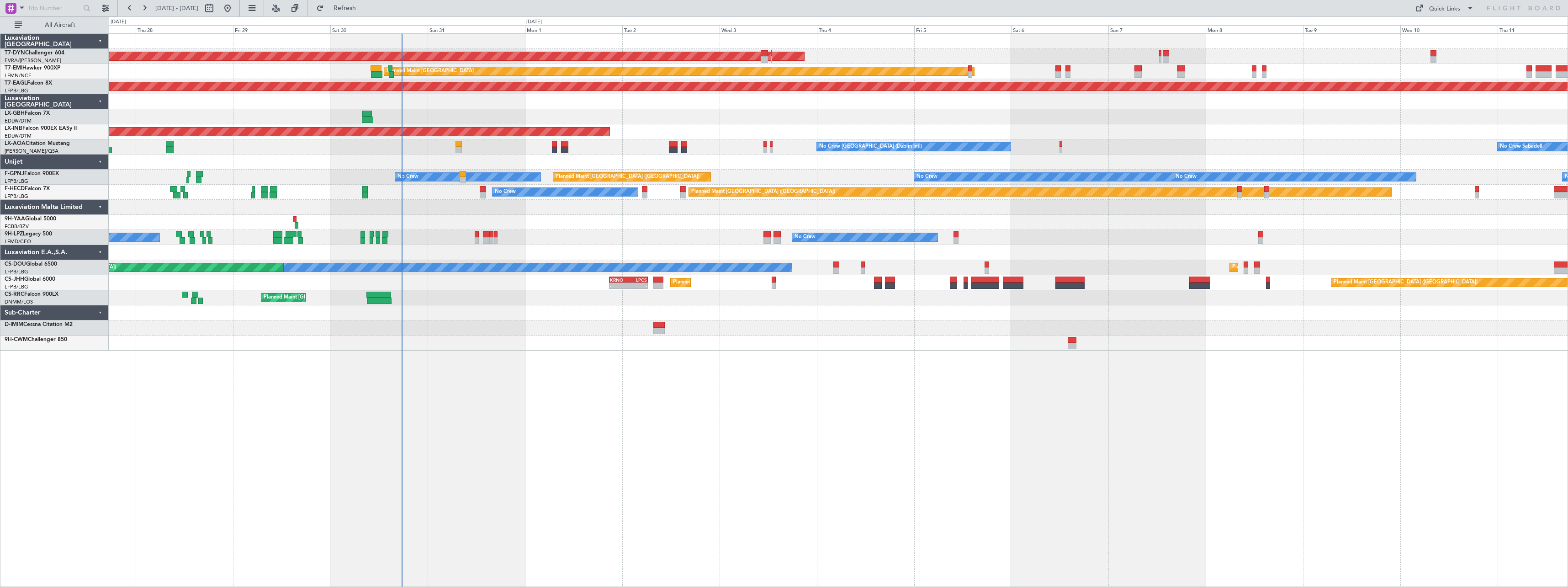
click at [438, 220] on div at bounding box center [838, 222] width 1459 height 15
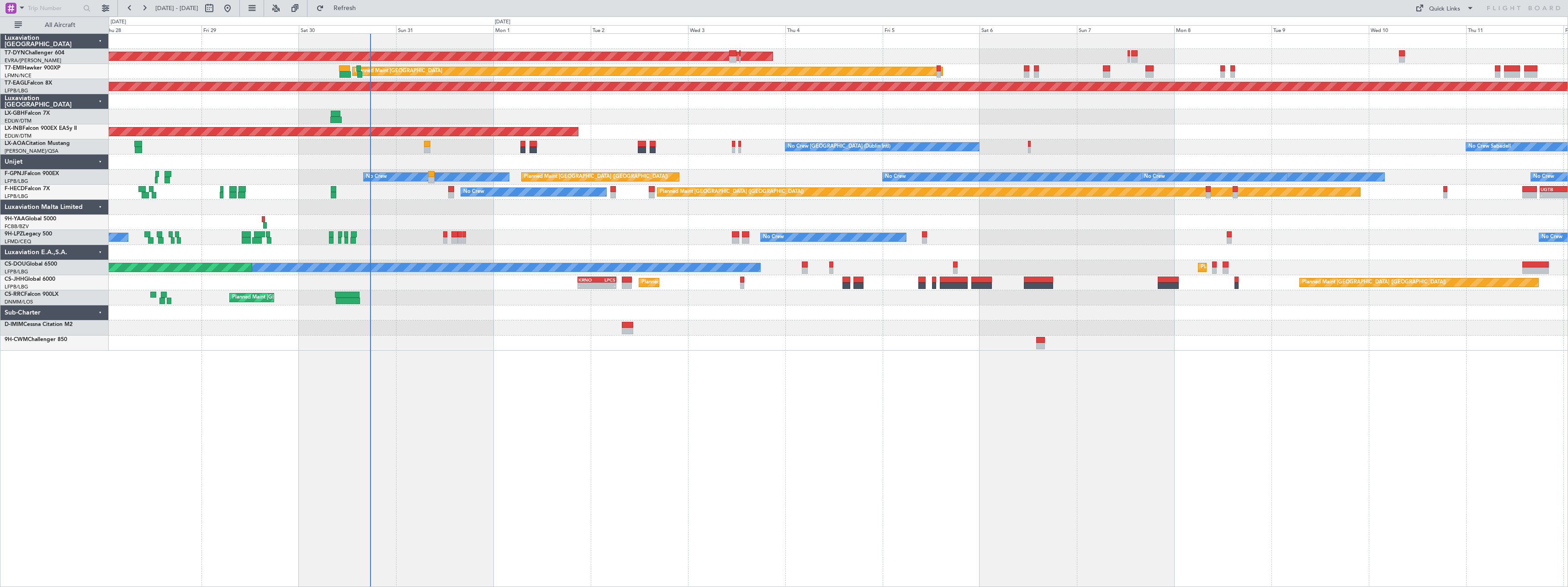
click at [427, 206] on div at bounding box center [838, 207] width 1459 height 15
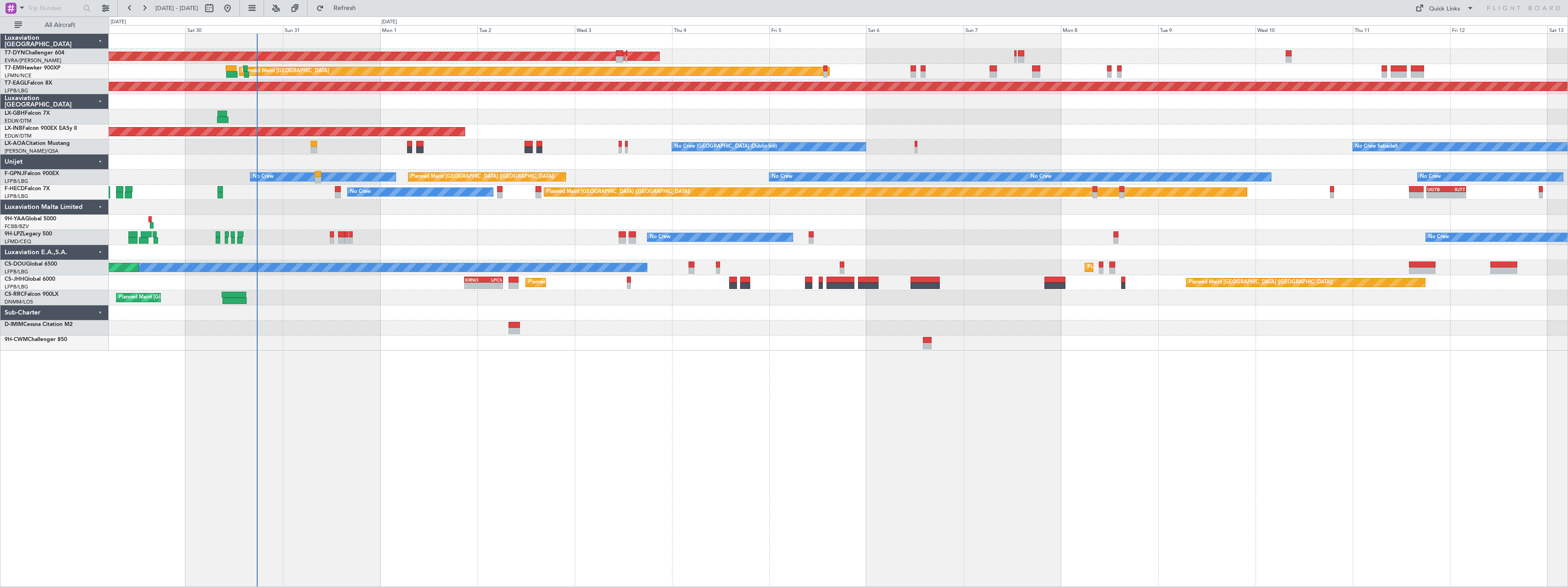
click at [729, 336] on div "AOG Maint Riga (Riga Intl) Planned Maint [GEOGRAPHIC_DATA] Grounded [US_STATE] …" at bounding box center [838, 192] width 1459 height 317
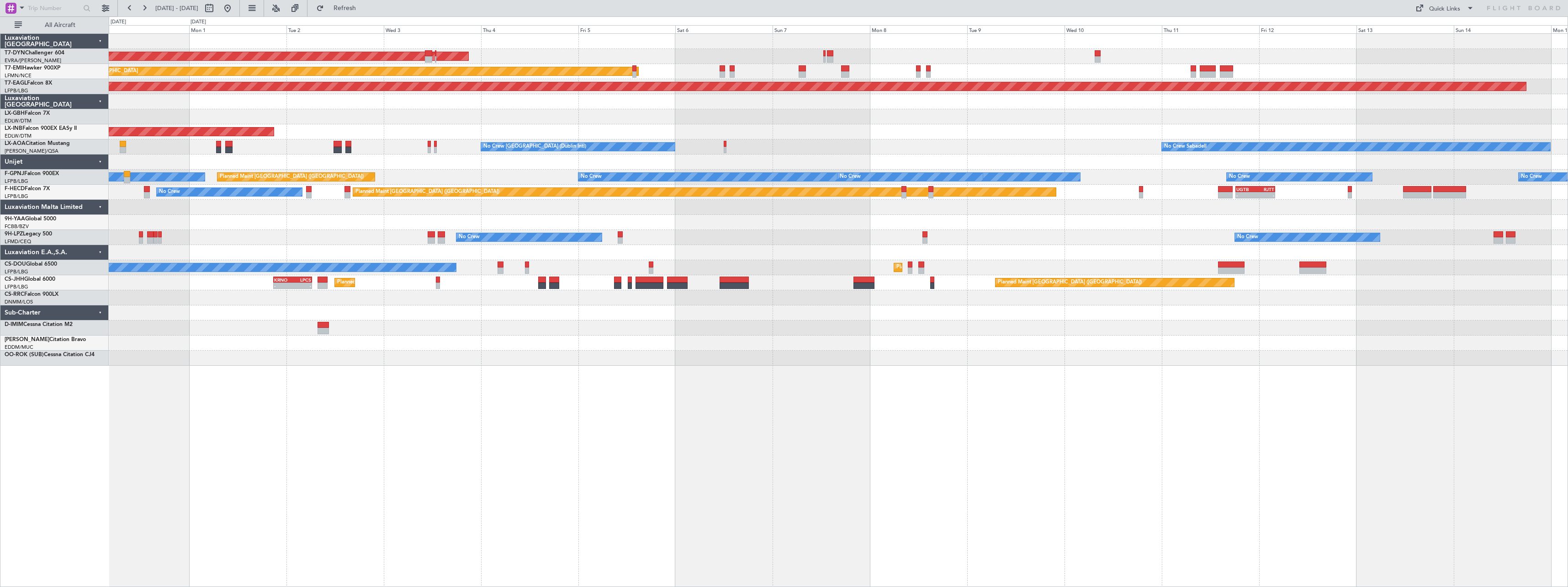
click at [149, 378] on div "AOG Maint Riga (Riga Intl) Planned Maint Zurich Grounded New York (Teterboro) P…" at bounding box center [838, 310] width 1459 height 554
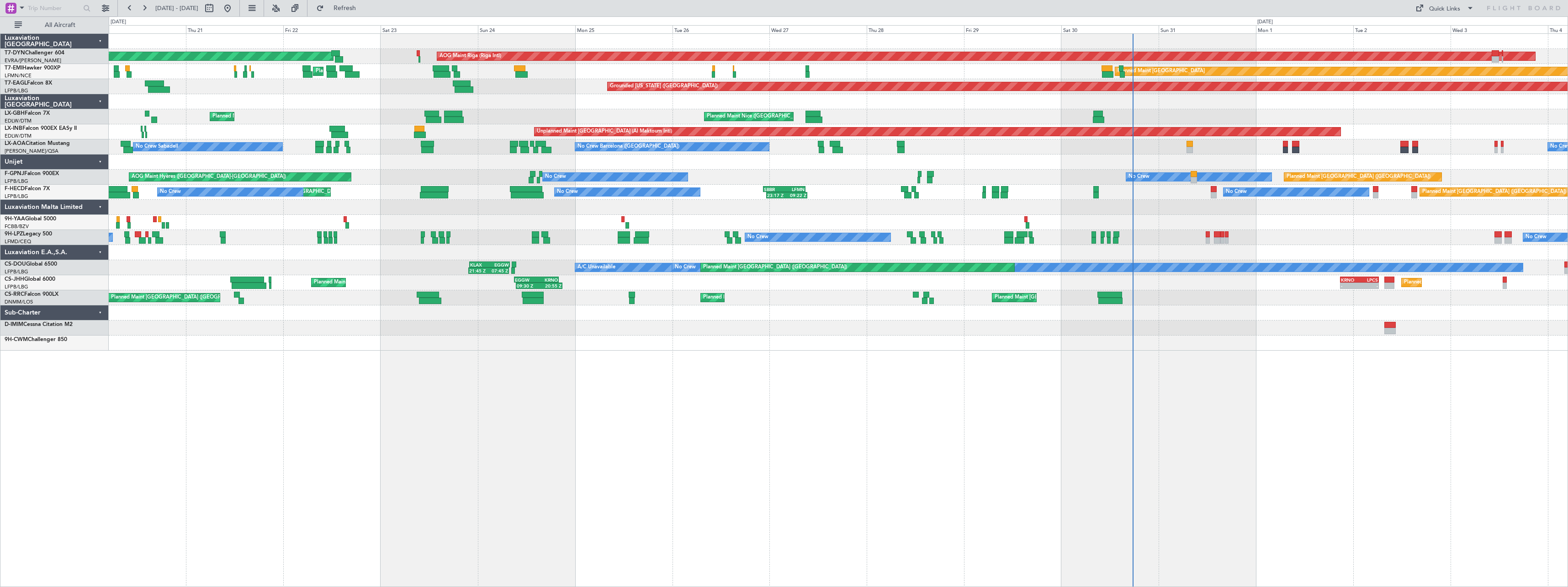
click at [1528, 342] on div "AOG Maint Riga (Riga Intl) Planned Maint Basel-Mulhouse Planned Maint Zurich Pl…" at bounding box center [838, 310] width 1459 height 554
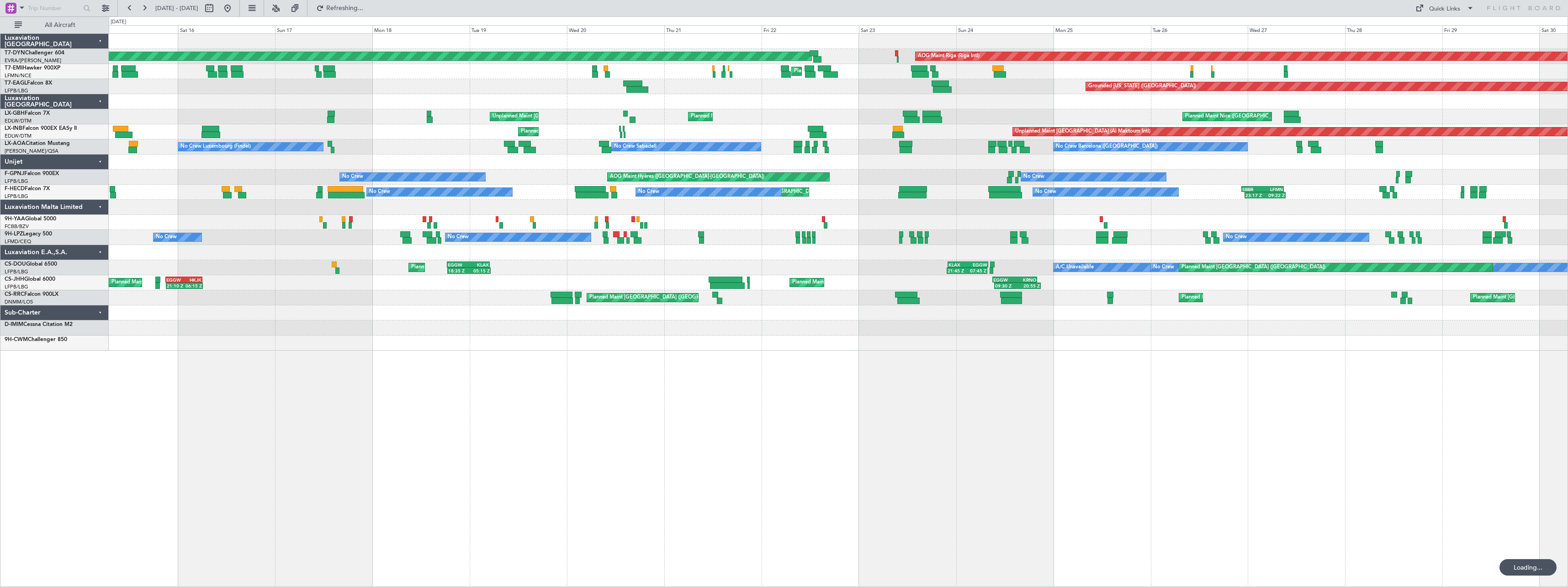
click at [1010, 327] on div "AOG Maint Riga (Riga Intl) Planned Maint Basel-Mulhouse Planned Maint Chester P…" at bounding box center [838, 310] width 1459 height 554
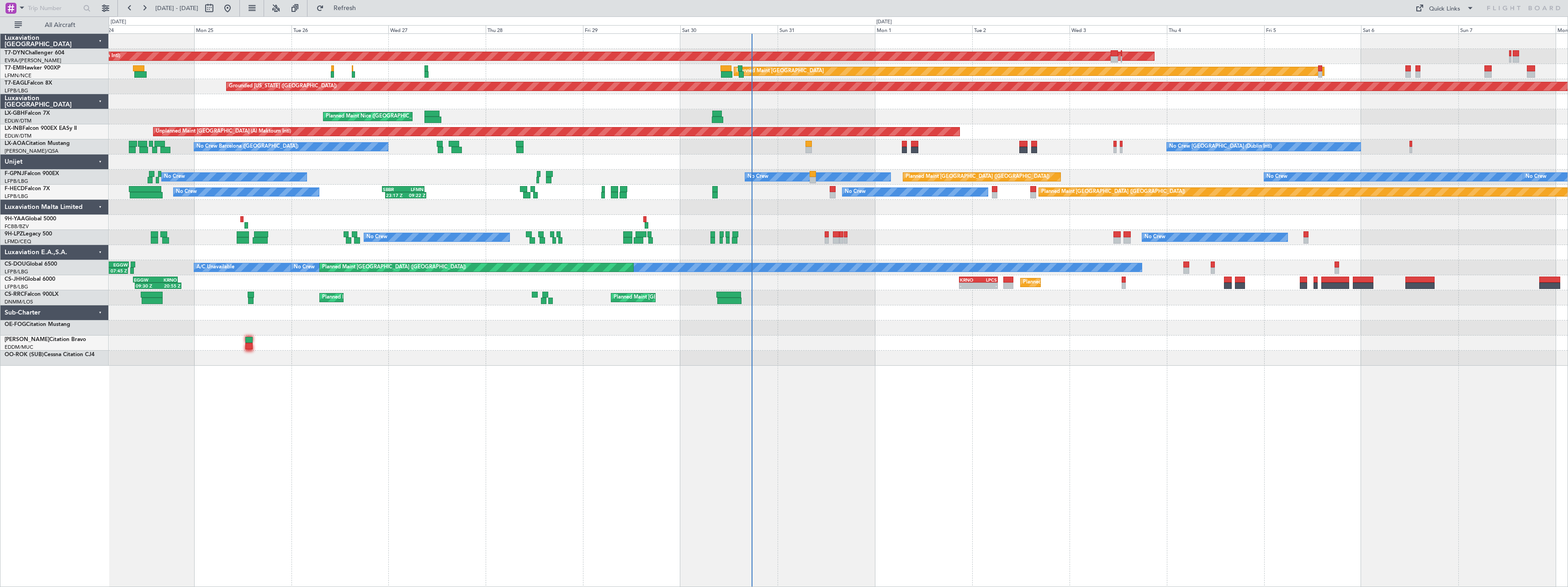
click at [567, 391] on div "AOG Maint Riga (Riga Intl) Planned Maint Basel-Mulhouse Planned Maint Zurich Pl…" at bounding box center [838, 310] width 1459 height 554
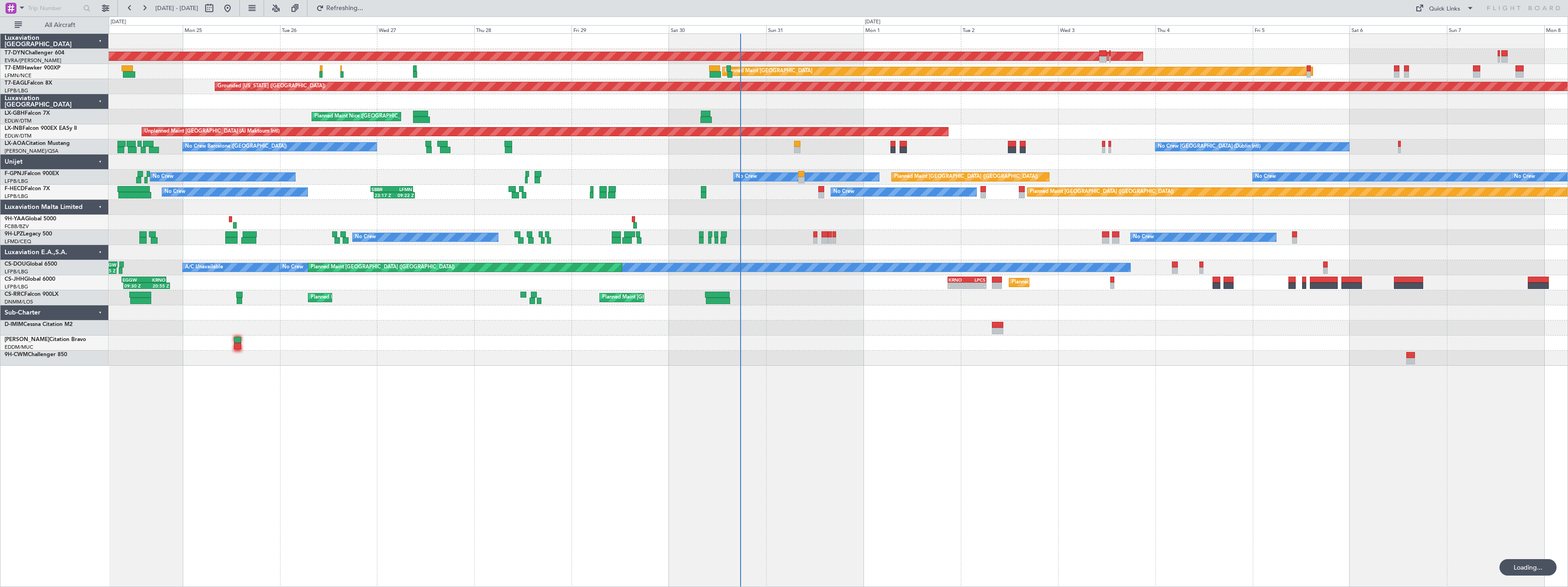
click at [1024, 381] on div "AOG Maint Riga (Riga Intl) Planned Maint Basel-Mulhouse Planned Maint Zurich Pl…" at bounding box center [838, 310] width 1459 height 554
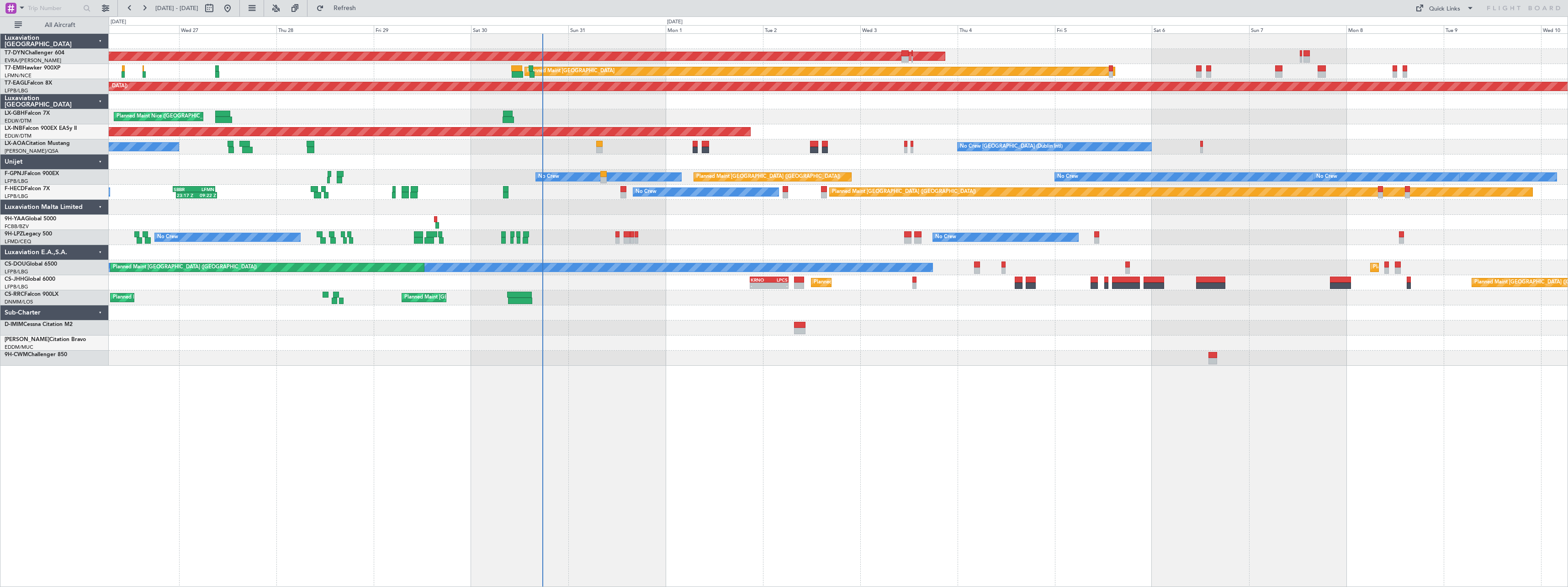
click at [853, 383] on div "AOG Maint Riga (Riga Intl) Planned Maint Zurich Grounded New York (Teterboro) P…" at bounding box center [838, 310] width 1459 height 554
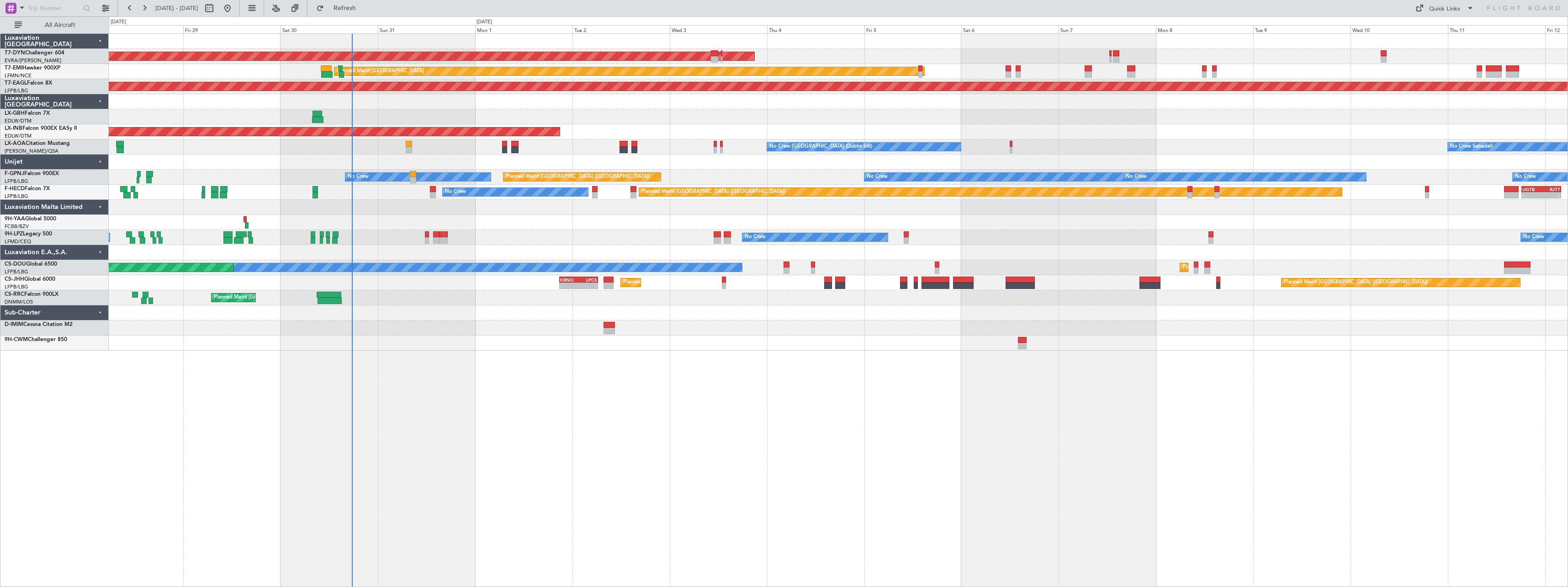
click at [813, 342] on div at bounding box center [838, 343] width 1459 height 15
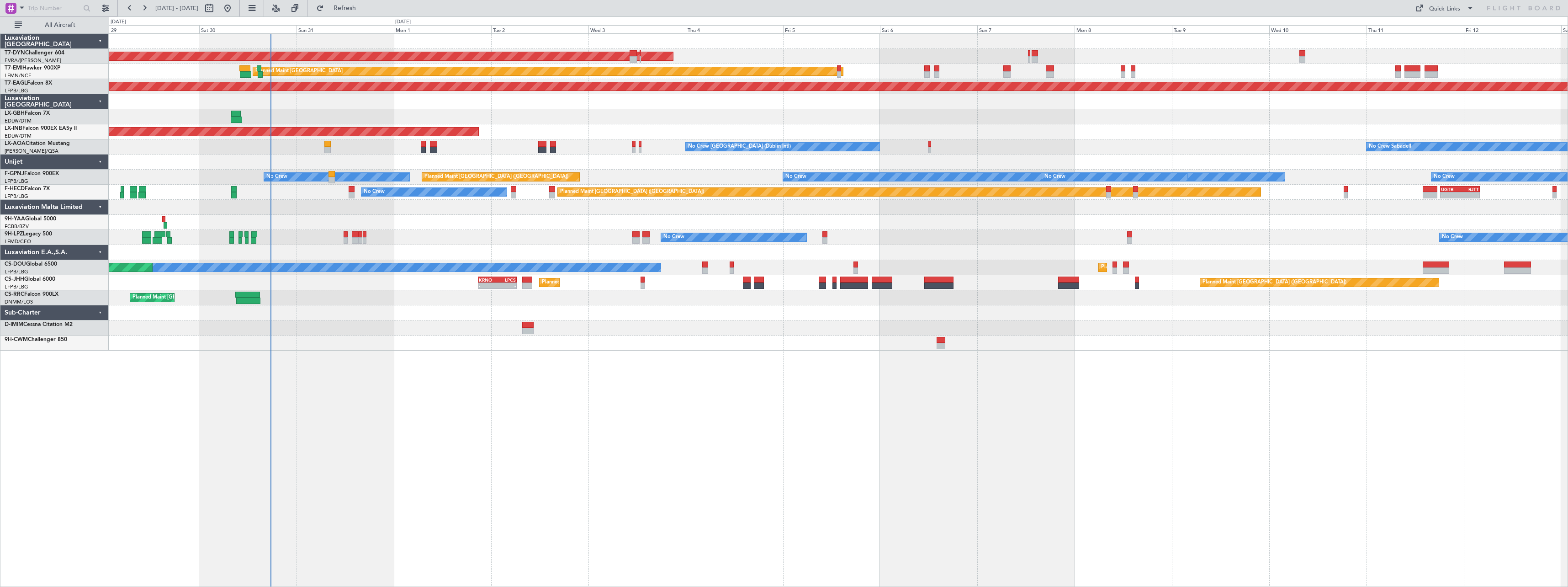
click at [883, 379] on div "AOG Maint Riga (Riga Intl) Planned Maint [GEOGRAPHIC_DATA] Grounded [US_STATE] …" at bounding box center [838, 310] width 1459 height 554
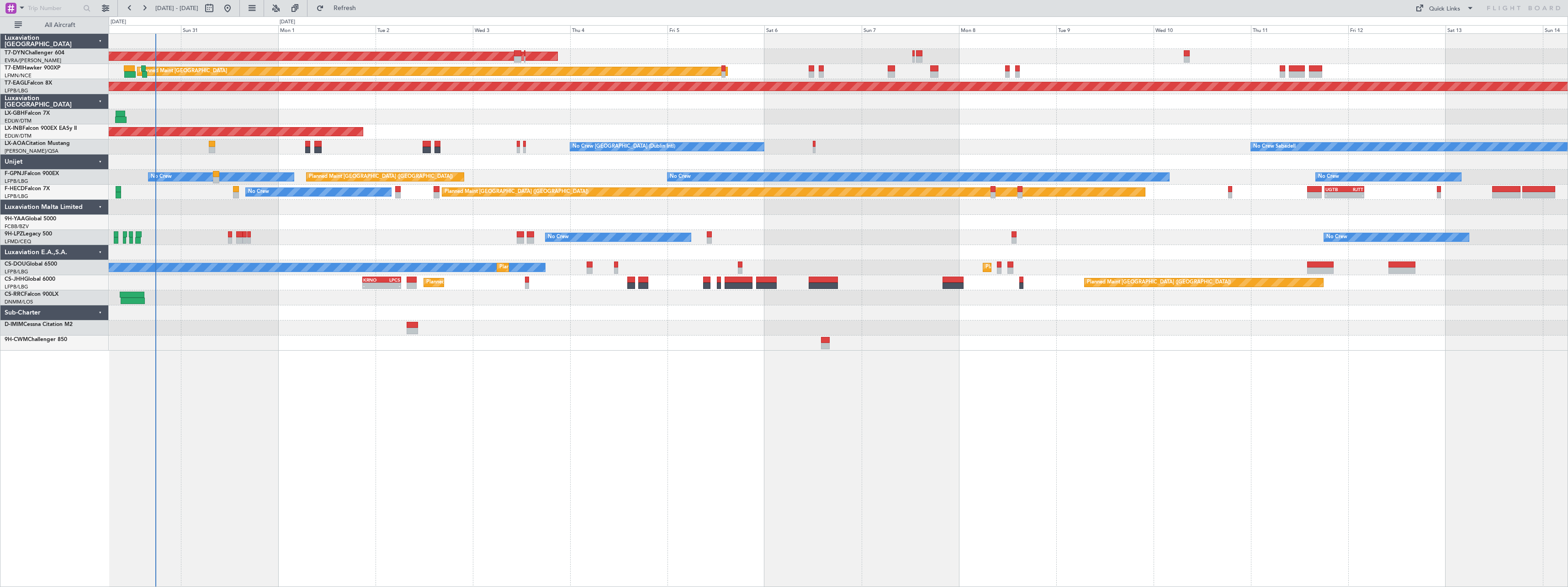
click at [361, 241] on div "No Crew No Crew No Crew" at bounding box center [838, 237] width 1459 height 15
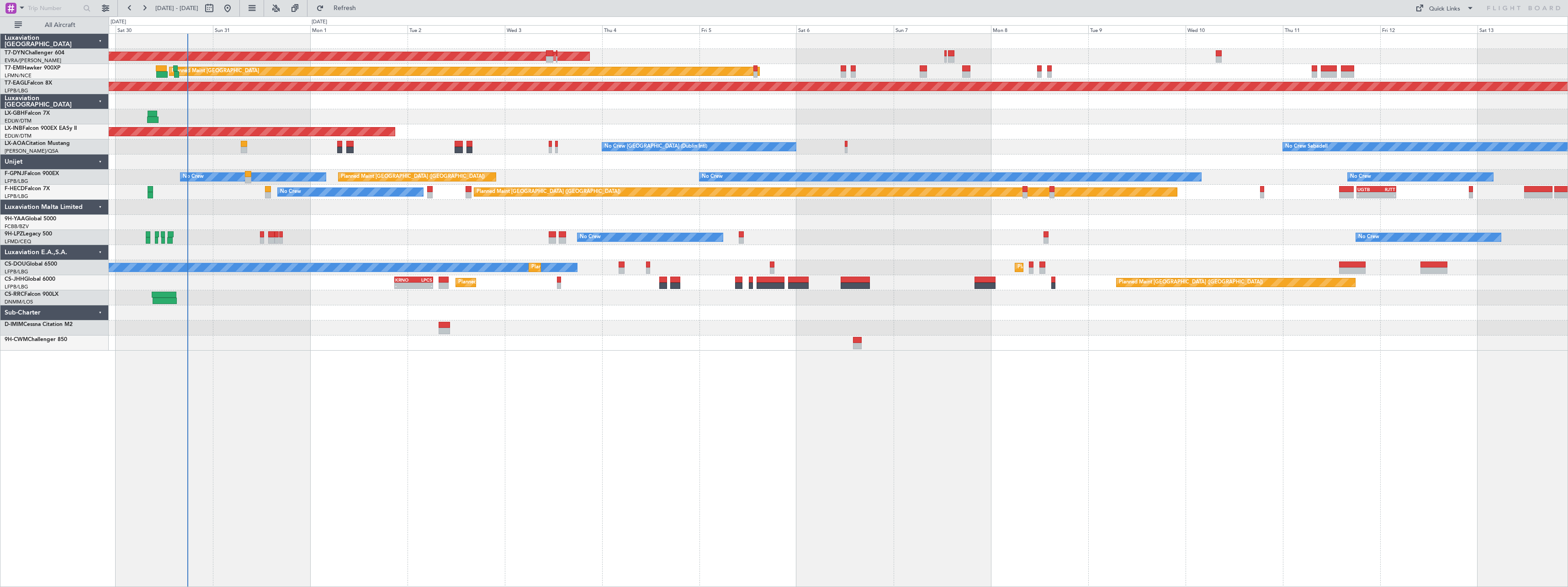
click at [327, 338] on div "AOG Maint Riga (Riga Intl) Planned Maint Zurich Grounded New York (Teterboro) P…" at bounding box center [838, 192] width 1459 height 317
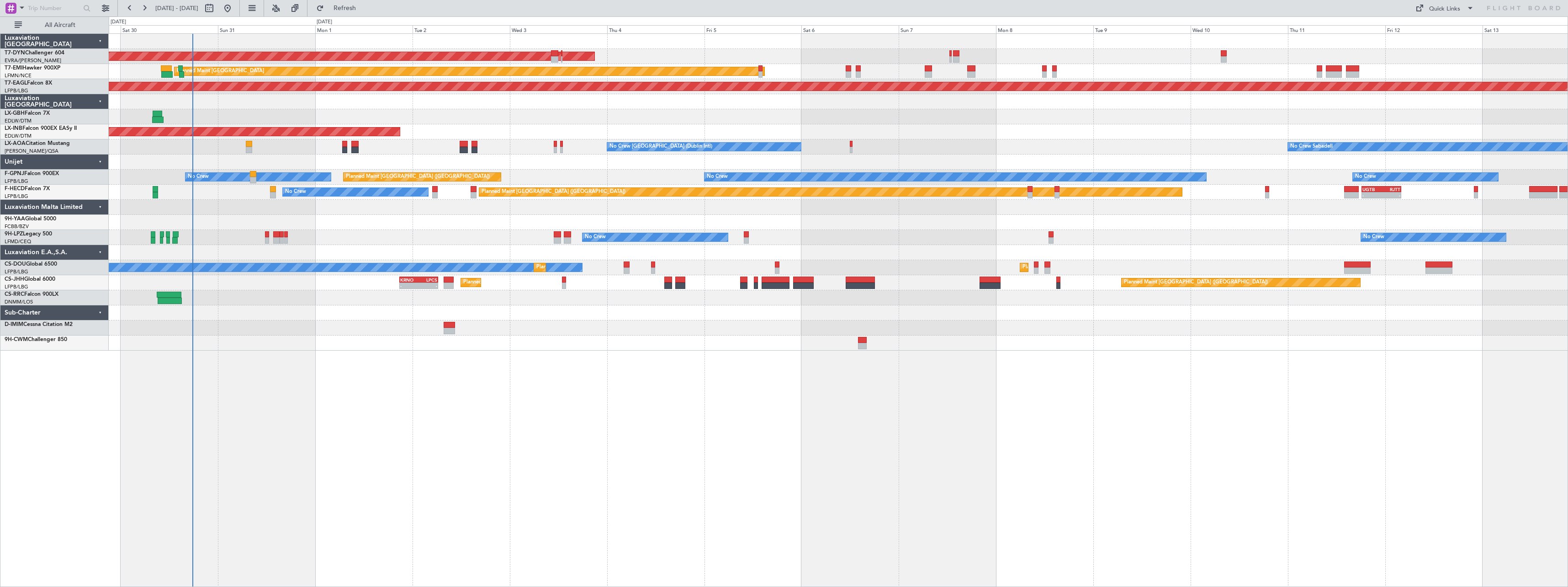
click at [323, 333] on div "AOG Maint Riga (Riga Intl) Planned Maint Zurich Grounded New York (Teterboro) P…" at bounding box center [838, 192] width 1459 height 317
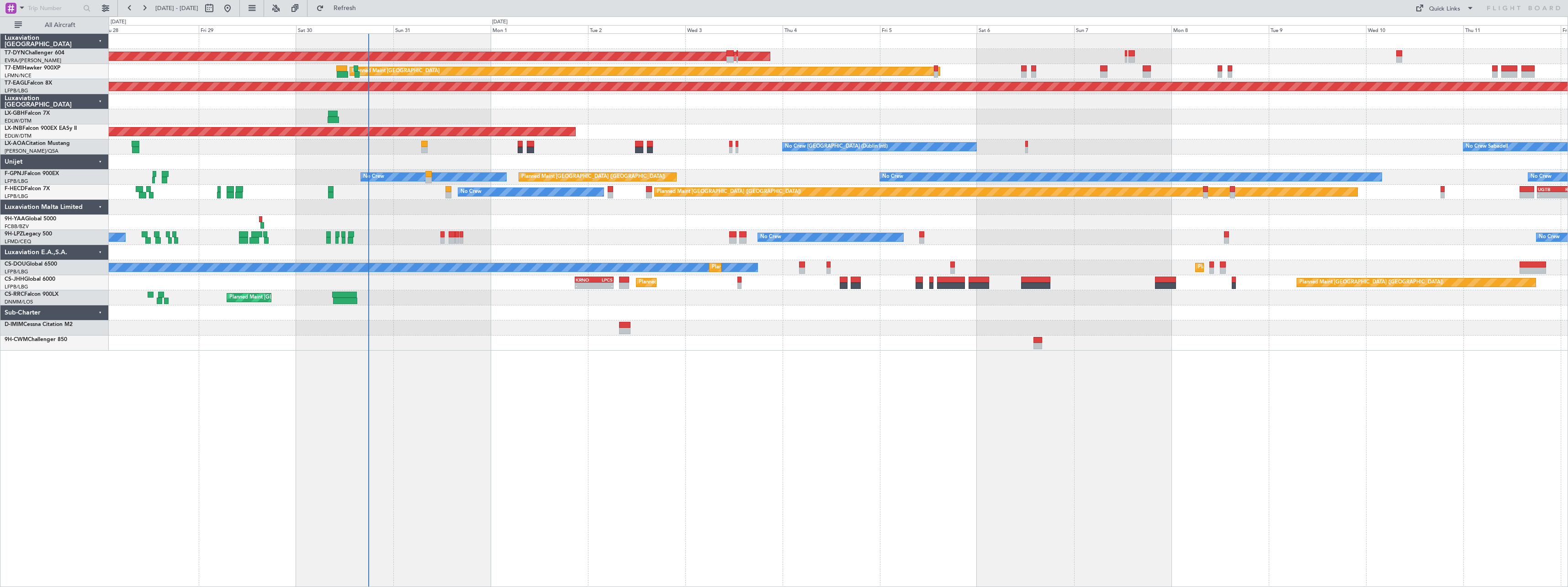
click at [404, 337] on div at bounding box center [838, 343] width 1459 height 15
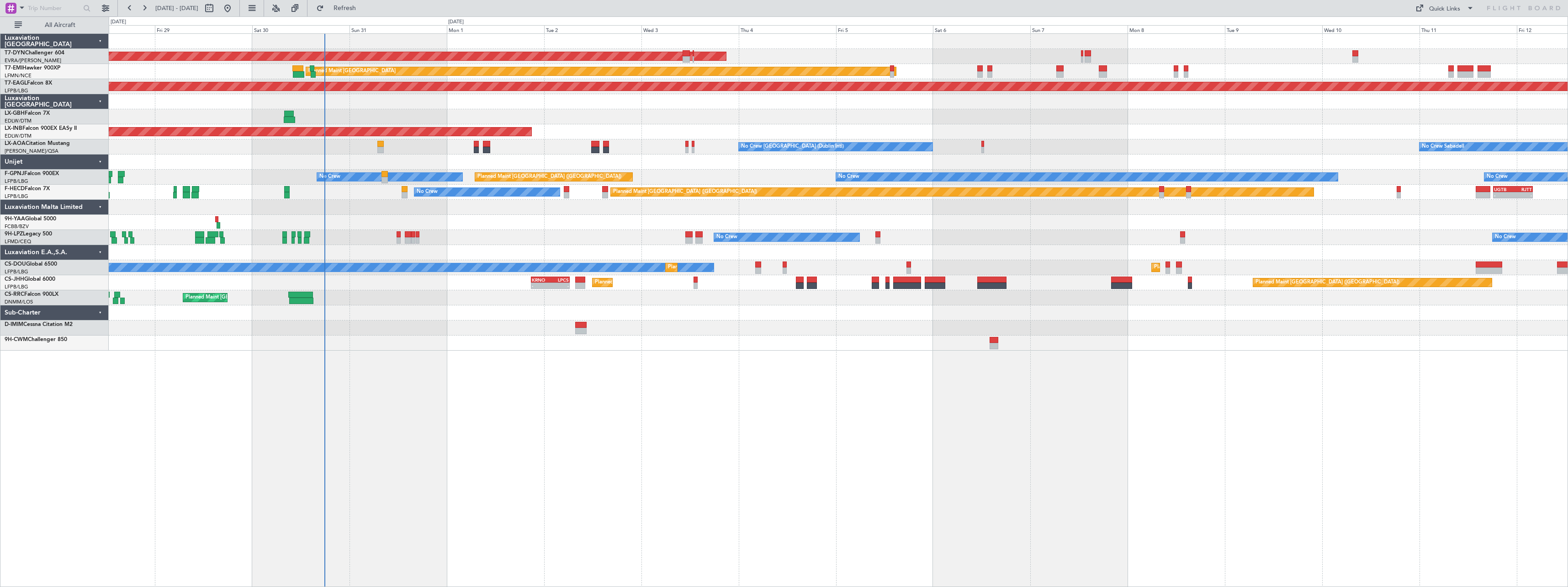
click at [500, 219] on div at bounding box center [838, 222] width 1459 height 15
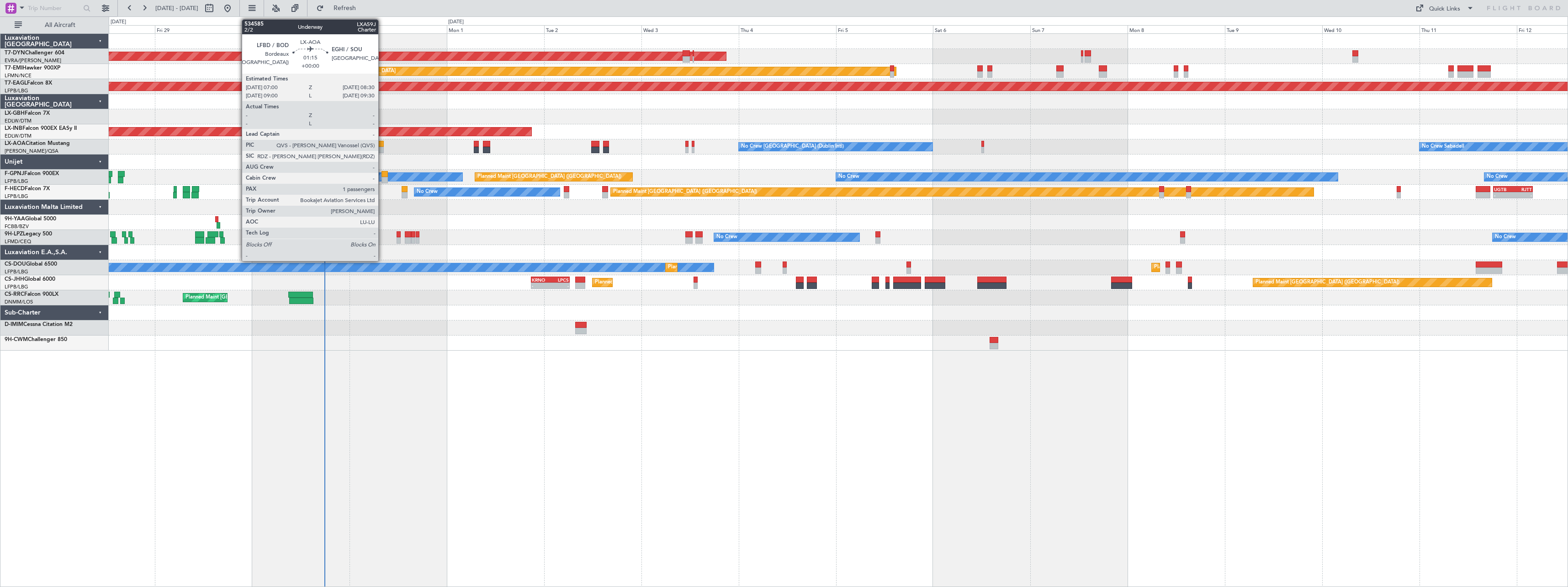
click at [382, 146] on div at bounding box center [380, 144] width 7 height 7
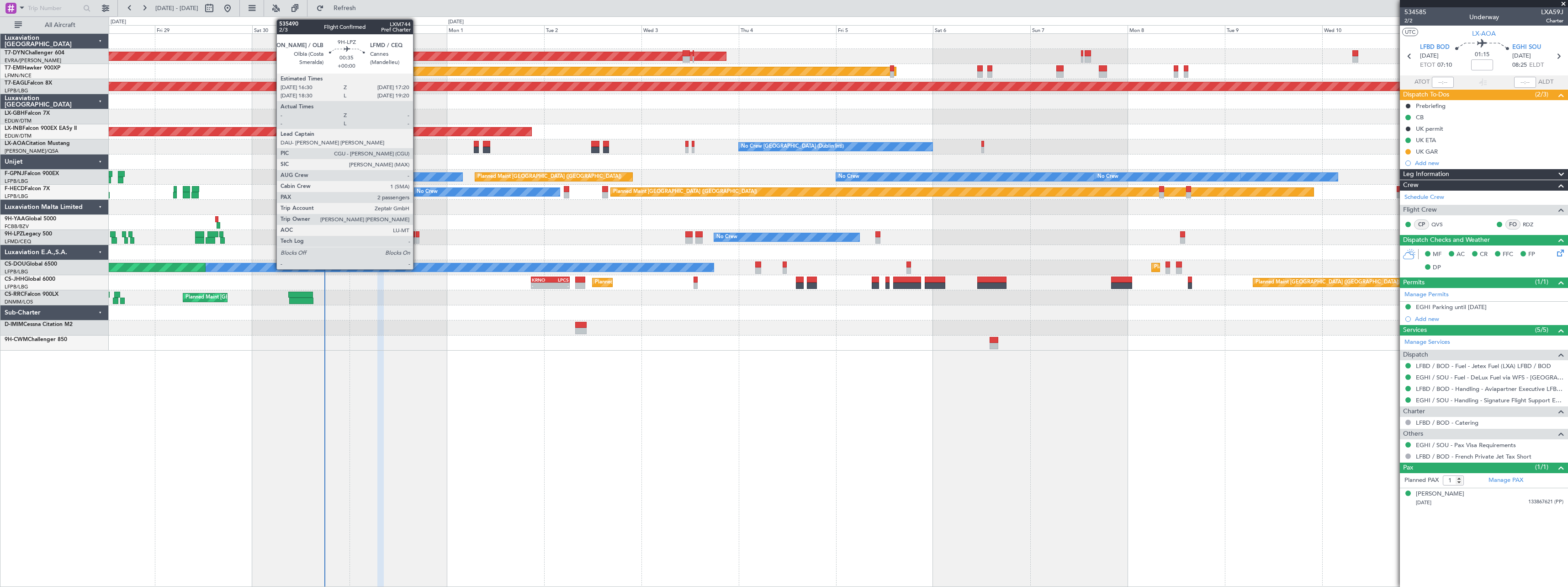
click at [417, 239] on div at bounding box center [418, 241] width 4 height 7
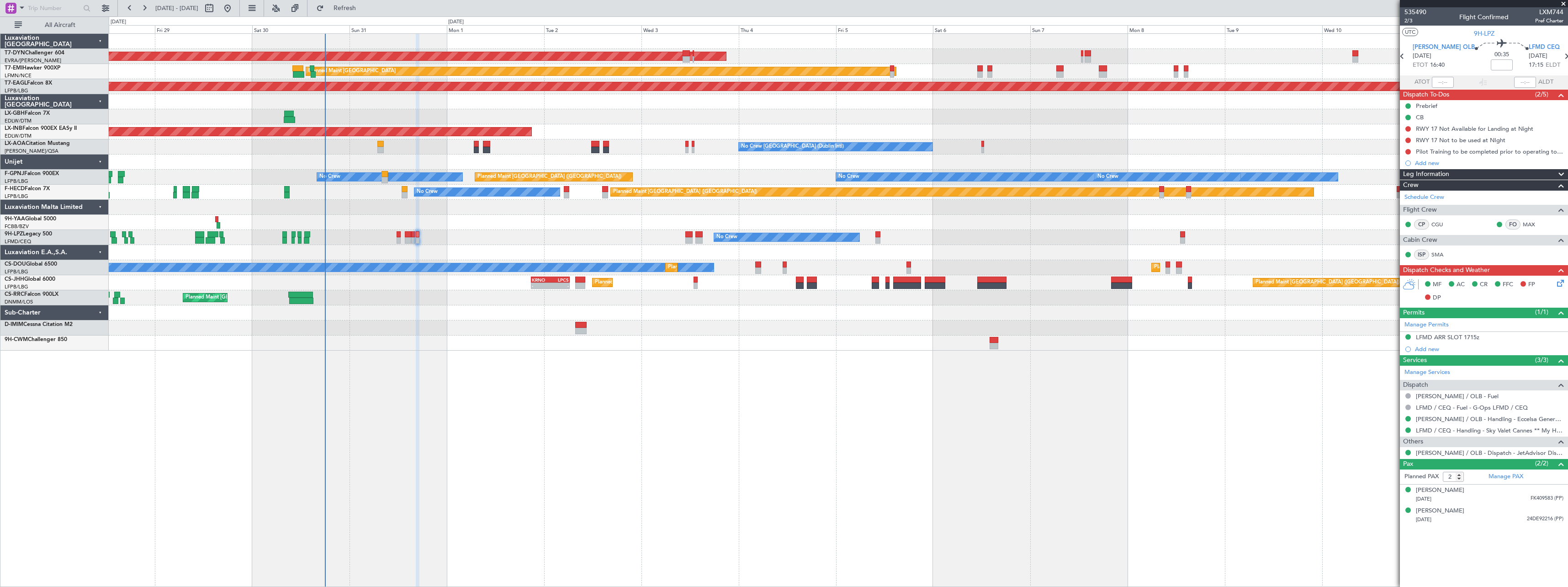
click at [1011, 111] on div "Planned Maint Nice ([GEOGRAPHIC_DATA])" at bounding box center [838, 116] width 1459 height 15
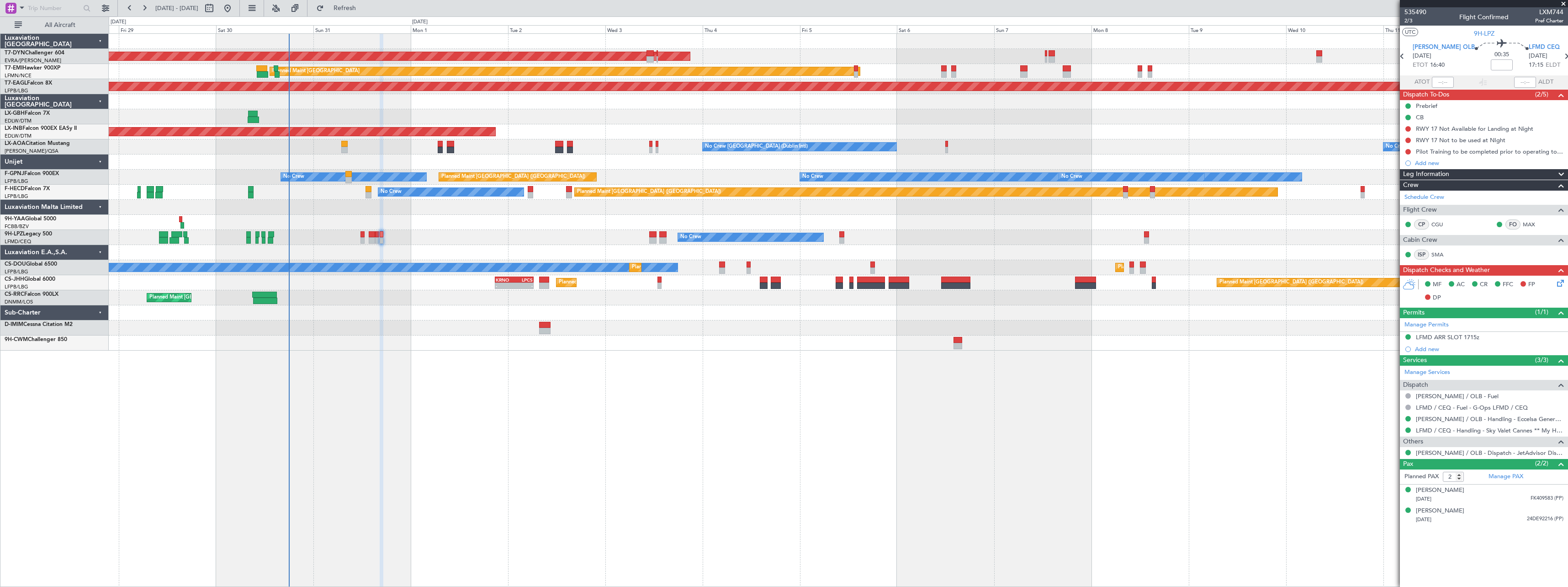
click at [486, 236] on div "No Crew No Crew No Crew" at bounding box center [838, 237] width 1459 height 15
click at [1133, 348] on div at bounding box center [838, 343] width 1459 height 15
click at [1561, 1] on span at bounding box center [1563, 4] width 9 height 9
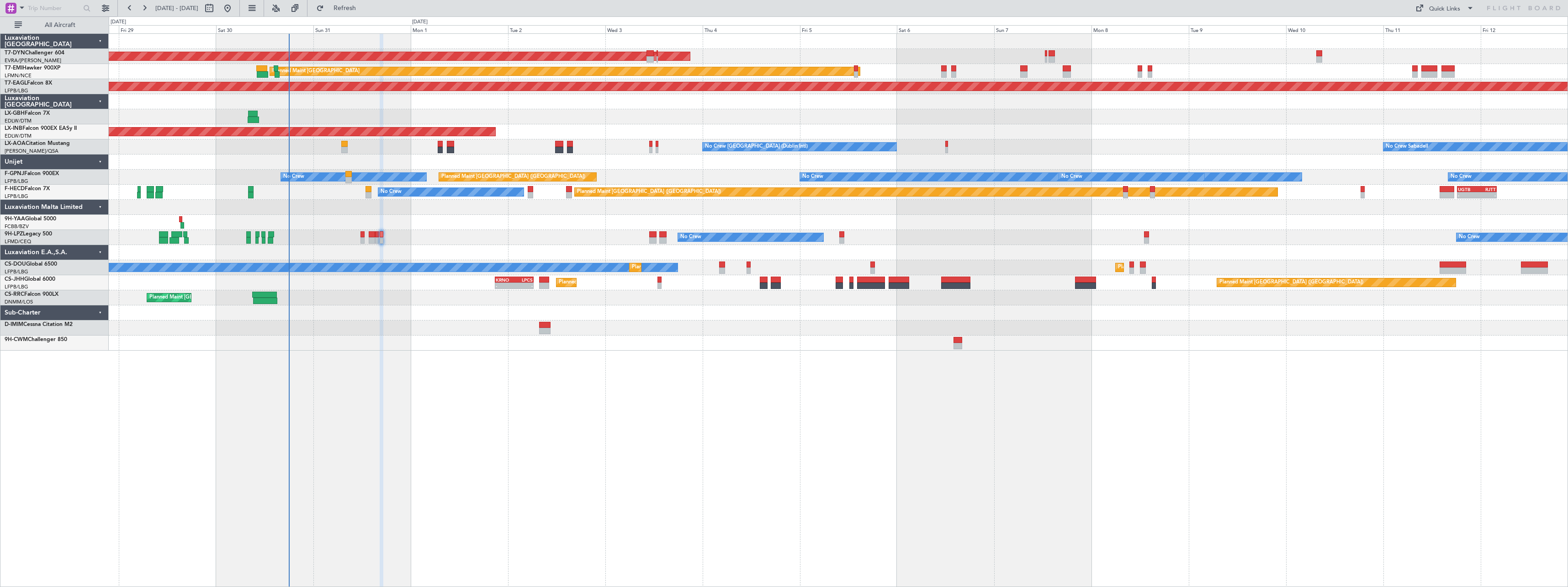
type input "0"
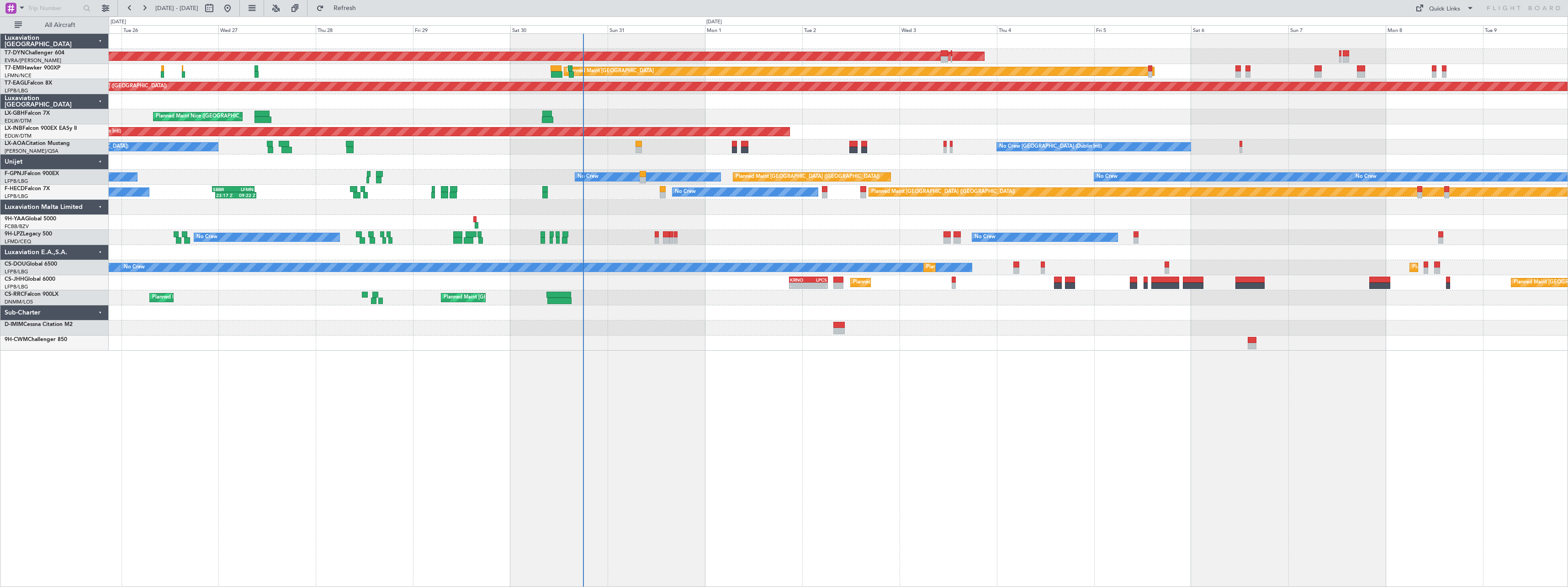
click at [644, 355] on div "AOG Maint Riga (Riga Intl) Planned Maint Basel-Mulhouse Planned Maint Zurich Pl…" at bounding box center [838, 310] width 1459 height 554
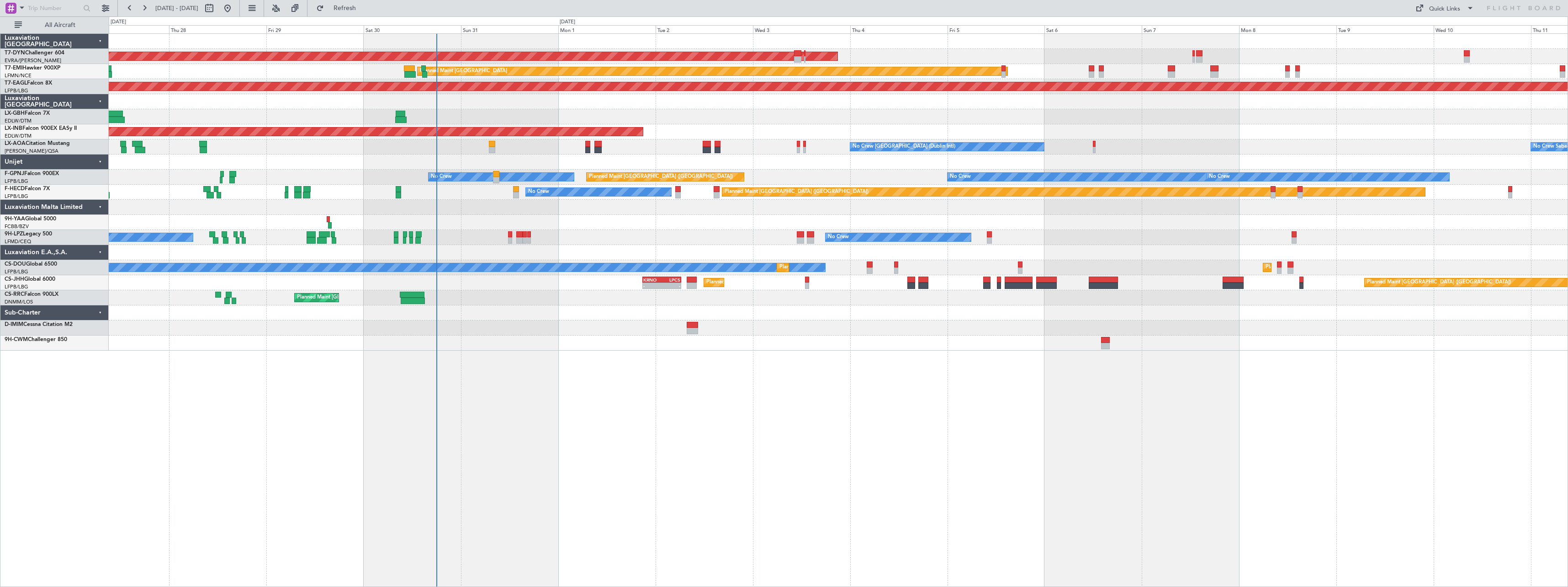
click at [705, 225] on div at bounding box center [838, 222] width 1459 height 15
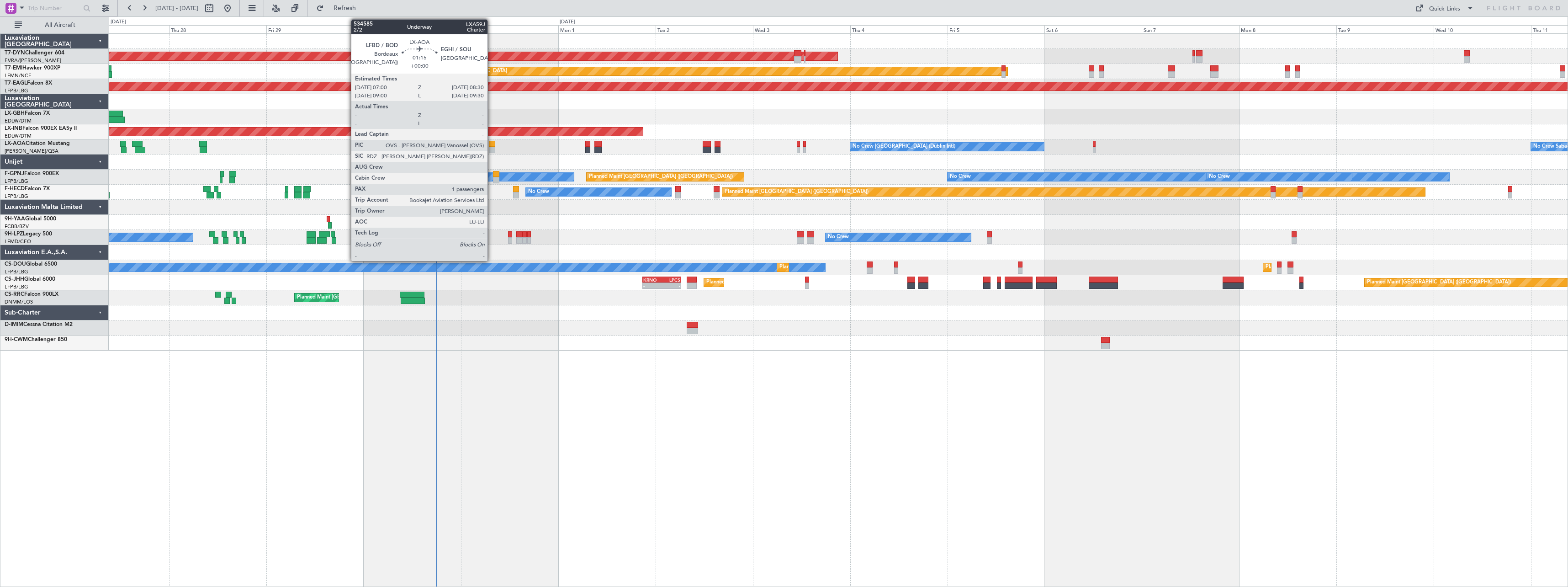
click at [492, 147] on div at bounding box center [492, 150] width 7 height 7
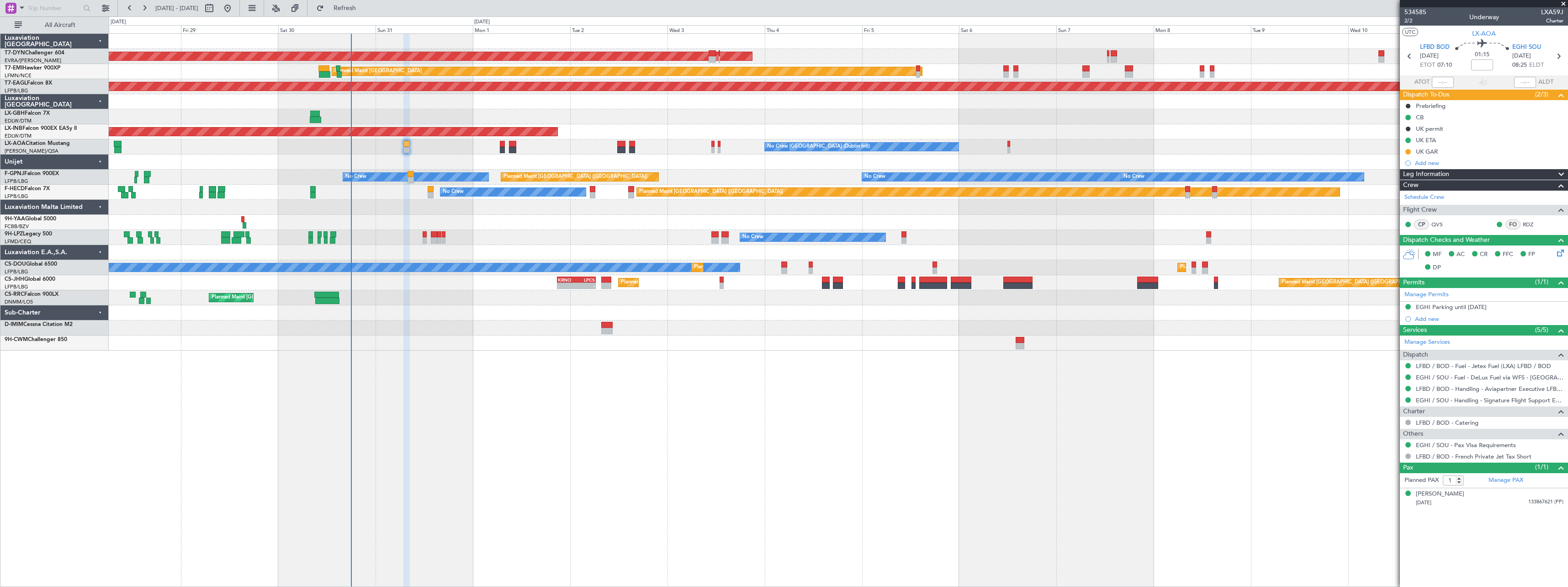
click at [532, 331] on div at bounding box center [838, 328] width 1459 height 15
click at [1077, 396] on div "AOG Maint Riga (Riga Intl) Planned Maint Zurich Grounded New York (Teterboro) P…" at bounding box center [838, 310] width 1459 height 554
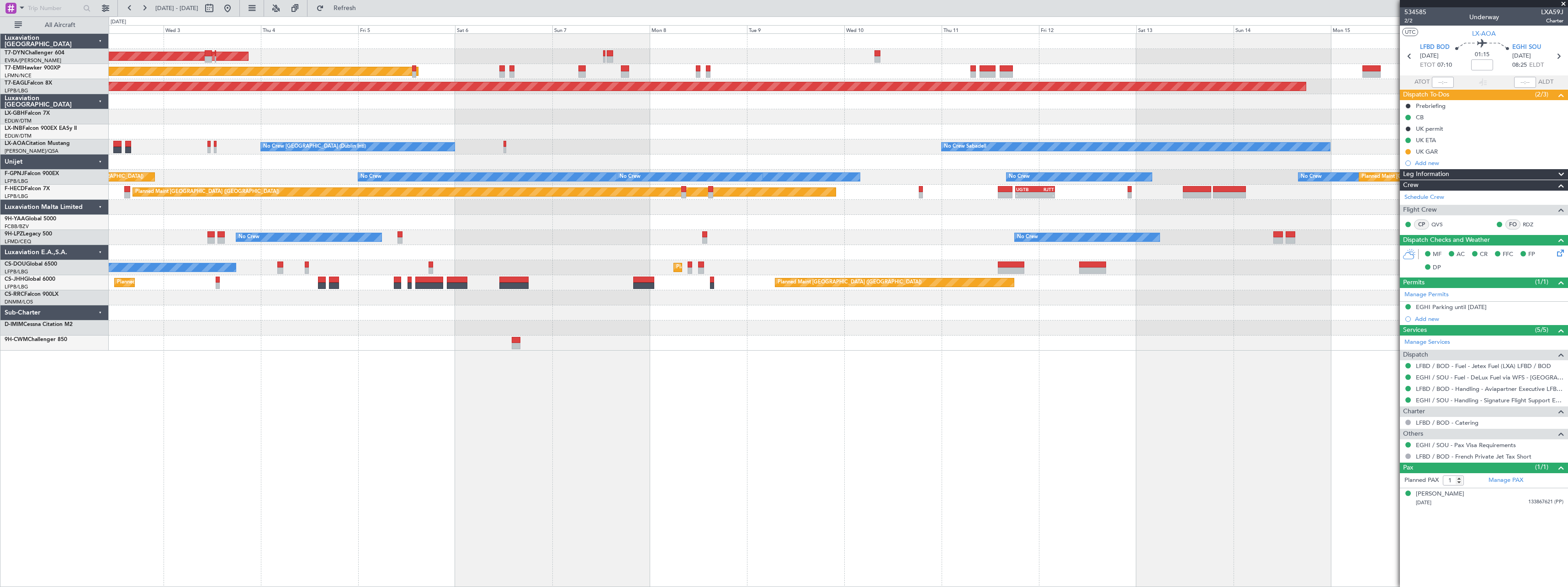
click at [690, 387] on div "AOG Maint Riga (Riga Intl) Planned Maint Zurich Grounded New York (Teterboro) P…" at bounding box center [838, 310] width 1459 height 554
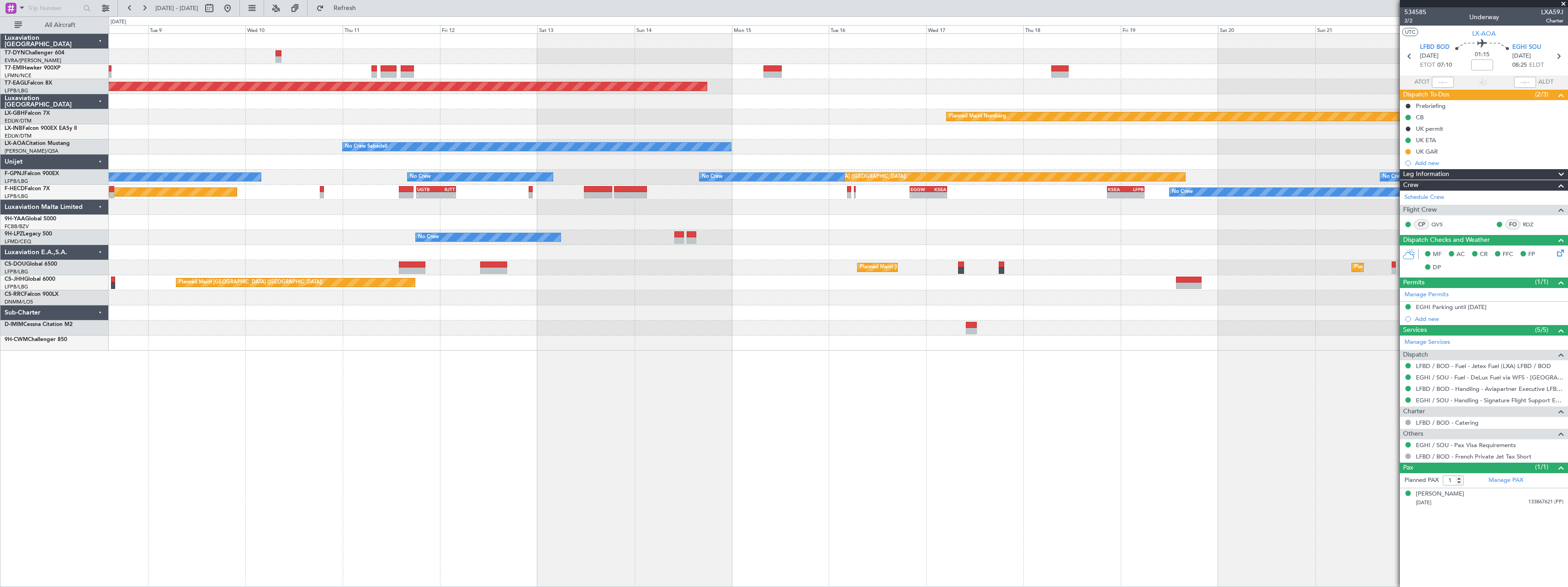
click at [766, 332] on div "Planned Maint Zurich Grounded New York (Teterboro) Planned Maint Nurnberg No Cr…" at bounding box center [838, 192] width 1459 height 317
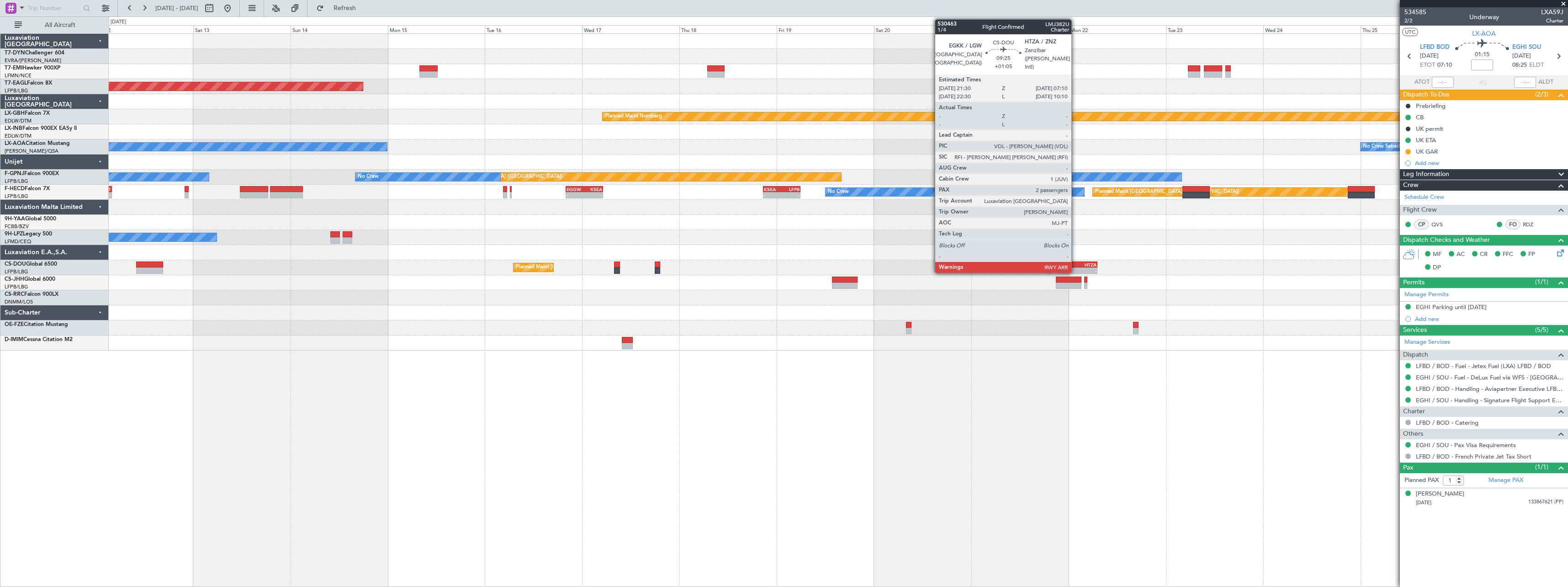
click at [1076, 267] on div "EGKK" at bounding box center [1068, 264] width 19 height 5
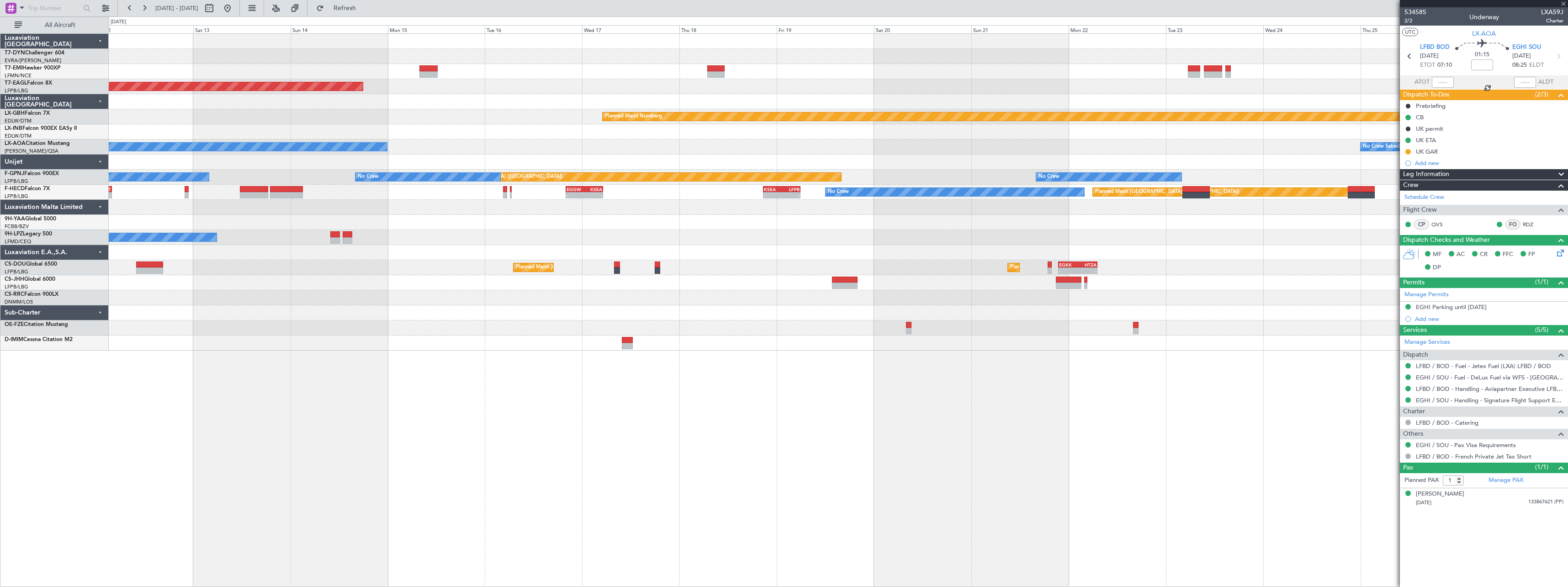
type input "+01:05"
type input "2"
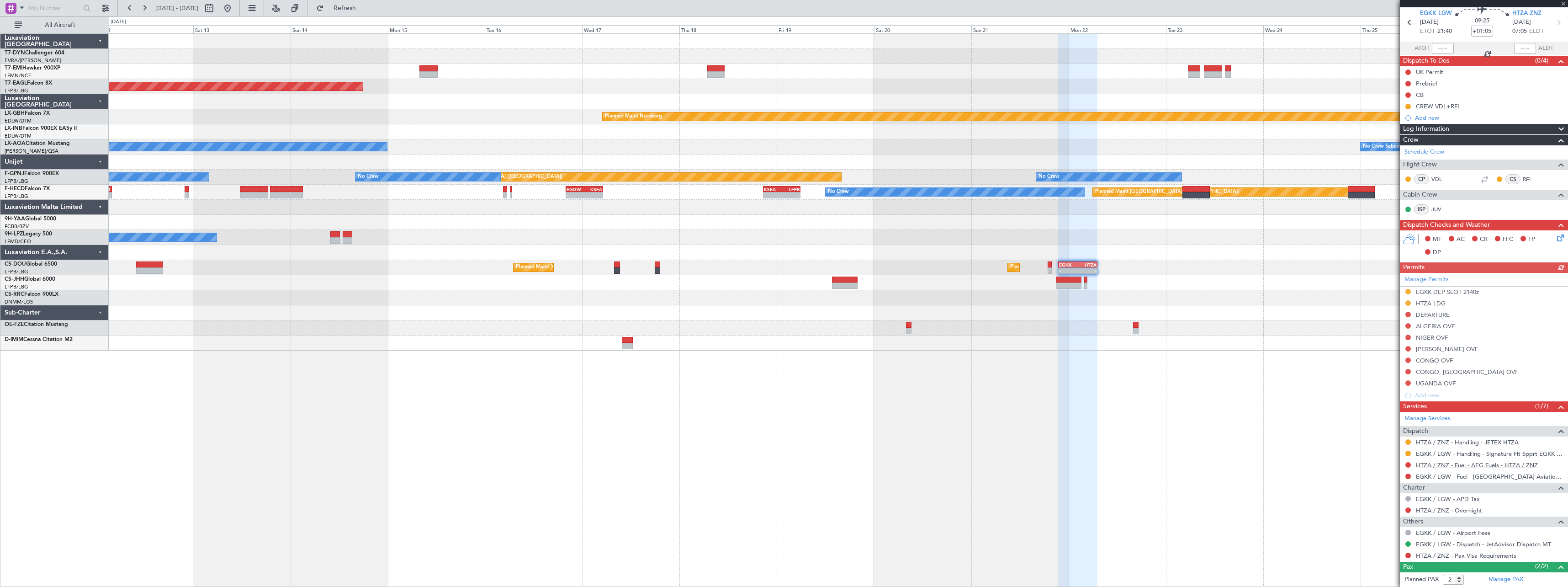
scroll to position [75, 0]
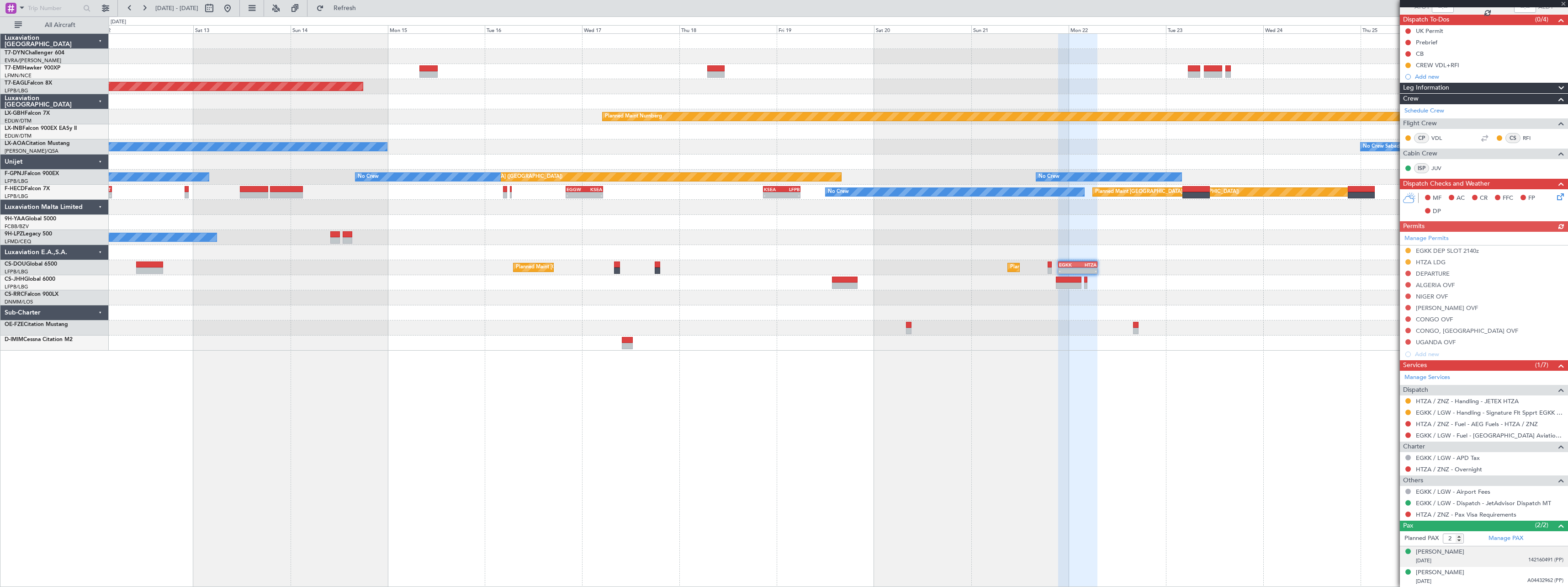
click at [1506, 554] on div "Mark James HILLERY 11/11/1965 142160491 (PP)" at bounding box center [1489, 556] width 147 height 18
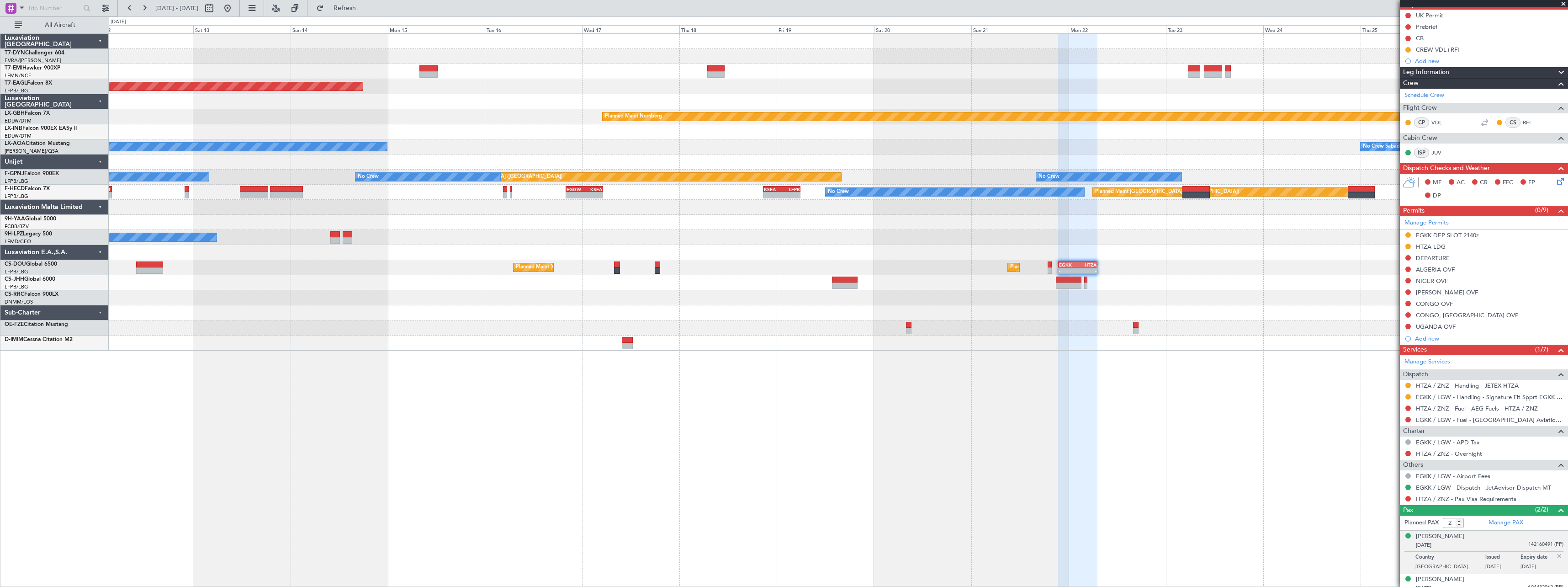
scroll to position [97, 0]
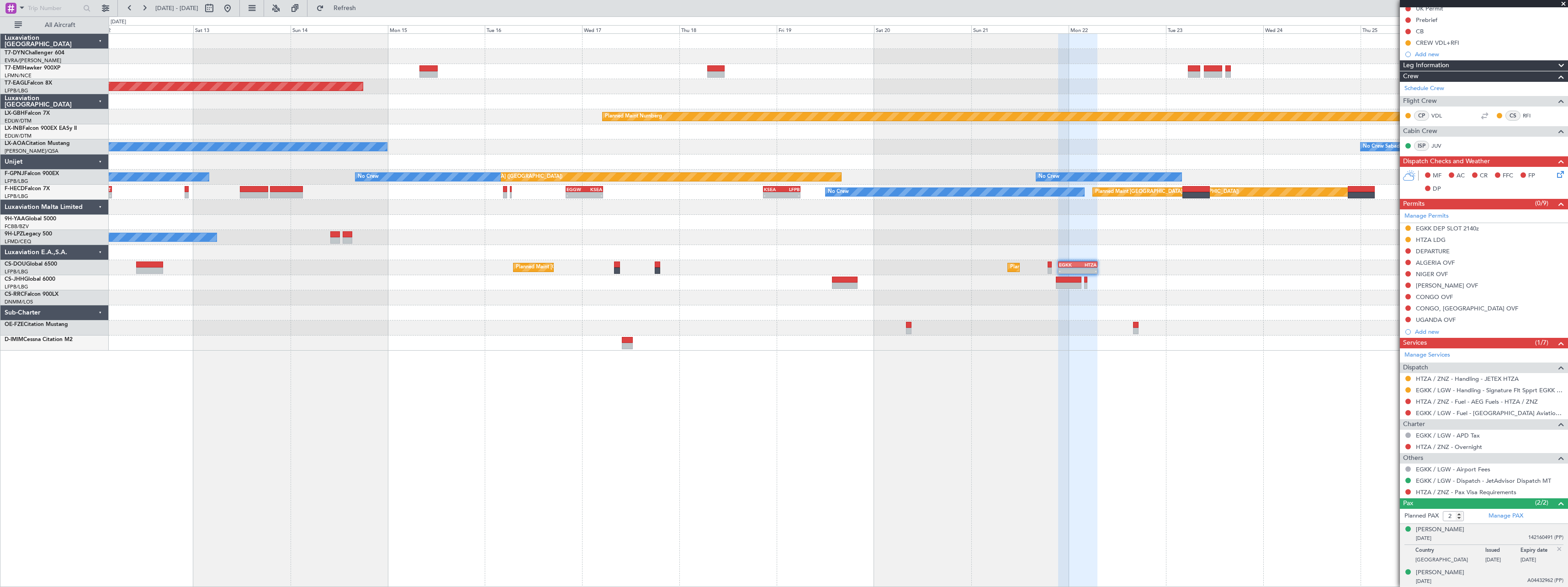
click at [1502, 576] on div "[PERSON_NAME] [DATE] A04432962 (PP)" at bounding box center [1489, 577] width 147 height 18
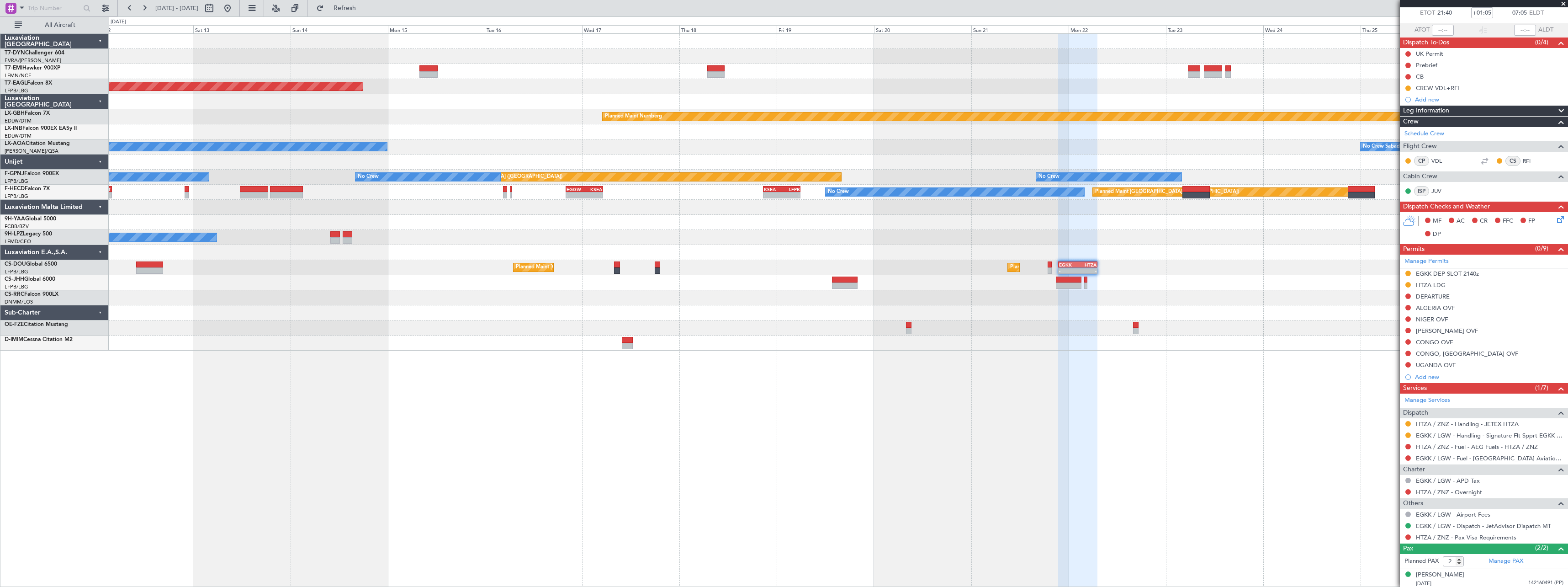
scroll to position [0, 0]
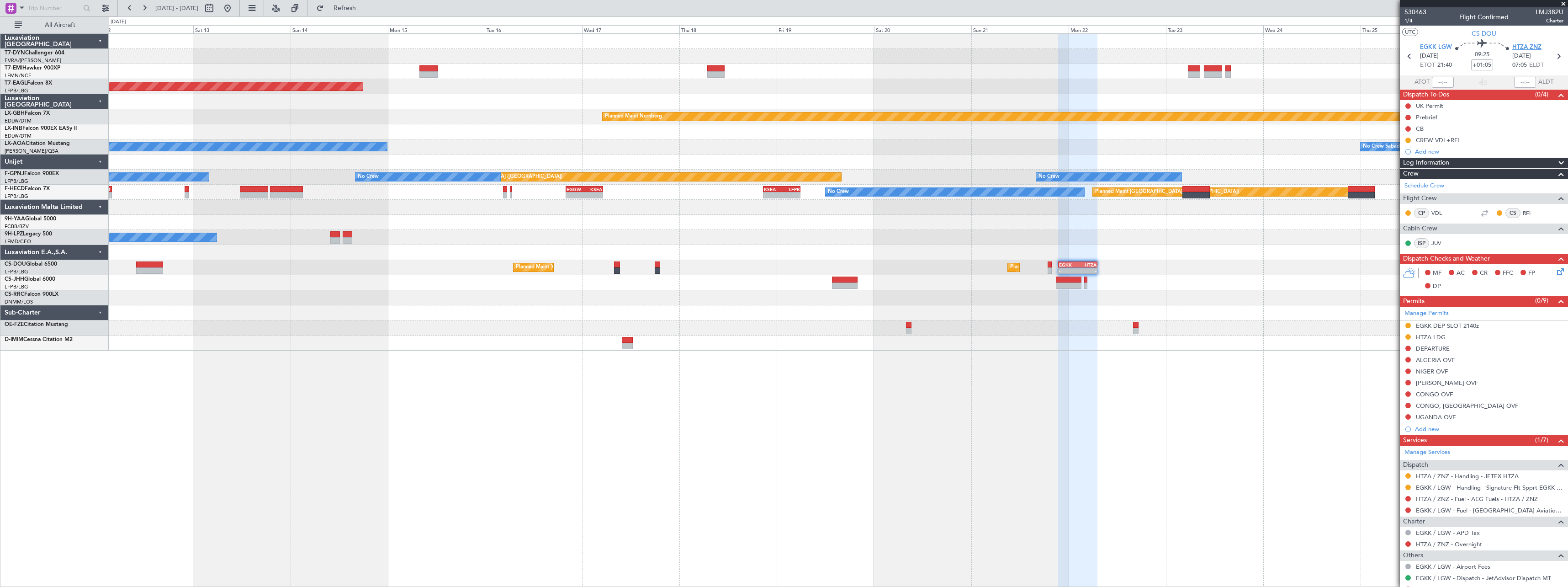
click at [1527, 45] on span "HTZA ZNZ" at bounding box center [1527, 47] width 29 height 9
click at [1471, 477] on link "HTZA / ZNZ - Handling - JETEX HTZA" at bounding box center [1467, 476] width 103 height 8
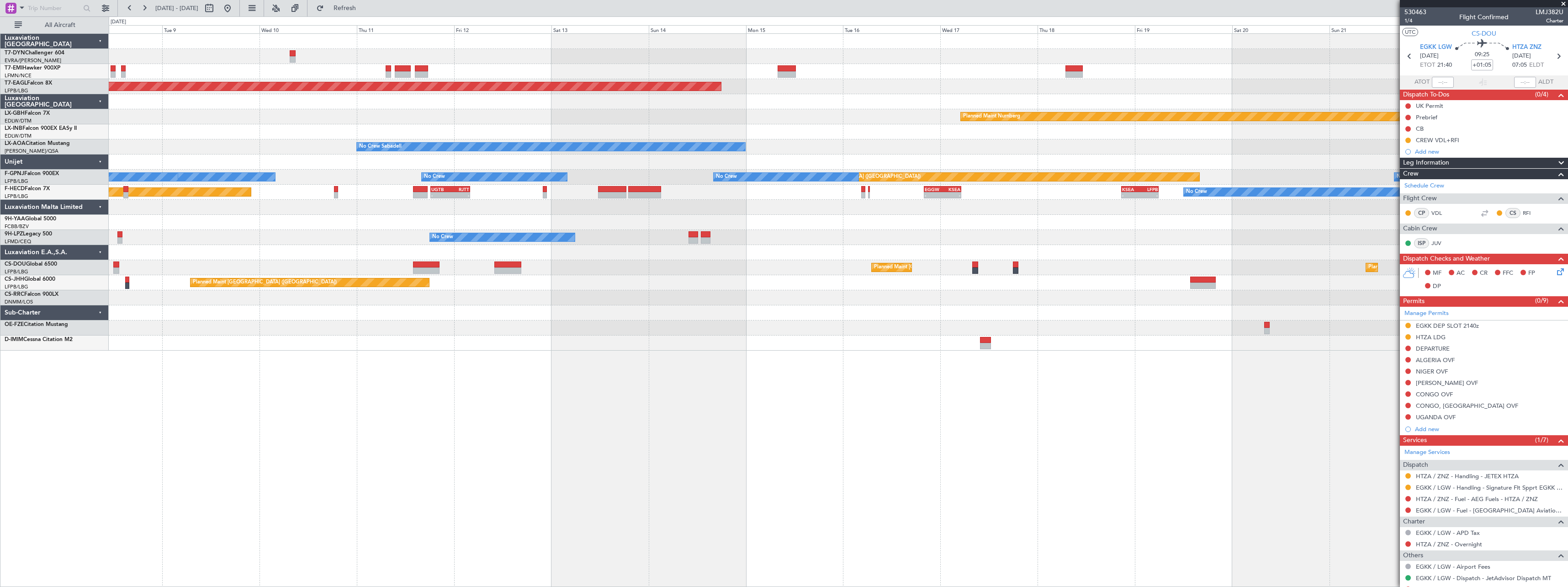
click at [774, 308] on div at bounding box center [838, 312] width 1459 height 15
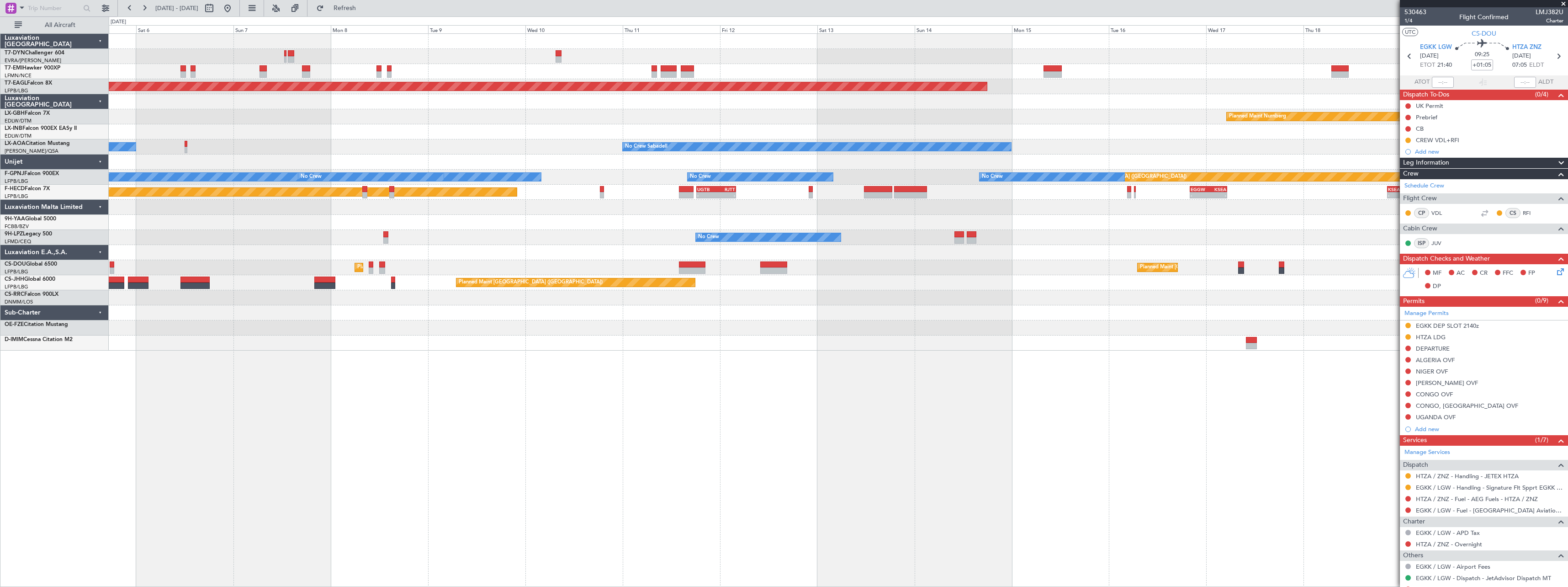
click at [825, 309] on div at bounding box center [838, 312] width 1459 height 15
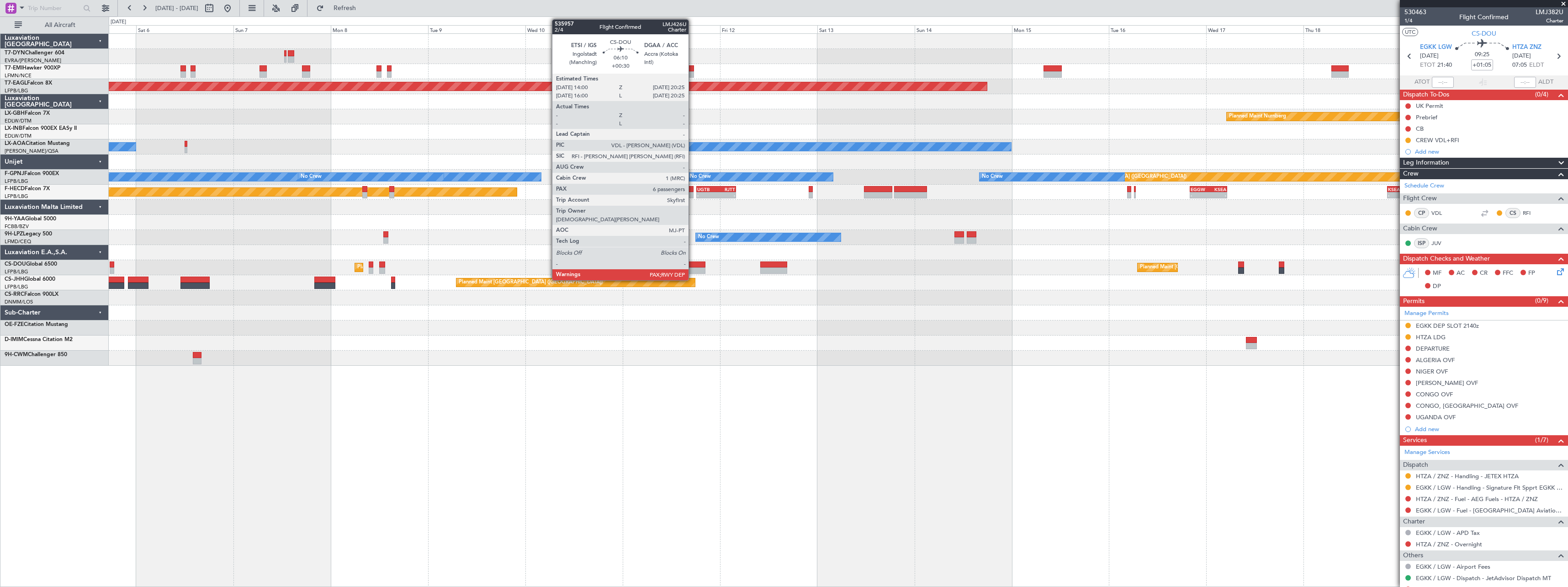
click at [693, 265] on div at bounding box center [691, 264] width 26 height 7
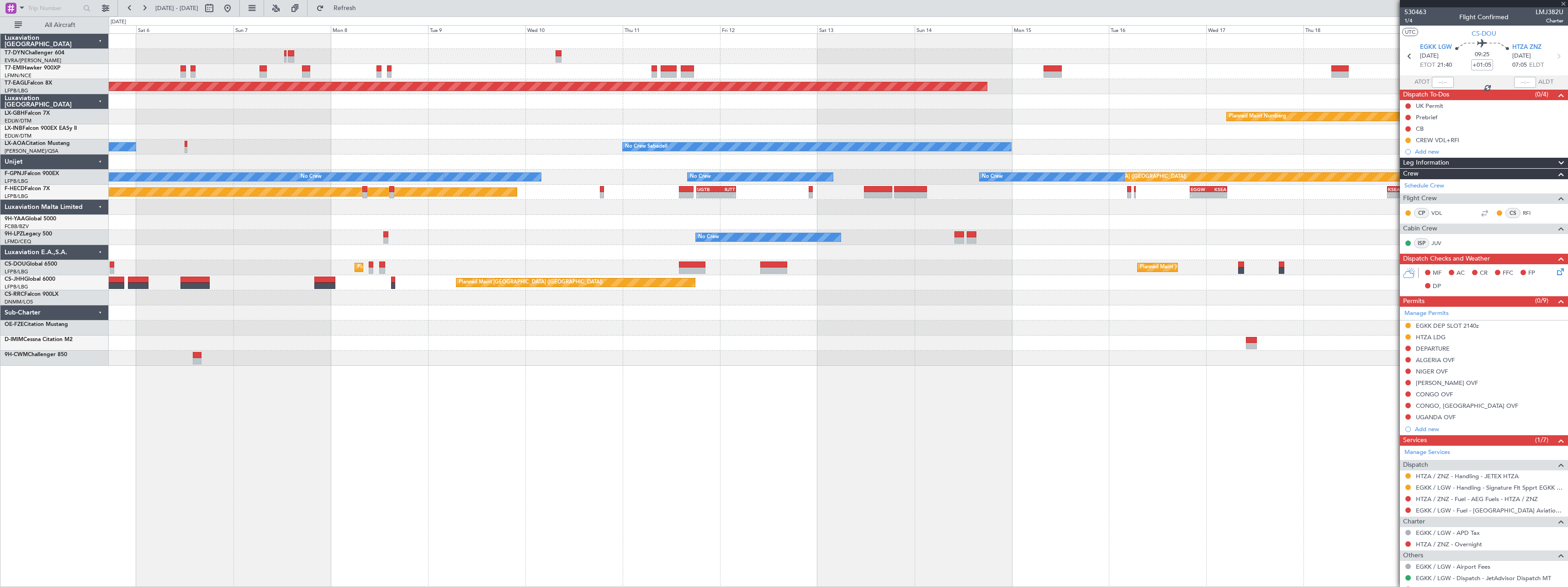
type input "+00:30"
type input "6"
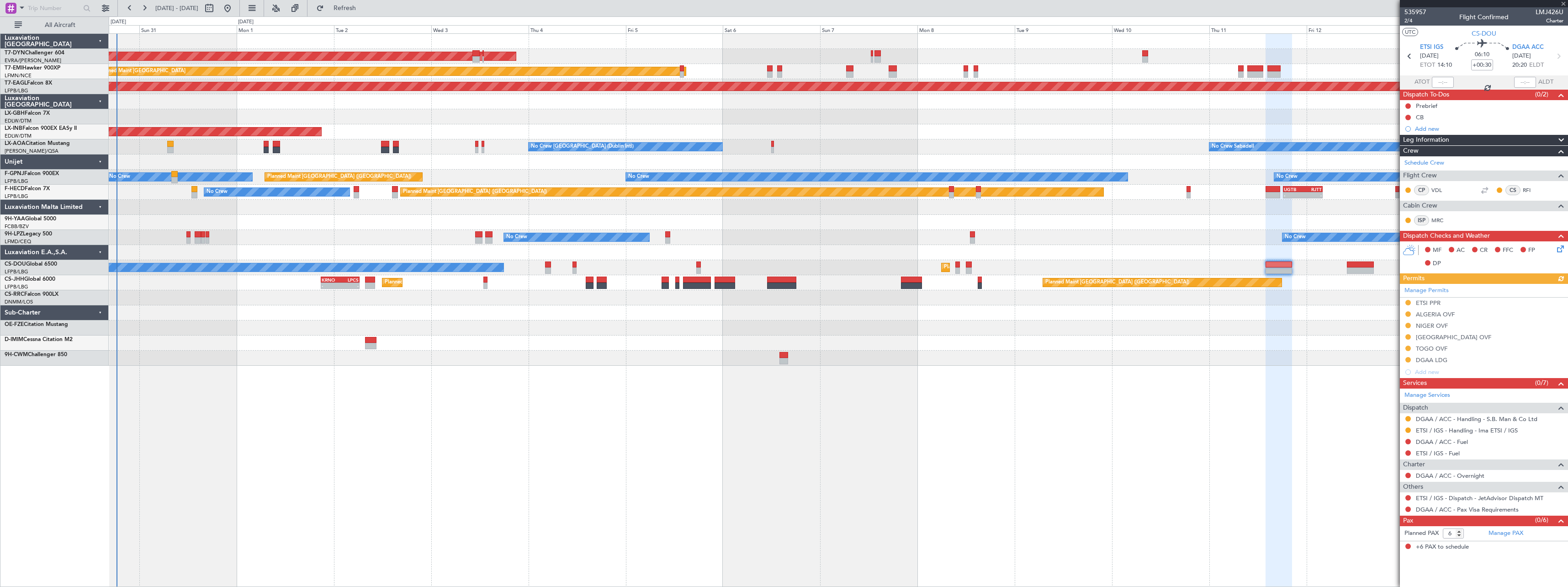
click at [939, 337] on div "AOG Maint Riga (Riga Intl) Planned Maint Zurich Grounded New York (Teterboro) P…" at bounding box center [838, 200] width 1459 height 332
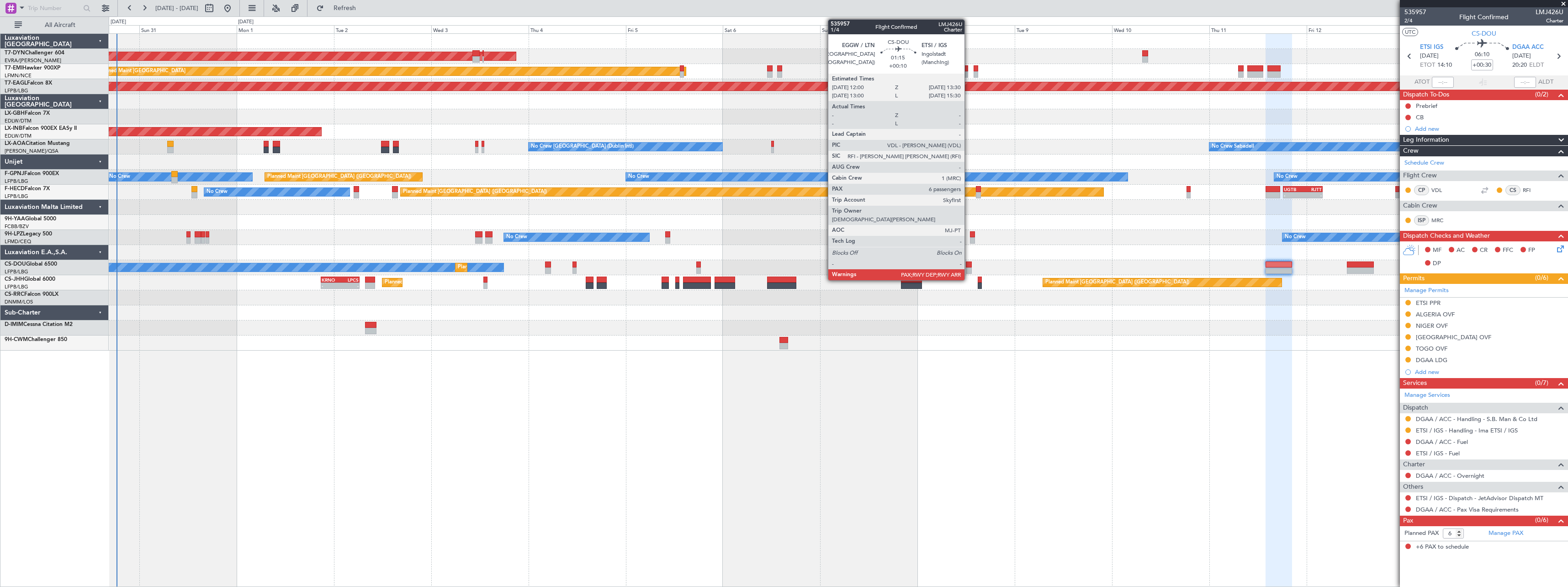
click at [968, 265] on div at bounding box center [969, 264] width 7 height 7
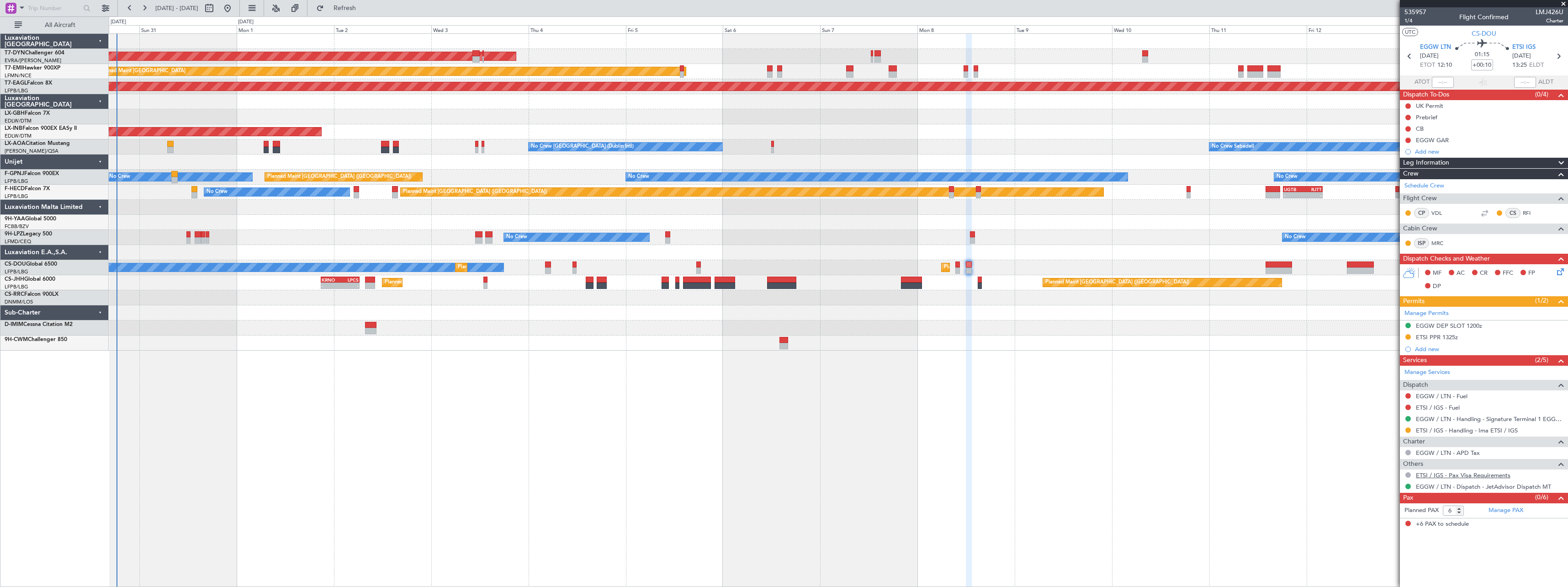
click at [1438, 474] on link "ETSI / IGS - Pax Visa Requirements" at bounding box center [1463, 475] width 94 height 8
click at [1408, 476] on button at bounding box center [1408, 474] width 5 height 5
click at [1375, 379] on span "Not Requested" at bounding box center [1388, 379] width 41 height 9
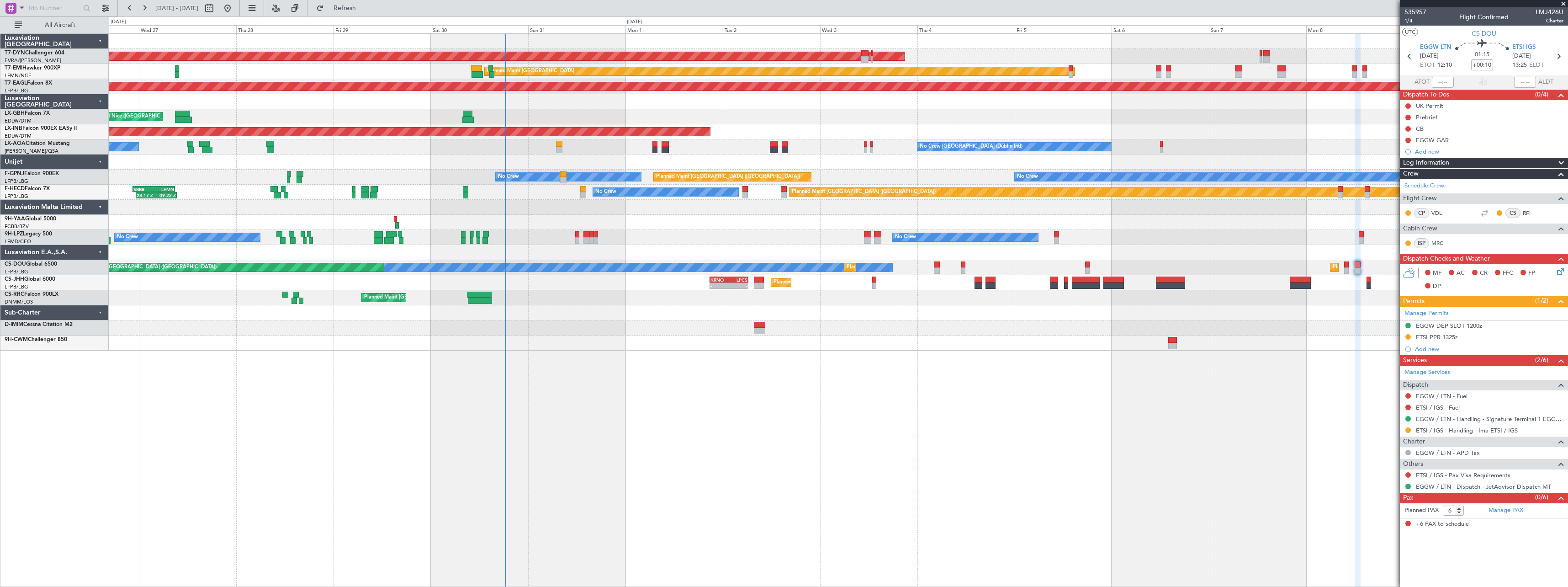
click at [1028, 383] on div "AOG Maint Riga (Riga Intl) Planned Maint Zurich Grounded New York (Teterboro) P…" at bounding box center [838, 310] width 1459 height 554
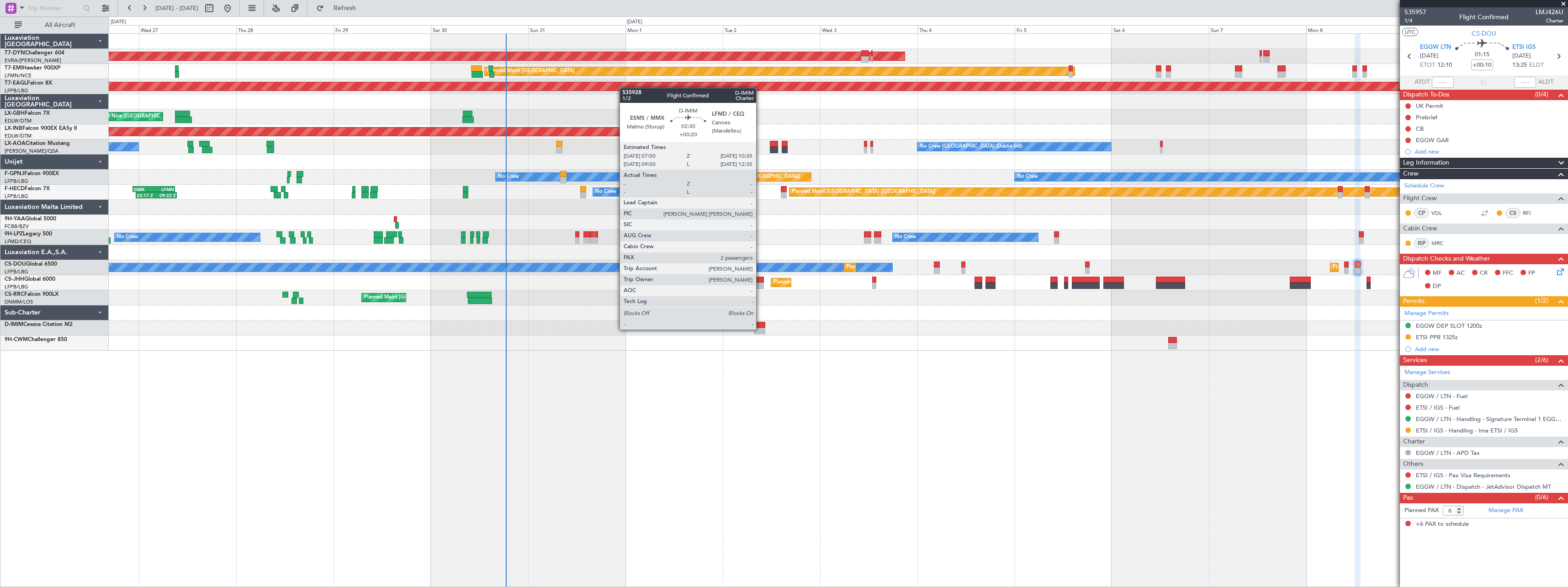
click at [760, 329] on div at bounding box center [759, 331] width 12 height 7
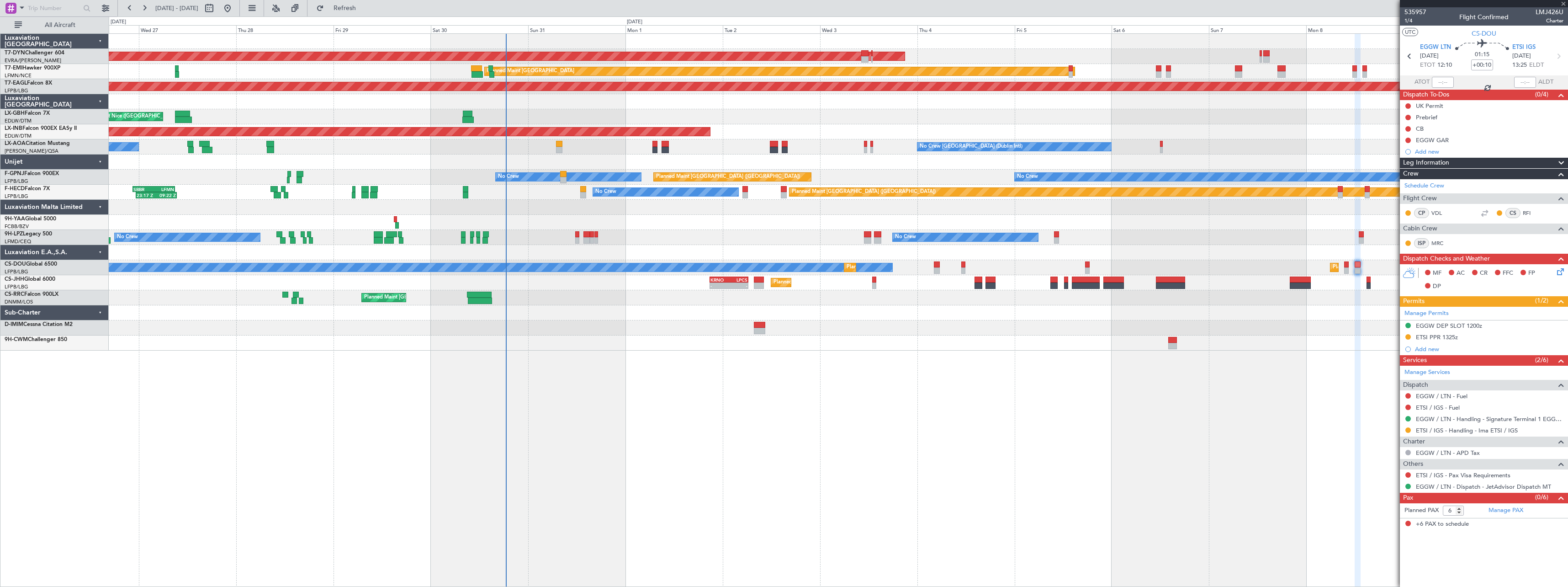
type input "+00:20"
type input "2"
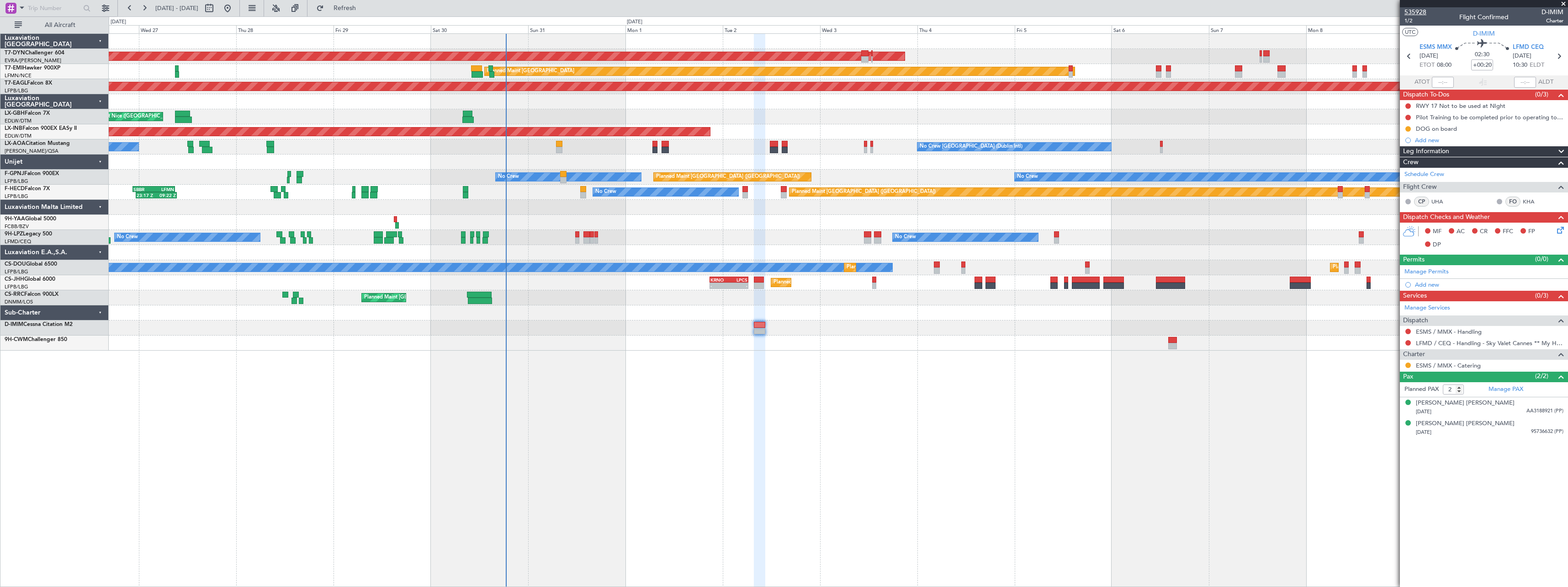
click at [1423, 14] on span "535928" at bounding box center [1415, 12] width 22 height 10
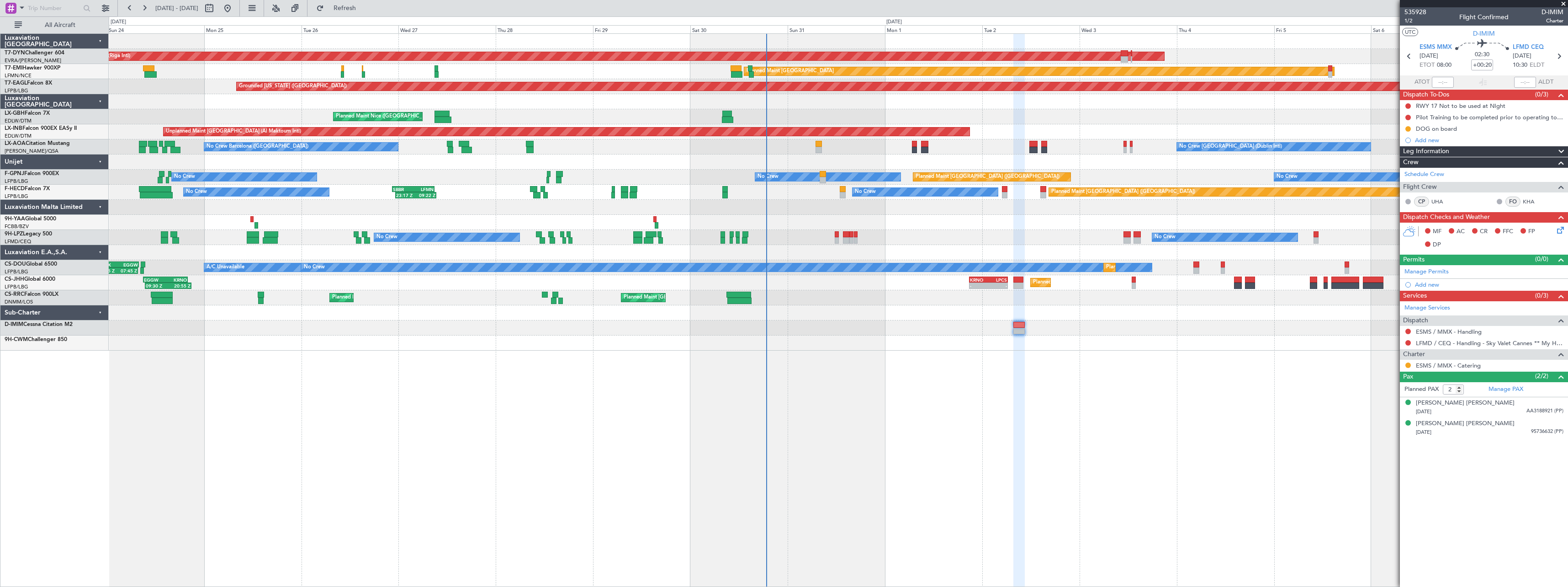
click at [647, 381] on div "AOG Maint Riga (Riga Intl) Planned Maint Basel-Mulhouse Planned Maint Zurich Pl…" at bounding box center [838, 310] width 1459 height 554
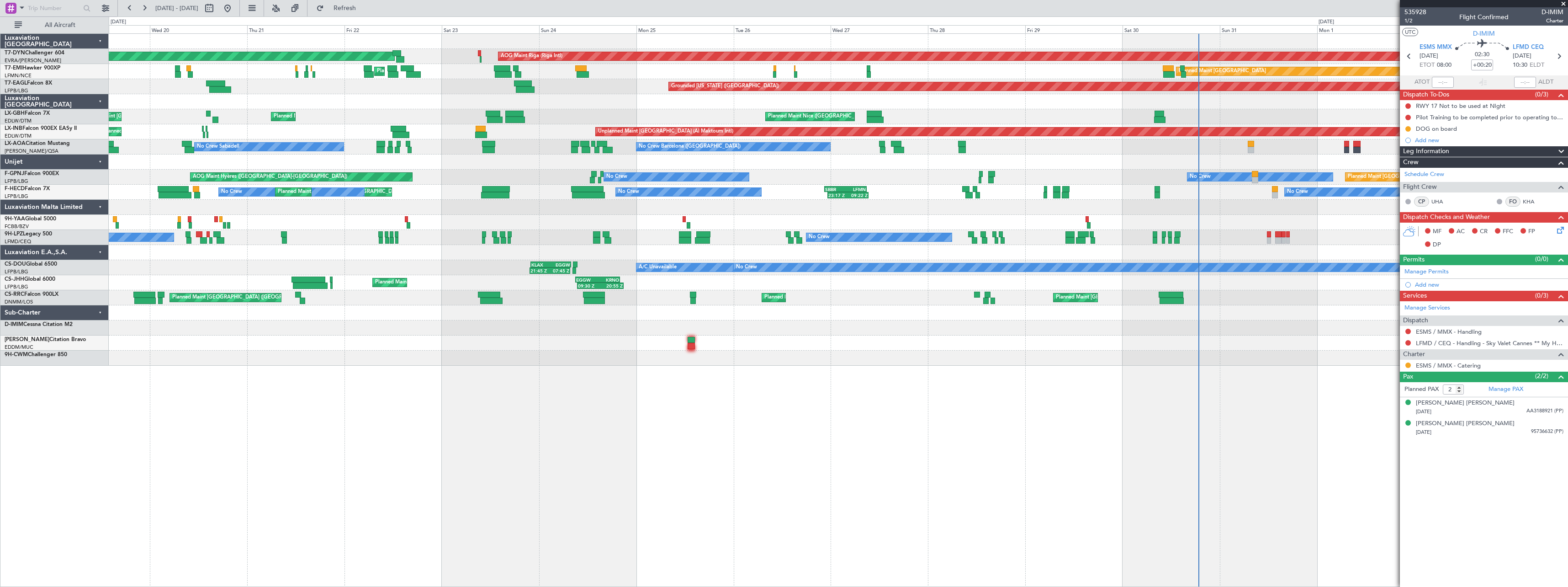
click at [787, 199] on div "AOG Maint Riga (Riga Intl) Planned Maint Basel-Mulhouse Planned Maint Zurich Pl…" at bounding box center [838, 200] width 1459 height 332
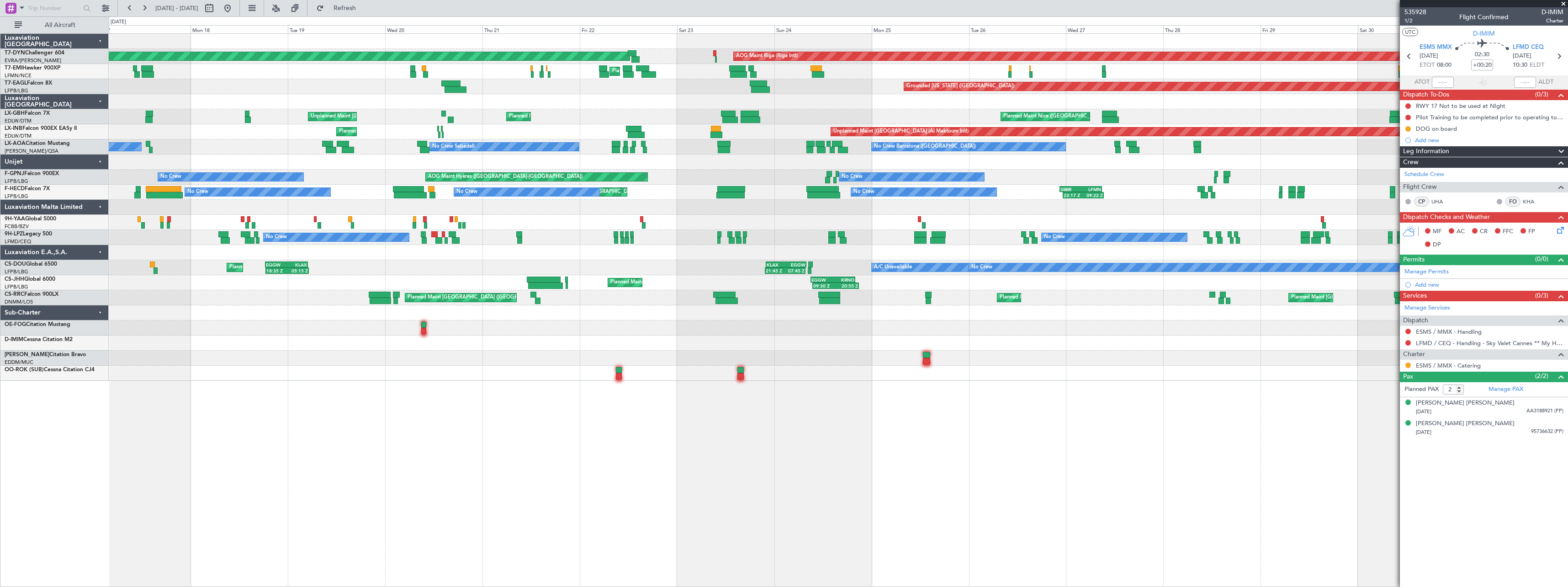
click at [538, 212] on div at bounding box center [838, 207] width 1459 height 15
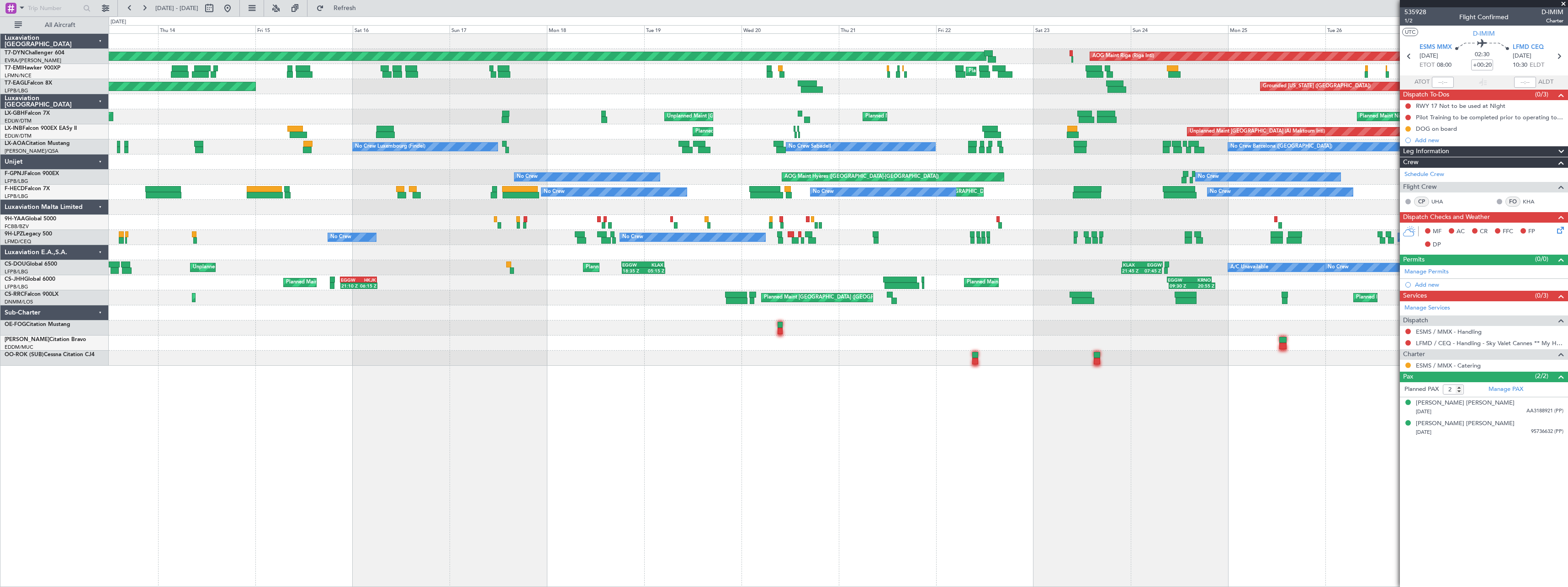
click at [956, 209] on div at bounding box center [838, 207] width 1459 height 15
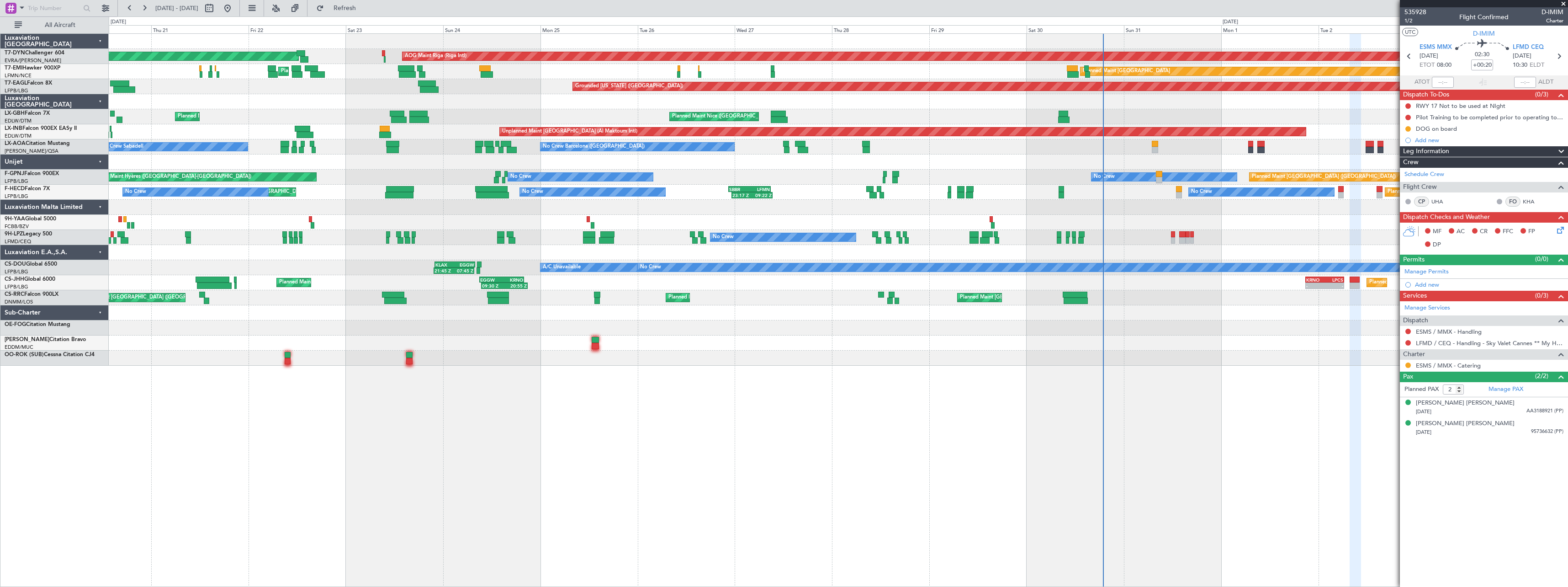
click at [525, 388] on div "Planned Maint Basel-Mulhouse AOG Maint Riga (Riga Intl) Planned Maint Chester P…" at bounding box center [838, 310] width 1459 height 554
click at [551, 428] on div "Planned Maint Basel-Mulhouse AOG Maint Riga (Riga Intl) Planned Maint Chester P…" at bounding box center [838, 310] width 1459 height 554
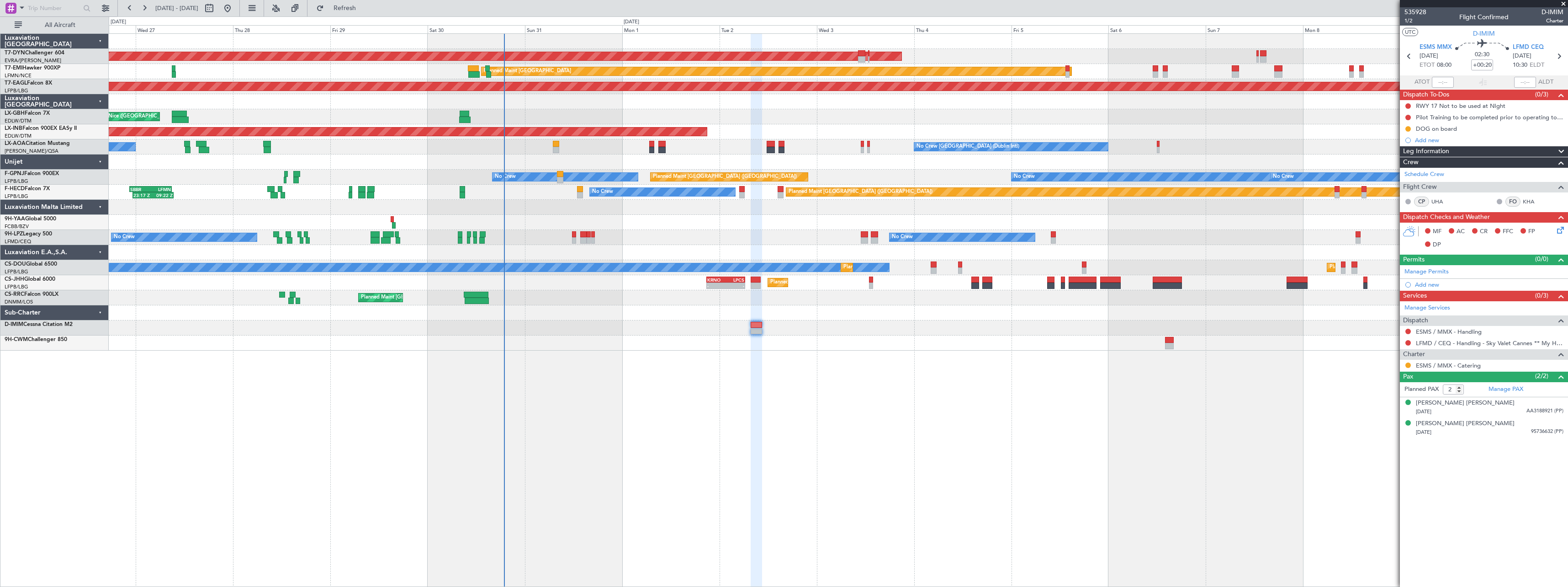
click at [693, 369] on div "AOG Maint Riga (Riga Intl) Planned Maint Zurich Grounded New York (Teterboro) P…" at bounding box center [838, 310] width 1459 height 554
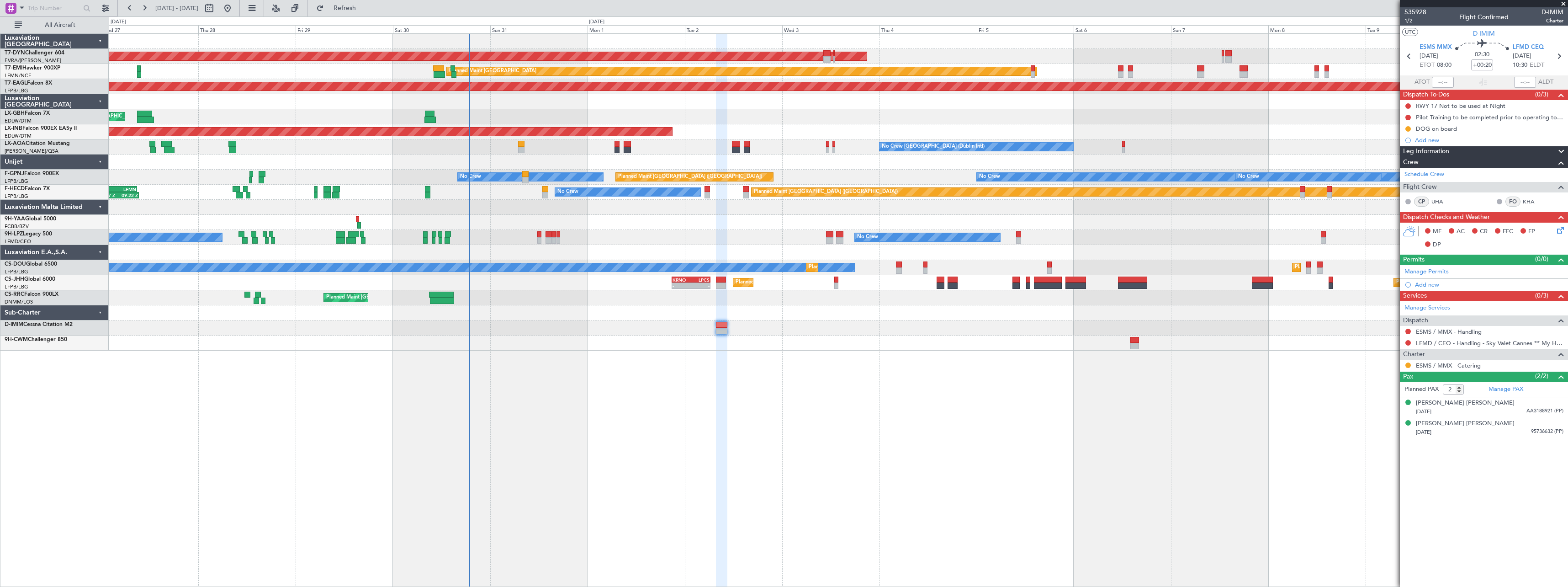
click at [1564, 3] on span at bounding box center [1563, 4] width 9 height 9
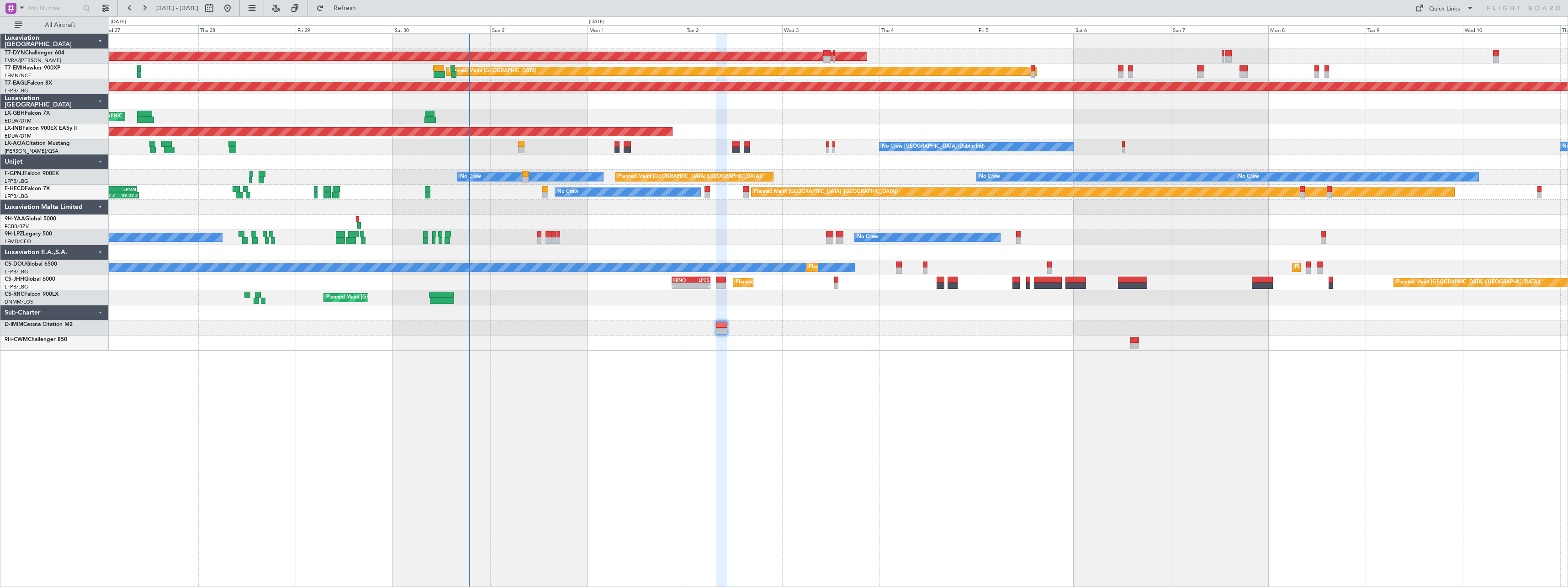
type input "0"
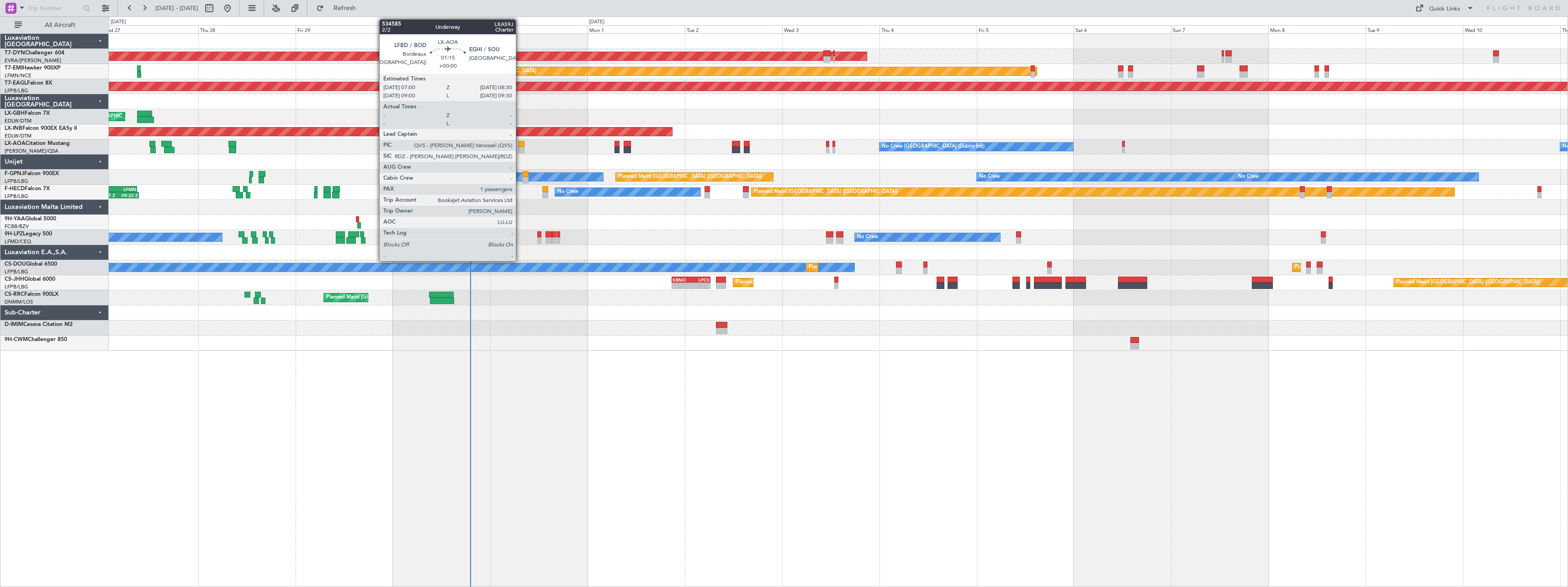
click at [520, 146] on div at bounding box center [521, 144] width 7 height 7
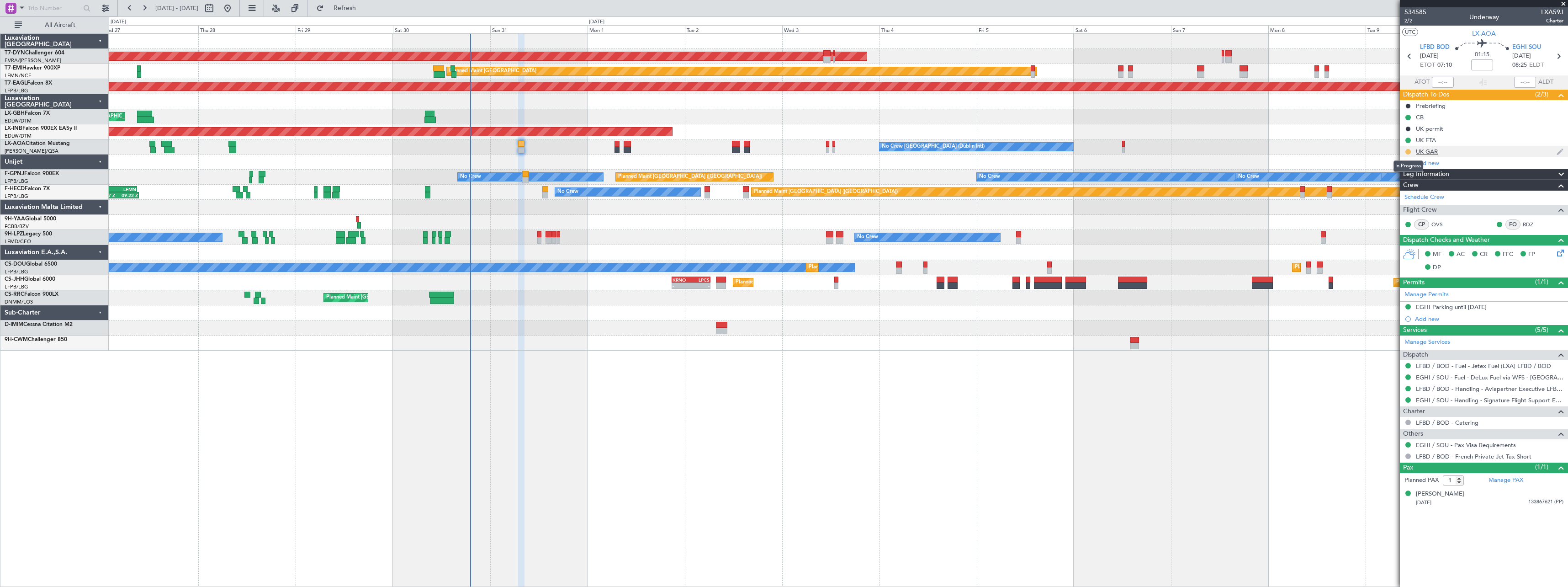
click at [1408, 152] on button at bounding box center [1408, 152] width 5 height 5
click at [1402, 189] on span "Completed" at bounding box center [1412, 192] width 30 height 9
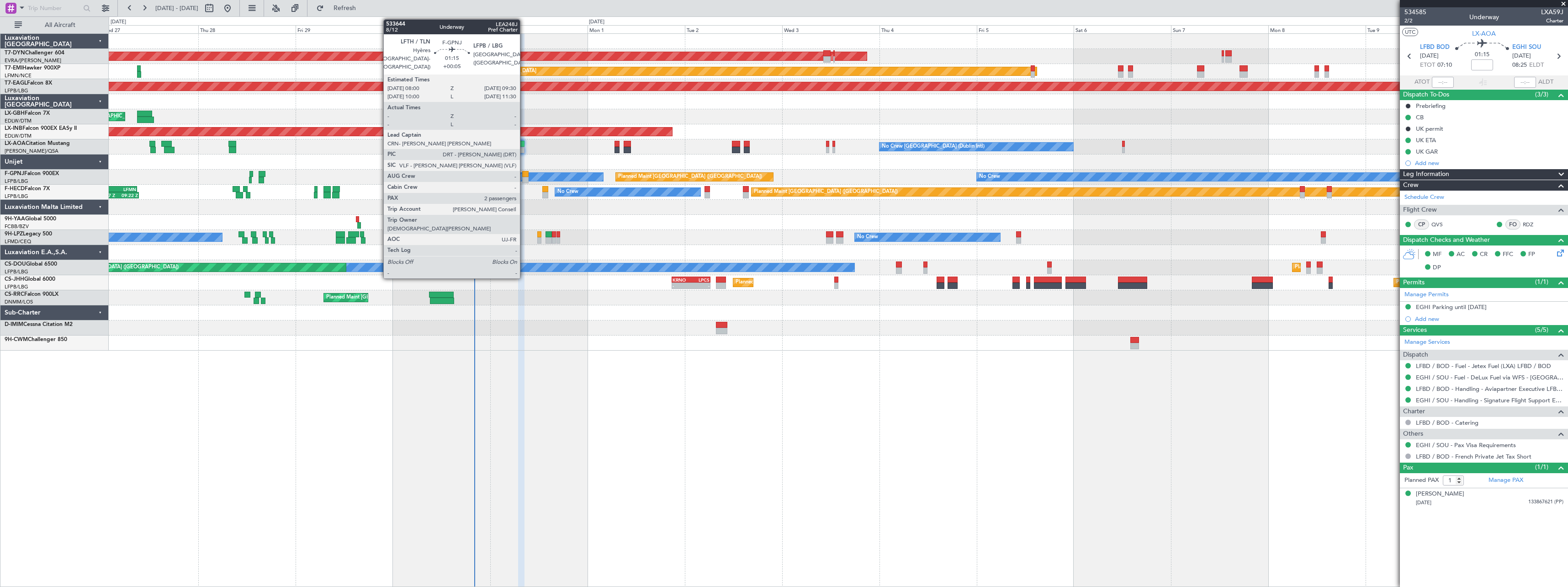
click at [524, 175] on div at bounding box center [525, 174] width 7 height 7
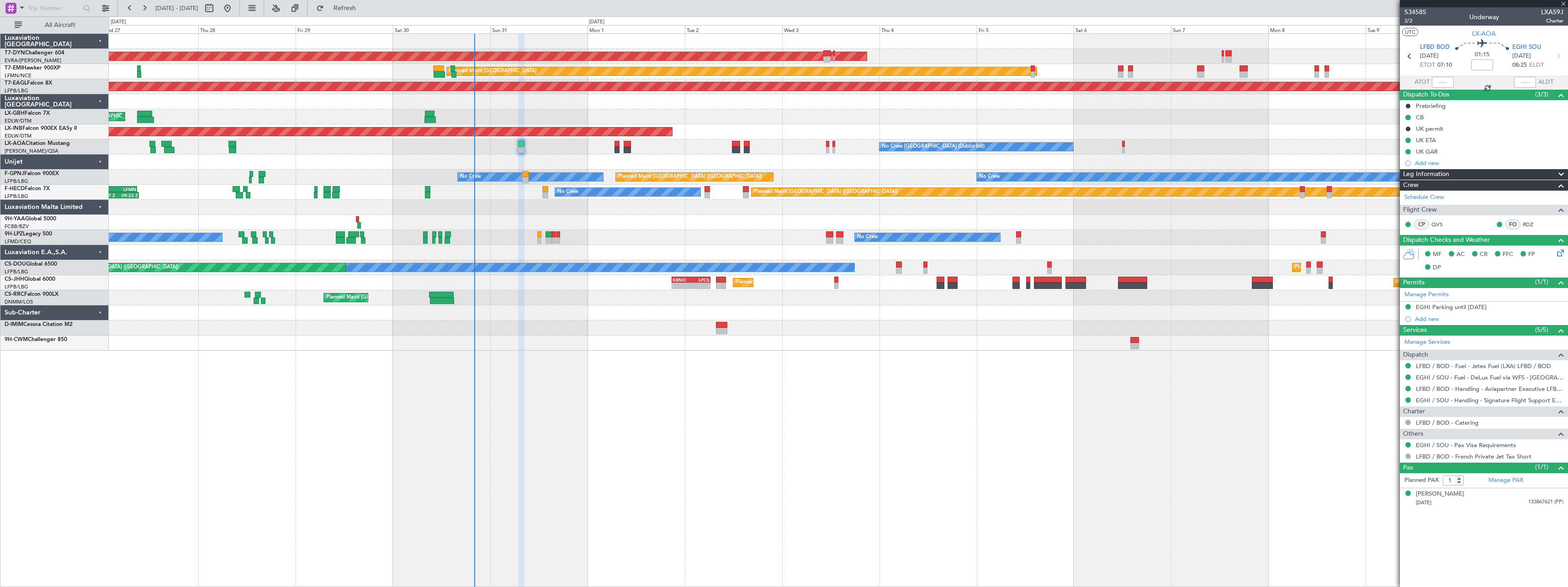
type input "+00:05"
type input "2"
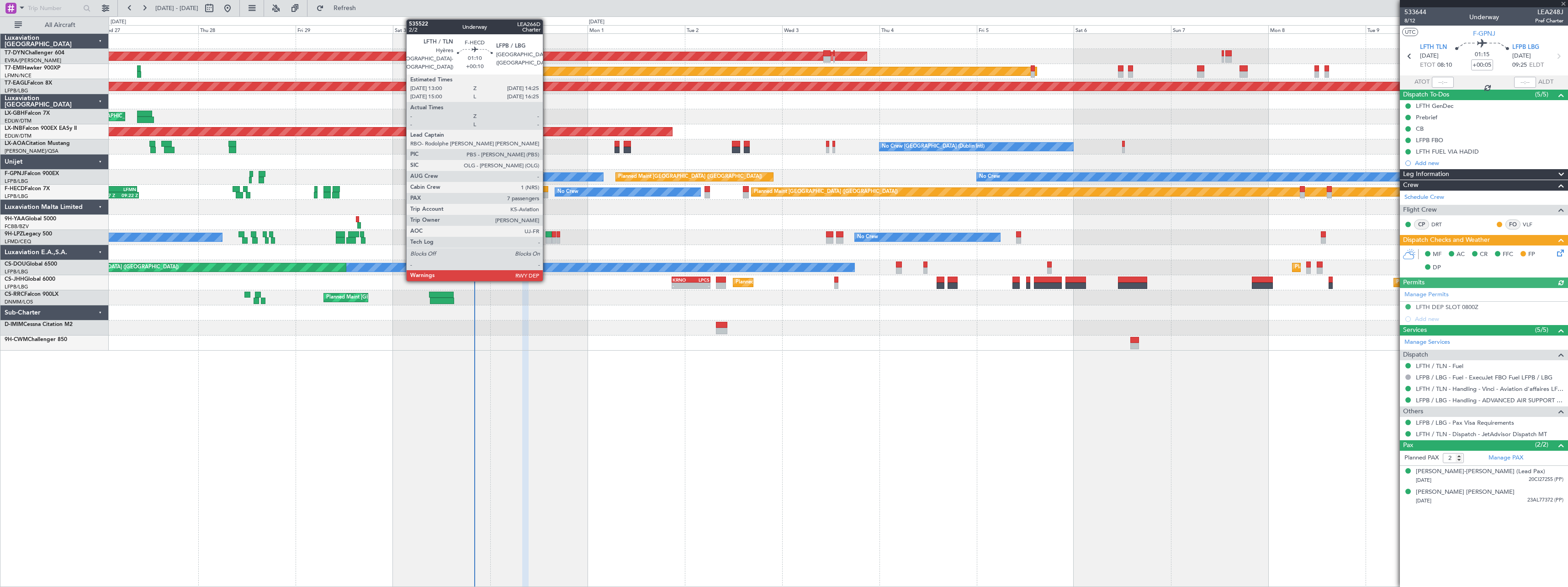
click at [547, 193] on div at bounding box center [545, 195] width 6 height 7
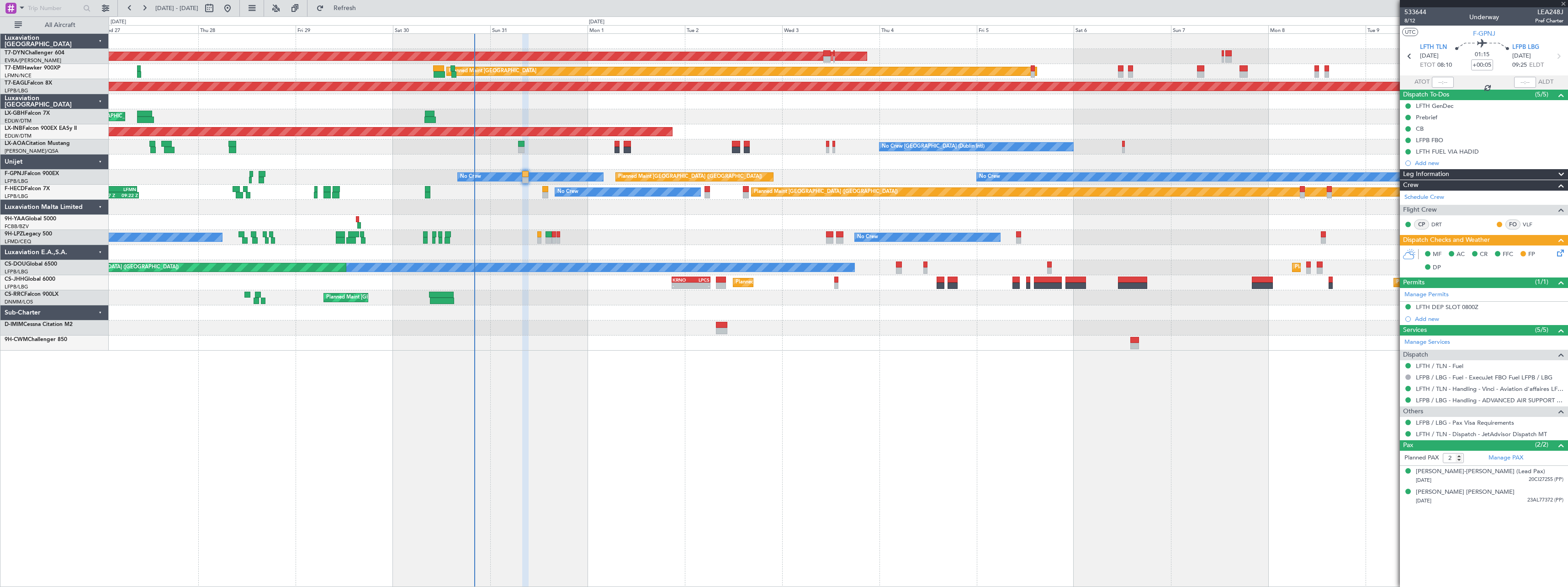
type input "+00:10"
type input "7"
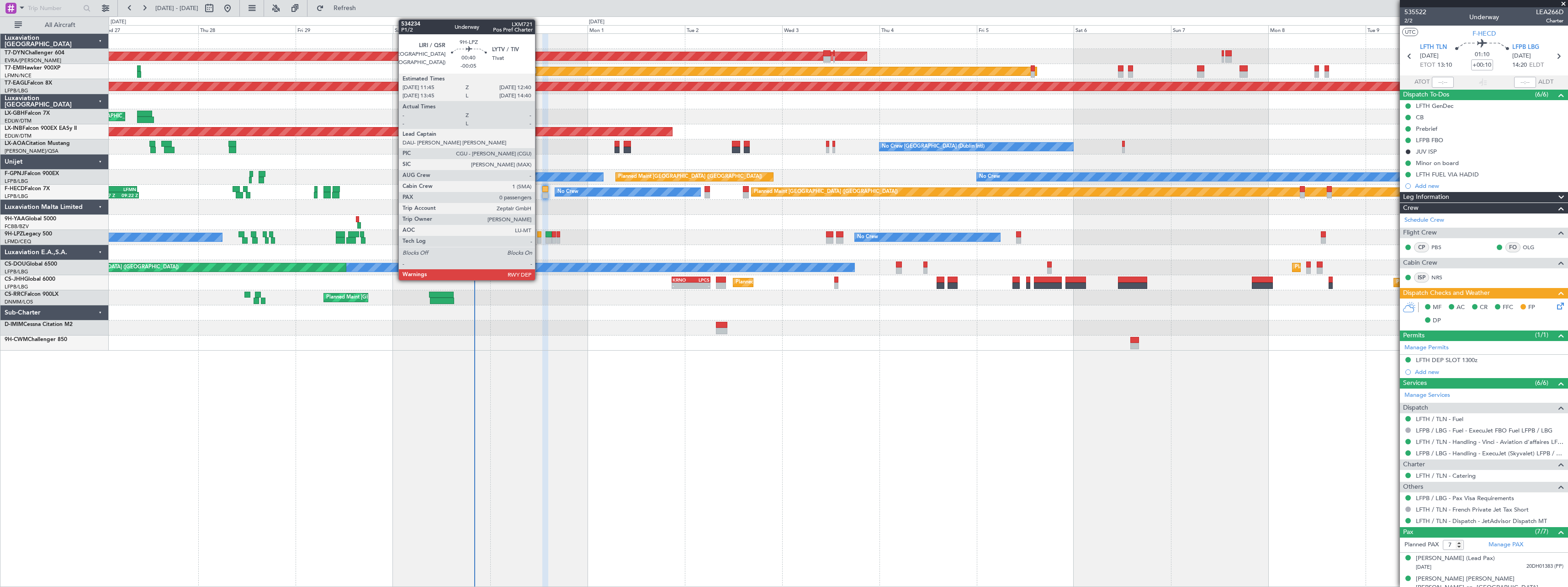
click at [539, 236] on div at bounding box center [539, 234] width 4 height 7
type input "-00:05"
type input "0"
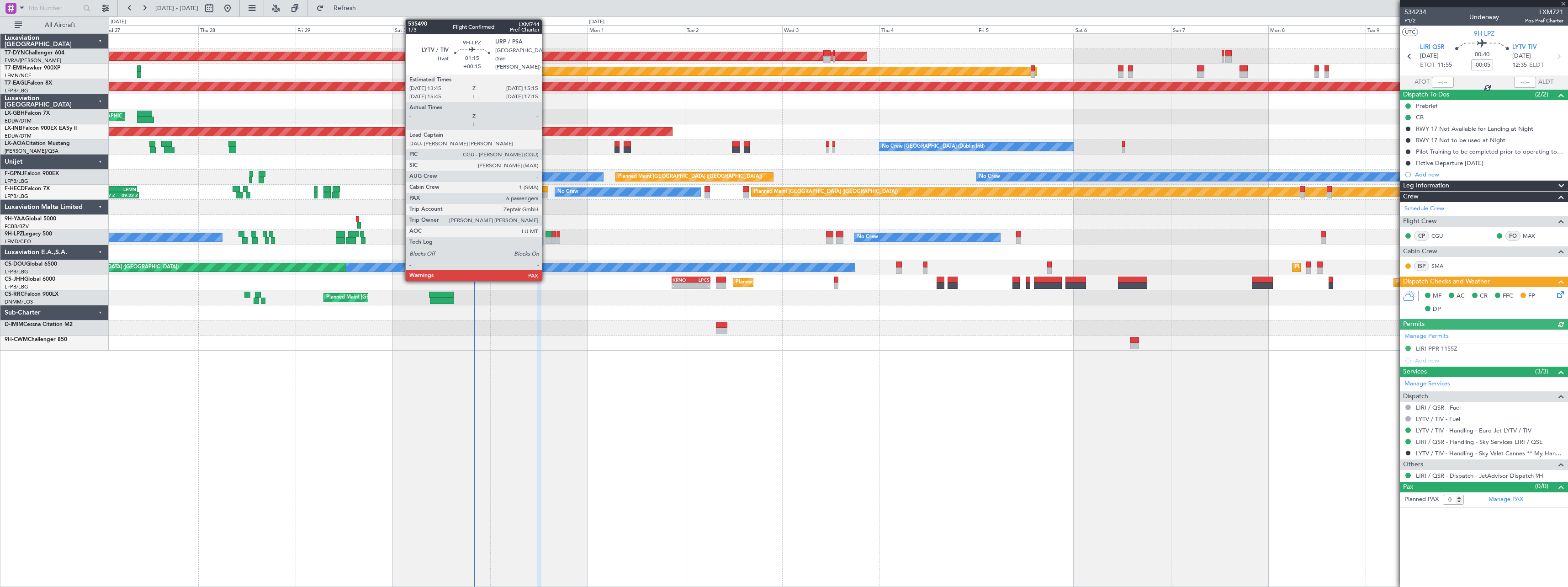
click at [546, 234] on div at bounding box center [548, 234] width 7 height 7
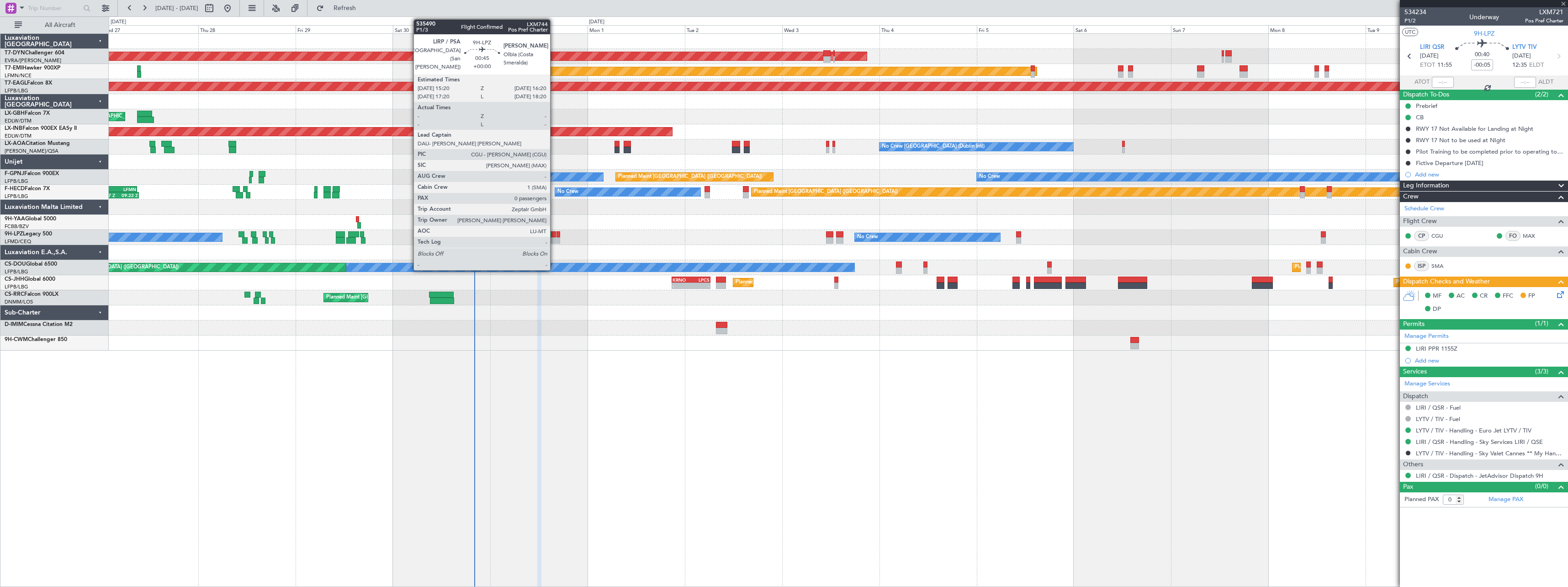
type input "+00:15"
type input "6"
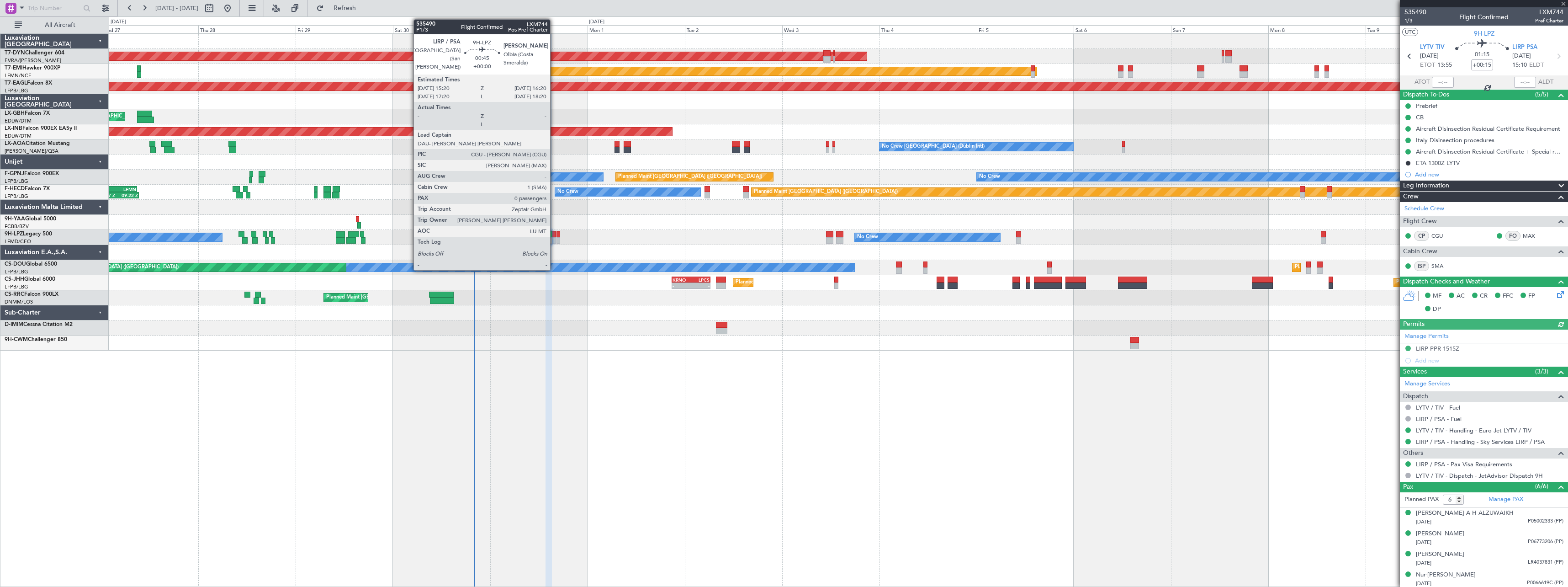
click at [554, 233] on div at bounding box center [554, 234] width 4 height 7
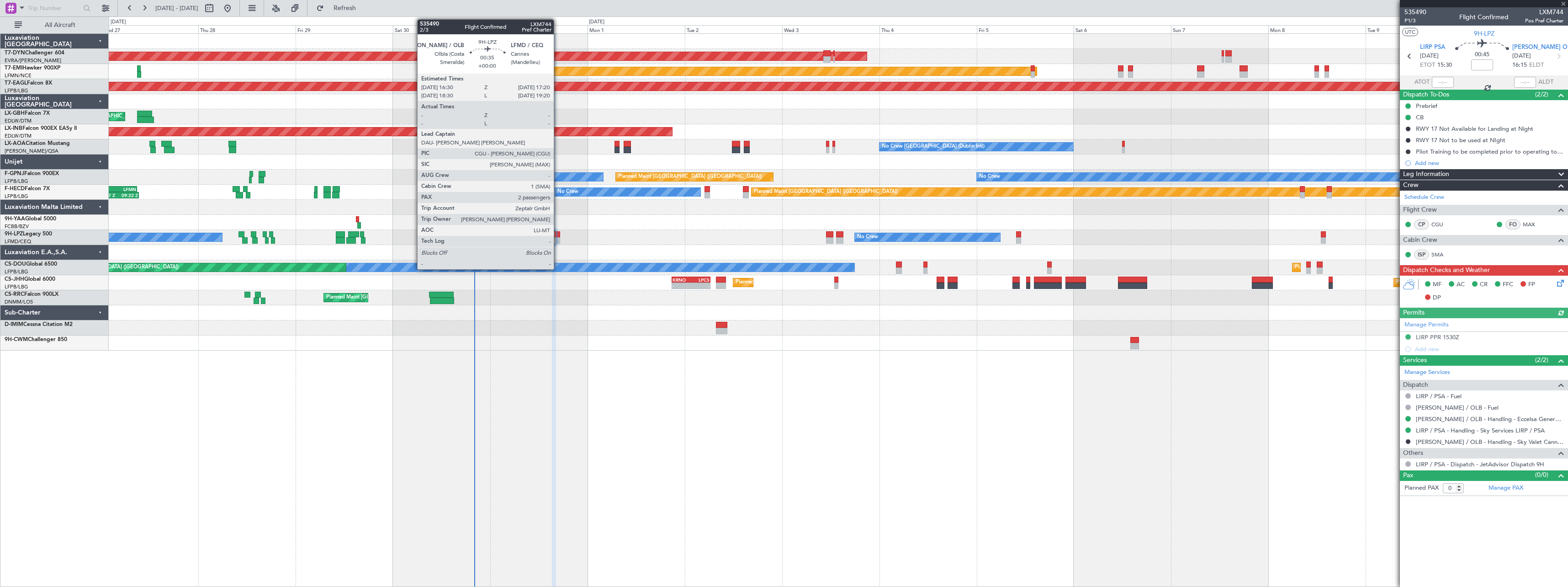
click at [558, 234] on div at bounding box center [558, 234] width 4 height 7
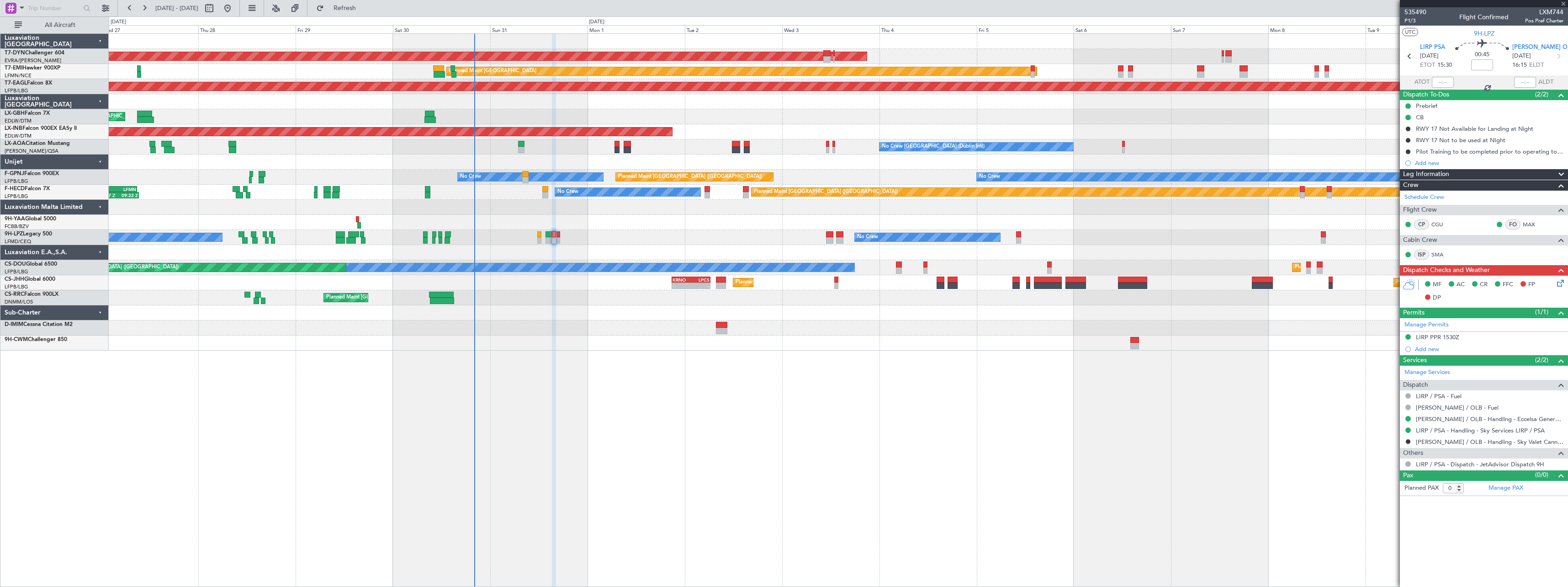
type input "2"
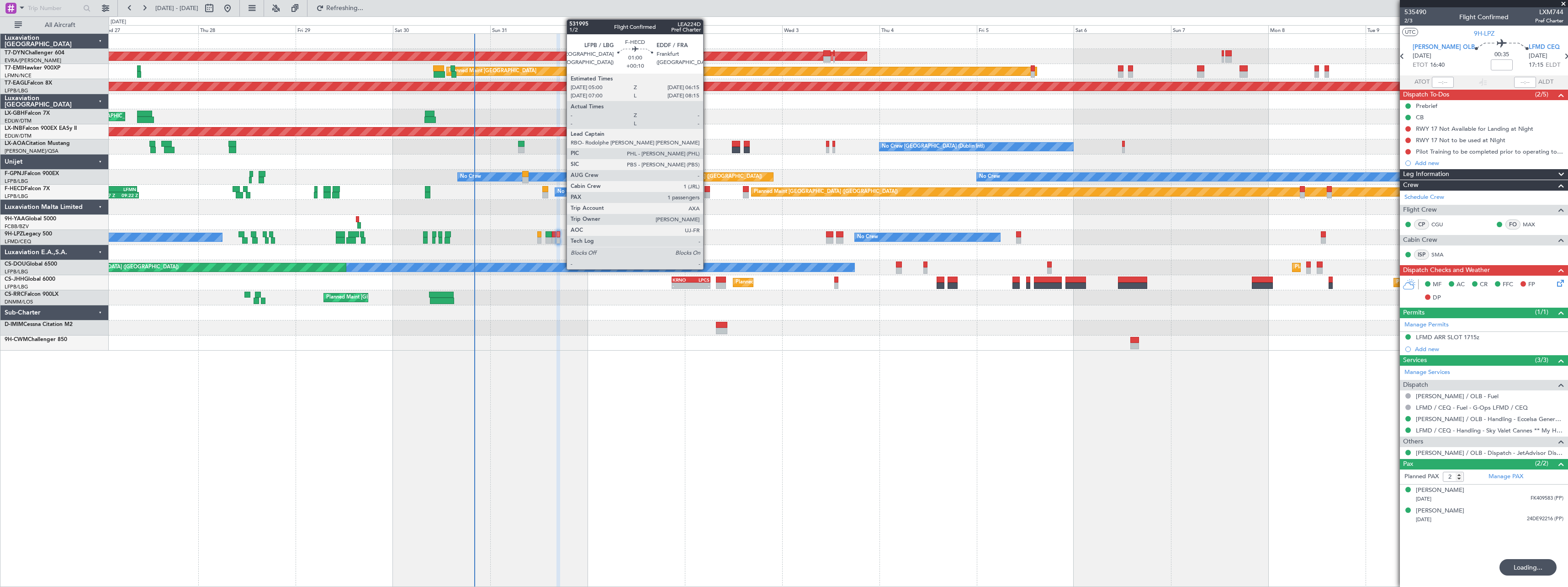
click at [707, 190] on div at bounding box center [707, 189] width 5 height 7
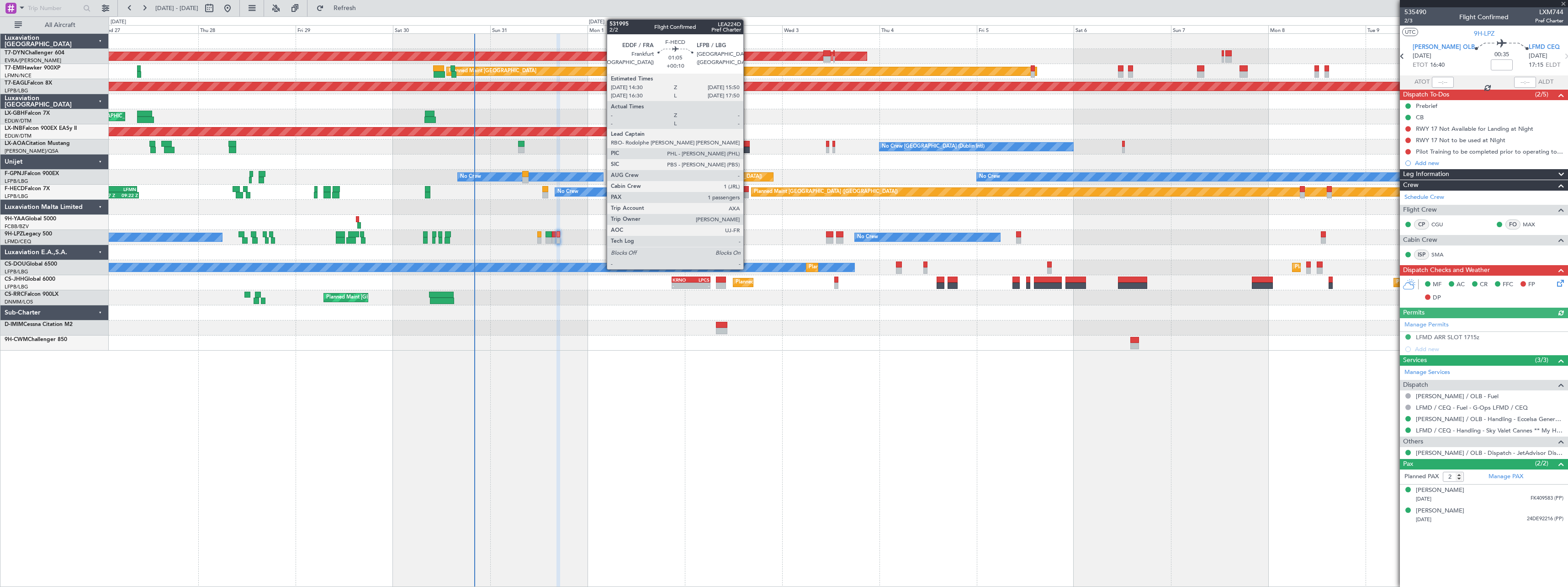
type input "+00:10"
type input "1"
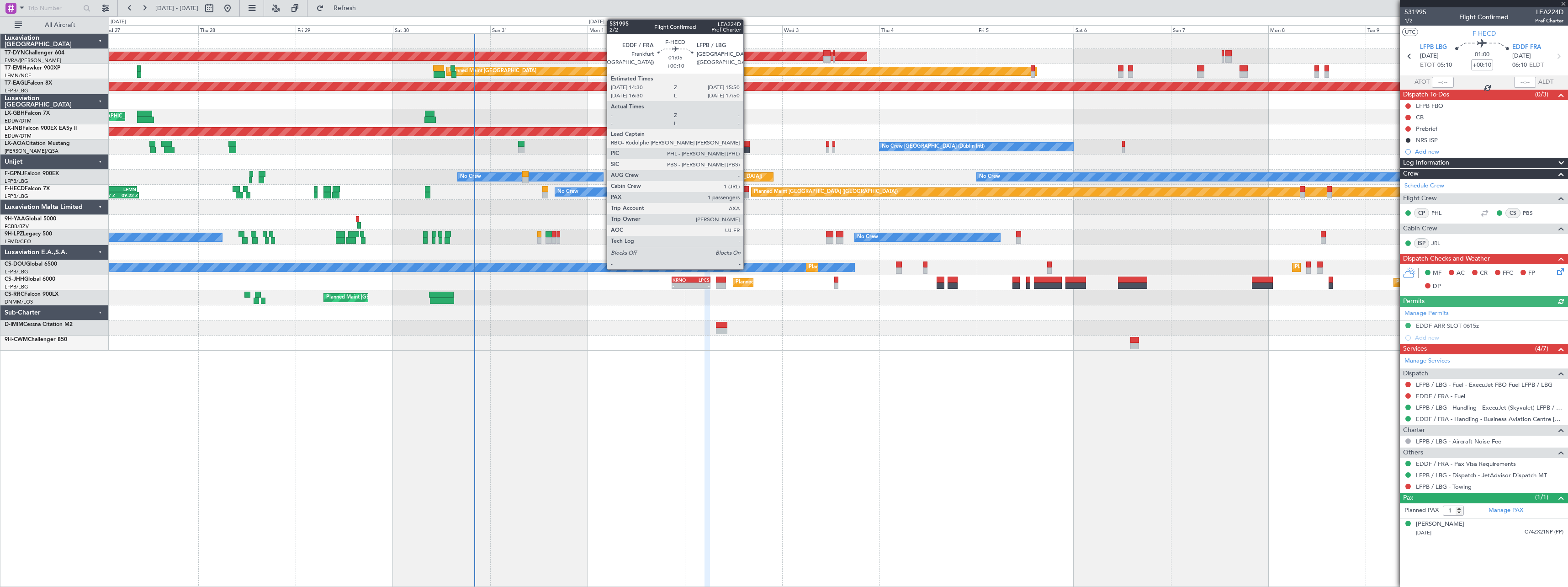
click at [747, 190] on div at bounding box center [745, 189] width 5 height 7
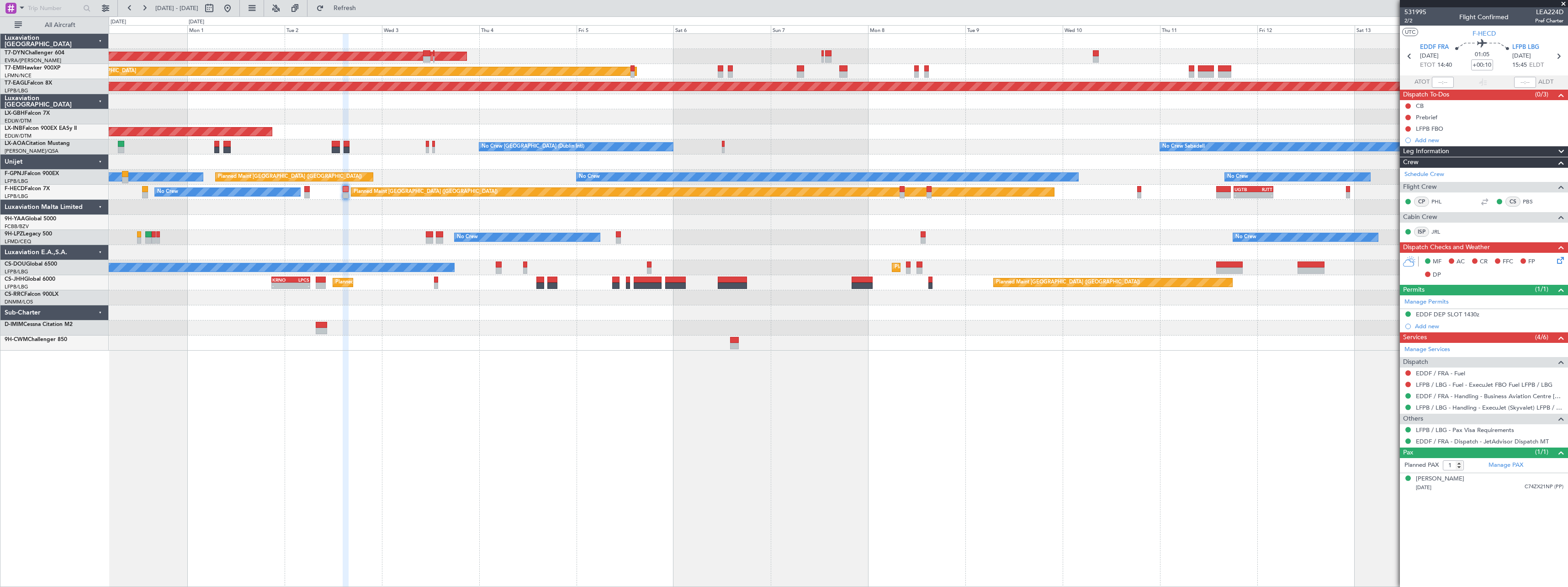
click at [715, 385] on div "AOG Maint Riga (Riga Intl) Planned Maint [GEOGRAPHIC_DATA] Grounded [US_STATE] …" at bounding box center [838, 310] width 1459 height 554
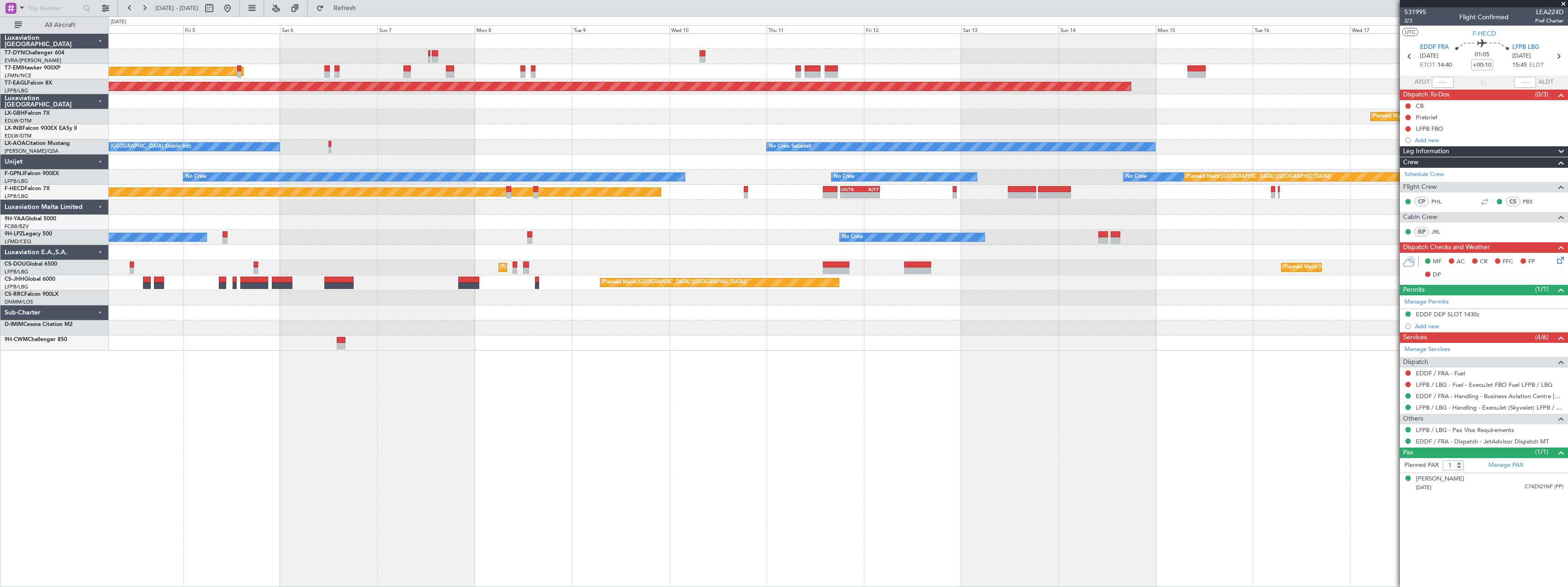
click at [822, 387] on div "AOG Maint Riga (Riga Intl) Planned Maint [GEOGRAPHIC_DATA] Grounded [US_STATE] …" at bounding box center [838, 310] width 1459 height 554
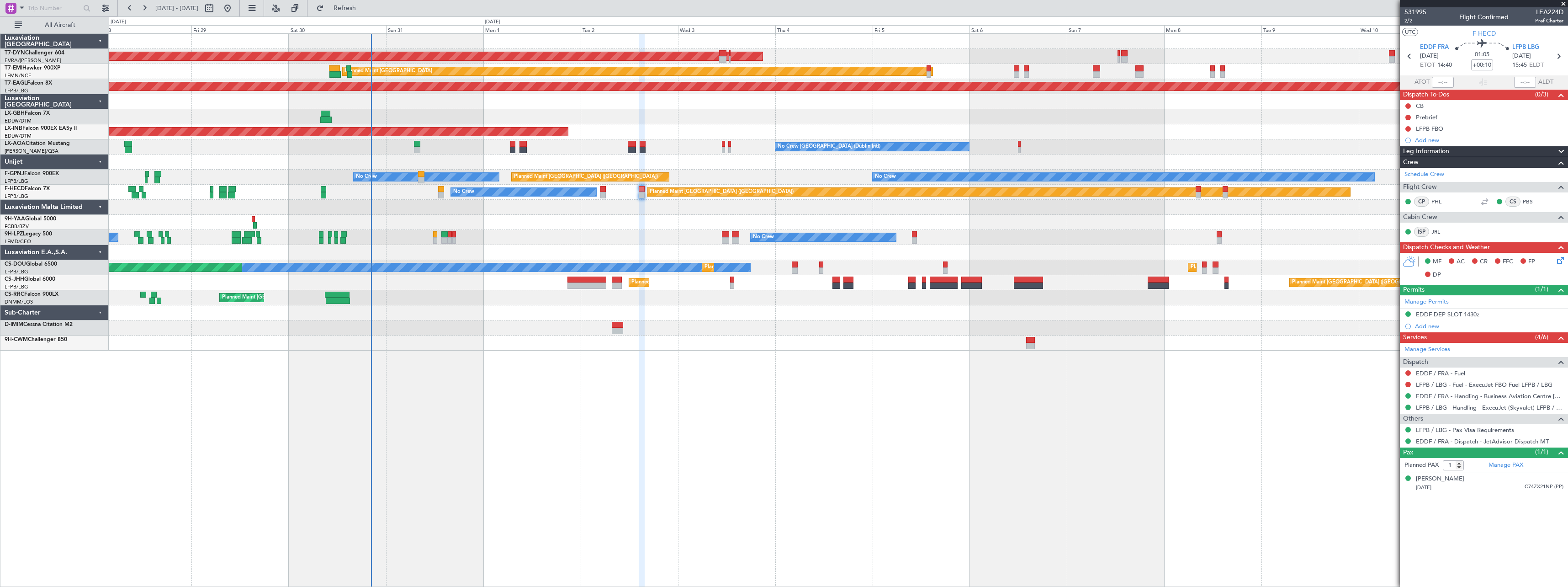
click at [1130, 351] on div "AOG Maint Riga (Riga Intl) Planned Maint [GEOGRAPHIC_DATA] Grounded [US_STATE] …" at bounding box center [838, 310] width 1459 height 554
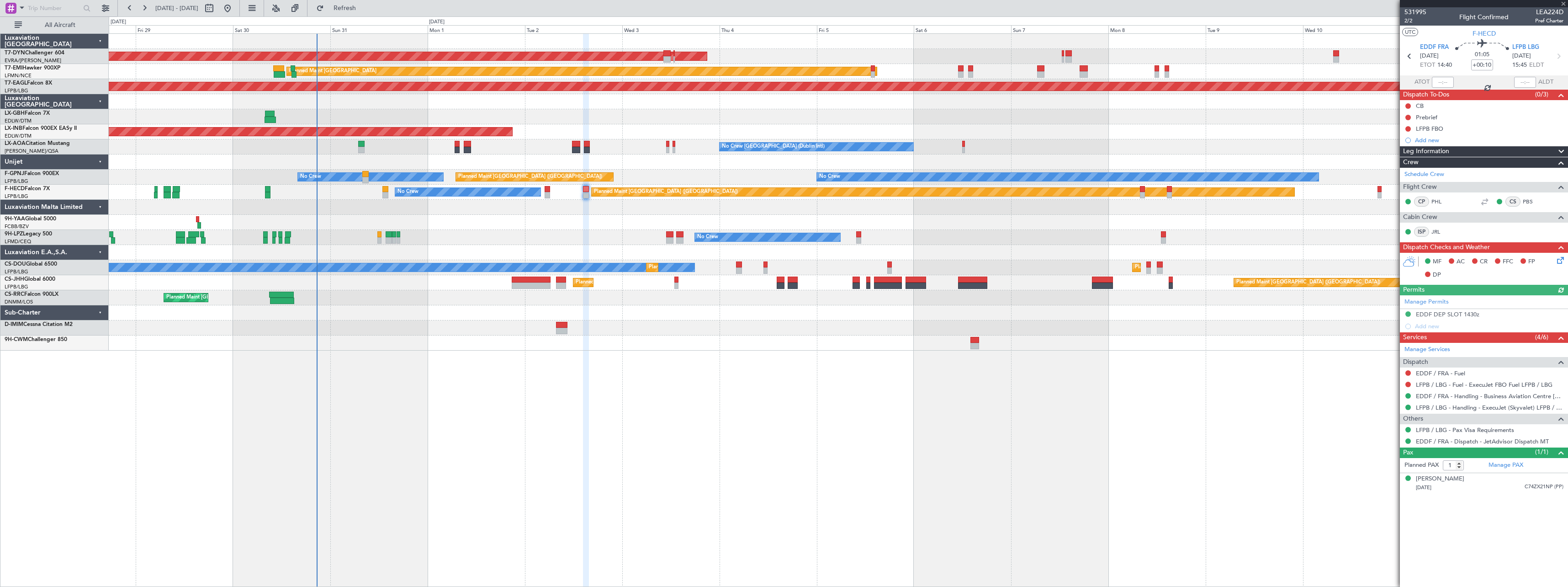
click at [431, 233] on div "No Crew No Crew No Crew" at bounding box center [838, 237] width 1459 height 15
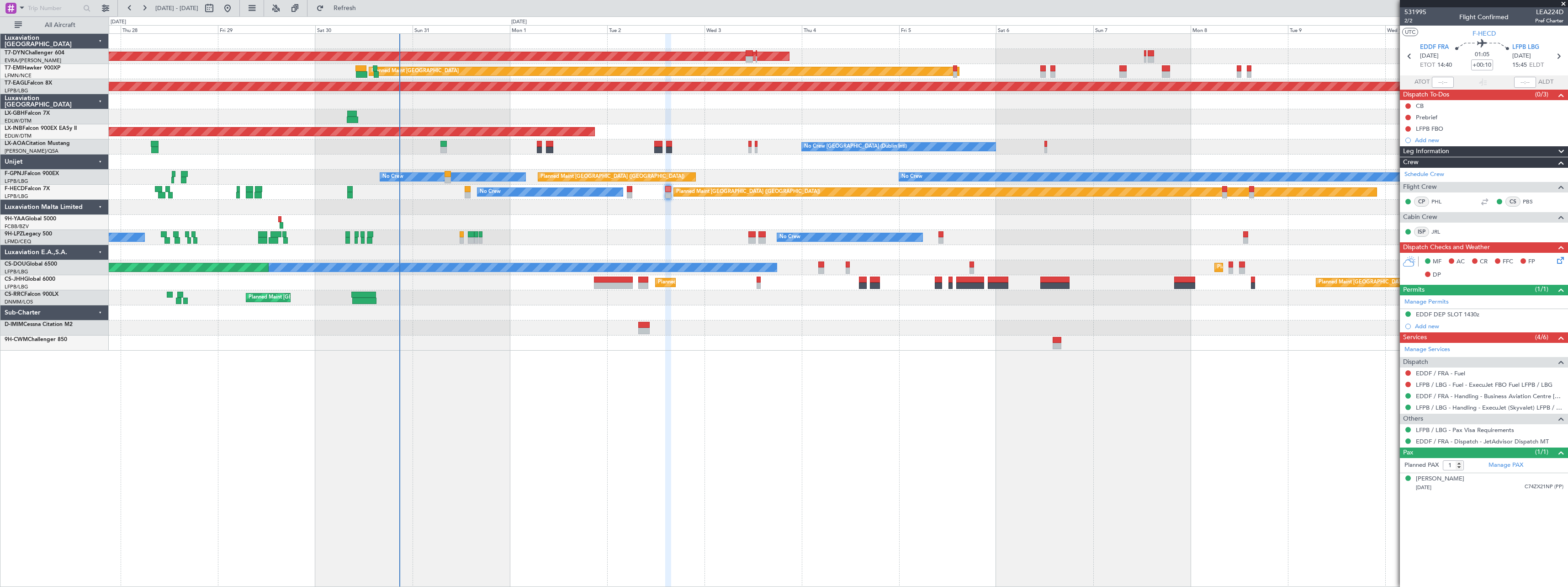
click at [567, 351] on div "AOG Maint Riga (Riga Intl) Planned Maint [GEOGRAPHIC_DATA] Grounded [US_STATE] …" at bounding box center [838, 310] width 1459 height 554
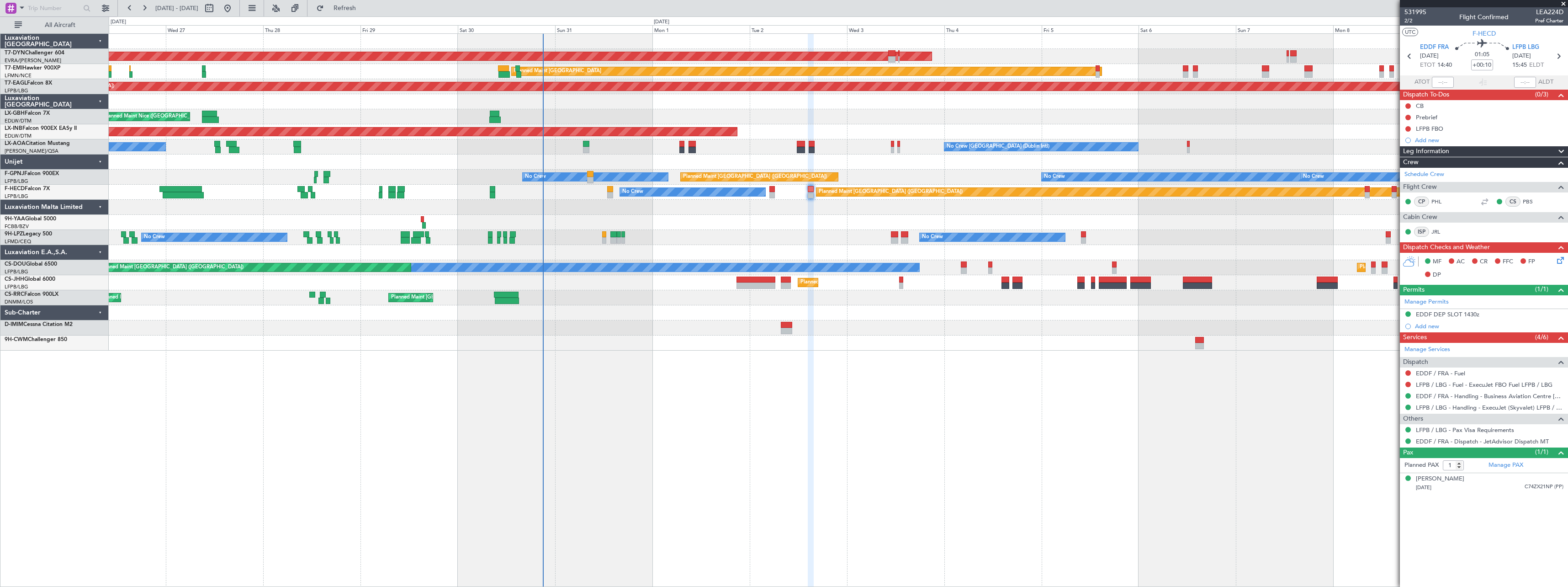
click at [712, 246] on div "AOG Maint Riga (Riga Intl) Planned Maint [GEOGRAPHIC_DATA] Grounded [US_STATE] …" at bounding box center [838, 192] width 1459 height 317
click at [1563, 3] on span at bounding box center [1563, 4] width 9 height 9
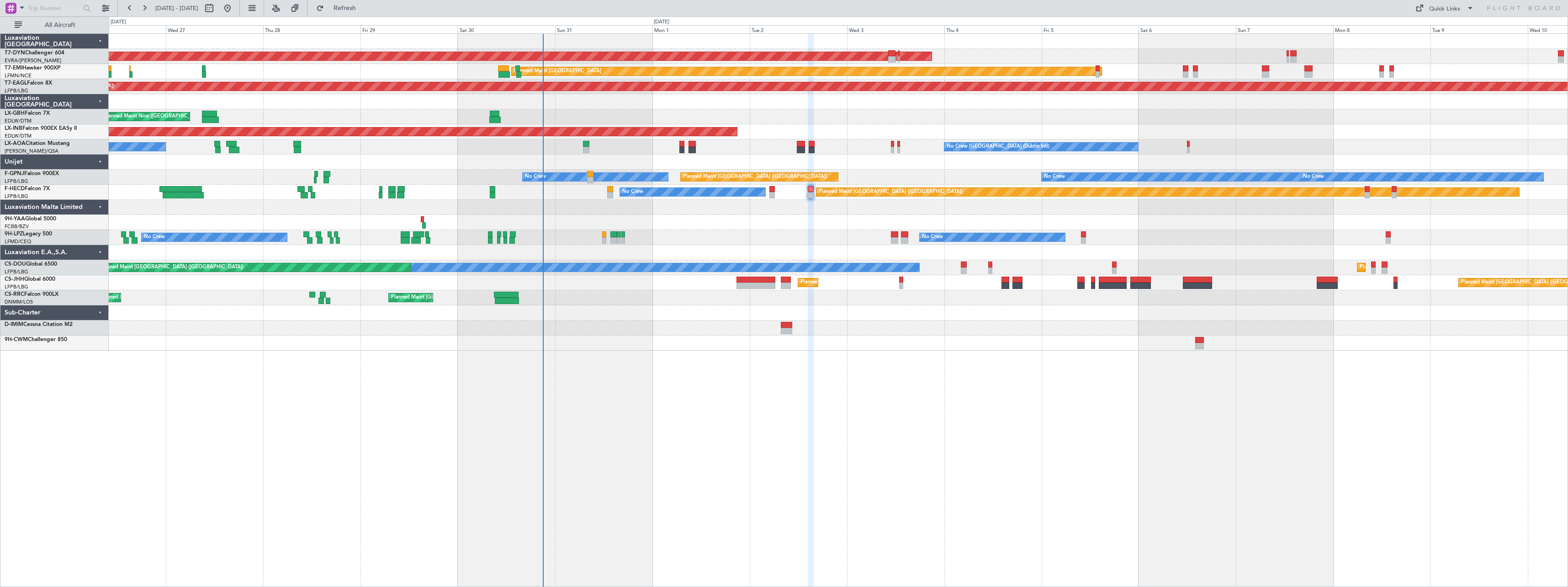
type input "0"
click at [114, 12] on div at bounding box center [58, 8] width 117 height 16
click at [108, 12] on button at bounding box center [105, 9] width 15 height 15
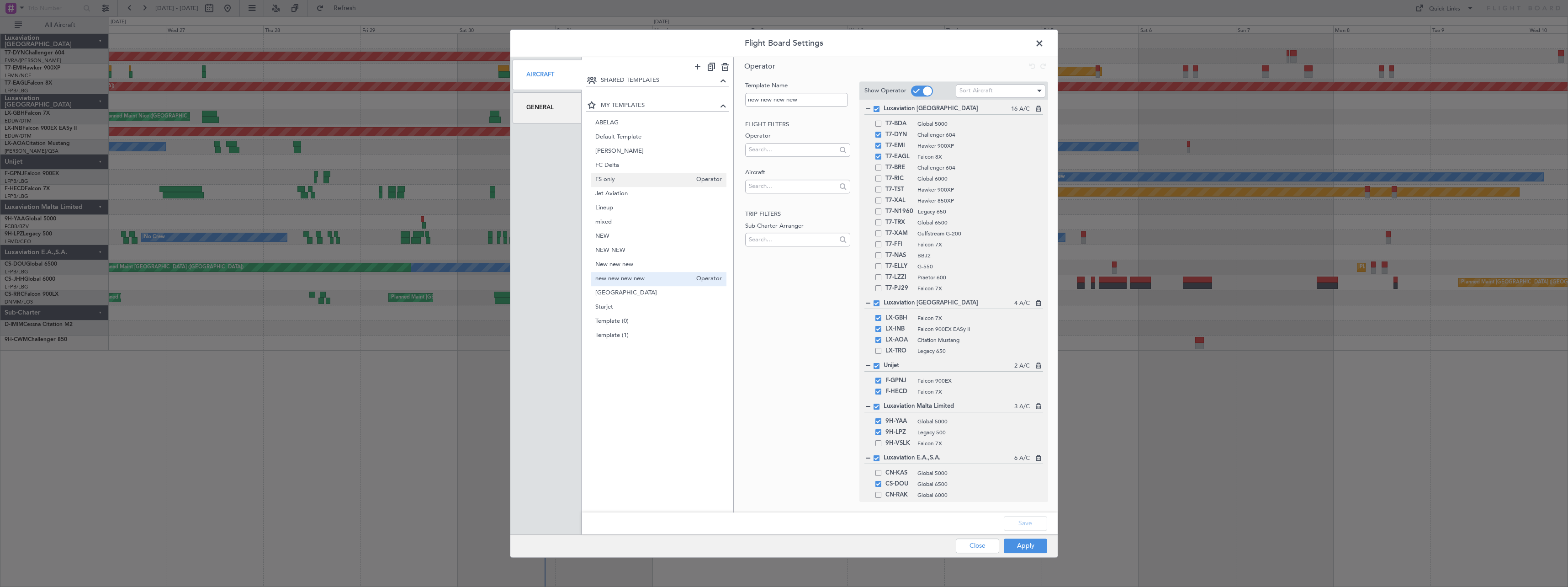
click at [665, 175] on span "FS only" at bounding box center [643, 180] width 97 height 10
type input "FS only"
click at [1040, 539] on button "Apply" at bounding box center [1025, 546] width 43 height 15
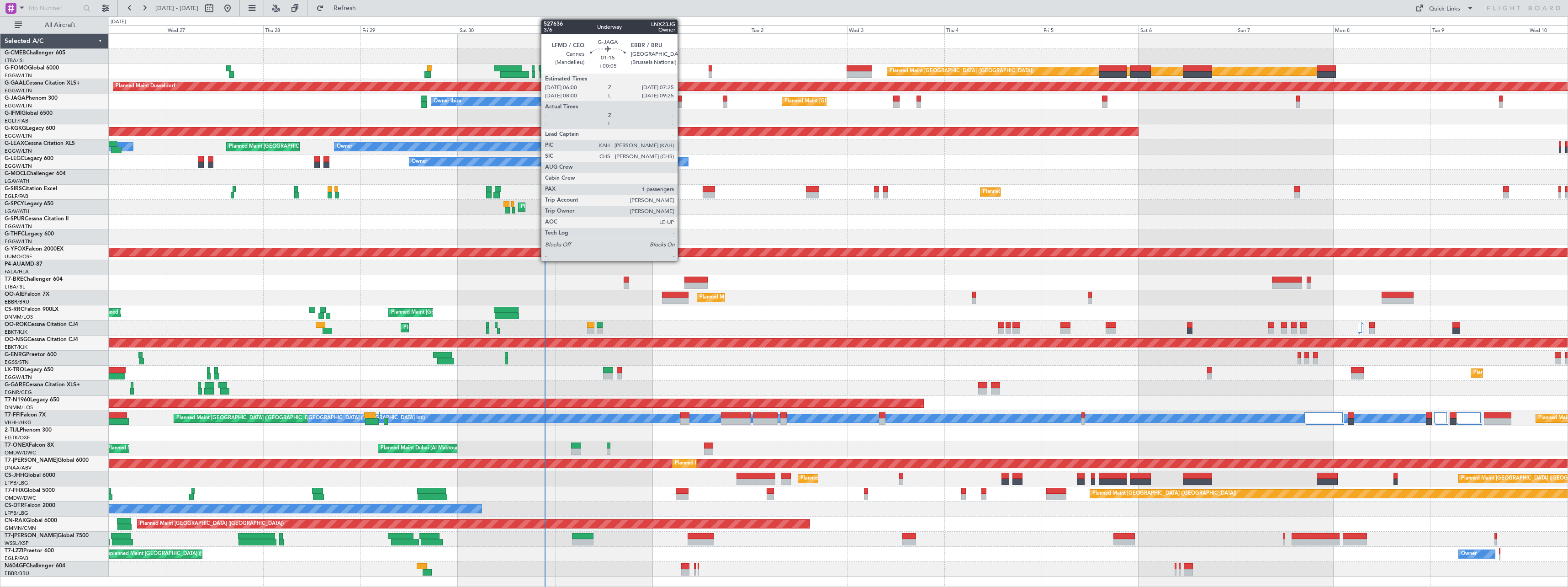
click at [682, 102] on div at bounding box center [679, 105] width 6 height 7
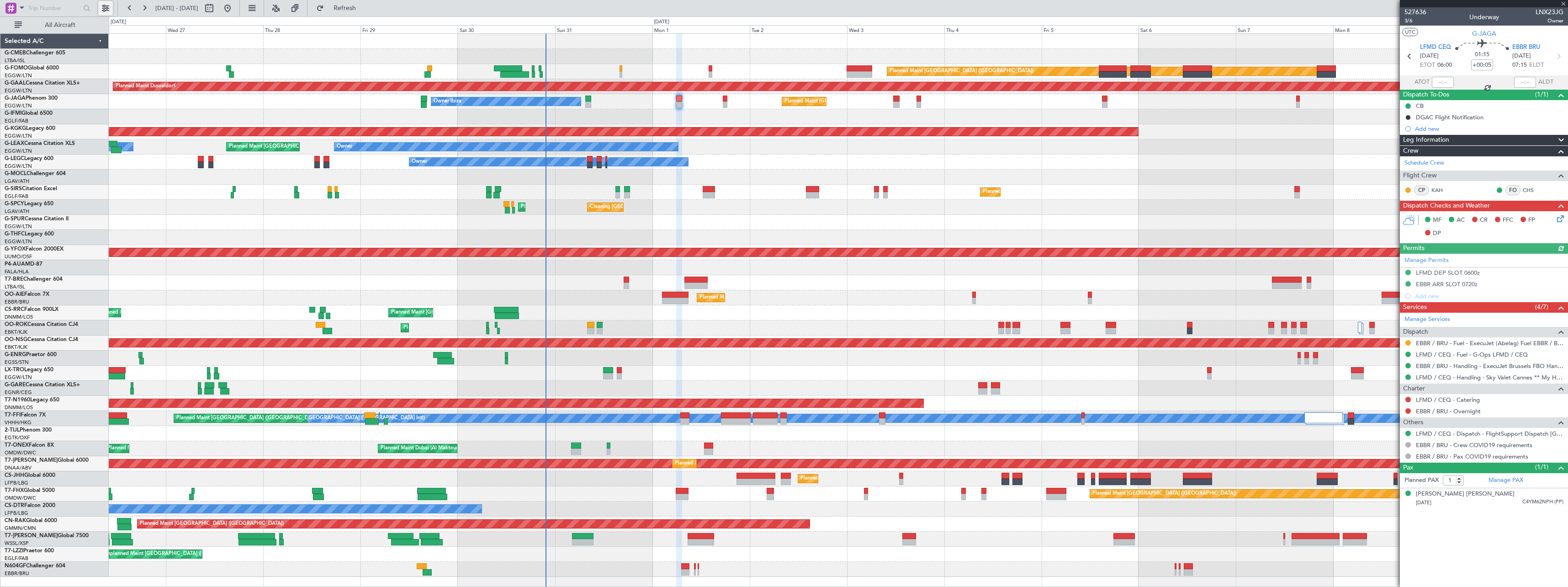
click at [108, 7] on button at bounding box center [105, 9] width 15 height 15
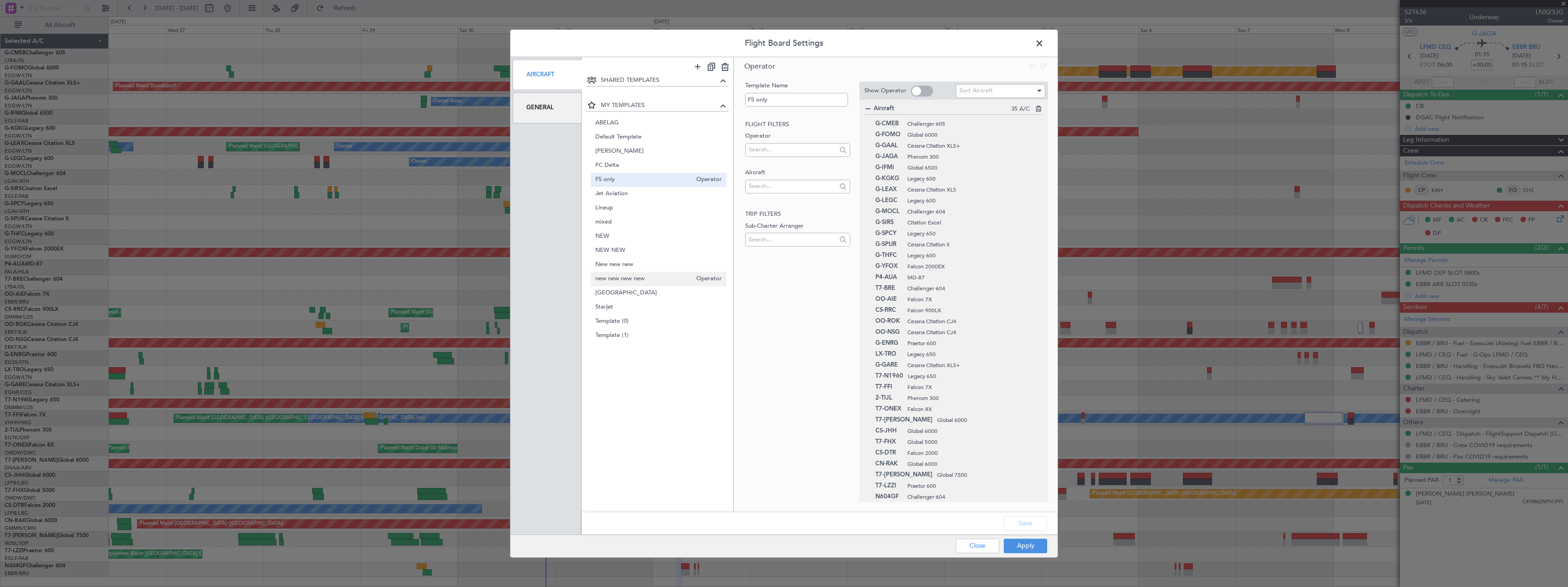
click at [666, 285] on div "new new new new Operator" at bounding box center [659, 279] width 136 height 14
type input "new new new new"
click at [1040, 546] on button "Apply" at bounding box center [1025, 546] width 43 height 15
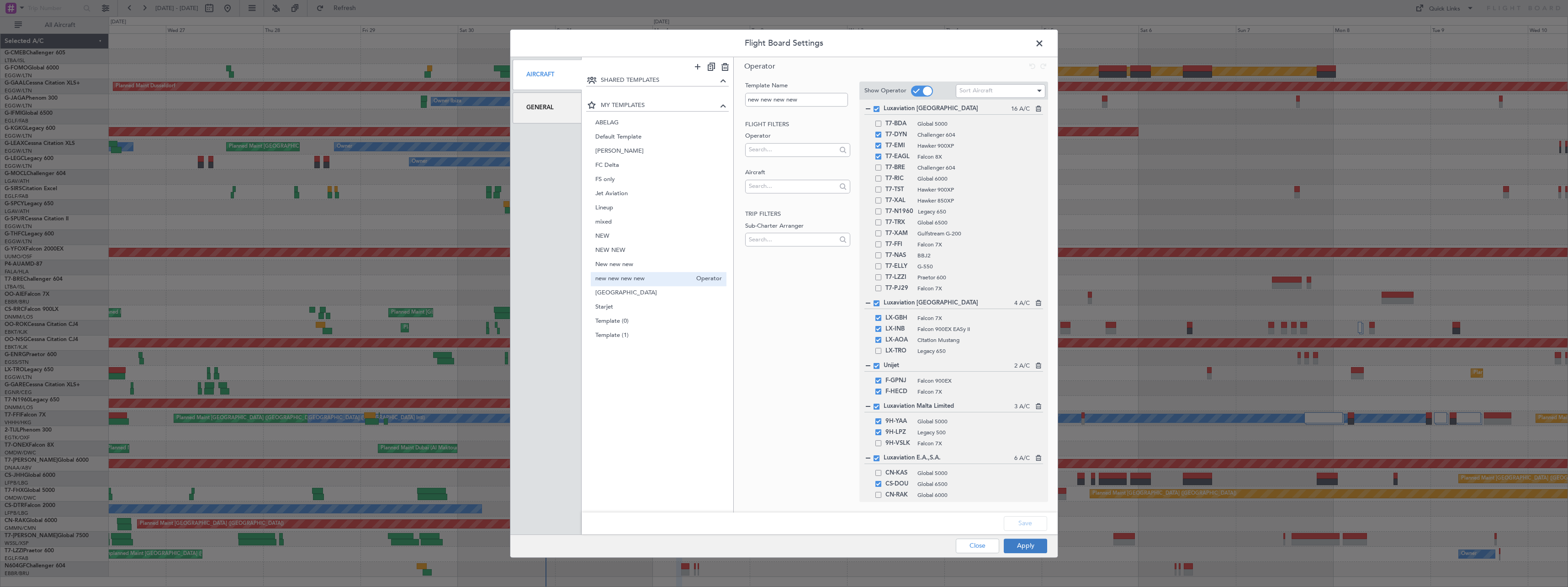
type input "0"
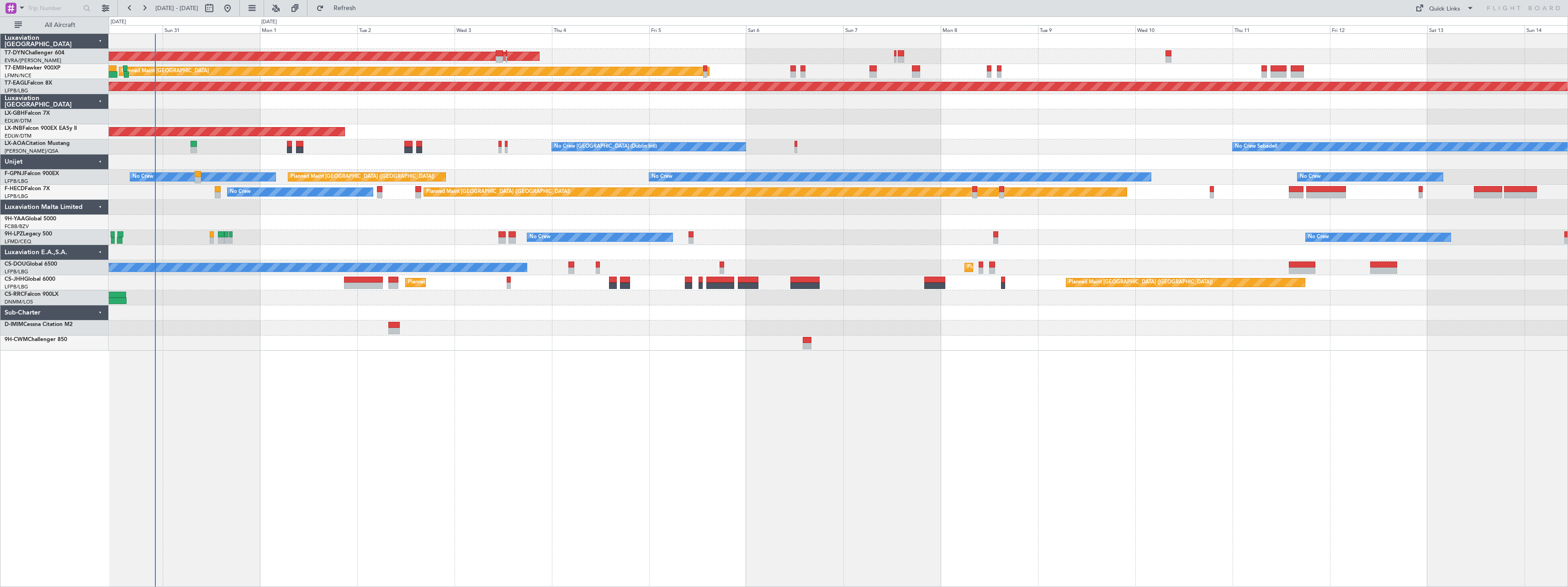
click at [658, 374] on div "AOG Maint Riga (Riga Intl) Planned Maint Zurich Grounded New York (Teterboro) P…" at bounding box center [838, 310] width 1459 height 554
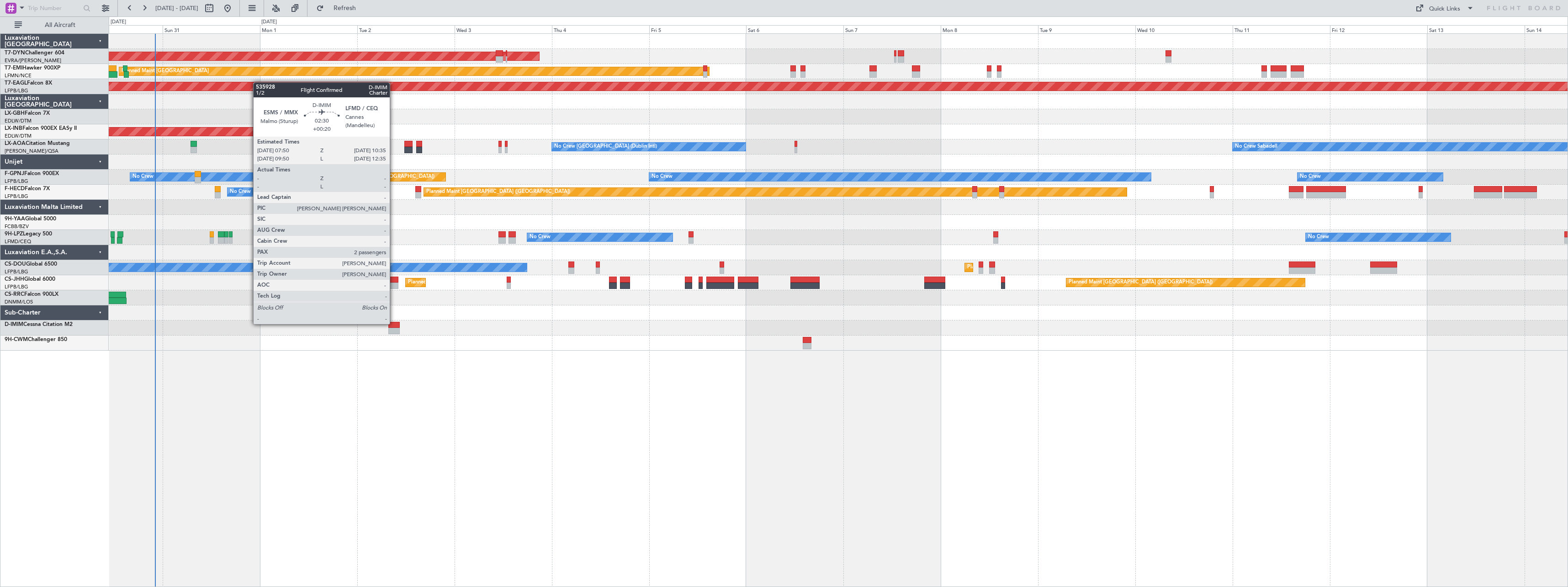
click at [394, 323] on div at bounding box center [394, 325] width 12 height 7
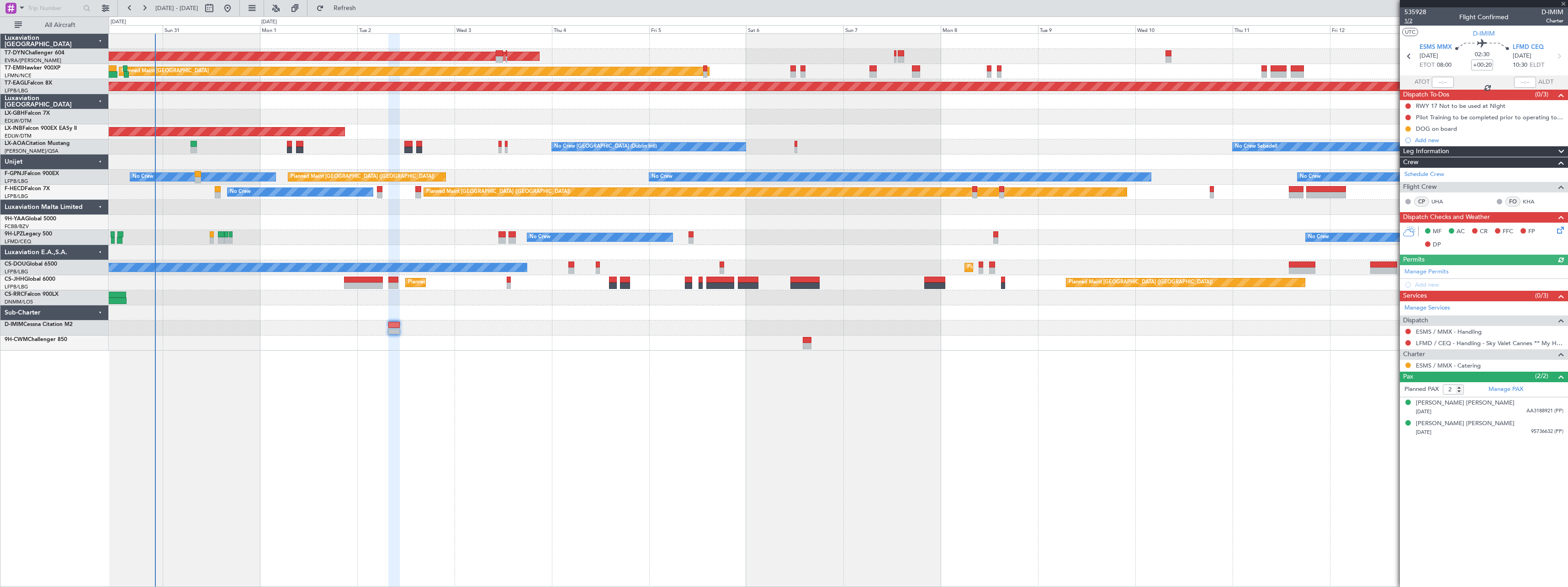
click at [1410, 23] on span "1/2" at bounding box center [1415, 21] width 22 height 8
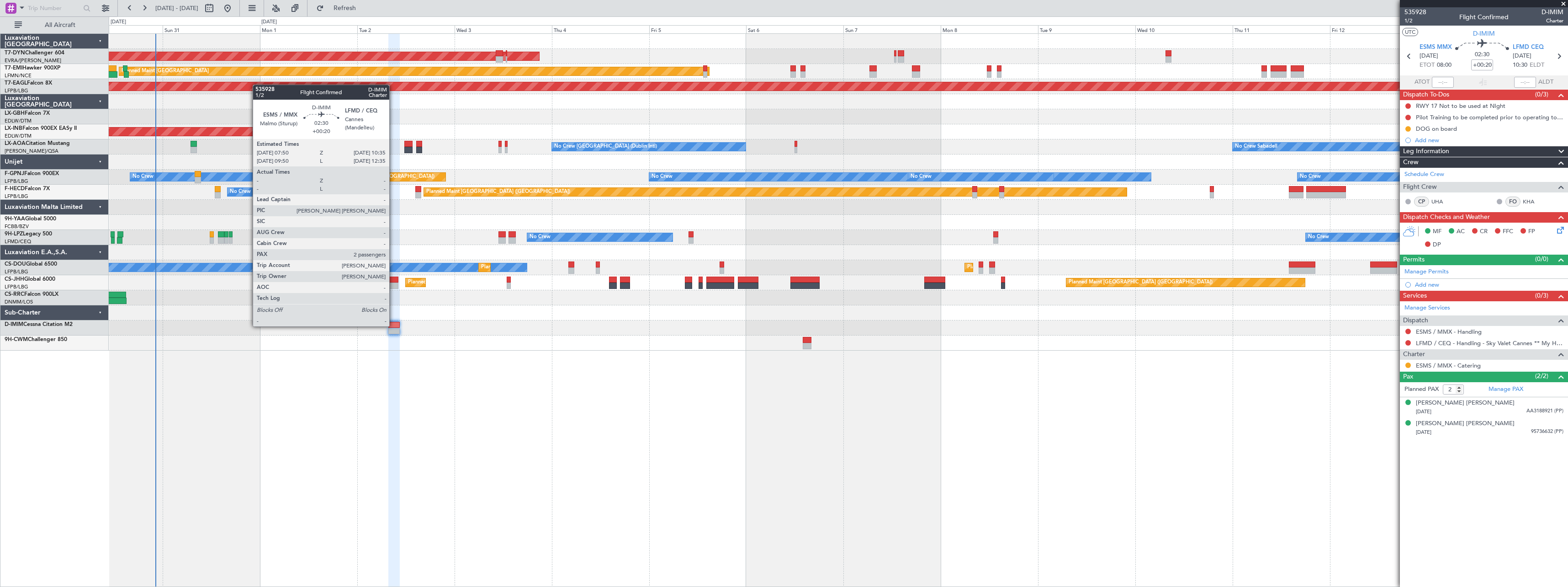
click at [393, 325] on div at bounding box center [394, 325] width 12 height 7
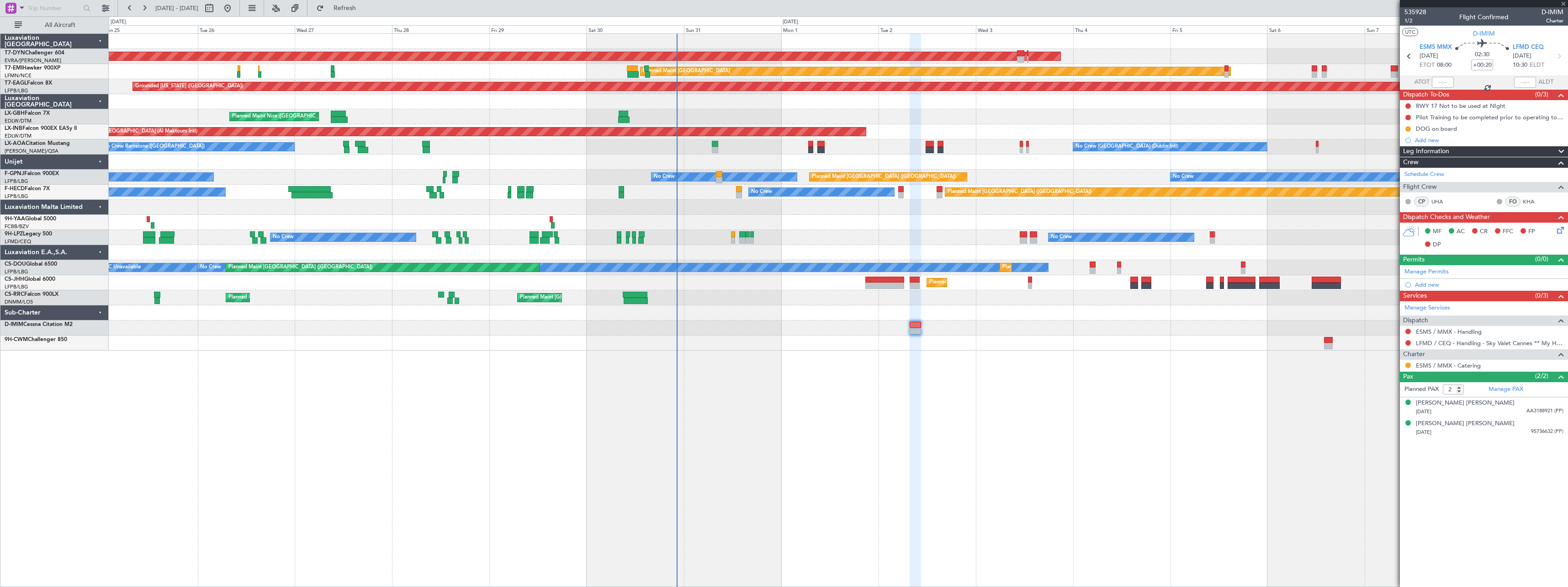
click at [887, 360] on div "AOG Maint Riga (Riga Intl) Planned Maint Basel-Mulhouse Planned Maint Zurich Pl…" at bounding box center [838, 310] width 1459 height 554
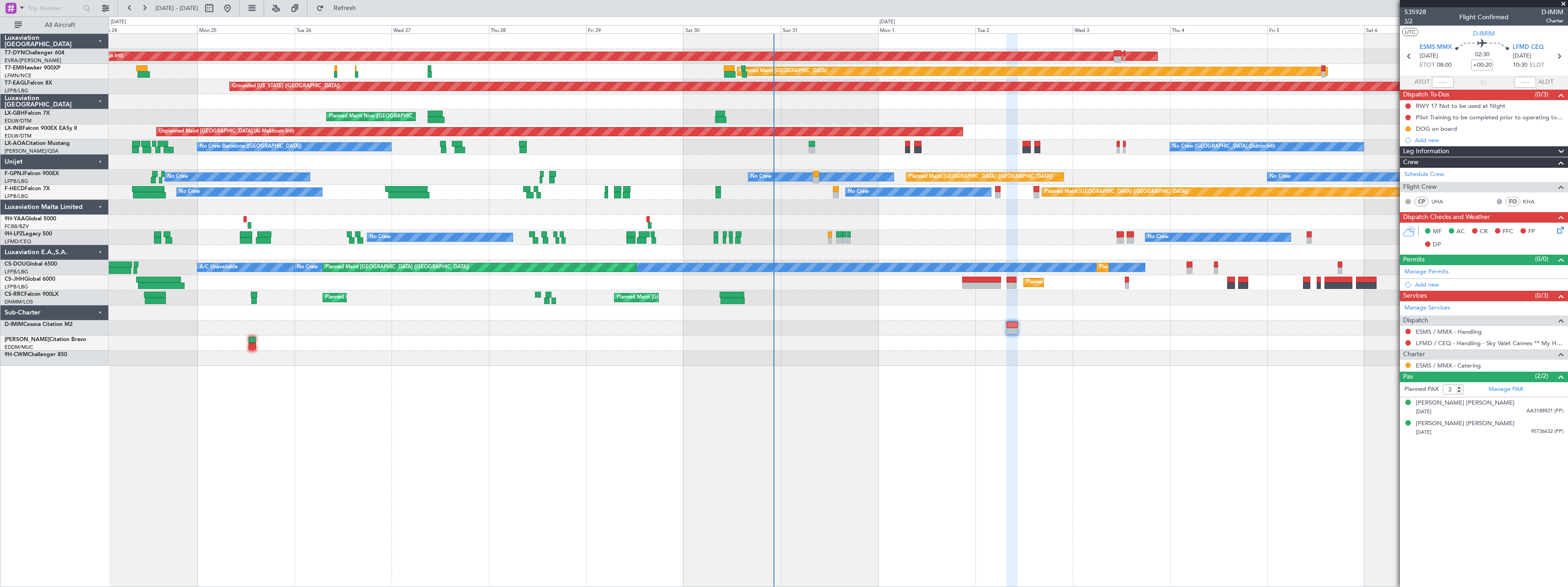
click at [1407, 23] on span "1/2" at bounding box center [1415, 21] width 22 height 8
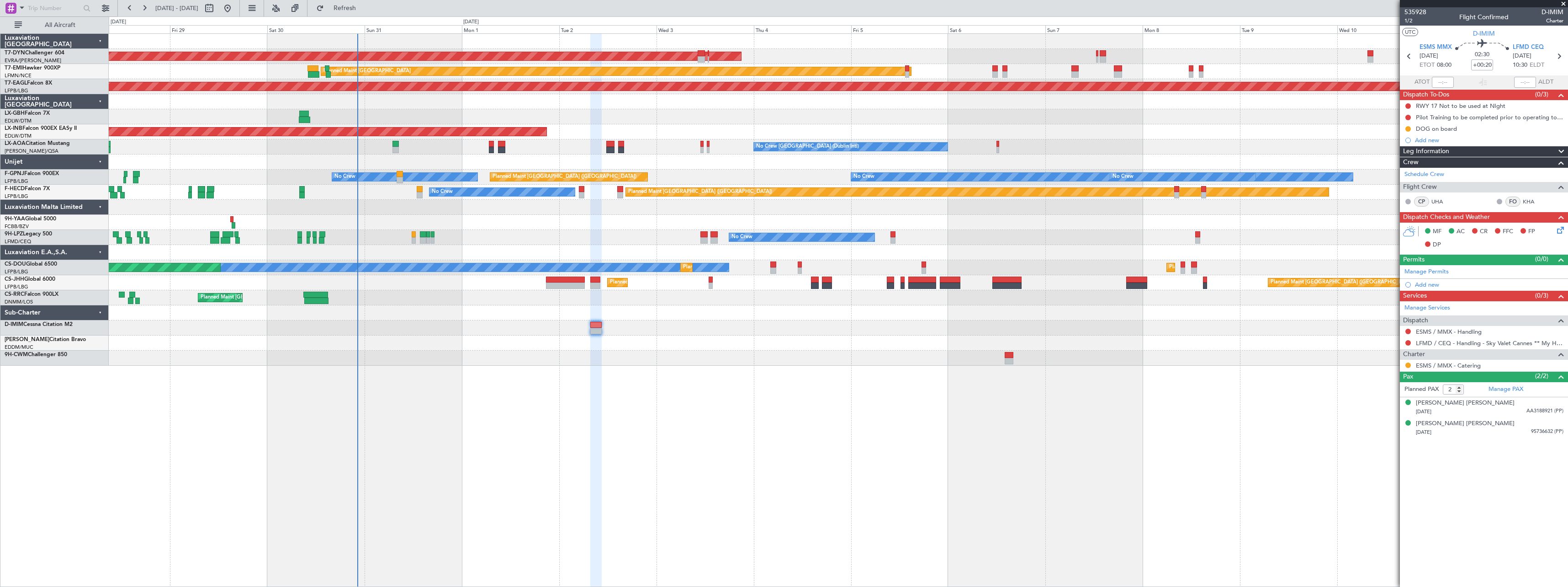
click at [462, 362] on div at bounding box center [838, 358] width 1459 height 15
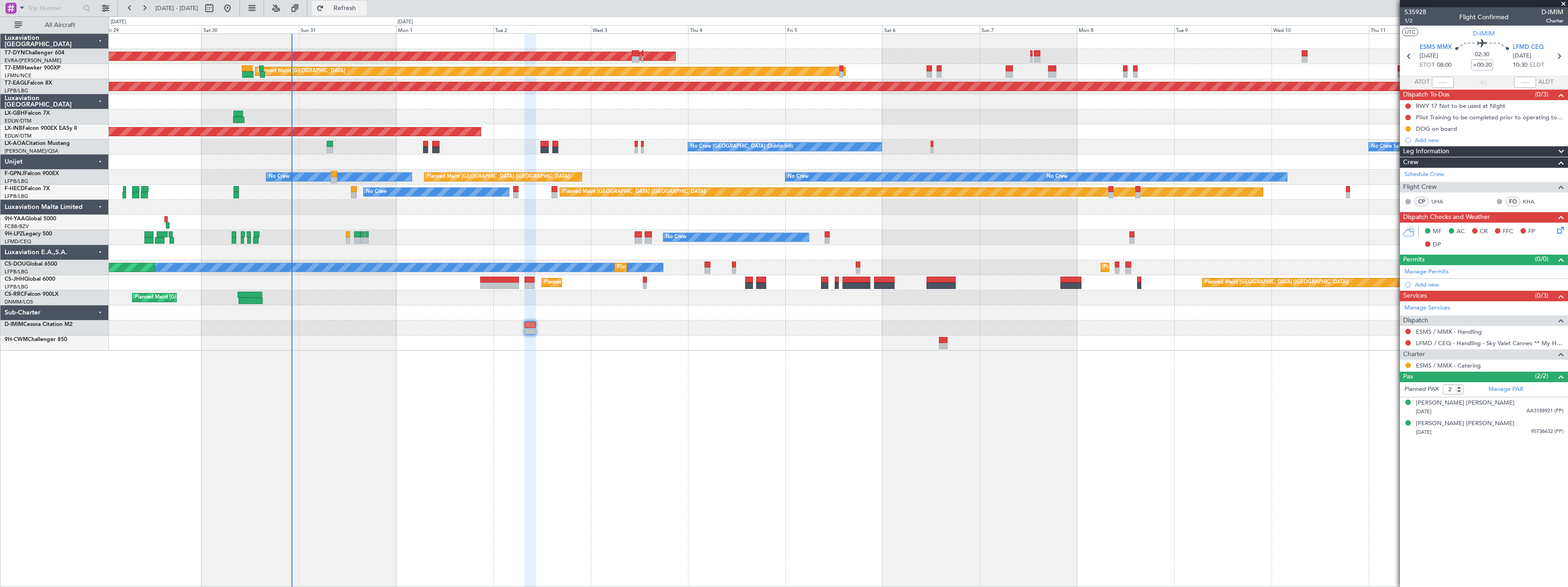
click at [364, 12] on span "Refresh" at bounding box center [345, 8] width 38 height 7
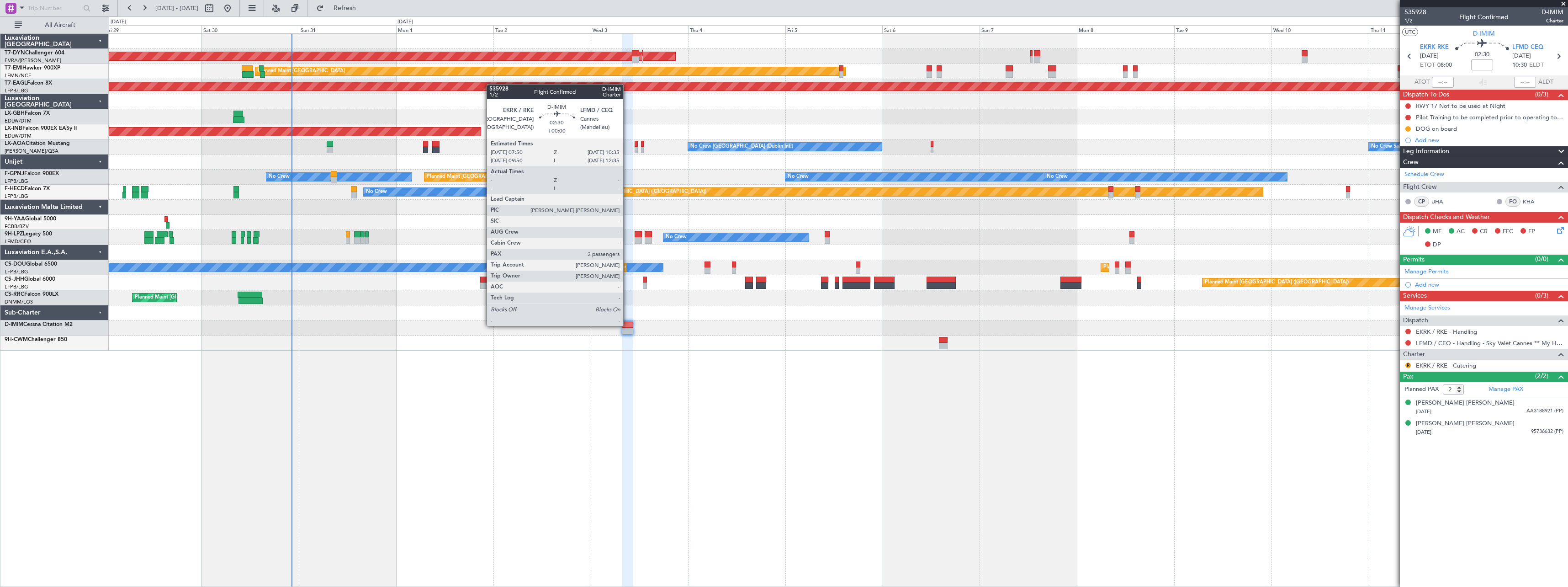
click at [628, 325] on div at bounding box center [628, 325] width 12 height 7
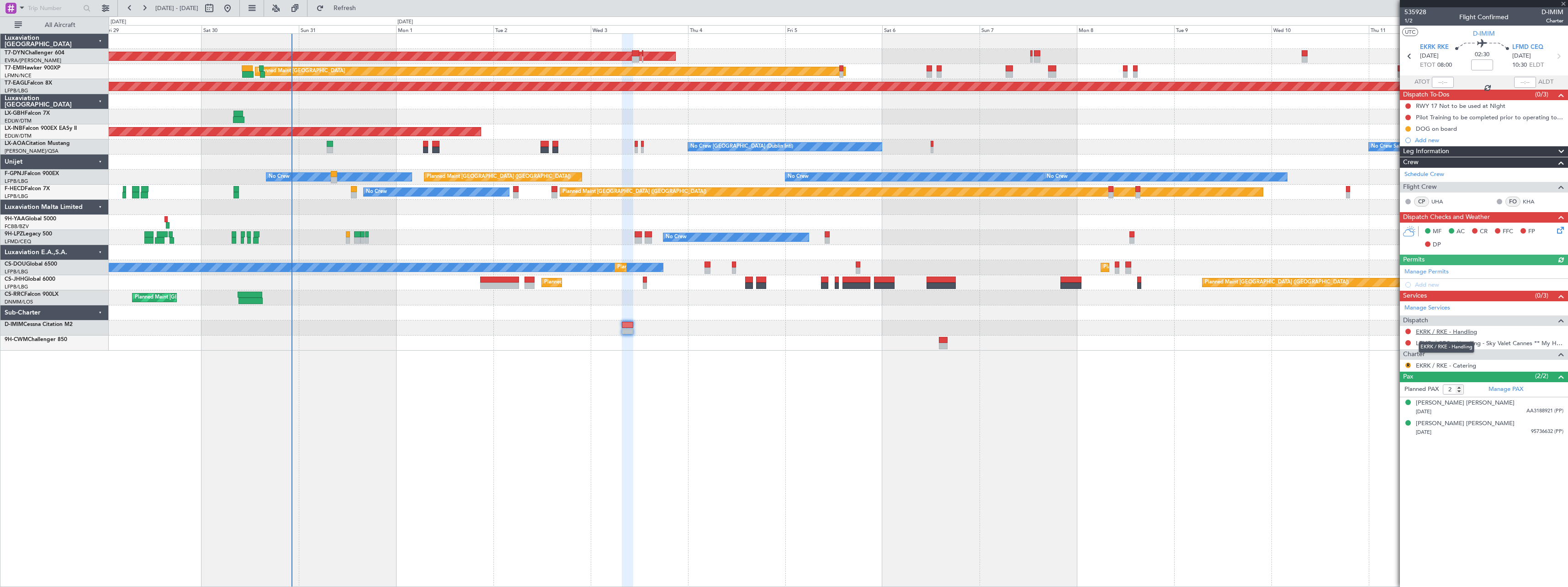
click at [1455, 331] on link "EKRK / RKE - Handling" at bounding box center [1446, 331] width 61 height 8
click at [1409, 365] on button "R" at bounding box center [1408, 365] width 5 height 5
click at [1376, 421] on span "Requested" at bounding box center [1382, 419] width 29 height 9
click at [1511, 389] on link "Manage PAX" at bounding box center [1505, 389] width 35 height 9
click at [1514, 387] on link "Manage PAX" at bounding box center [1505, 389] width 35 height 9
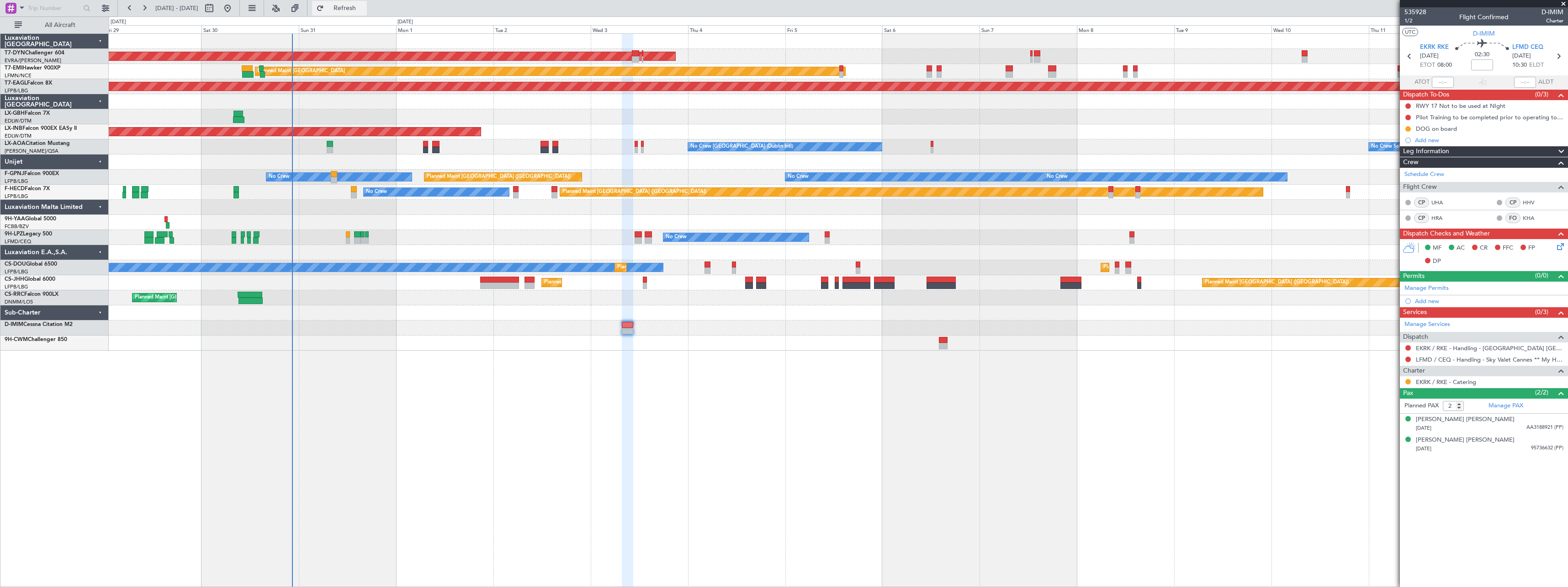
click at [364, 12] on span "Refresh" at bounding box center [345, 8] width 38 height 7
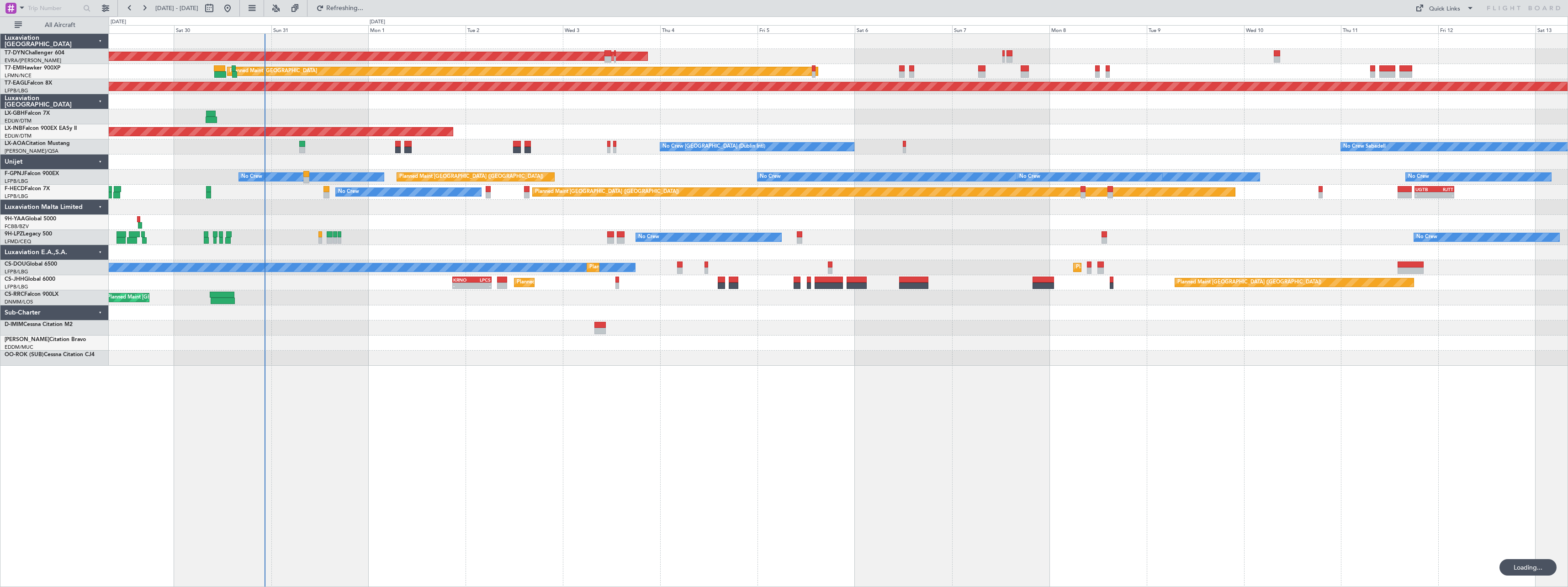
click at [517, 375] on div "AOG Maint Riga (Riga Intl) Planned Maint [GEOGRAPHIC_DATA] Grounded [US_STATE] …" at bounding box center [838, 310] width 1459 height 554
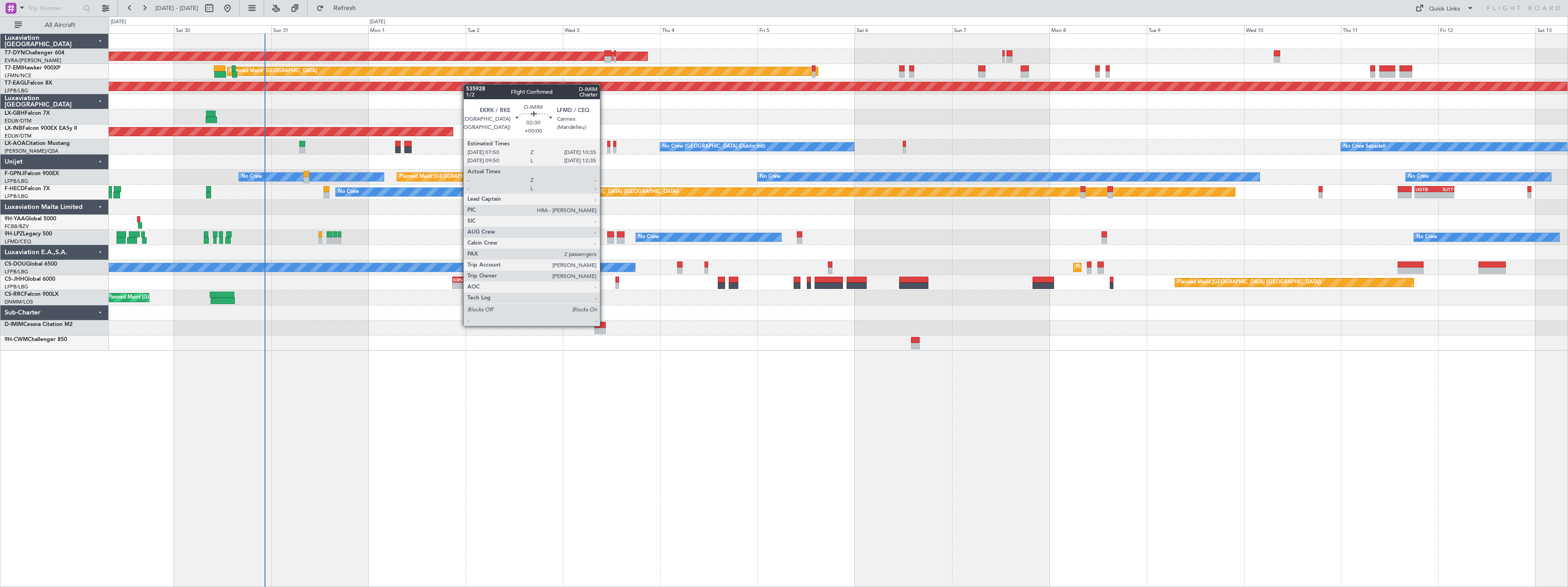
click at [604, 325] on div at bounding box center [600, 325] width 12 height 7
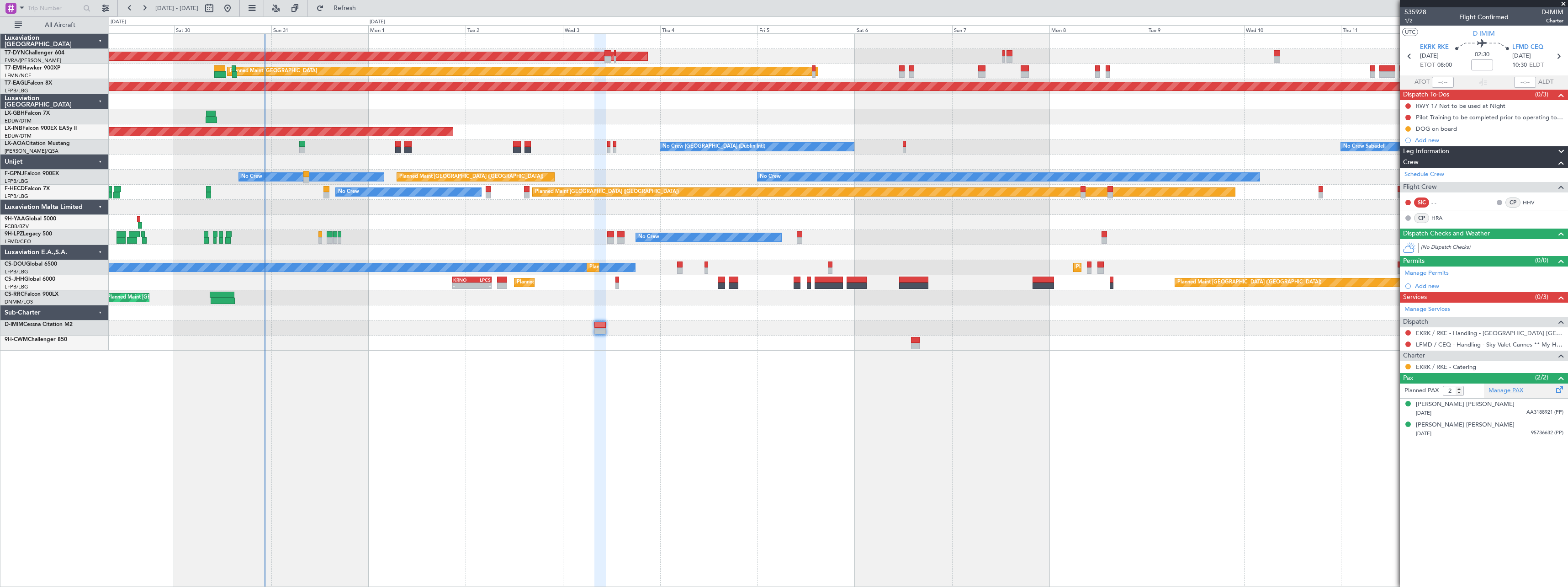
click at [1512, 388] on link "Manage PAX" at bounding box center [1505, 390] width 35 height 9
click at [364, 9] on span "Refresh" at bounding box center [345, 8] width 38 height 7
click at [364, 5] on span "Refresh" at bounding box center [345, 8] width 38 height 7
click at [1519, 393] on link "Manage PAX" at bounding box center [1505, 390] width 35 height 9
click at [367, 13] on button "Refresh" at bounding box center [340, 9] width 55 height 15
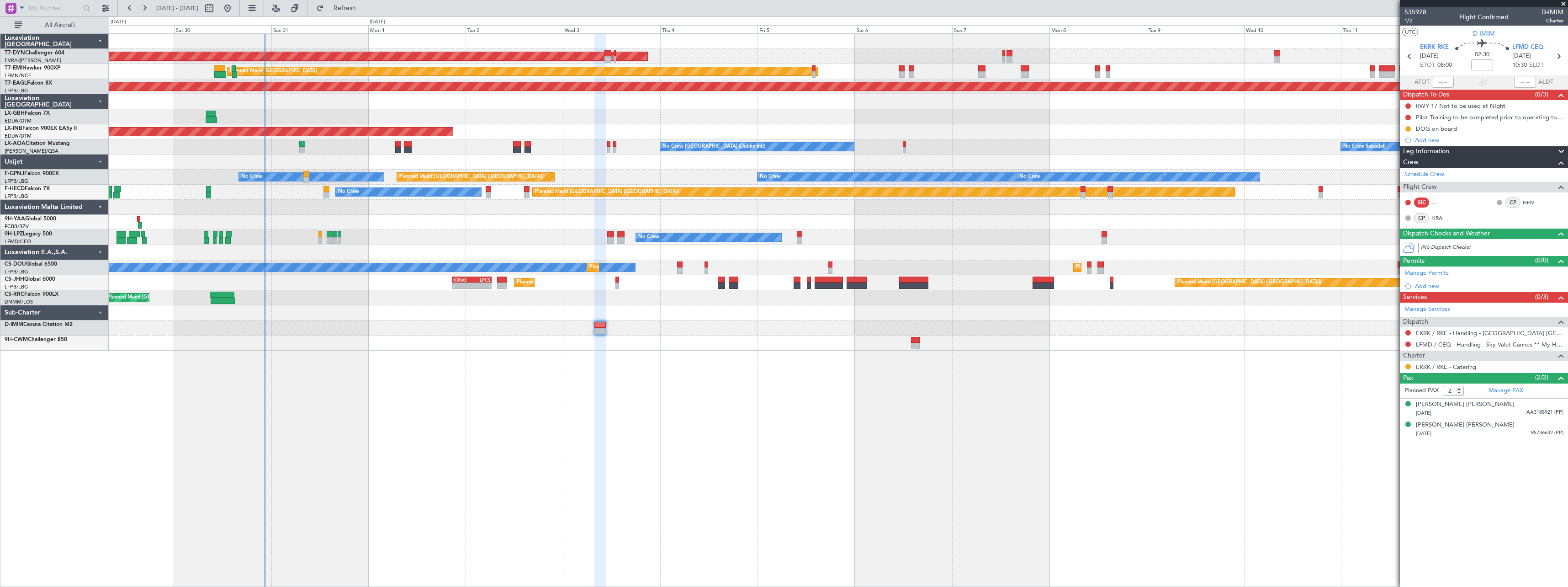
click at [1442, 213] on div "CP HRA" at bounding box center [1428, 218] width 47 height 10
click at [1441, 218] on link "HRA" at bounding box center [1442, 218] width 21 height 9
click at [364, 10] on span "Refresh" at bounding box center [345, 8] width 38 height 7
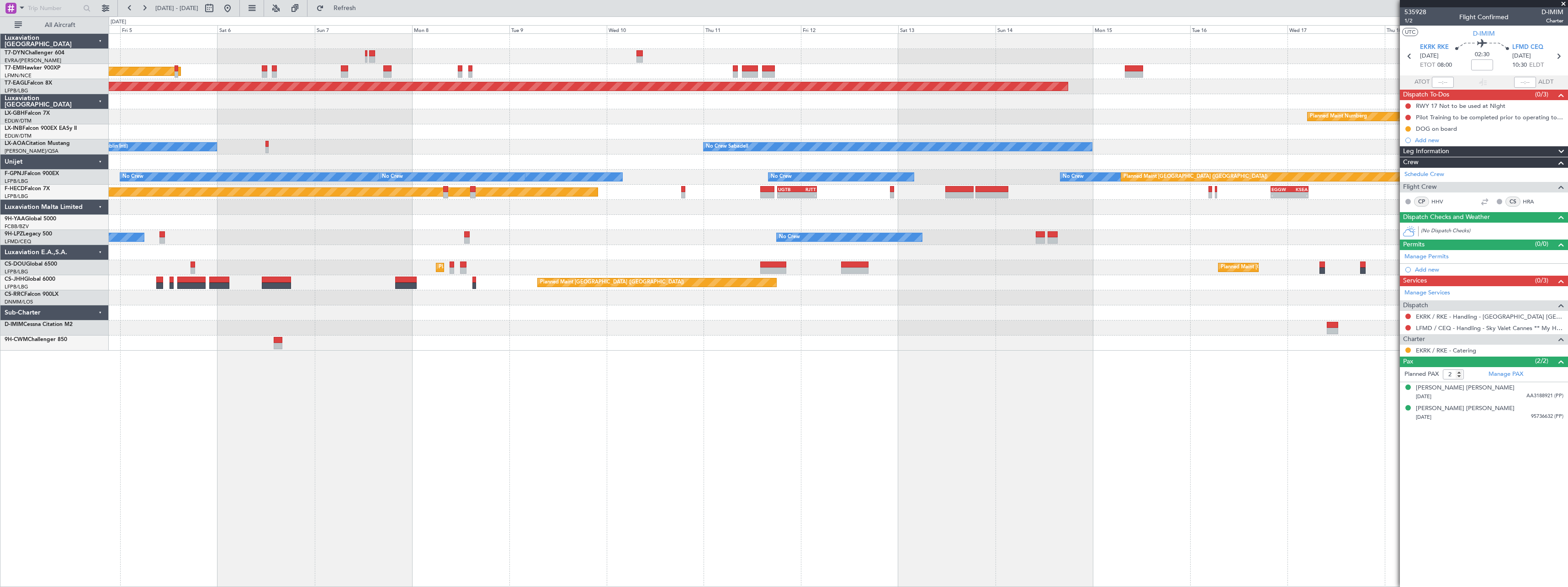
click at [443, 378] on div "AOG Maint Riga (Riga Intl) Planned Maint [GEOGRAPHIC_DATA] Grounded [US_STATE] …" at bounding box center [838, 310] width 1459 height 554
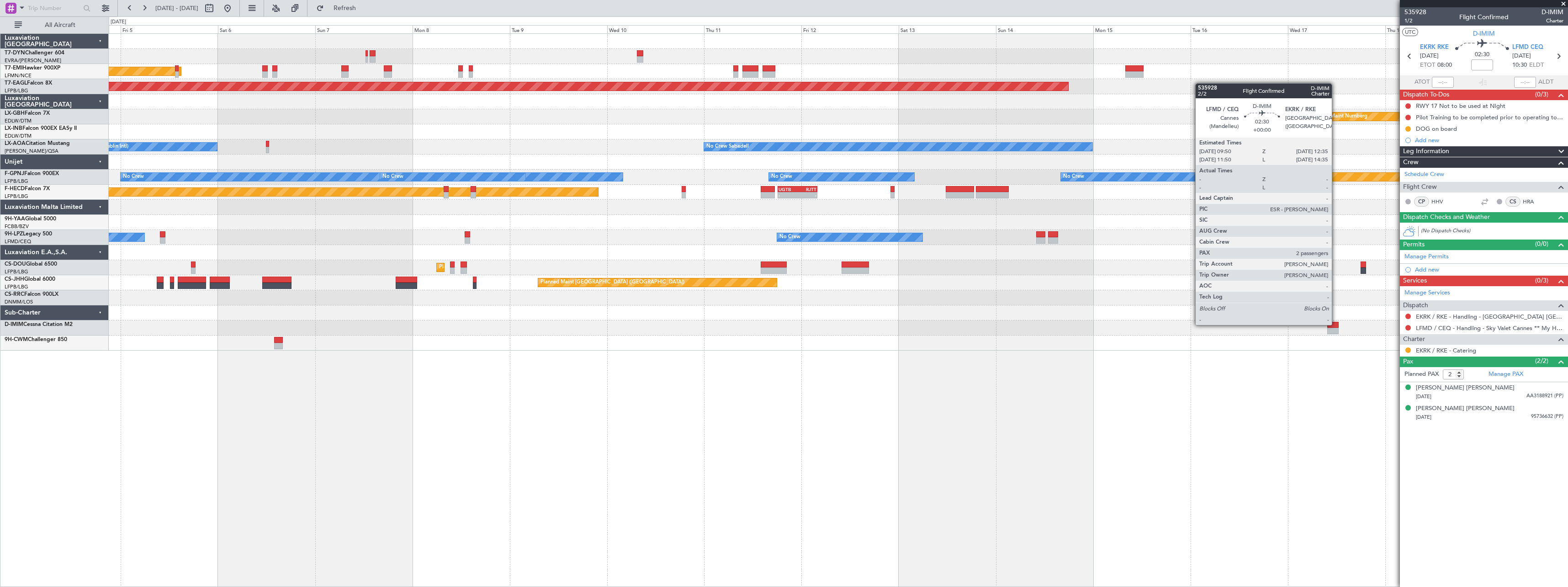
click at [1336, 324] on div at bounding box center [1332, 325] width 12 height 7
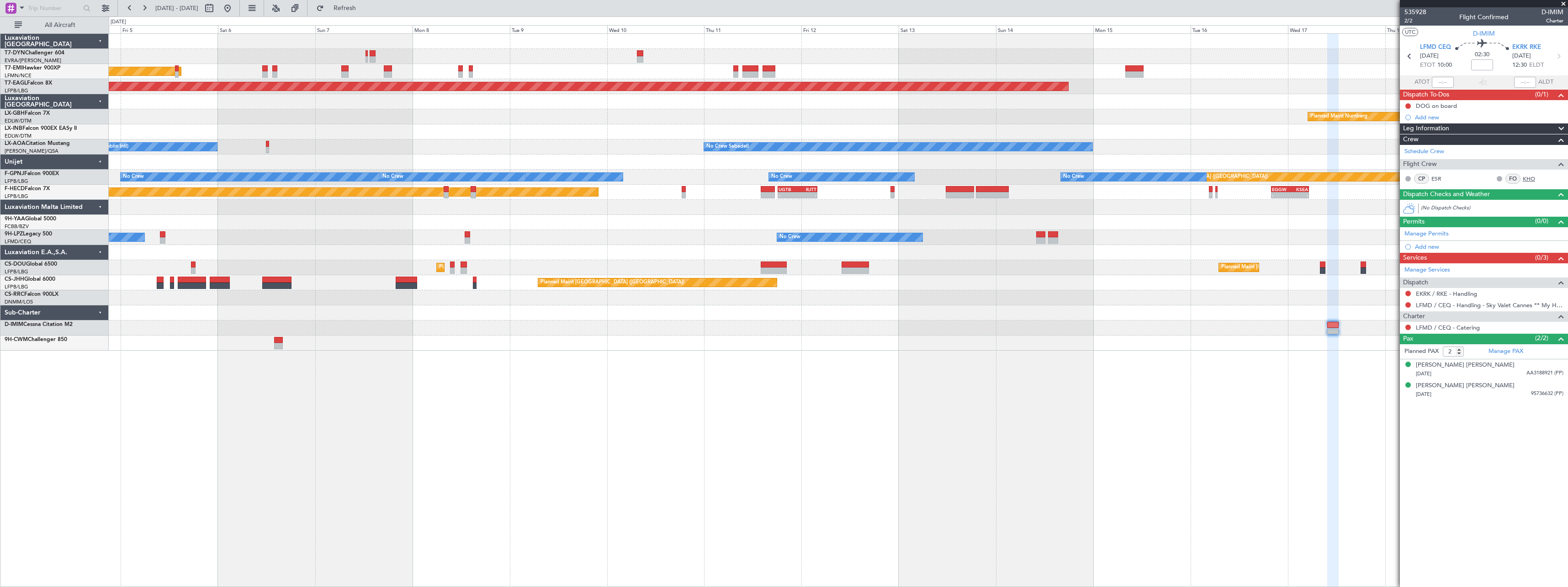
click at [1532, 178] on link "KHO" at bounding box center [1533, 179] width 21 height 9
click at [364, 9] on span "Refresh" at bounding box center [345, 8] width 38 height 7
click at [1458, 293] on link "EKRK / RKE - Handling" at bounding box center [1446, 294] width 61 height 8
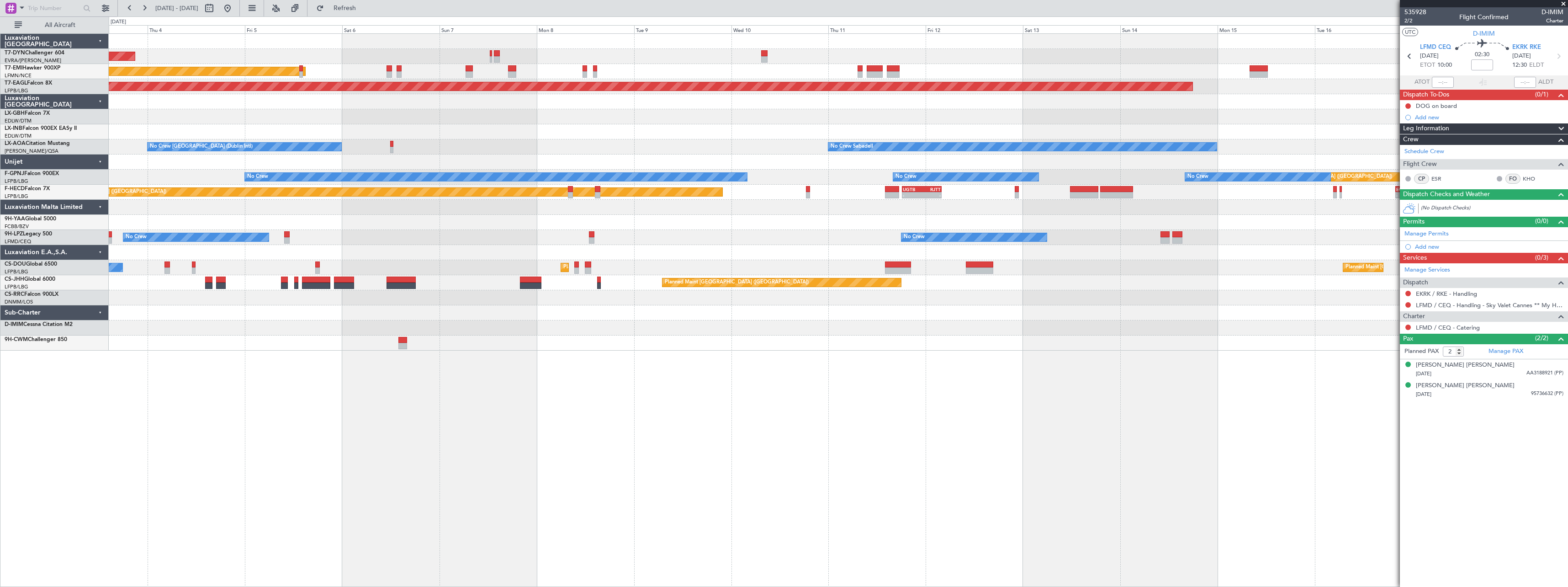
click at [735, 417] on div "AOG Maint Riga (Riga Intl) Planned Maint [GEOGRAPHIC_DATA] Grounded [US_STATE] …" at bounding box center [838, 310] width 1459 height 554
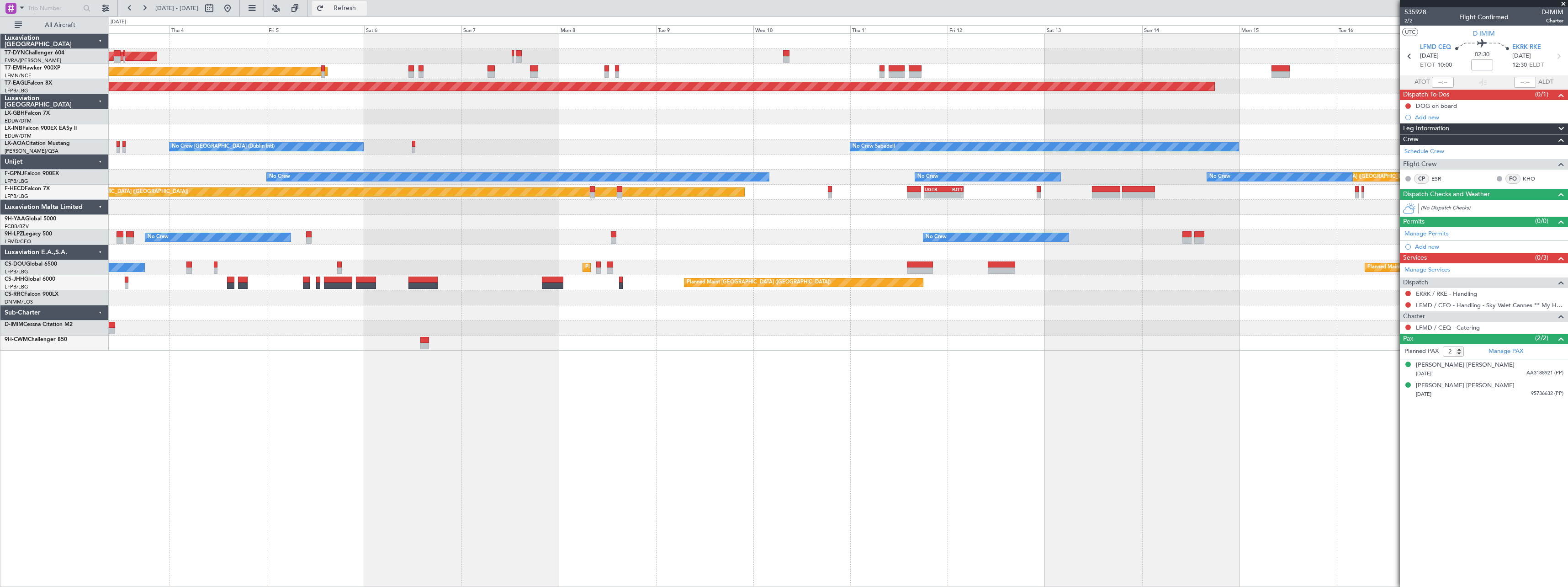
click at [364, 8] on span "Refresh" at bounding box center [345, 8] width 38 height 7
click at [1408, 104] on button at bounding box center [1408, 106] width 5 height 5
click at [1404, 131] on span "In Progress" at bounding box center [1412, 132] width 31 height 9
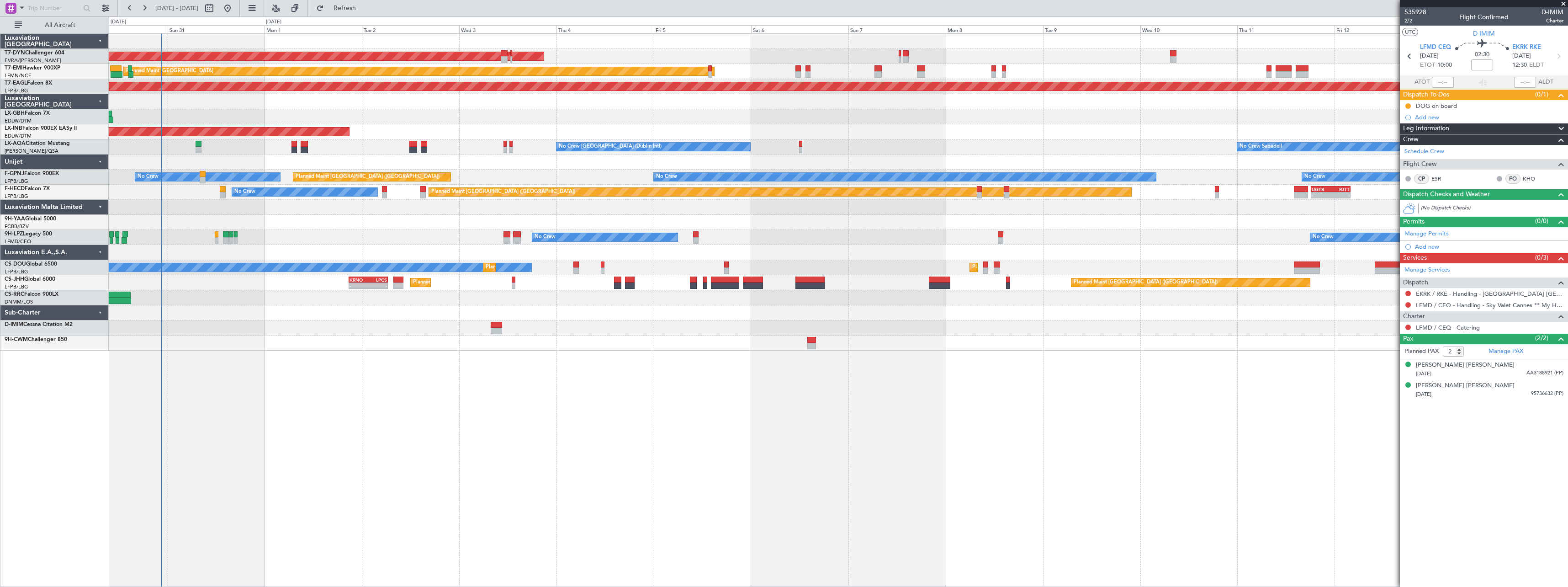
click at [857, 369] on div "AOG Maint Riga (Riga Intl) Planned Maint [GEOGRAPHIC_DATA] Grounded [US_STATE] …" at bounding box center [838, 310] width 1459 height 554
click at [1418, 13] on span "535928" at bounding box center [1415, 12] width 22 height 10
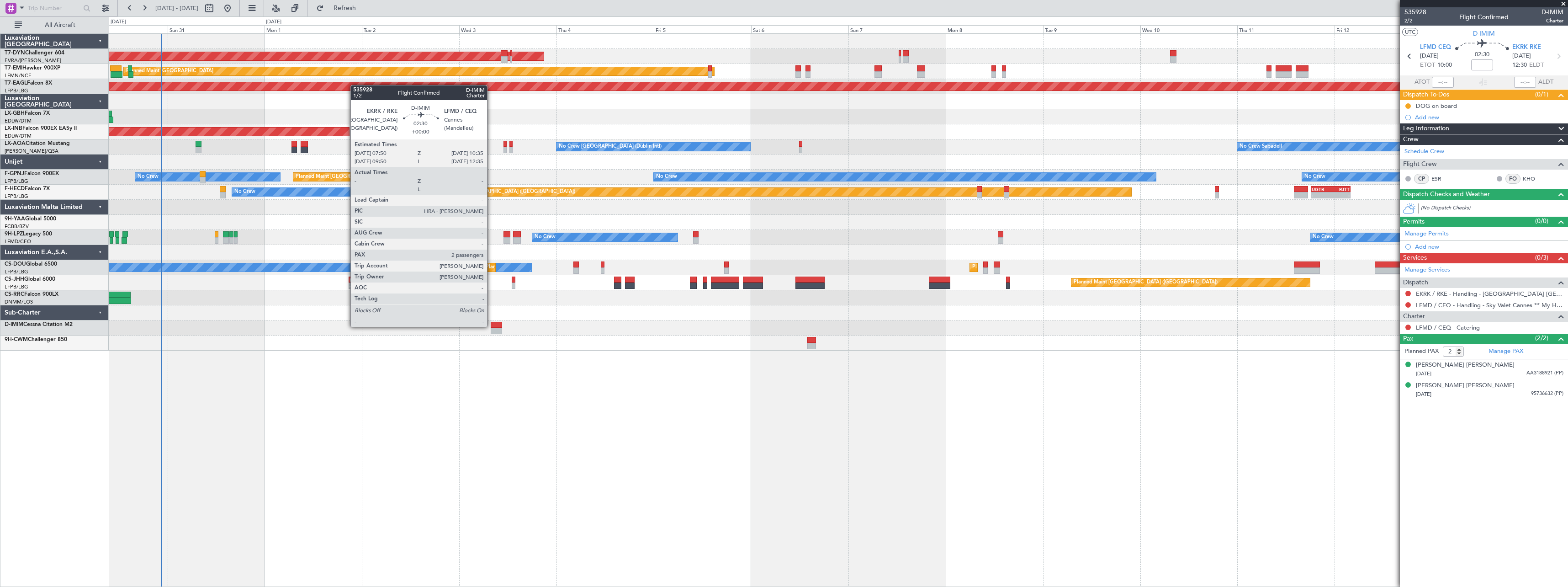
click at [495, 325] on div at bounding box center [496, 325] width 12 height 7
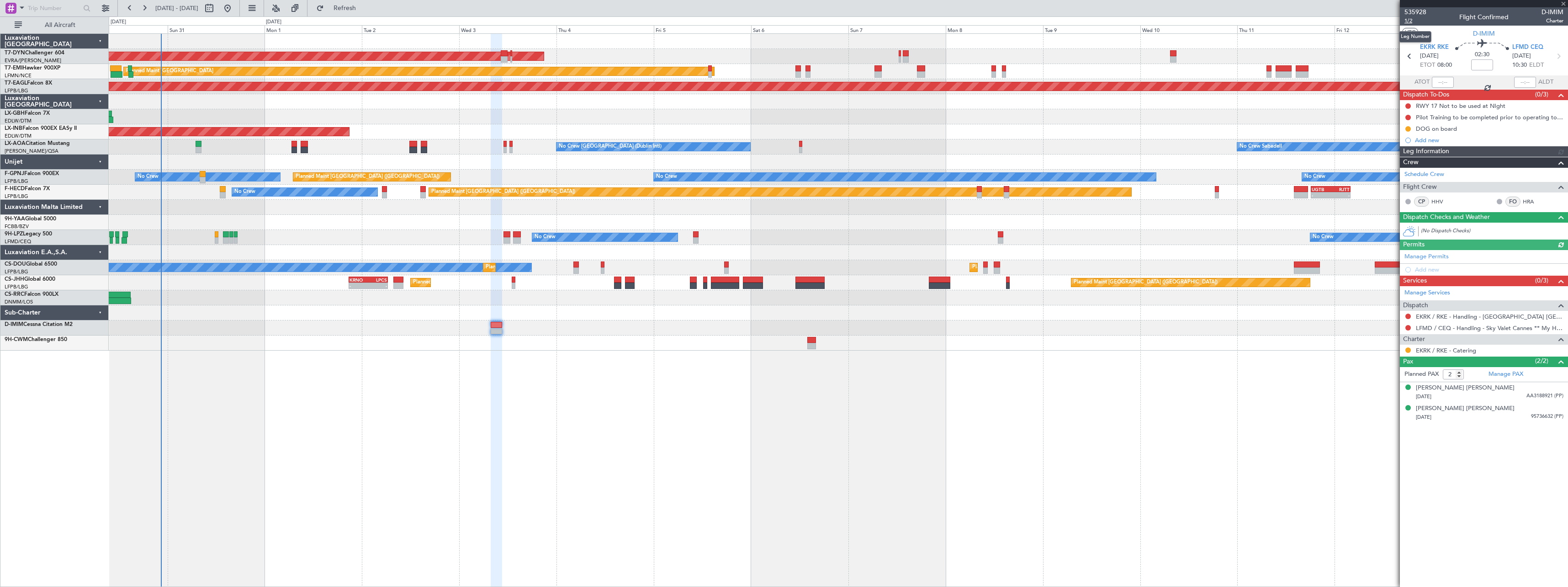
click at [1411, 22] on span "1/2" at bounding box center [1415, 21] width 22 height 8
click at [364, 6] on span "Refresh" at bounding box center [345, 8] width 38 height 7
click at [1419, 10] on span "535928" at bounding box center [1415, 12] width 22 height 10
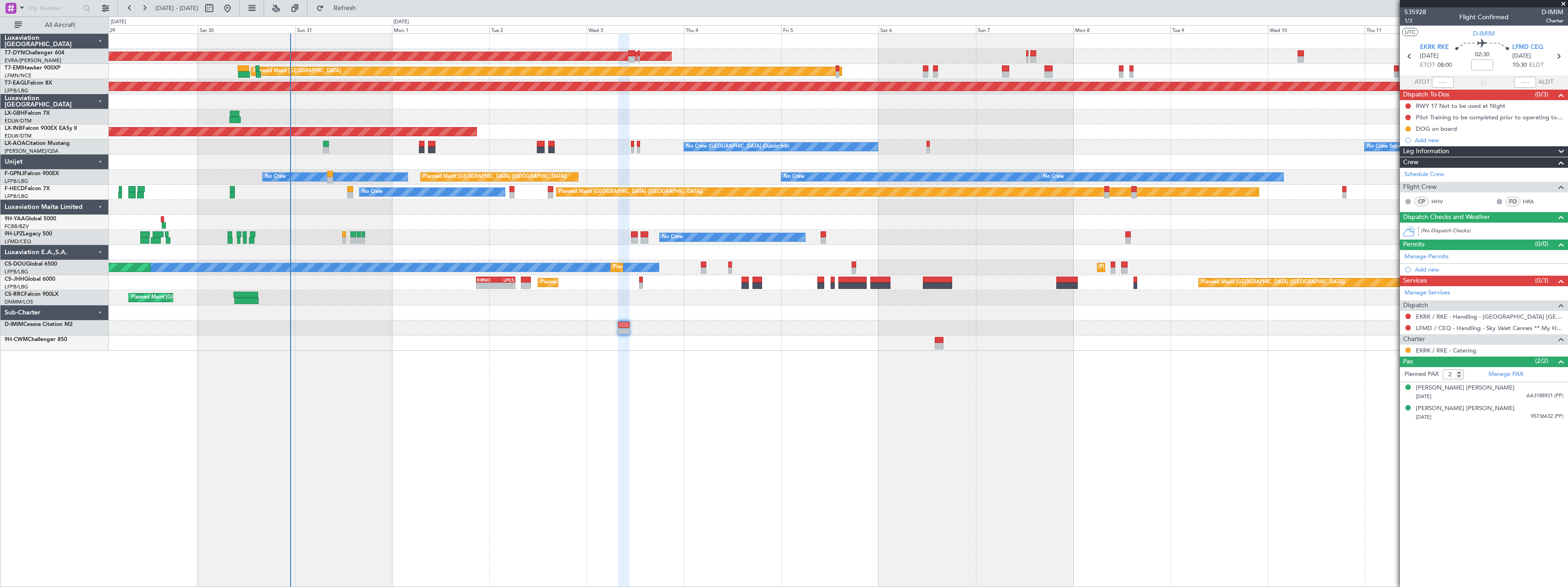
click at [412, 368] on div "AOG Maint Riga (Riga Intl) Planned Maint [GEOGRAPHIC_DATA] Grounded [US_STATE] …" at bounding box center [838, 310] width 1459 height 554
